Goal: Task Accomplishment & Management: Complete application form

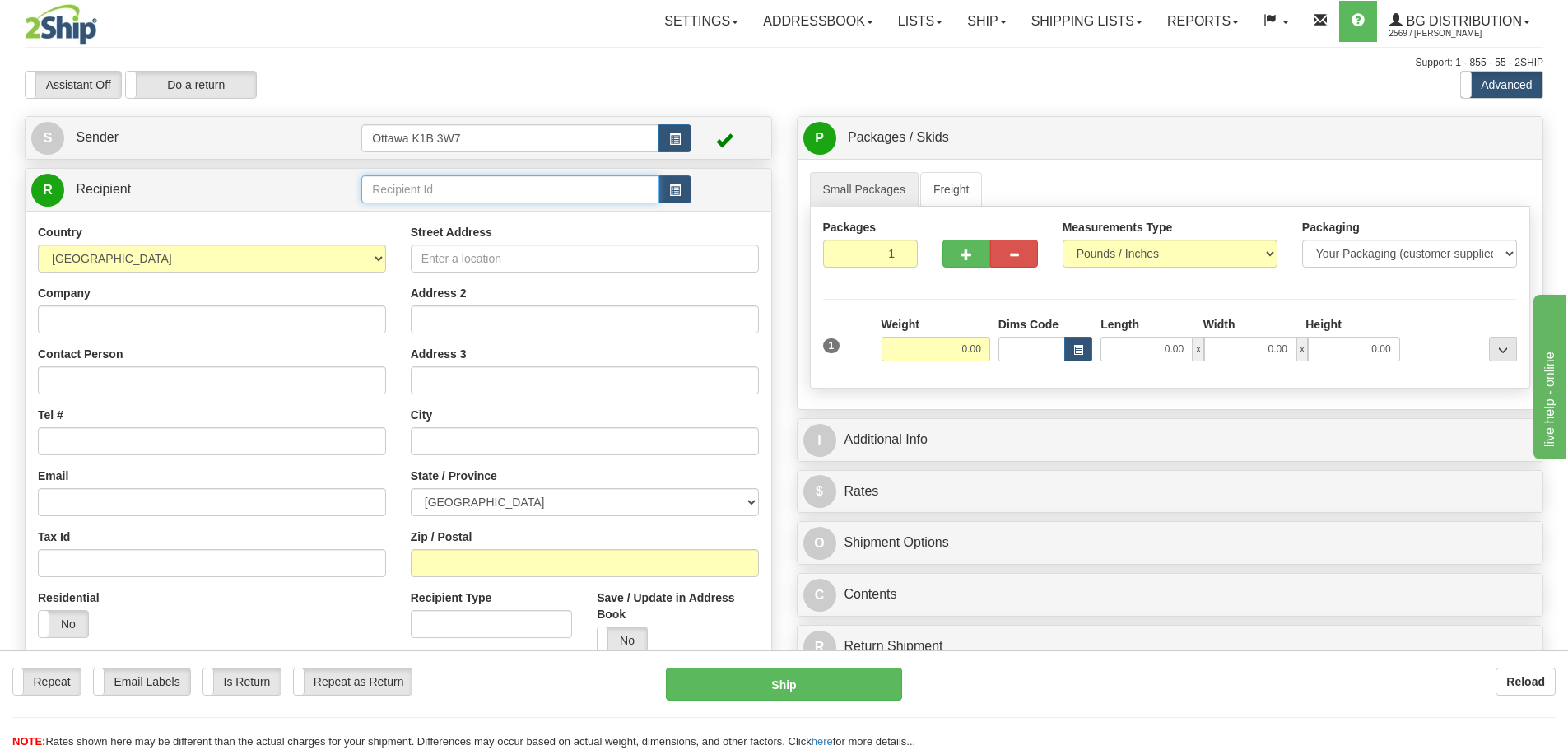
click at [532, 179] on input "text" at bounding box center [511, 189] width 298 height 28
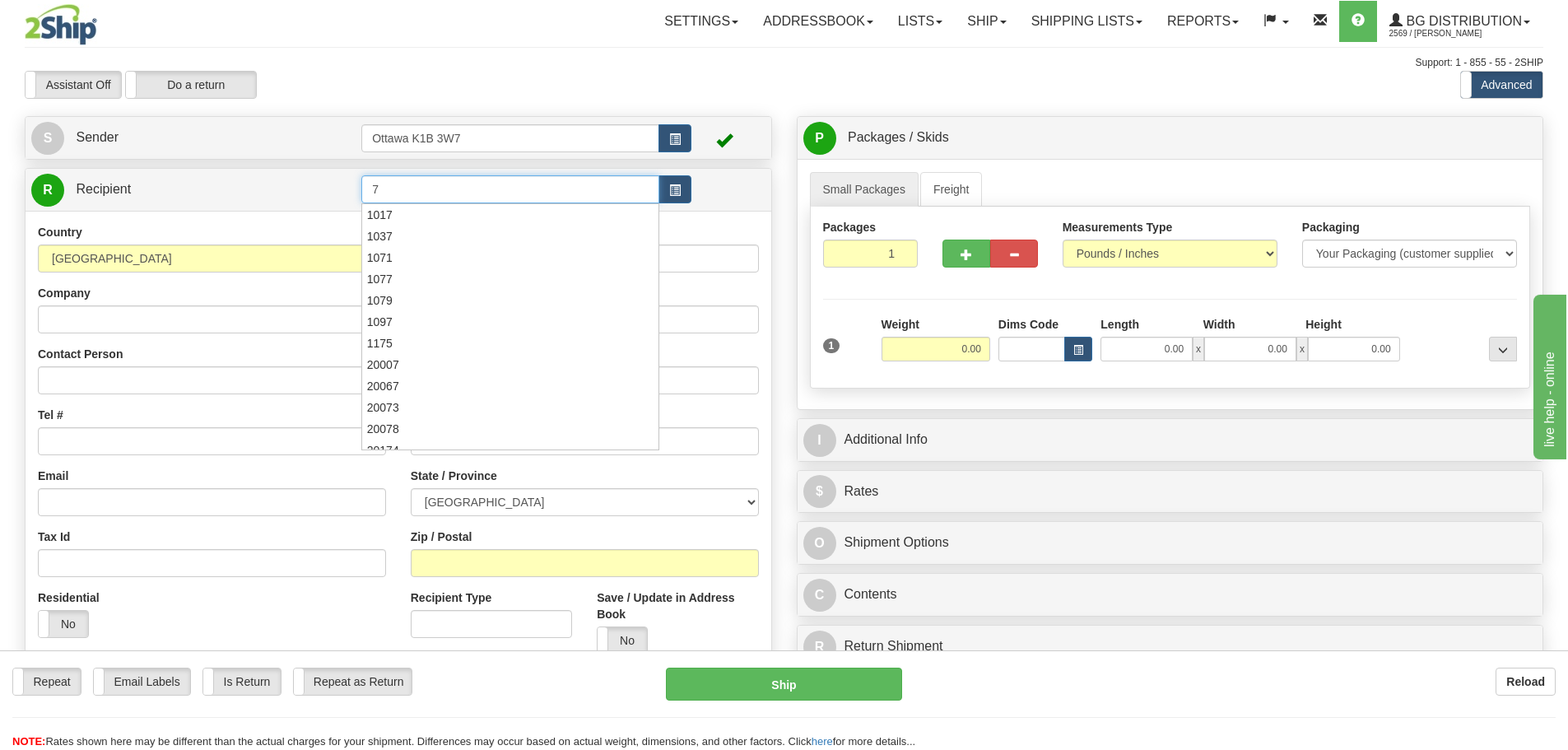
type input "7"
click at [557, 106] on div "Toggle navigation Settings Shipping Preferences Fields Preferences New" at bounding box center [784, 468] width 1568 height 936
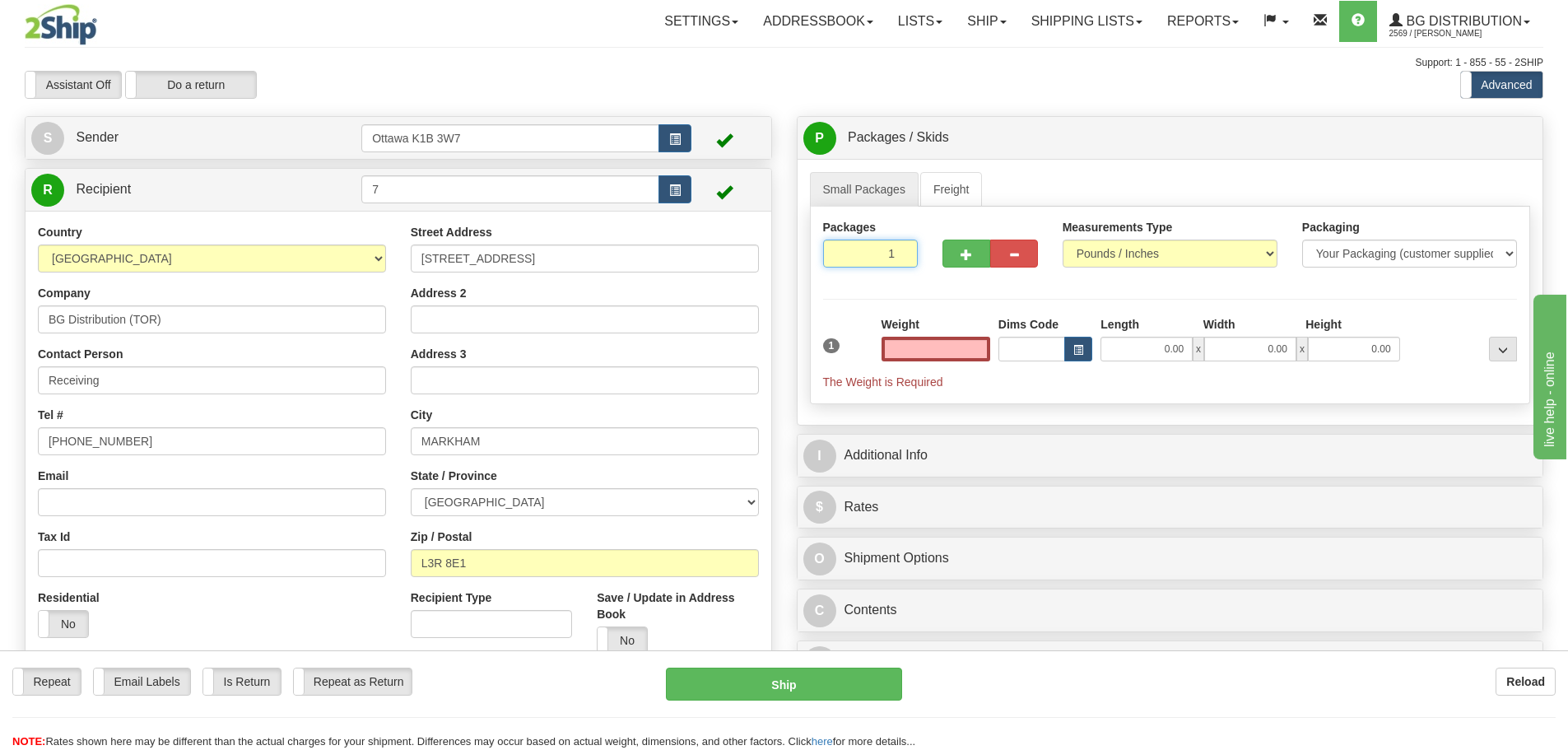
type input "0.00"
drag, startPoint x: 886, startPoint y: 262, endPoint x: 941, endPoint y: 274, distance: 56.3
click at [938, 272] on div "Packages 1 1" at bounding box center [1170, 250] width 720 height 63
type input "6"
click at [966, 313] on div "Packages 6 1 Measurements Type" at bounding box center [1170, 305] width 721 height 198
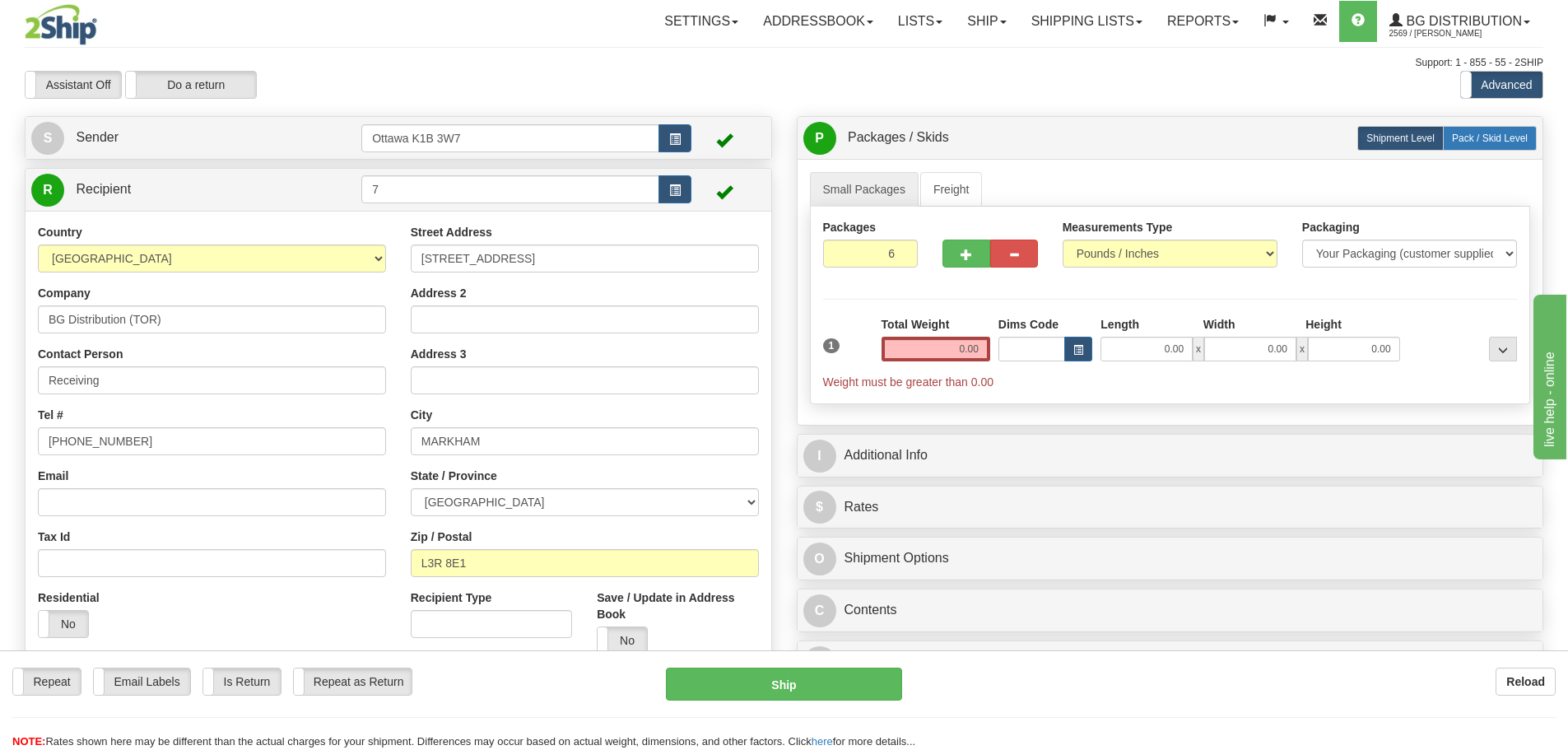
click at [1469, 138] on span "Pack / Skid Level" at bounding box center [1490, 138] width 76 height 12
radio input "true"
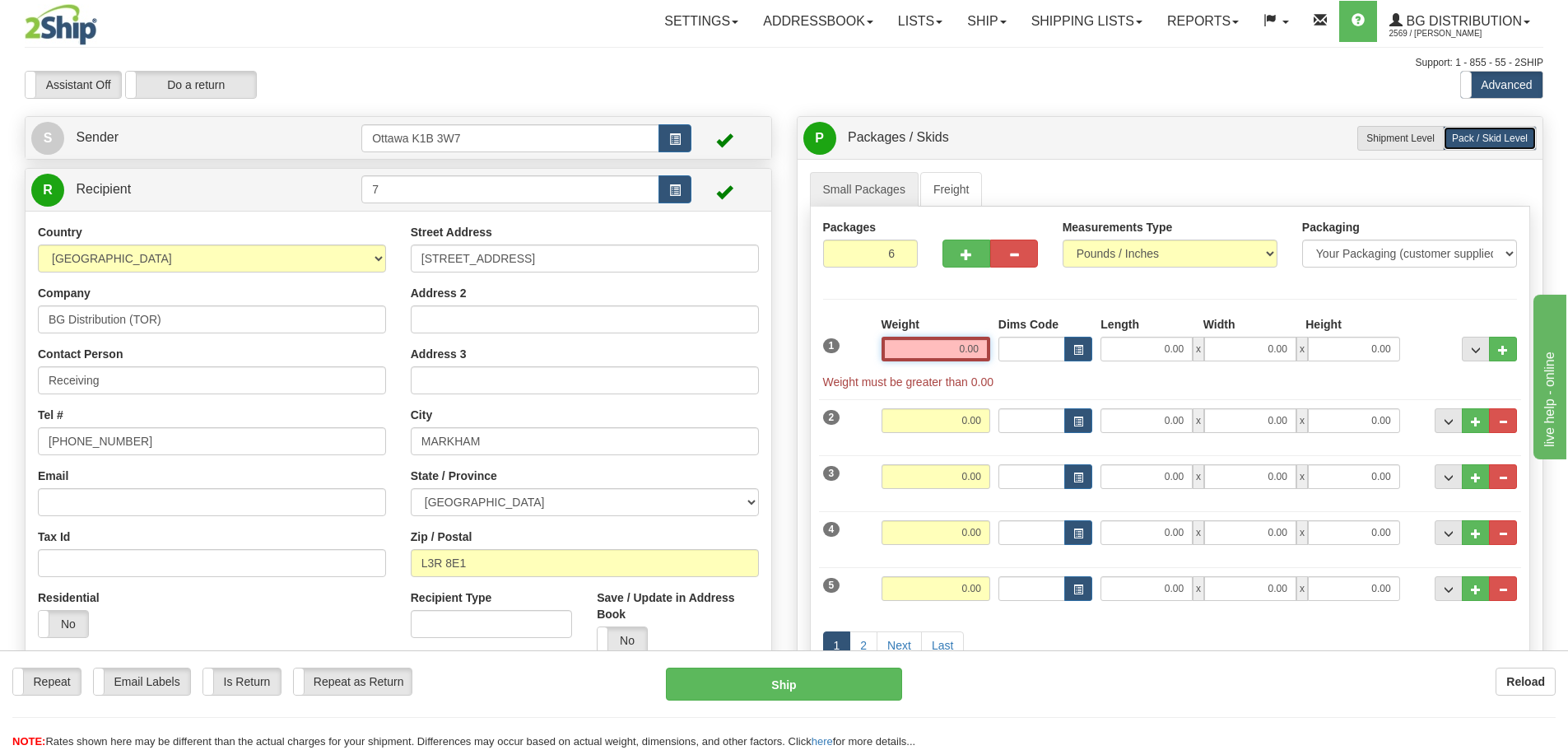
click at [961, 346] on input "0.00" at bounding box center [935, 349] width 109 height 24
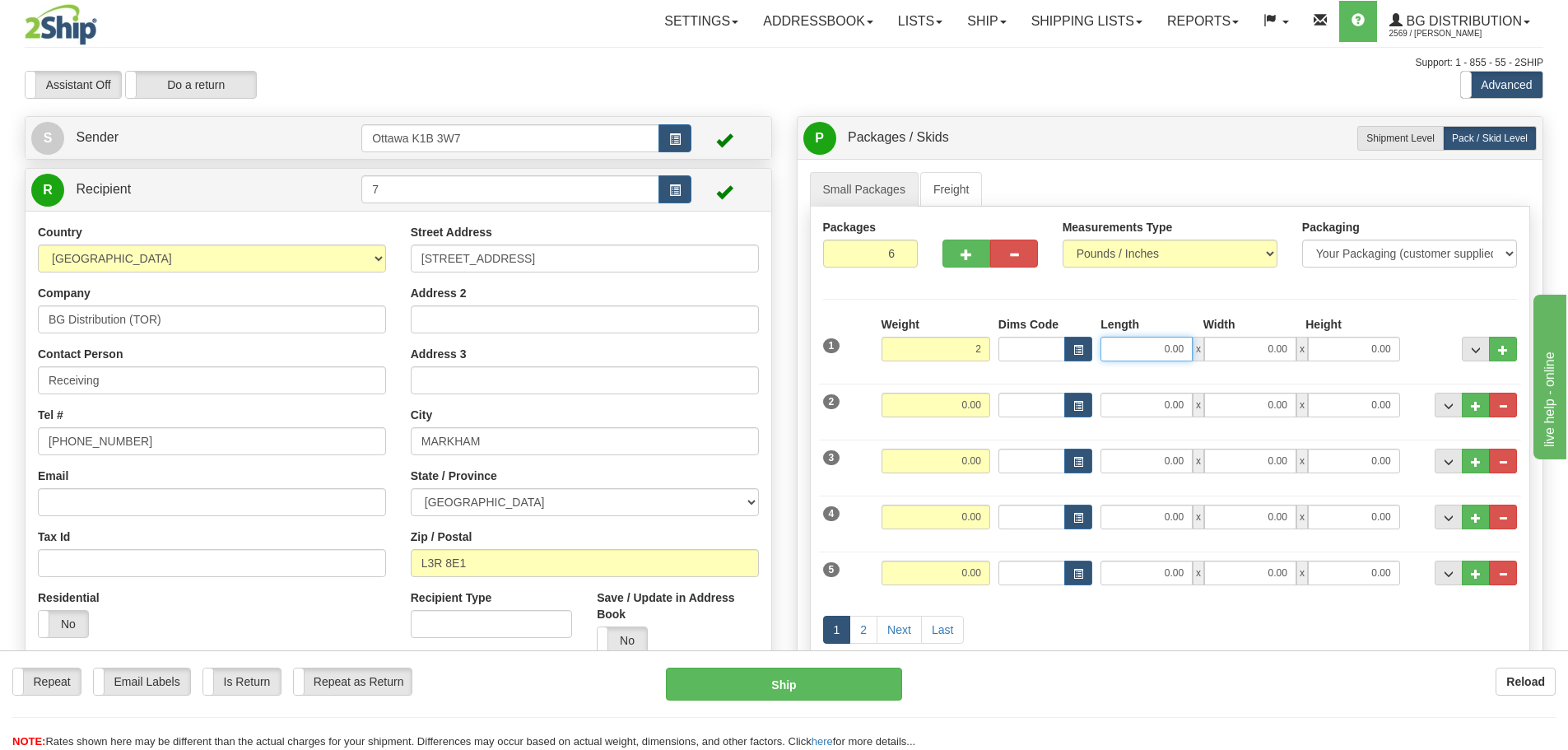
type input "2.00"
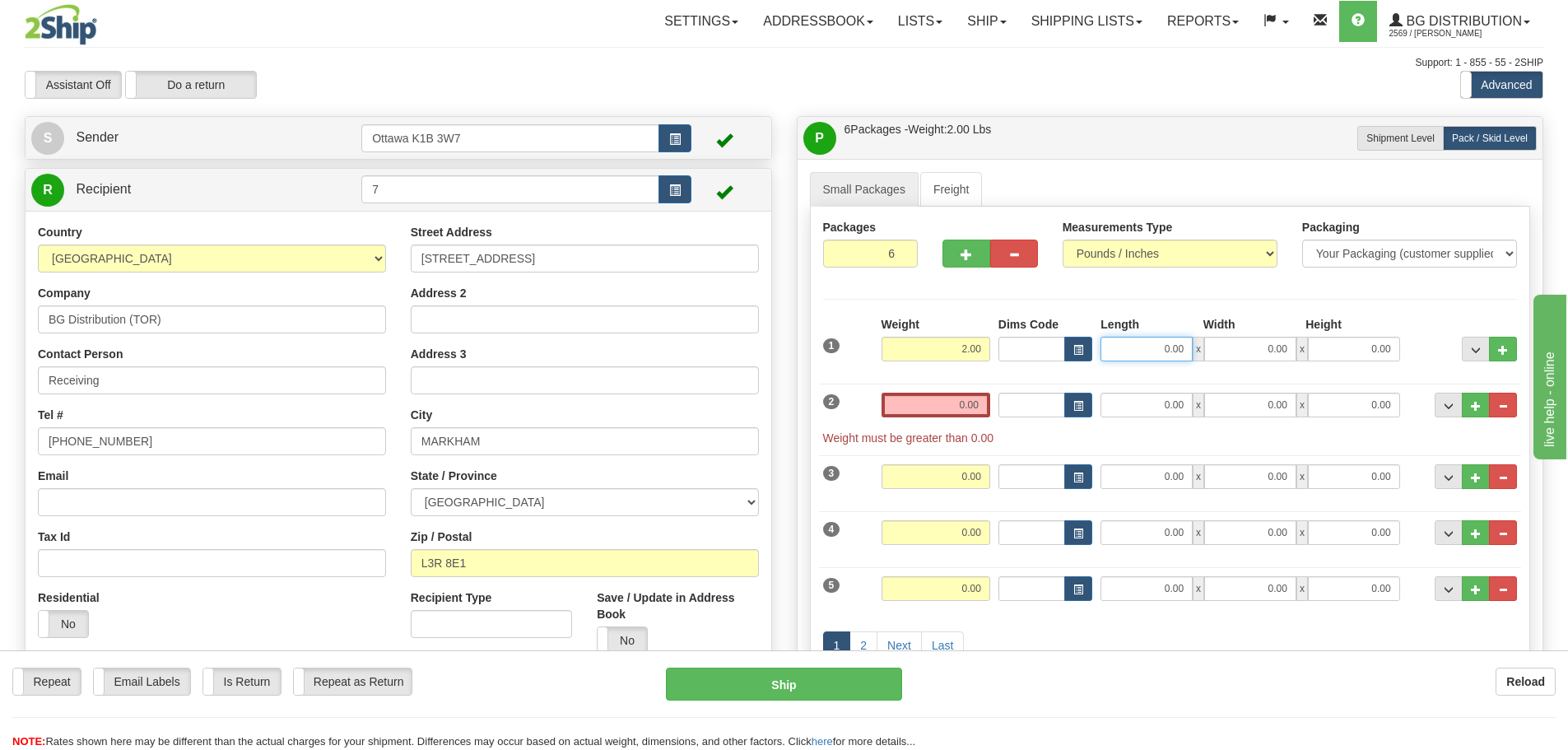
click at [1121, 351] on input "0.00" at bounding box center [1146, 349] width 92 height 24
type input "0.00"
click at [957, 404] on input "0.00" at bounding box center [935, 404] width 109 height 24
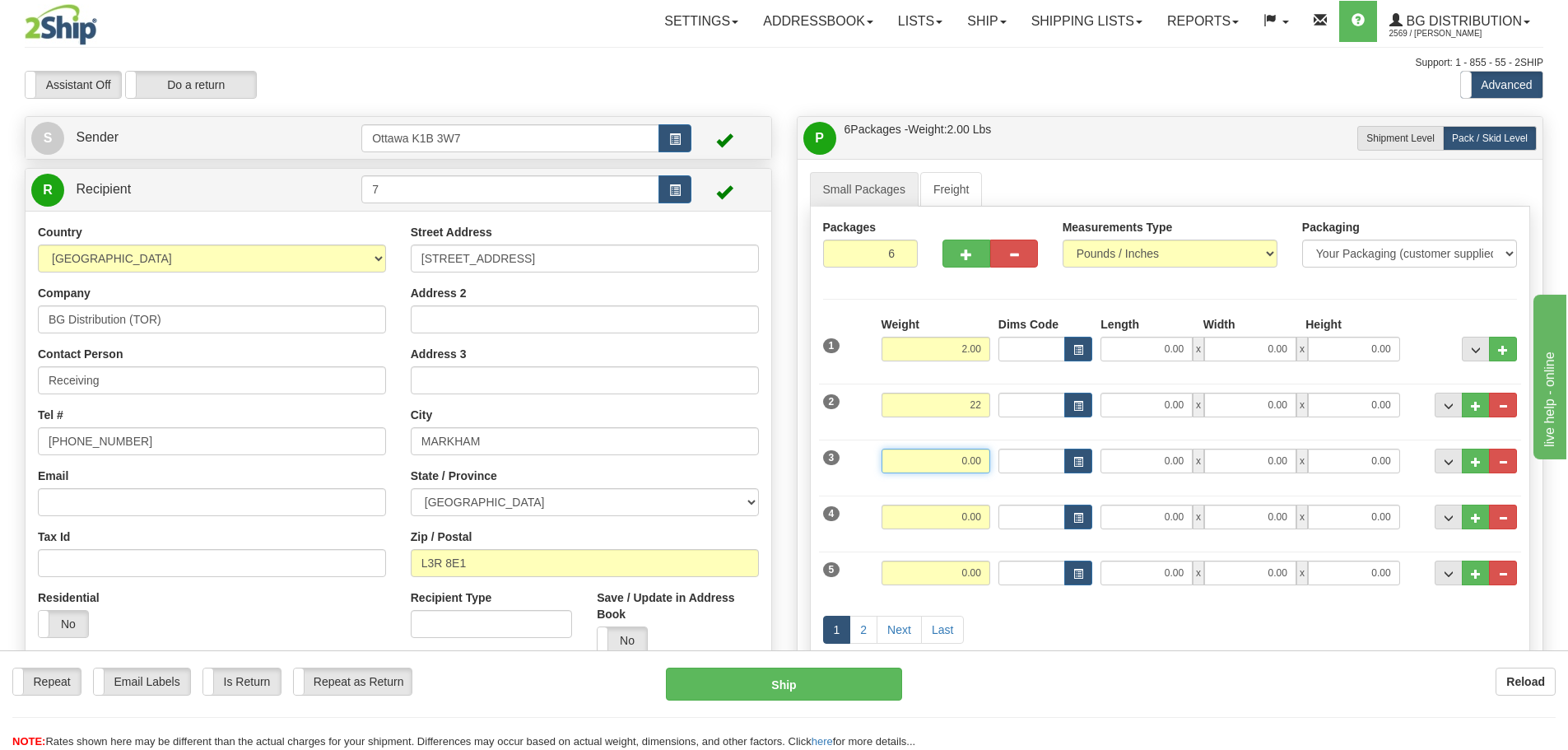
type input "22.00"
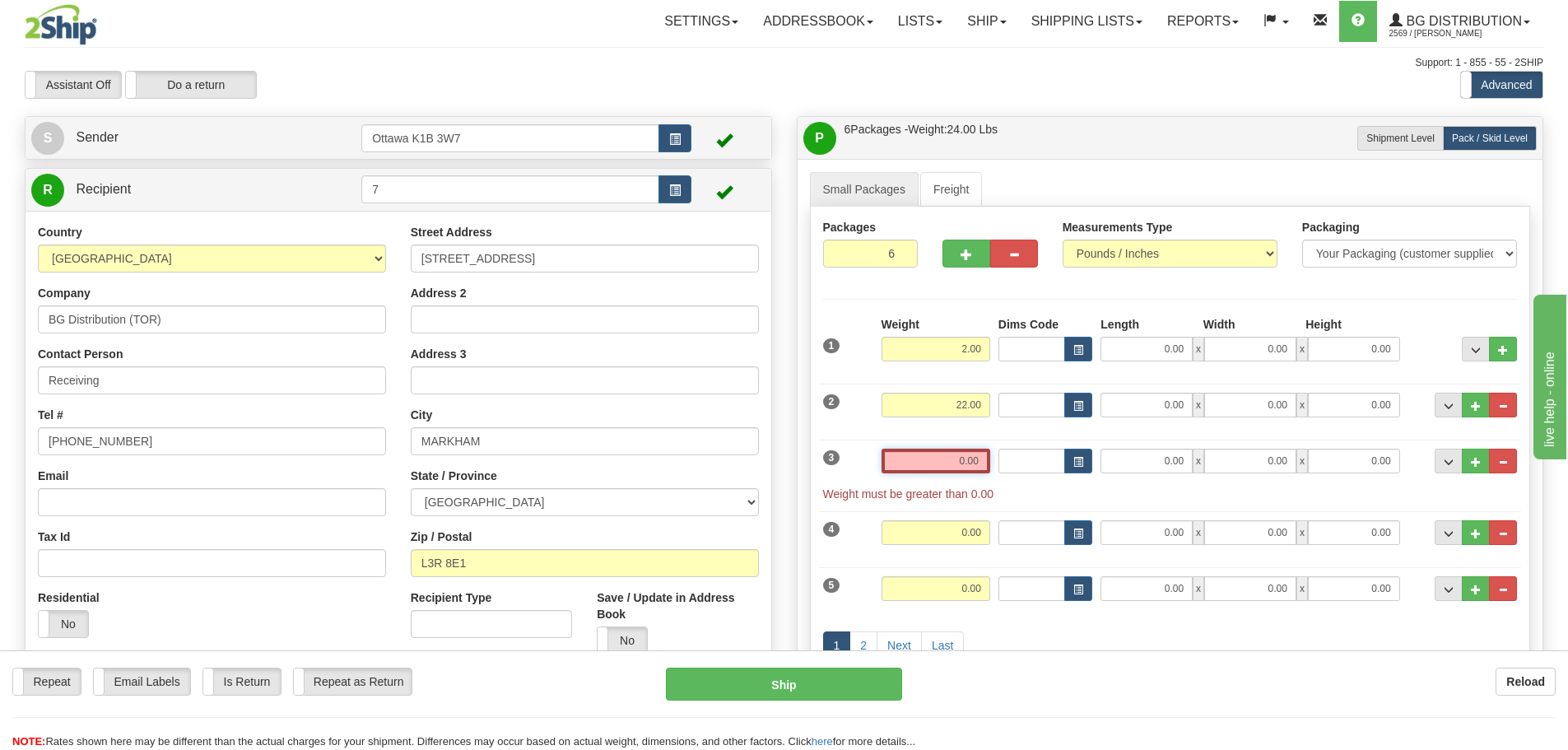
click at [968, 458] on input "0.00" at bounding box center [935, 461] width 109 height 24
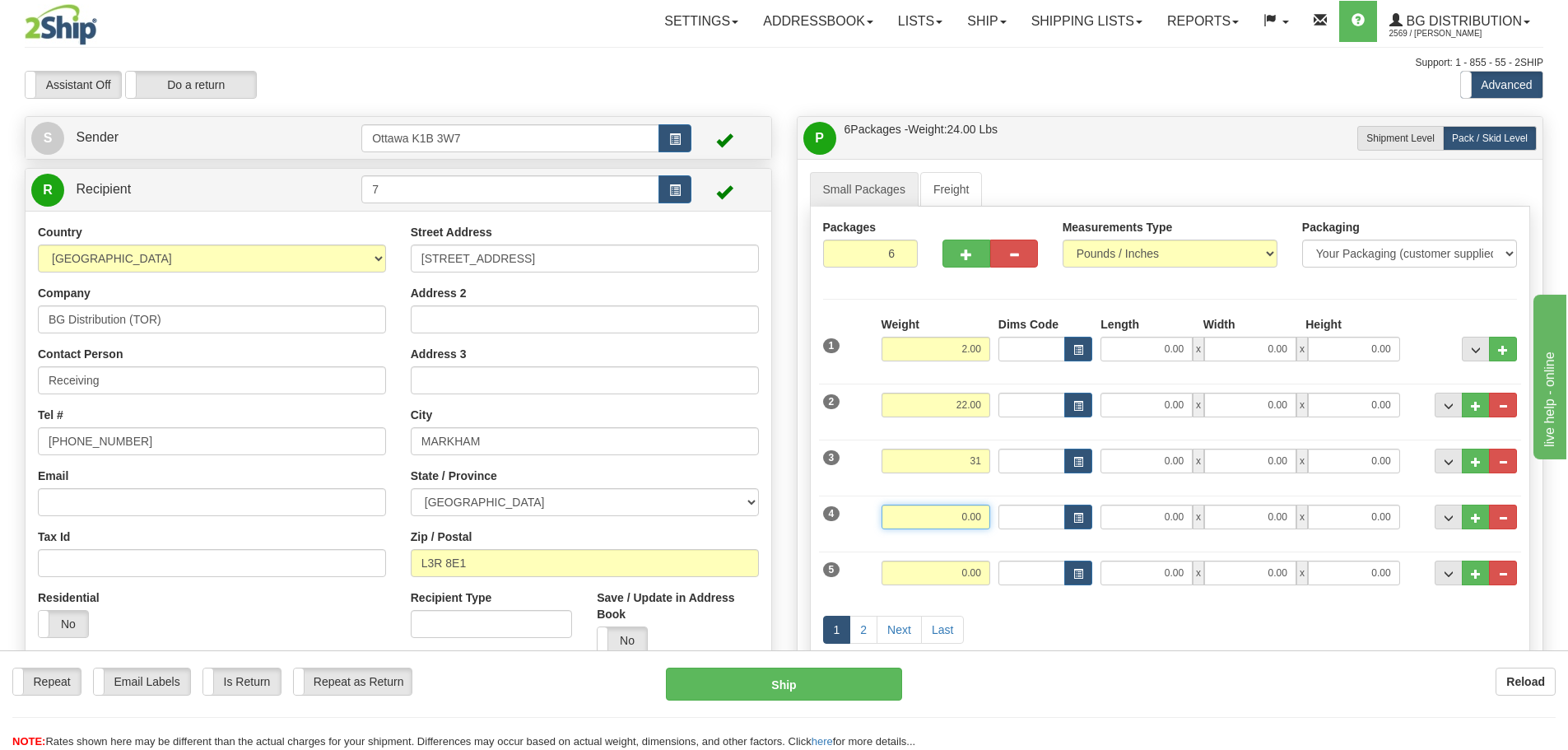
type input "31.00"
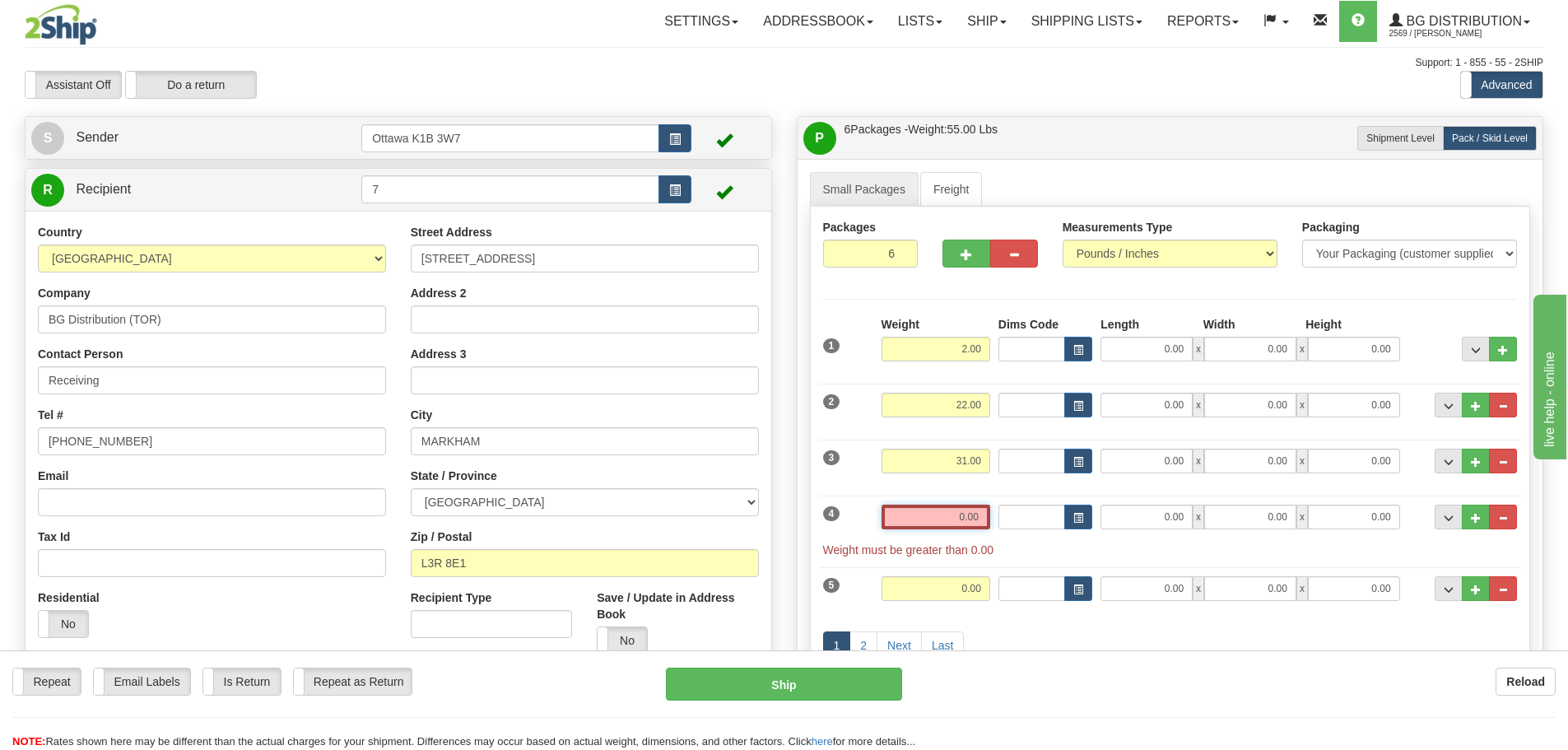
click at [966, 506] on input "0.00" at bounding box center [935, 517] width 109 height 24
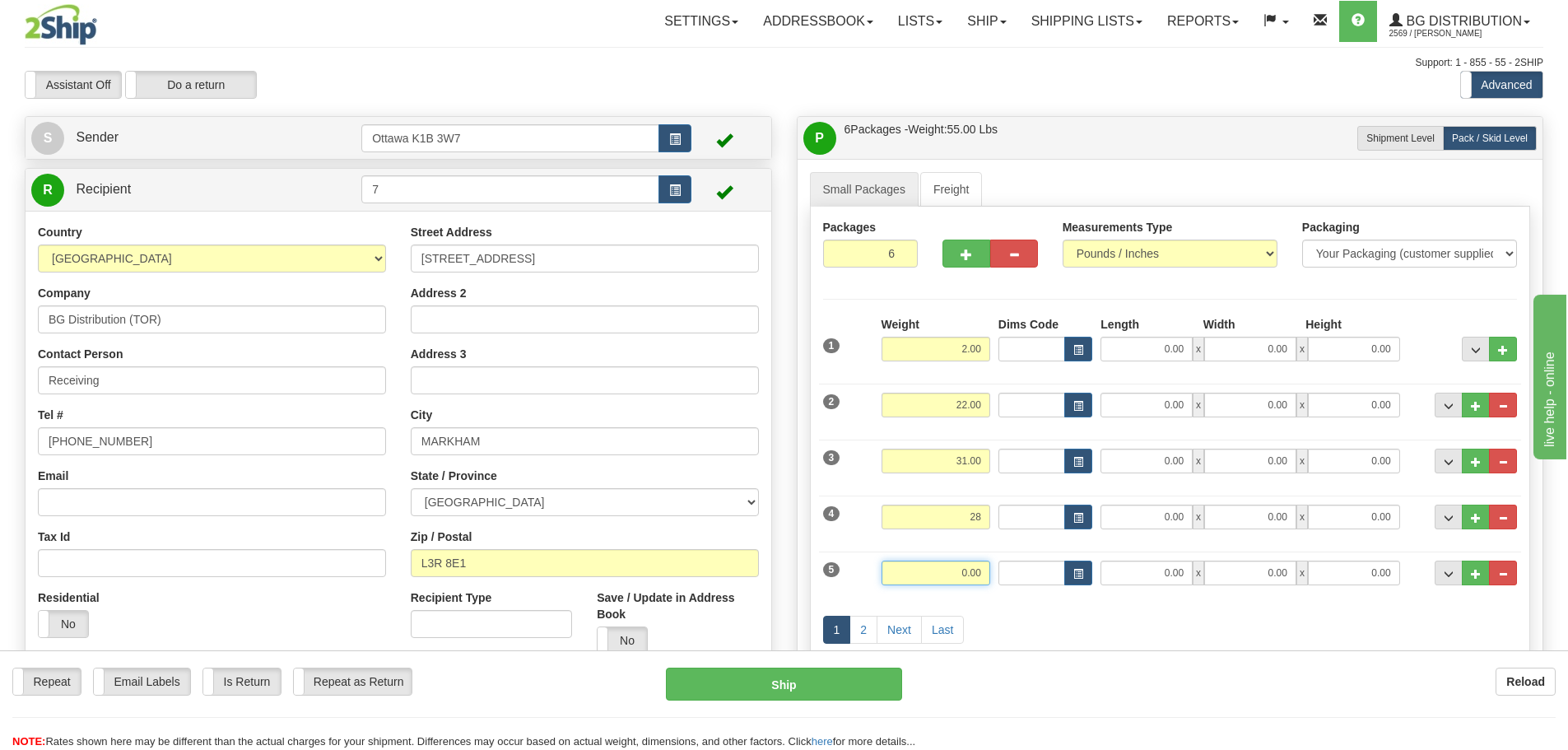
type input "28.00"
click at [971, 560] on input "0.00" at bounding box center [935, 572] width 109 height 24
click at [1003, 616] on div "1 2 Next Last" at bounding box center [1170, 631] width 703 height 65
type input "31.00"
click at [897, 628] on link "Next" at bounding box center [900, 629] width 45 height 28
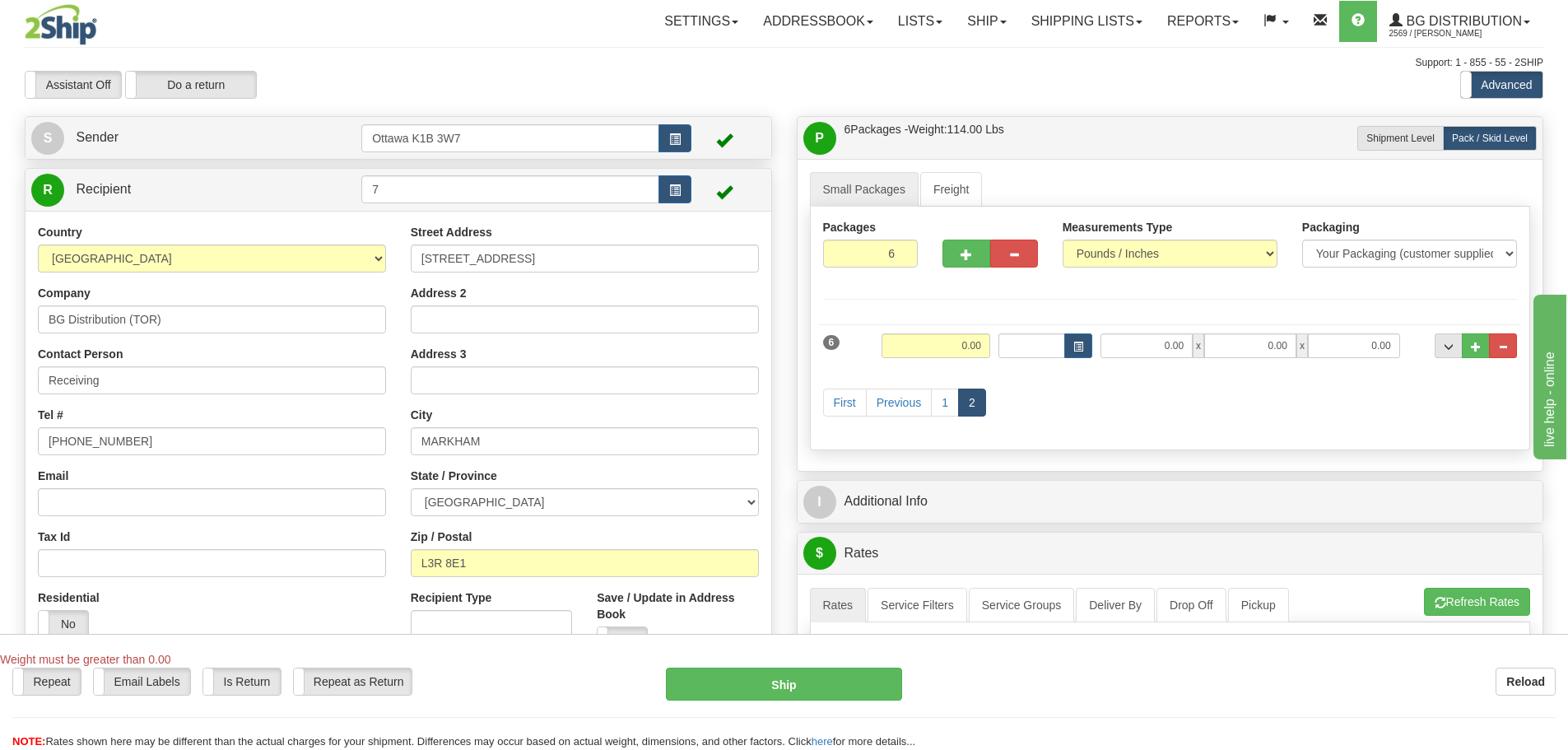
click at [920, 330] on div "6 Weight 0.00 Dims Code Length Width Height" at bounding box center [1170, 343] width 703 height 55
click at [919, 346] on input "0.00" at bounding box center [935, 346] width 109 height 24
type input "40.00"
click at [1060, 378] on div "First Previous 1 2" at bounding box center [1170, 404] width 703 height 65
click at [1132, 346] on input "0.00" at bounding box center [1146, 346] width 92 height 24
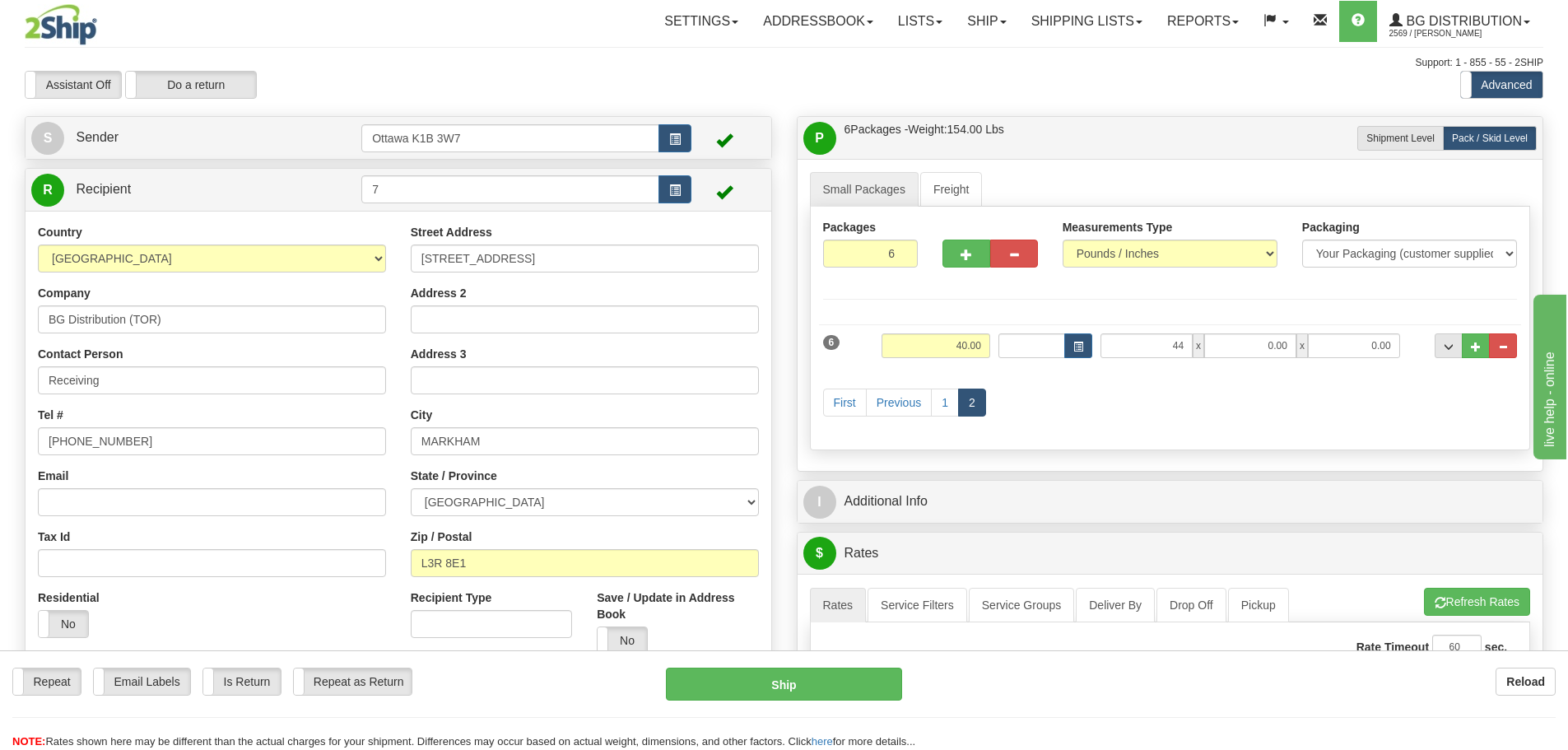
type input "44.00"
click at [1150, 390] on div "First Previous 1 2" at bounding box center [1170, 404] width 703 height 65
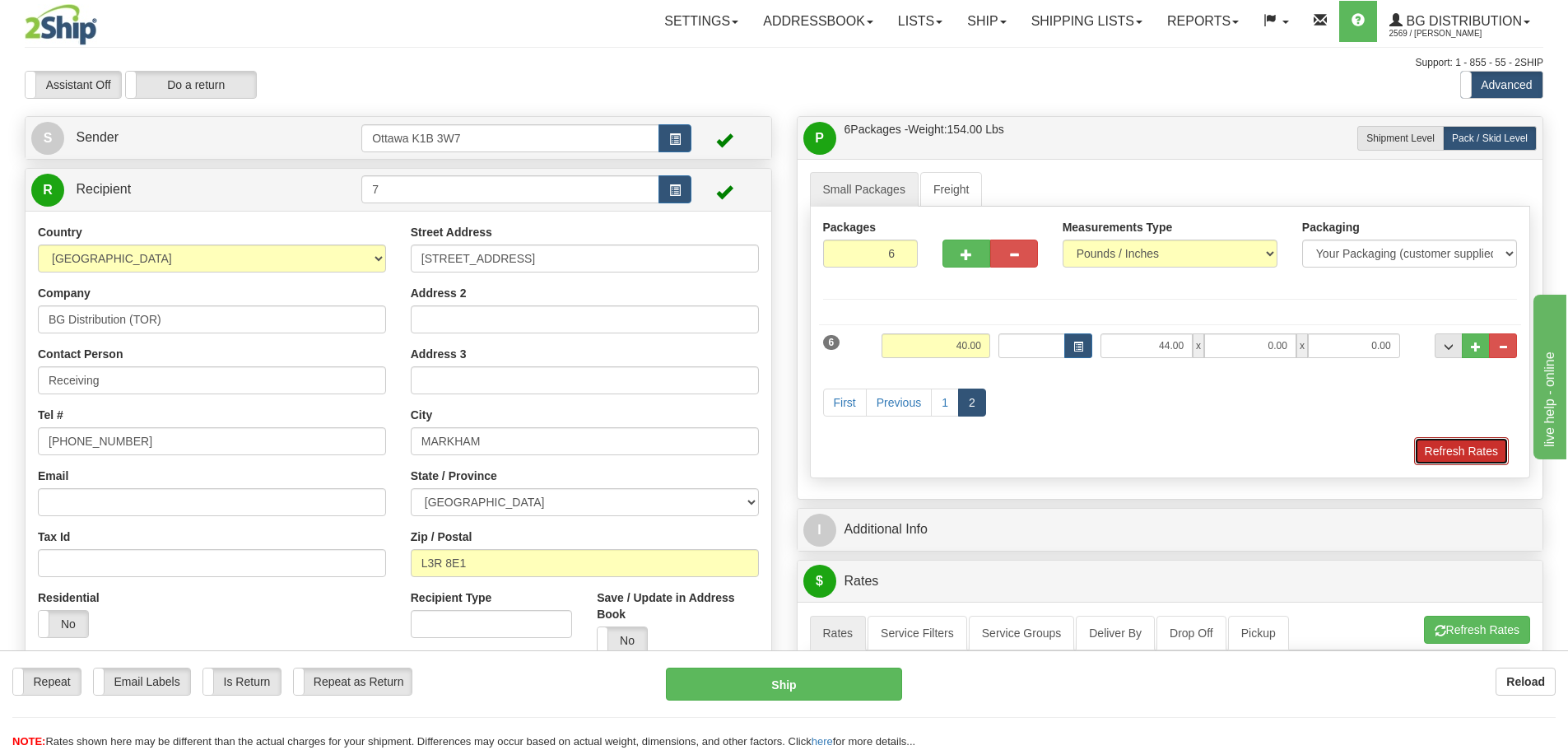
click at [1462, 450] on button "Refresh Rates" at bounding box center [1462, 451] width 94 height 28
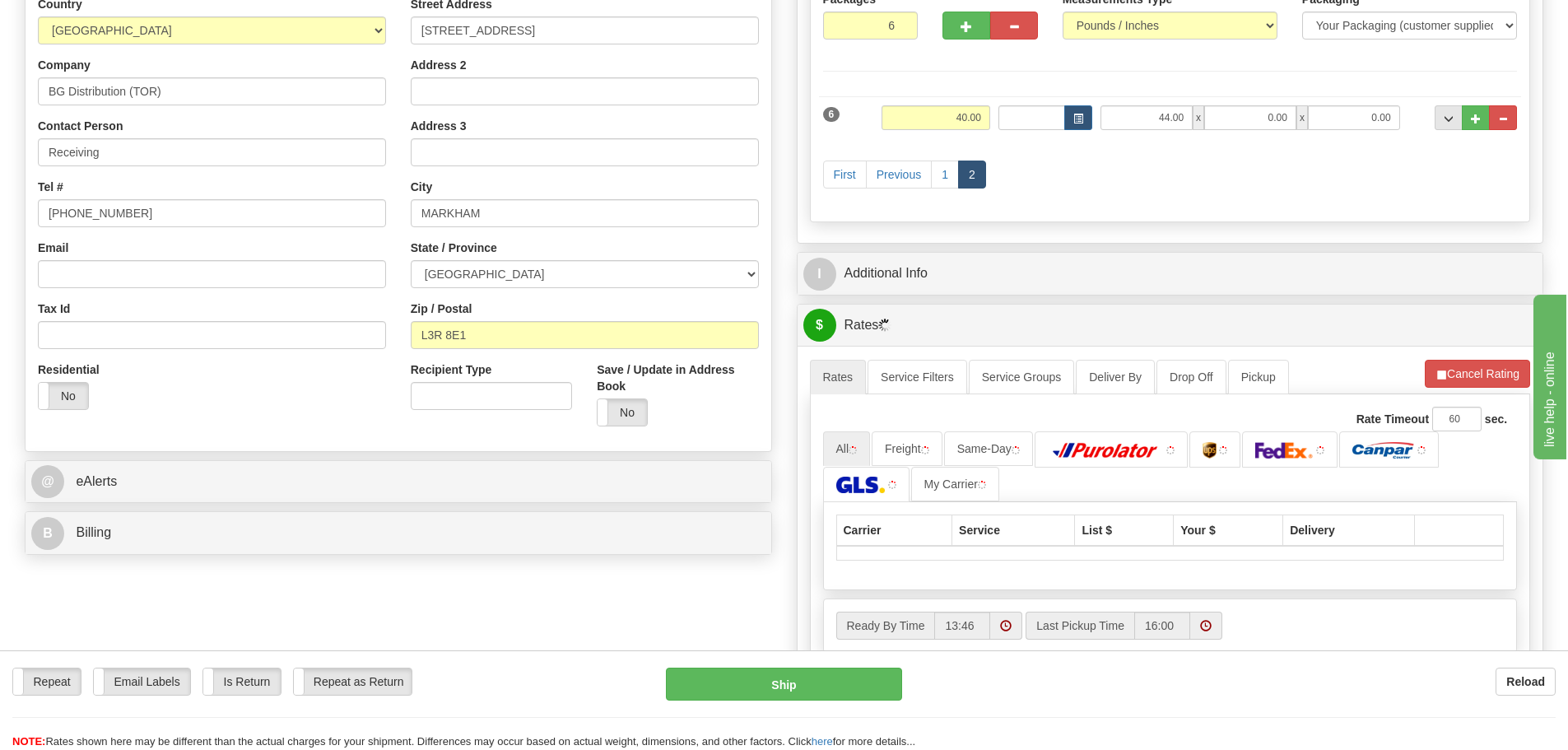
scroll to position [329, 0]
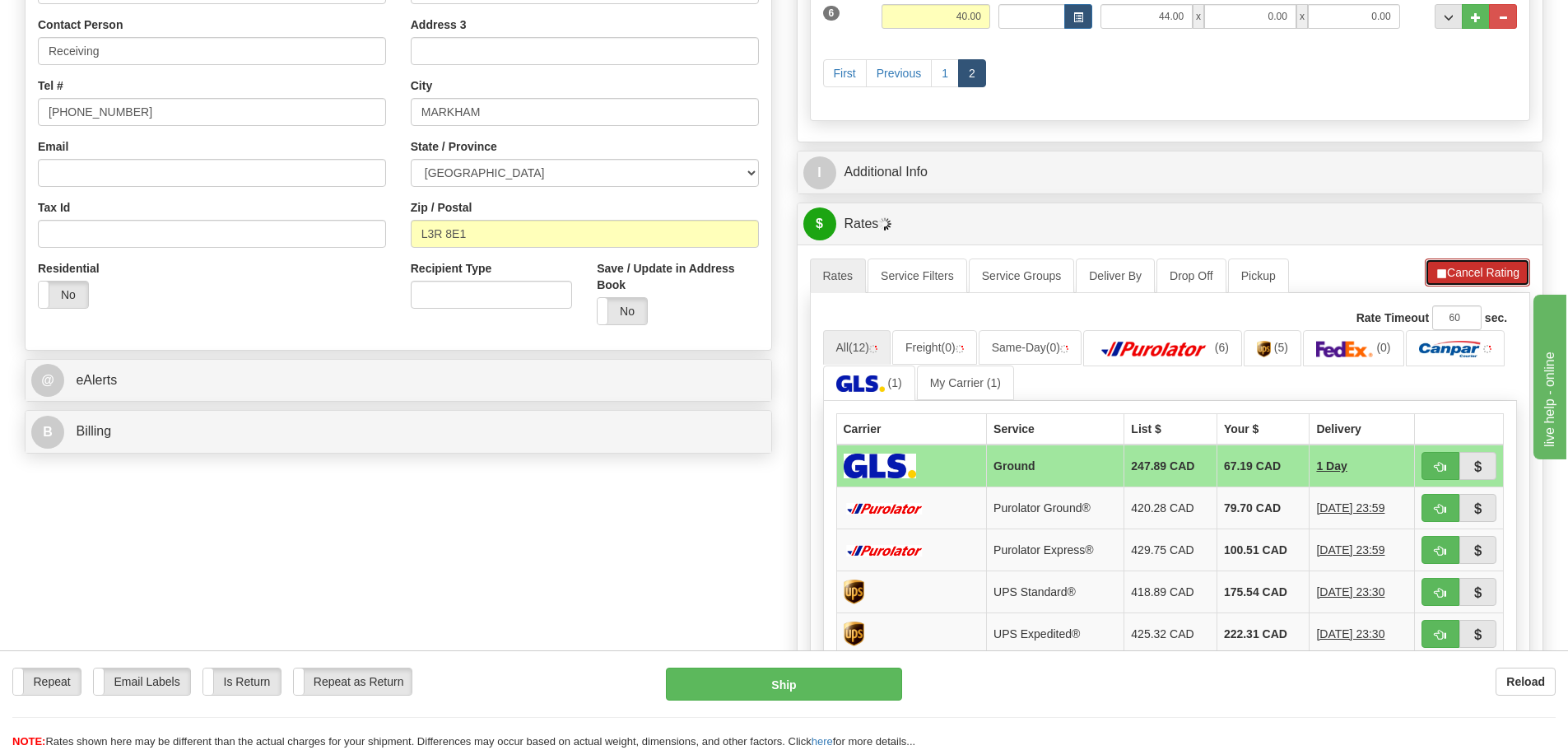
click at [1479, 284] on button "Cancel Rating" at bounding box center [1477, 272] width 105 height 28
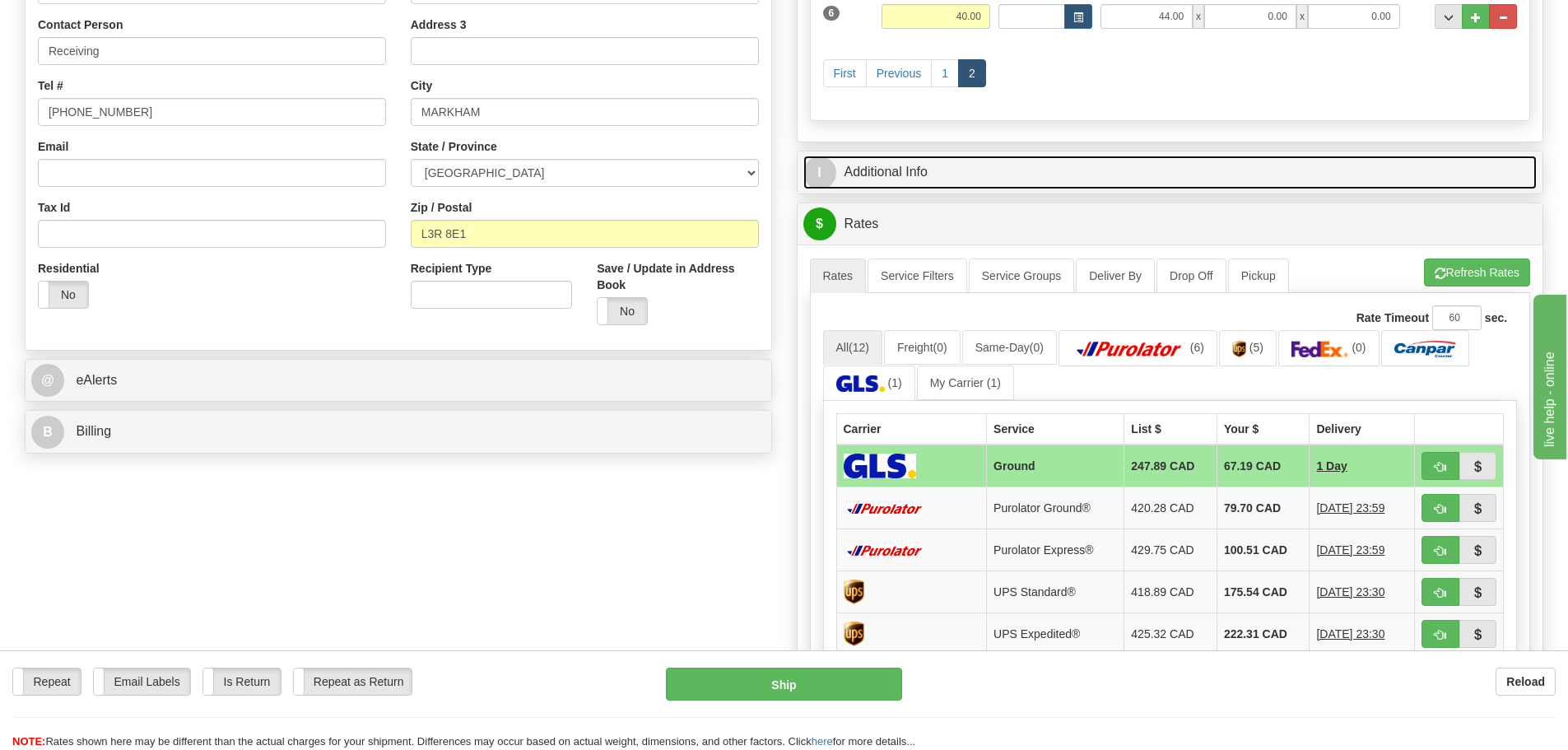
click at [1059, 169] on link "I Additional Info" at bounding box center [1171, 173] width 735 height 34
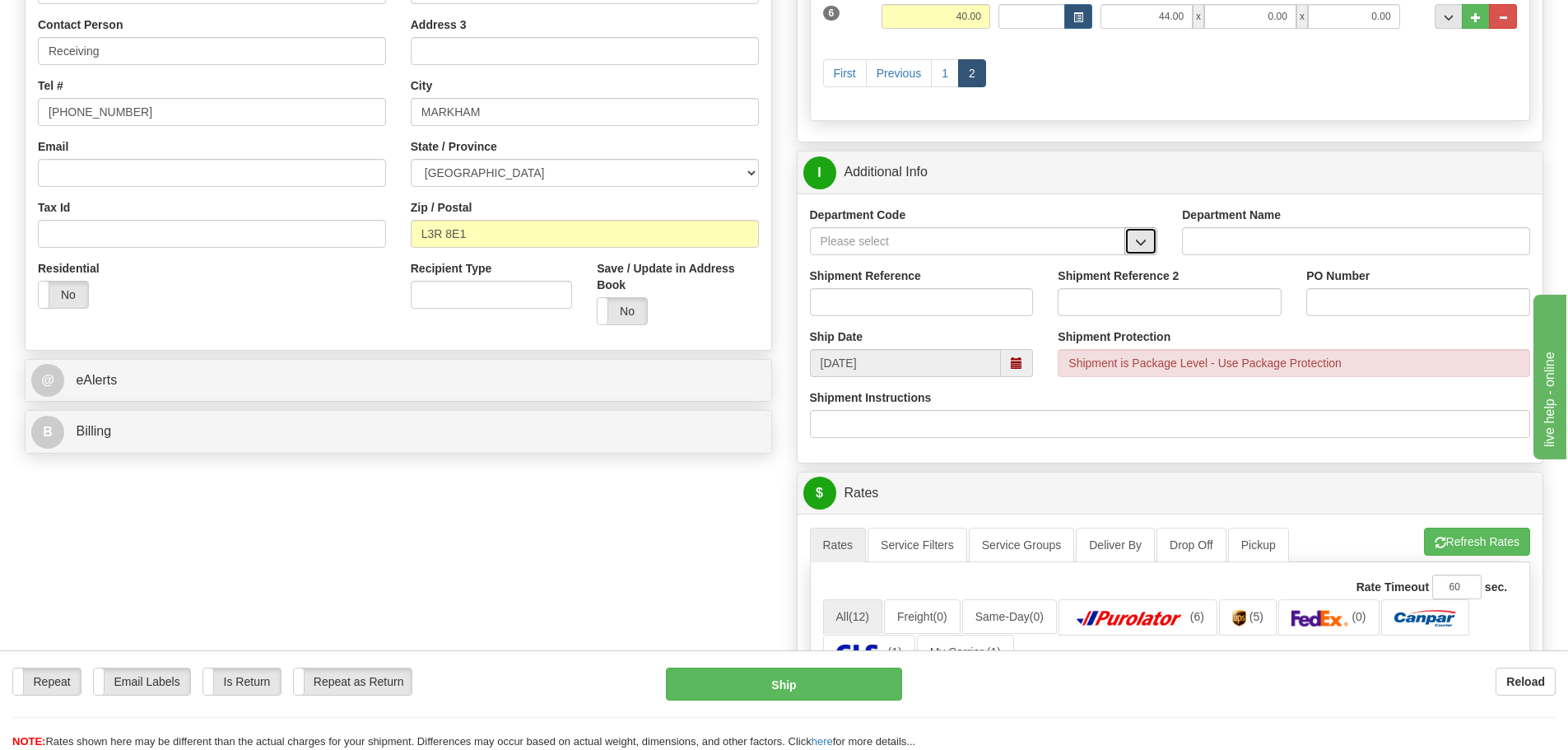
click at [1132, 237] on button "button" at bounding box center [1141, 241] width 33 height 28
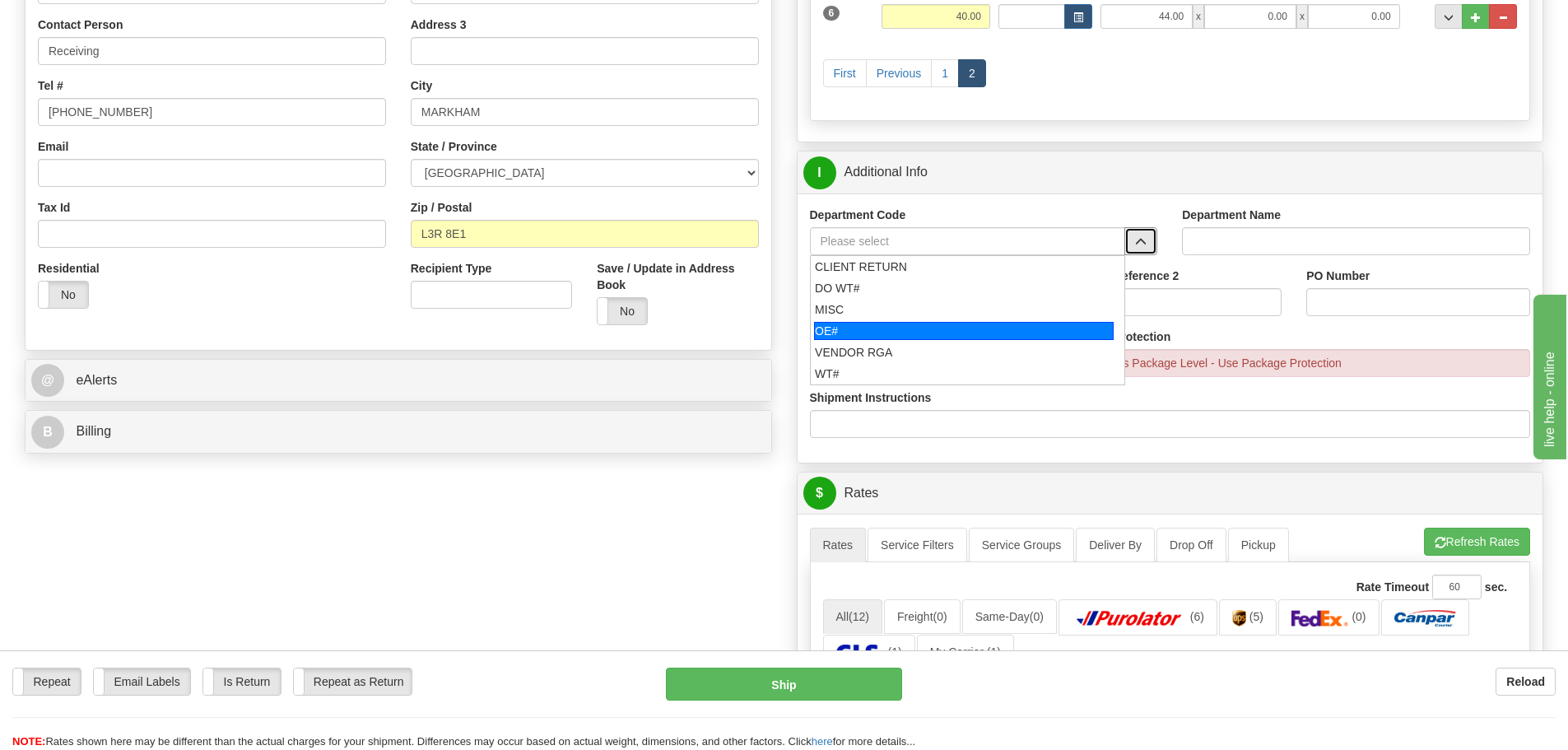
click at [1080, 328] on div "OE#" at bounding box center [964, 330] width 300 height 18
type input "OE#"
type input "ORDERS"
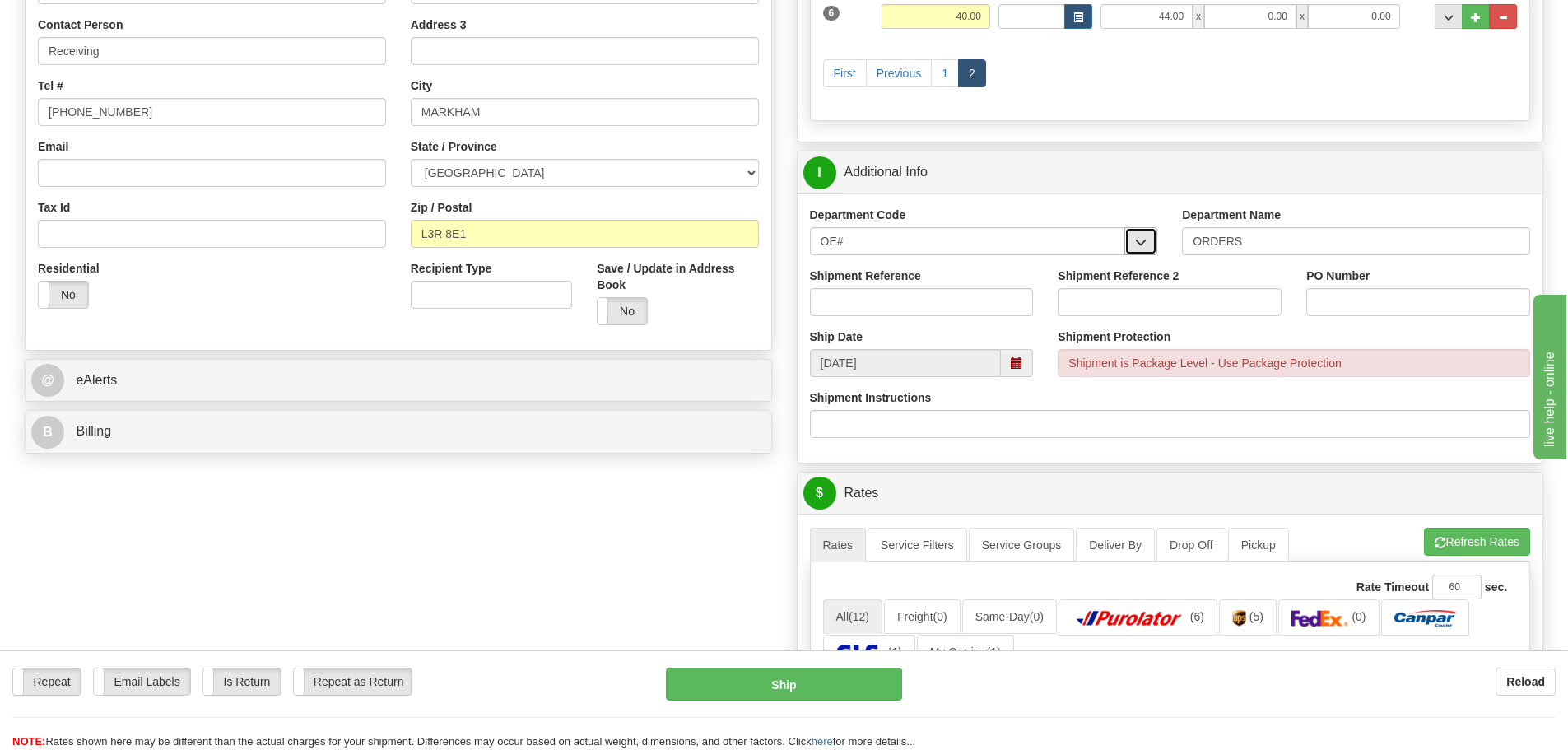
click at [1141, 237] on span "button" at bounding box center [1141, 242] width 12 height 11
drag, startPoint x: 923, startPoint y: 241, endPoint x: 474, endPoint y: 266, distance: 449.7
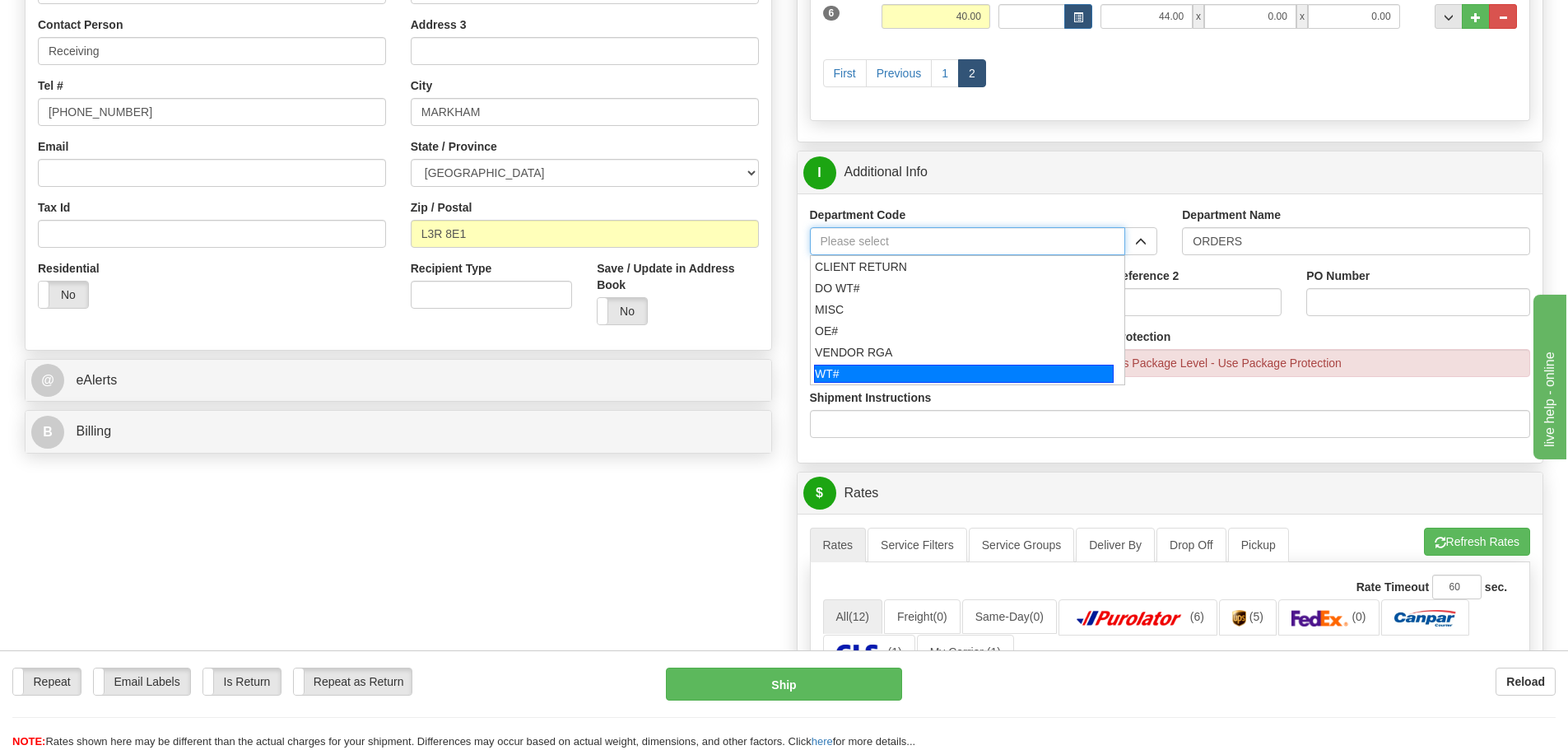
click at [869, 368] on div "WT#" at bounding box center [964, 373] width 300 height 18
type input "WT#"
type input "WAREHOUSE TRANSFERS"
type input "WT#"
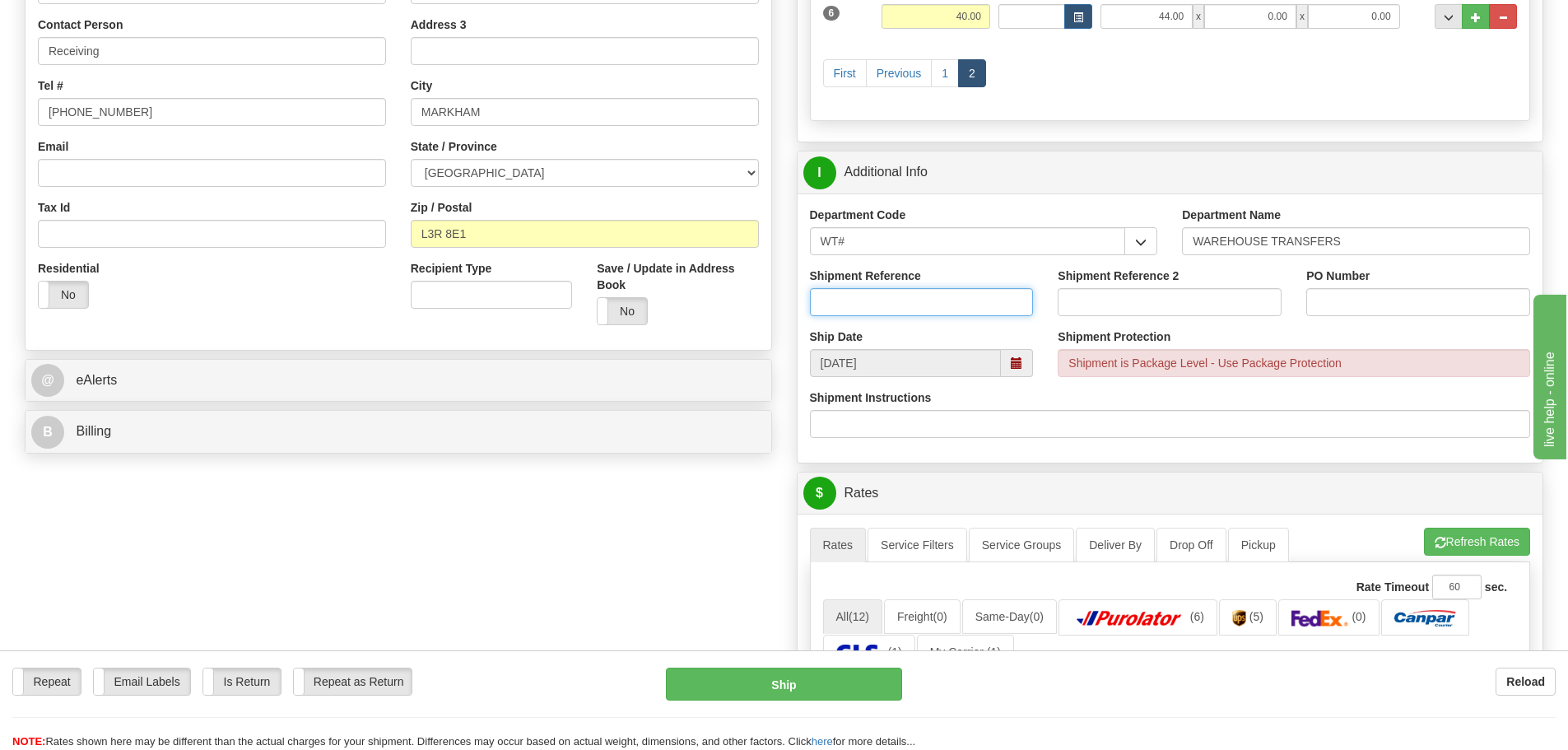
click at [860, 313] on input "Shipment Reference" at bounding box center [922, 302] width 224 height 28
type input "166719-00"
click at [1098, 308] on input "Shipment Reference 2" at bounding box center [1170, 302] width 224 height 28
type input "166872-00"
click at [1458, 303] on input "PO Number" at bounding box center [1419, 302] width 224 height 28
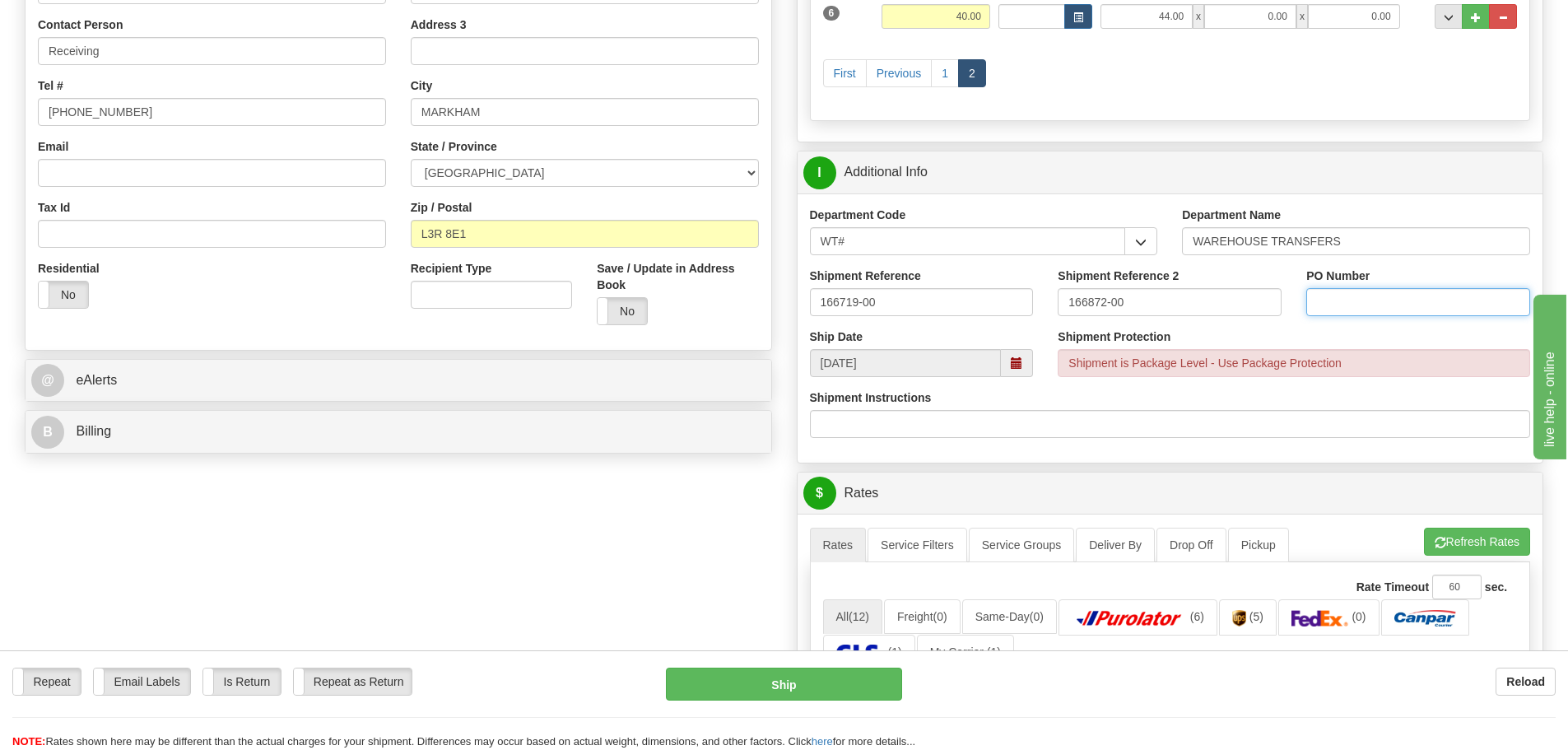
type input "N/A"
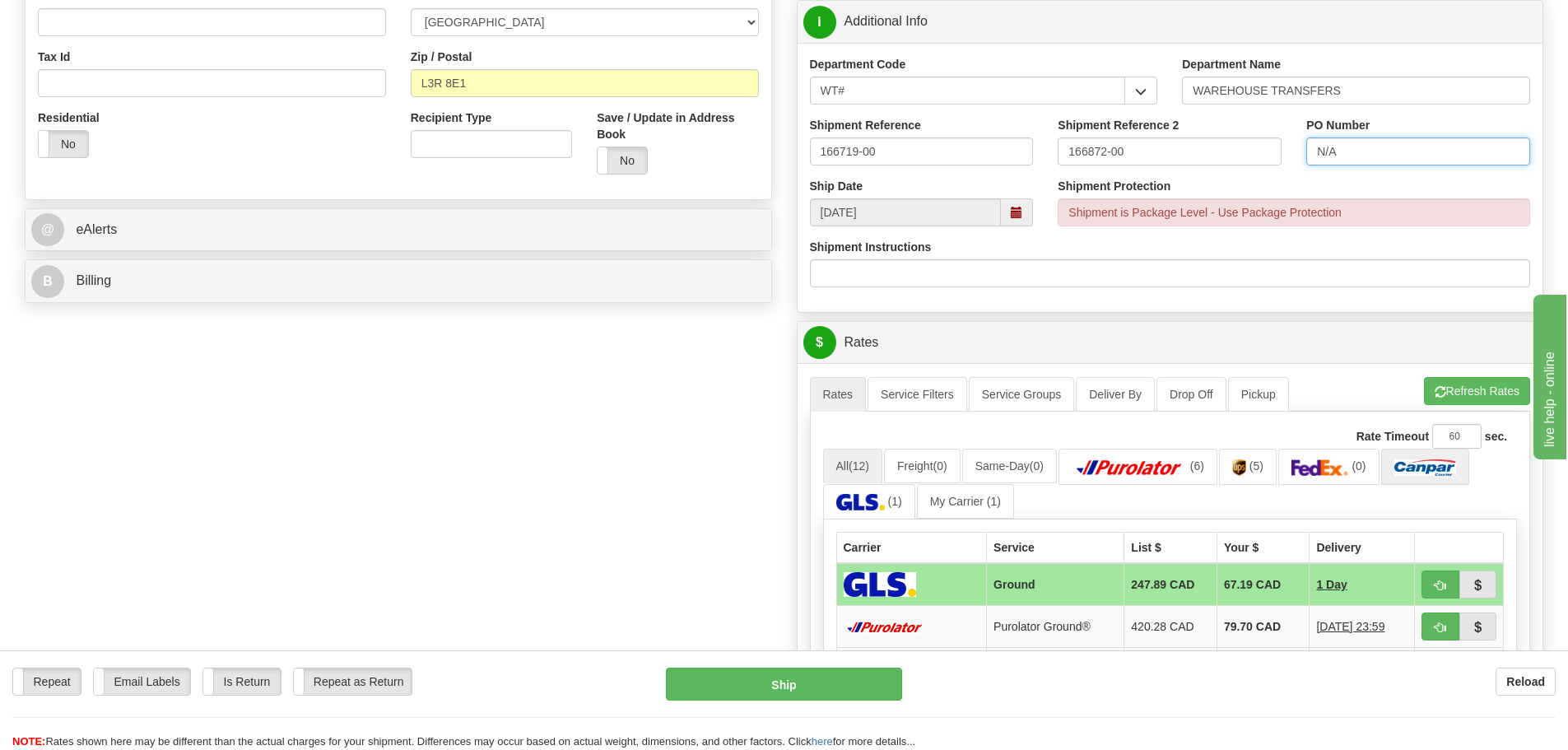
scroll to position [576, 0]
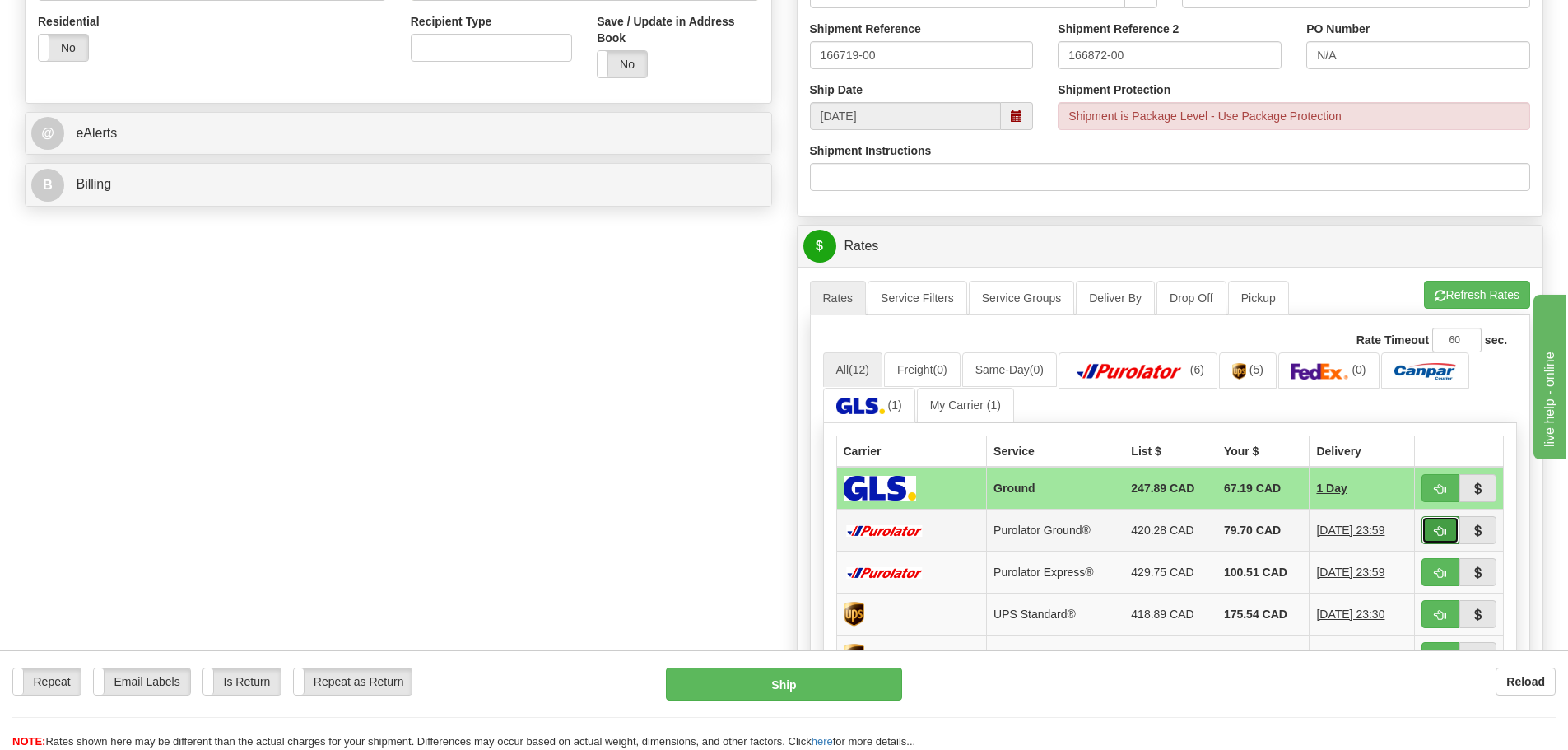
click at [1428, 532] on button "button" at bounding box center [1440, 530] width 38 height 28
type input "260"
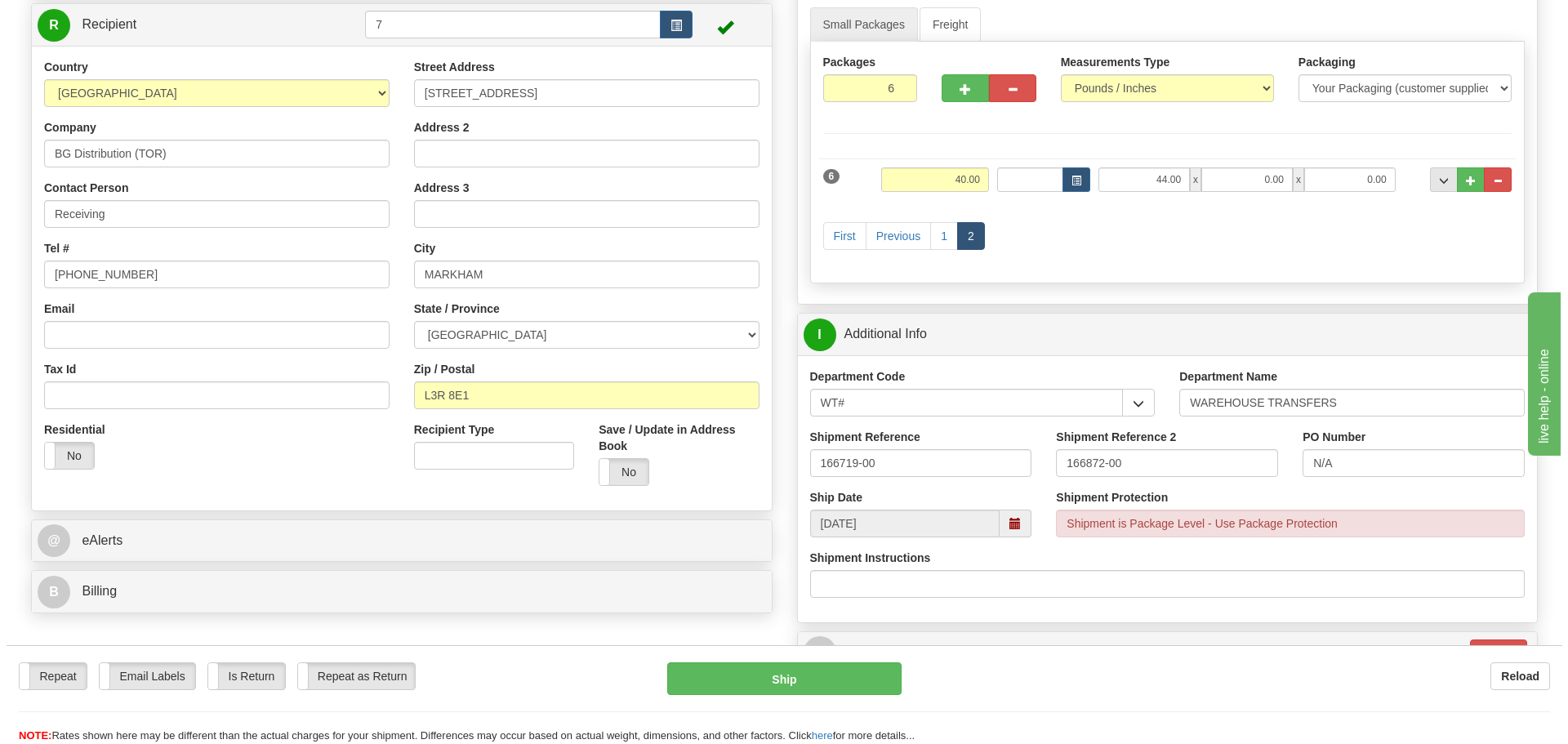
scroll to position [245, 0]
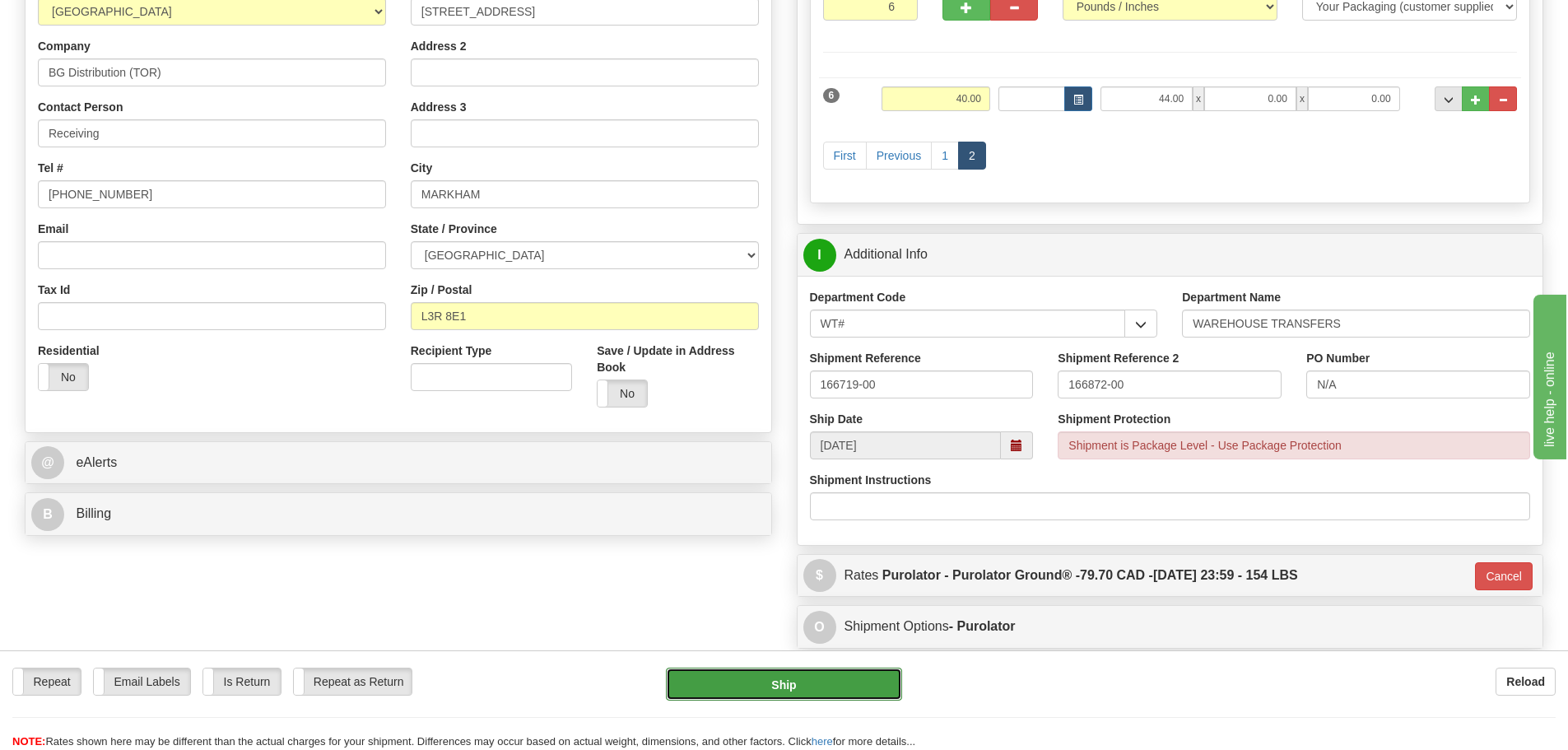
click at [854, 690] on button "Ship" at bounding box center [784, 683] width 236 height 33
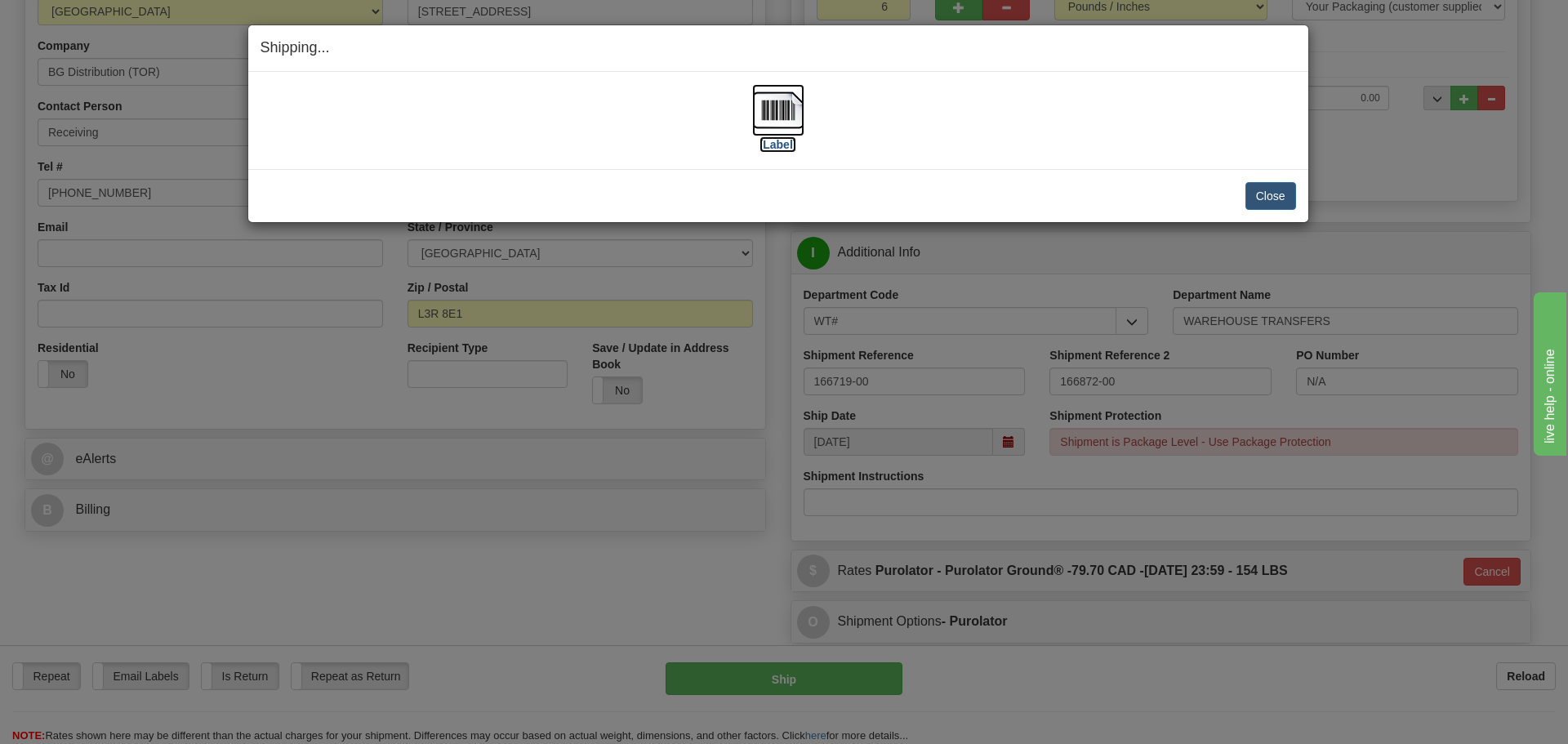
click at [767, 136] on label "[Label]" at bounding box center [778, 145] width 38 height 17
click at [1263, 197] on button "Close" at bounding box center [1270, 196] width 51 height 28
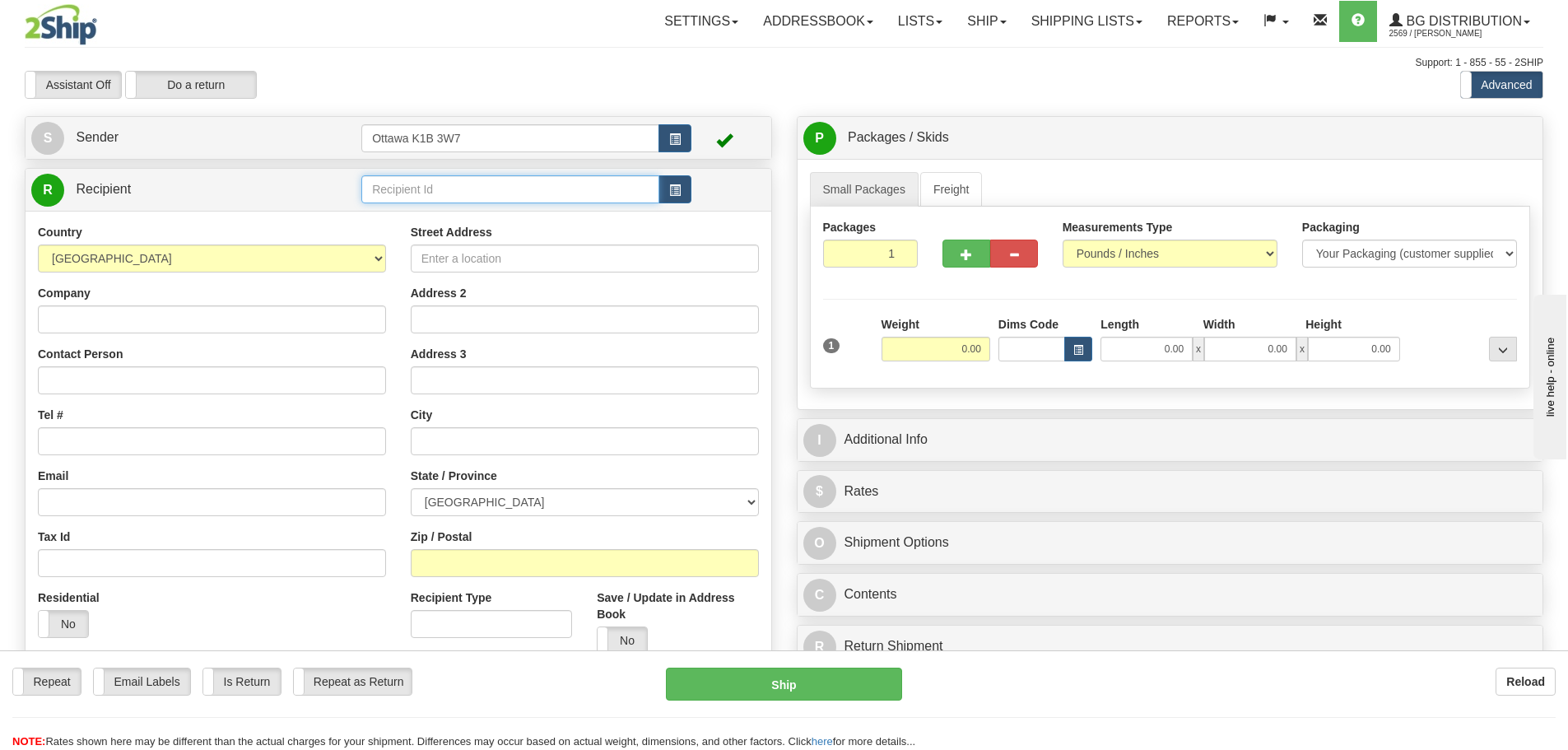
click at [465, 180] on input "text" at bounding box center [511, 189] width 298 height 28
type input "3"
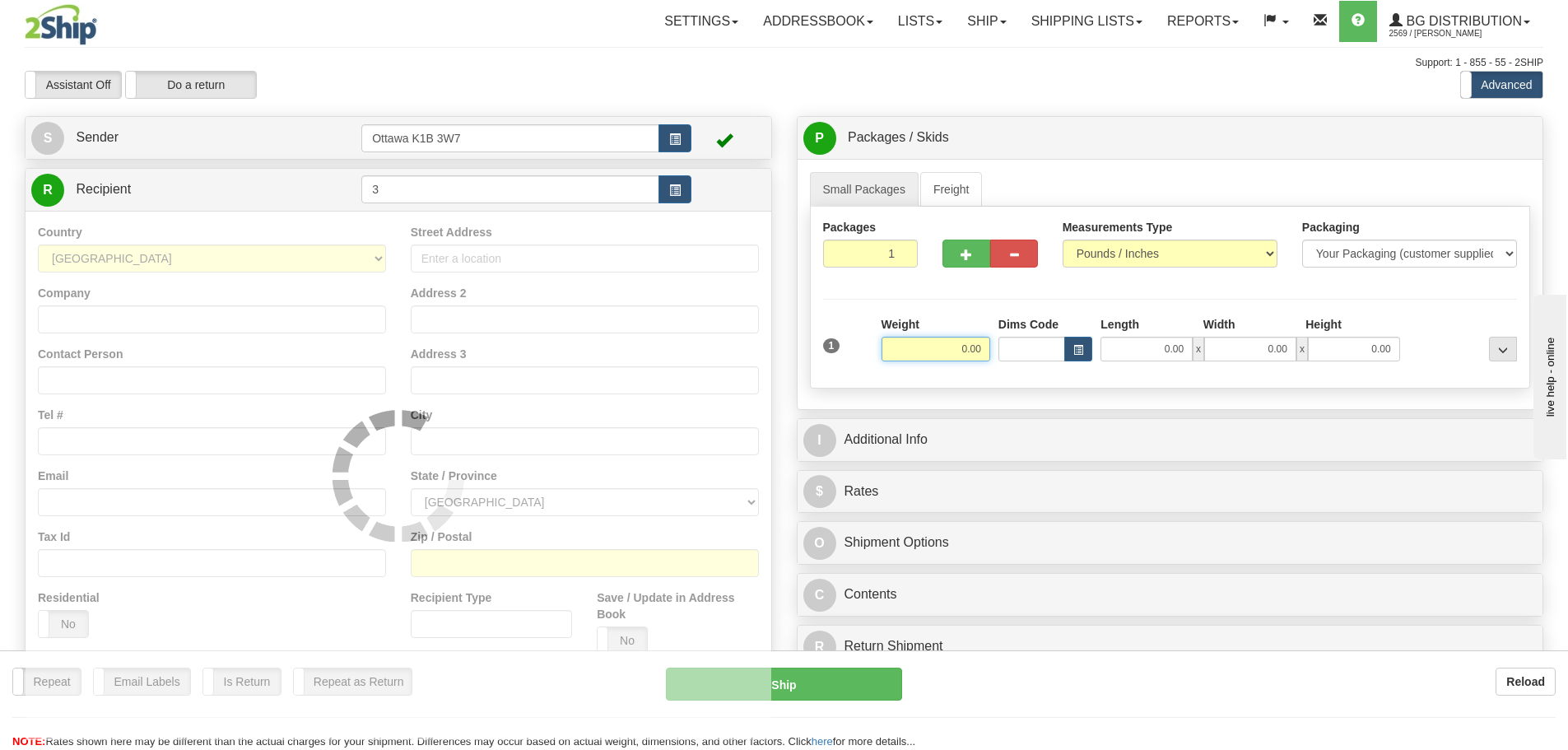
click at [527, 71] on div "Assistant On Assistant Off Do a return Do a return" at bounding box center [334, 84] width 643 height 28
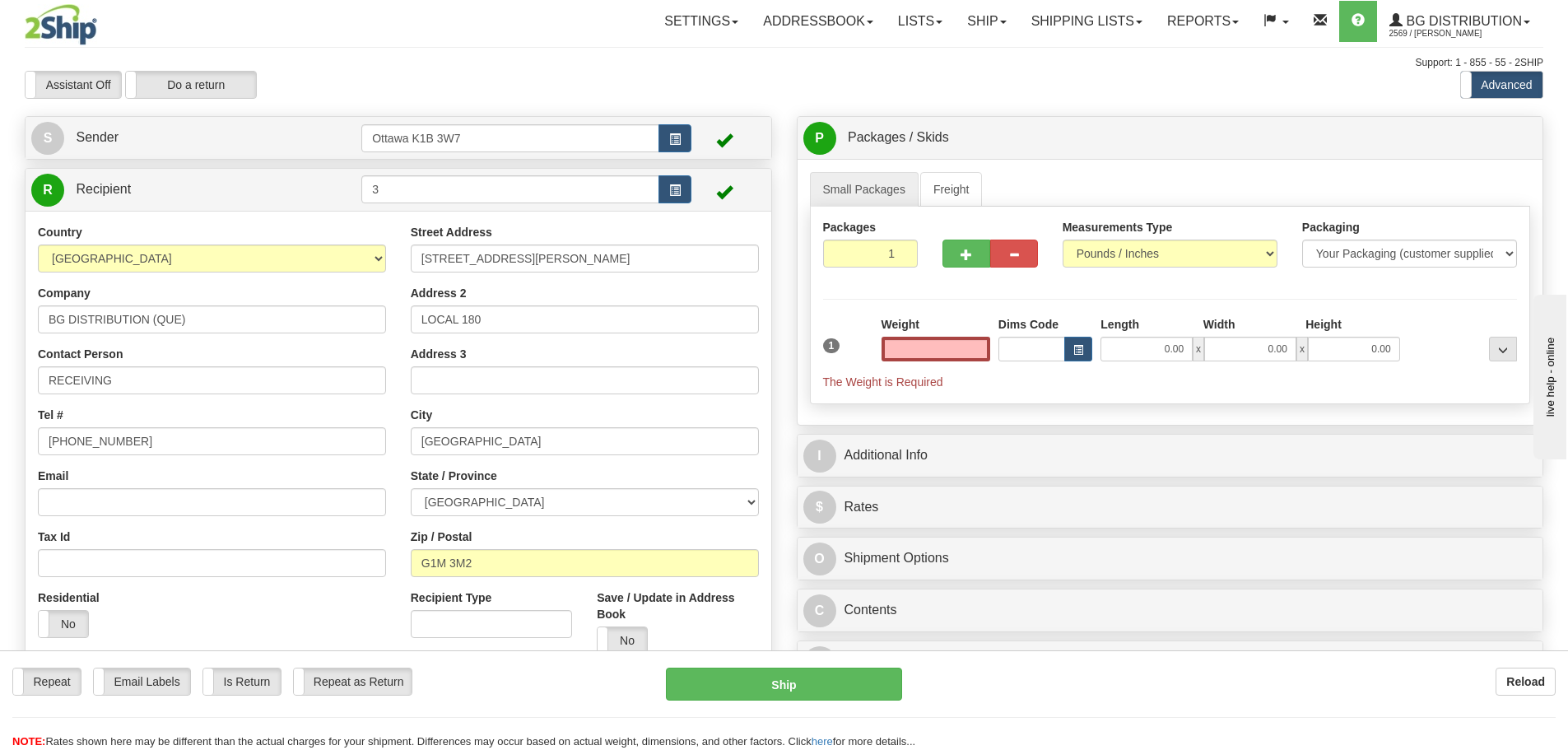
type input "0.00"
click at [953, 252] on button "button" at bounding box center [966, 253] width 48 height 28
type input "2"
click at [1459, 140] on span "Pack / Skid Level" at bounding box center [1490, 138] width 76 height 12
radio input "true"
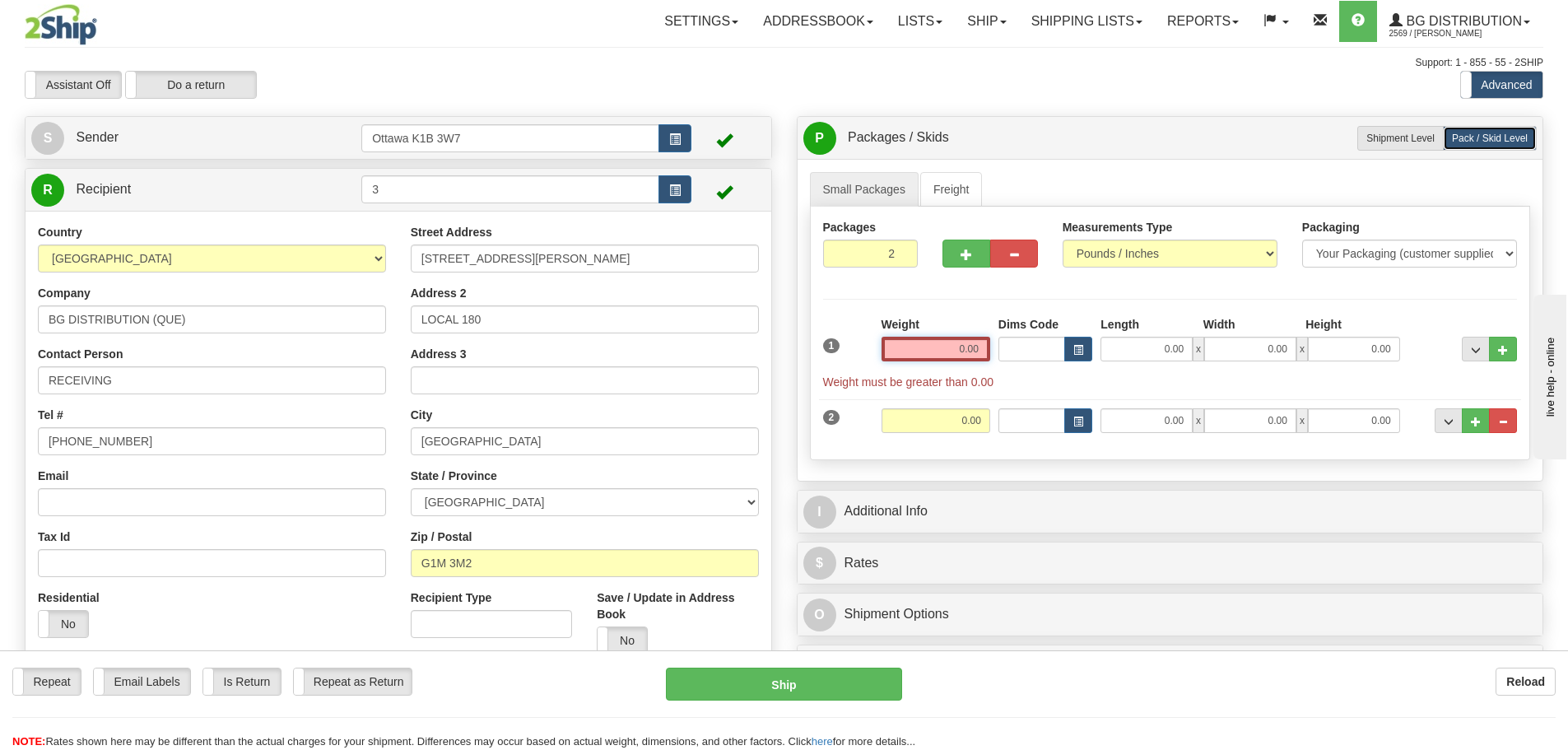
click at [911, 353] on input "0.00" at bounding box center [935, 349] width 109 height 24
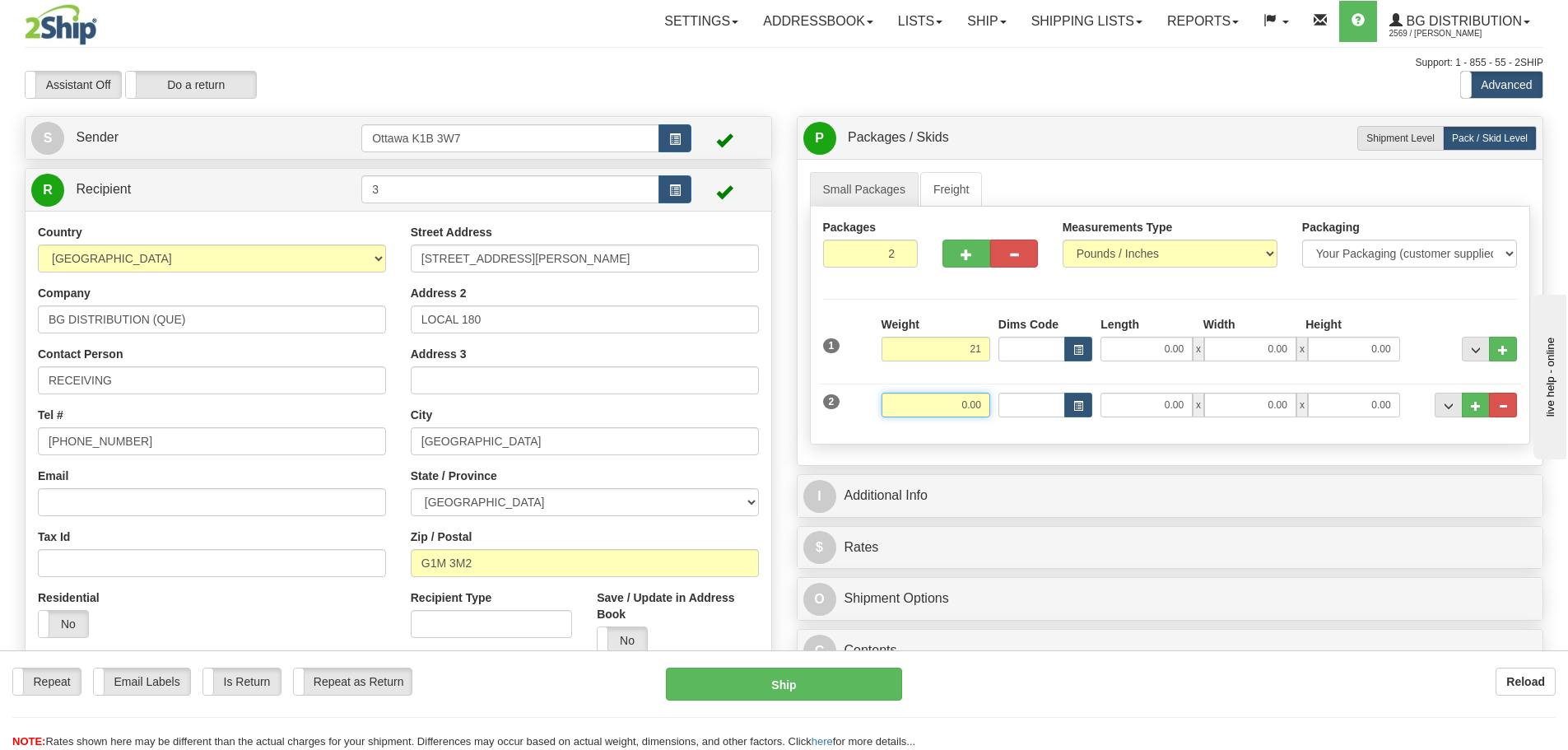
type input "21.00"
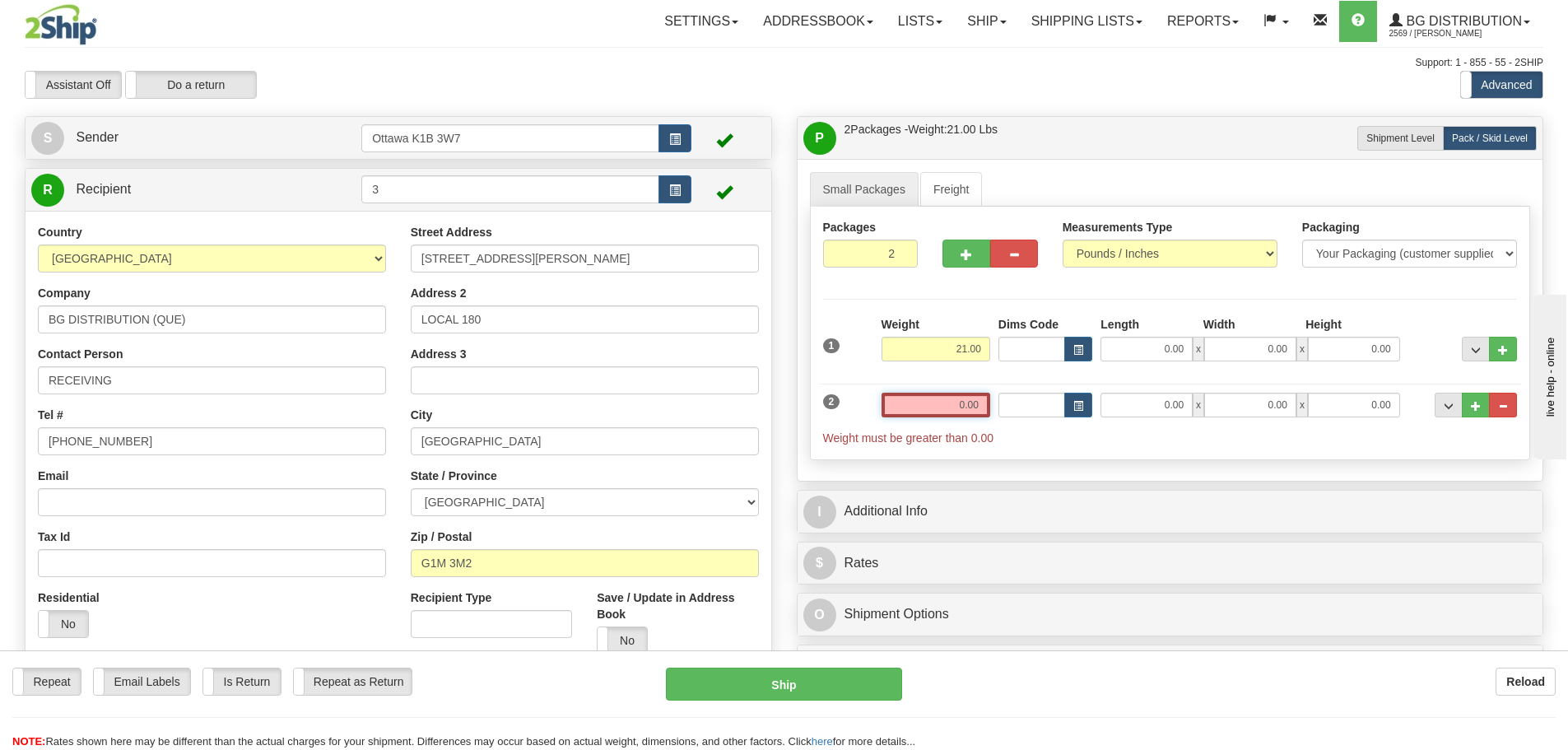
click at [978, 410] on input "0.00" at bounding box center [935, 404] width 109 height 24
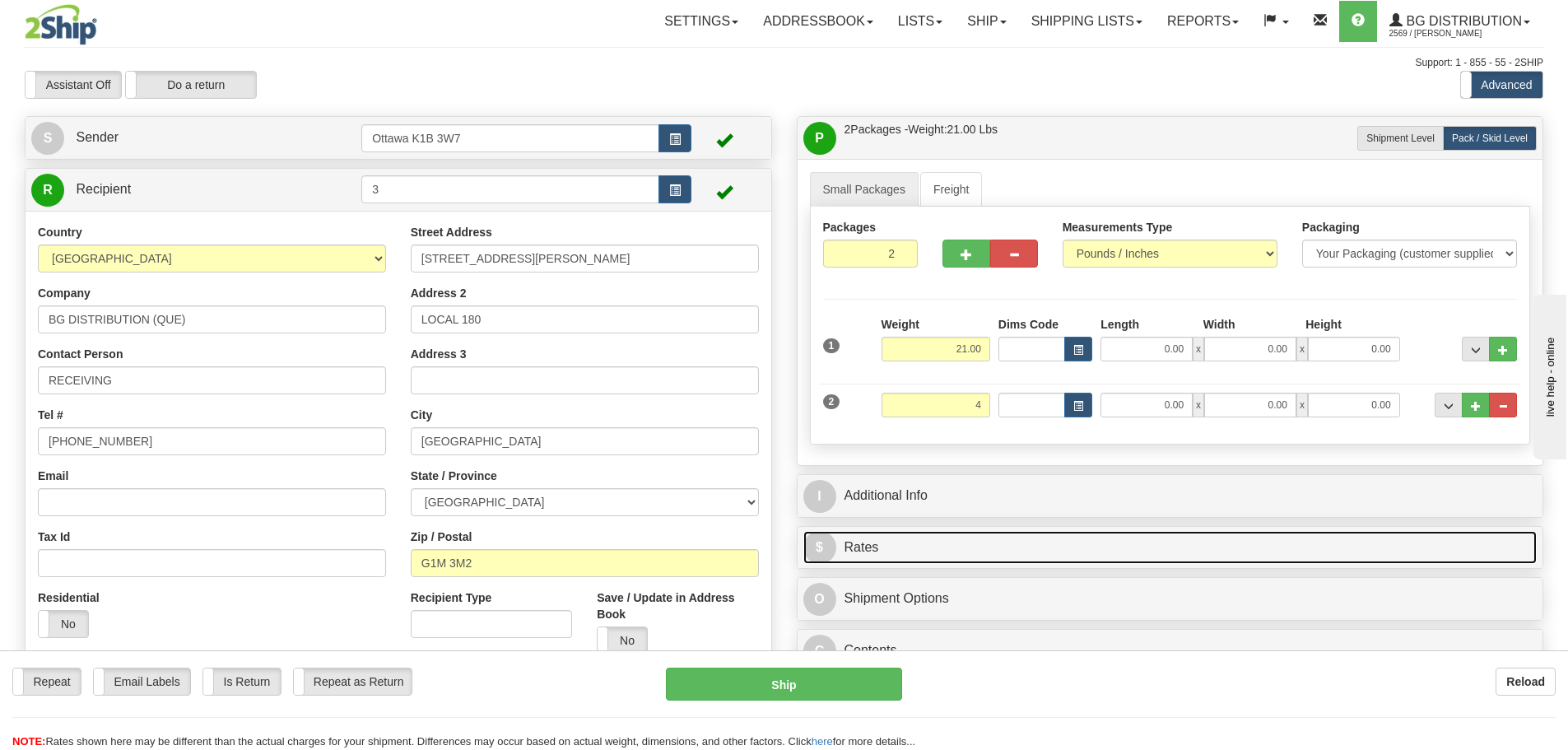
click at [1144, 548] on link "$ Rates" at bounding box center [1171, 548] width 735 height 34
type input "4.00"
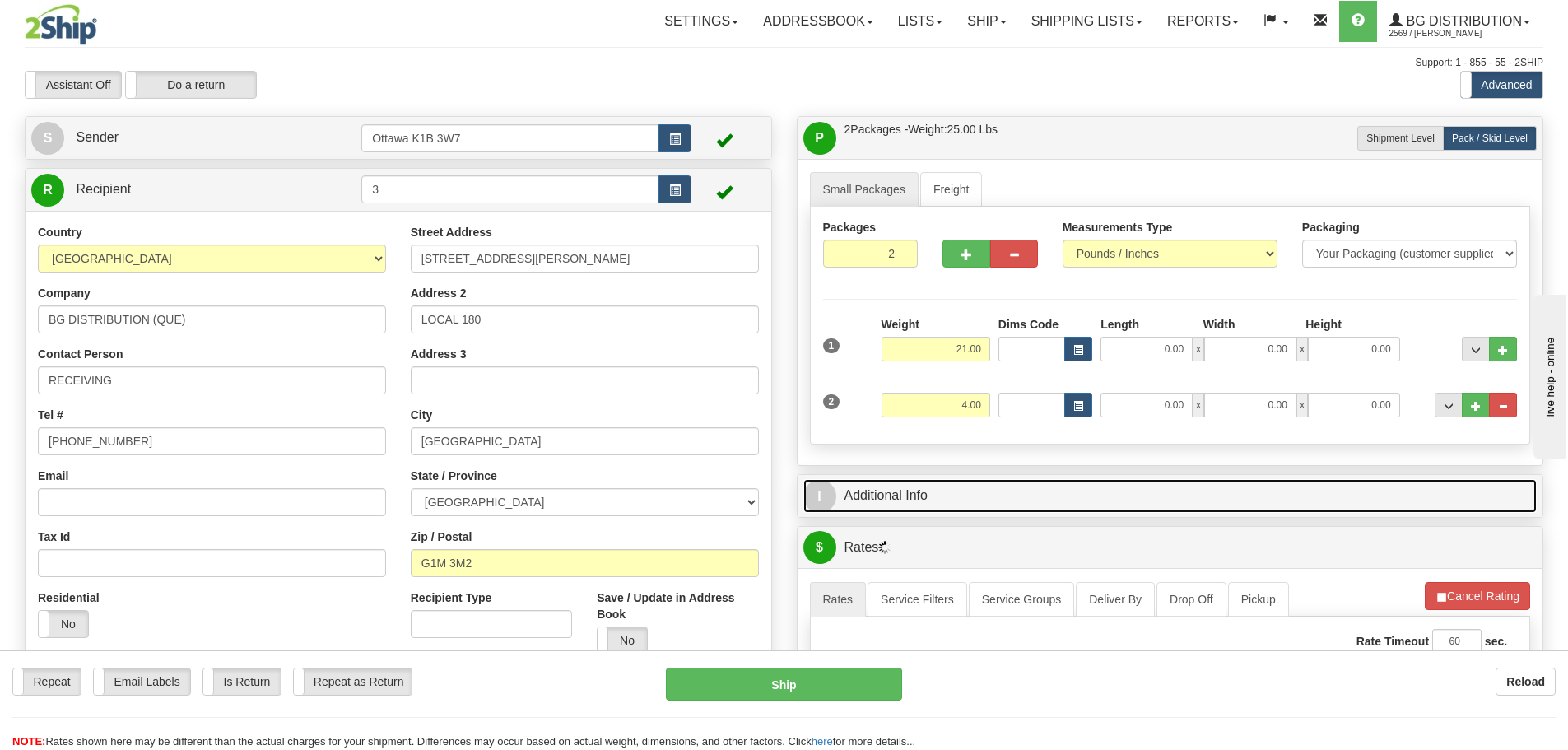
click at [1148, 504] on link "I Additional Info" at bounding box center [1171, 496] width 735 height 34
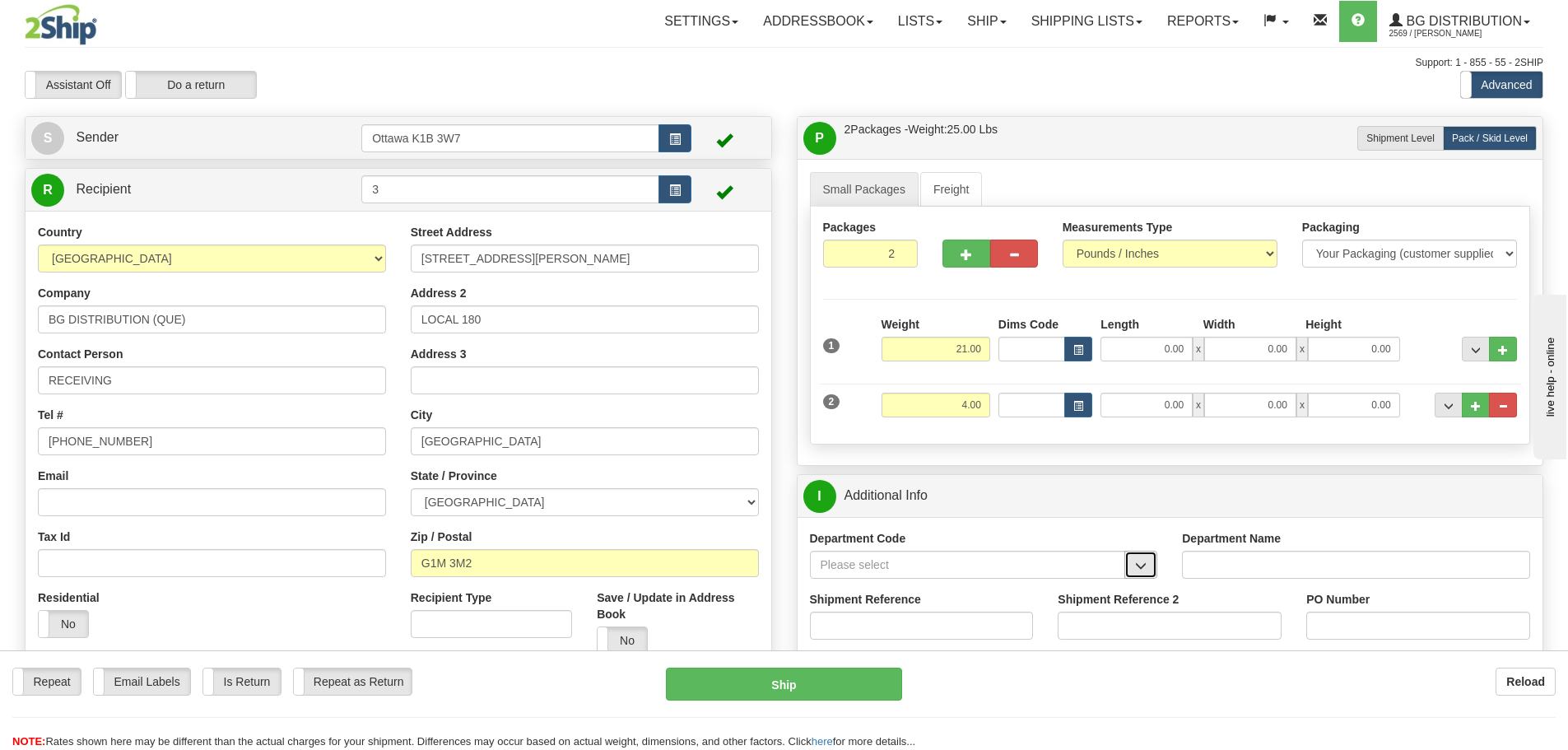
click at [1132, 568] on button "button" at bounding box center [1141, 565] width 33 height 28
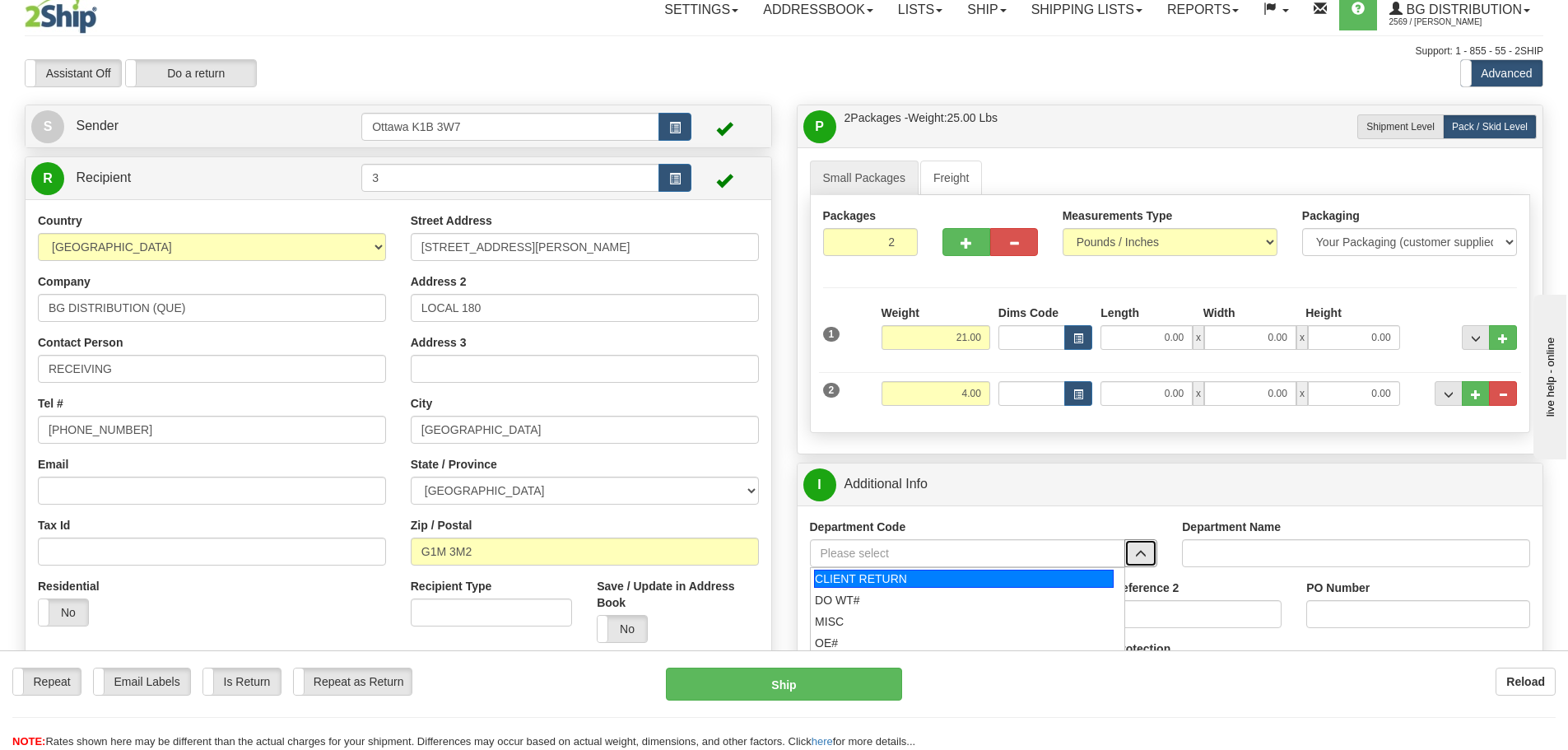
scroll to position [164, 0]
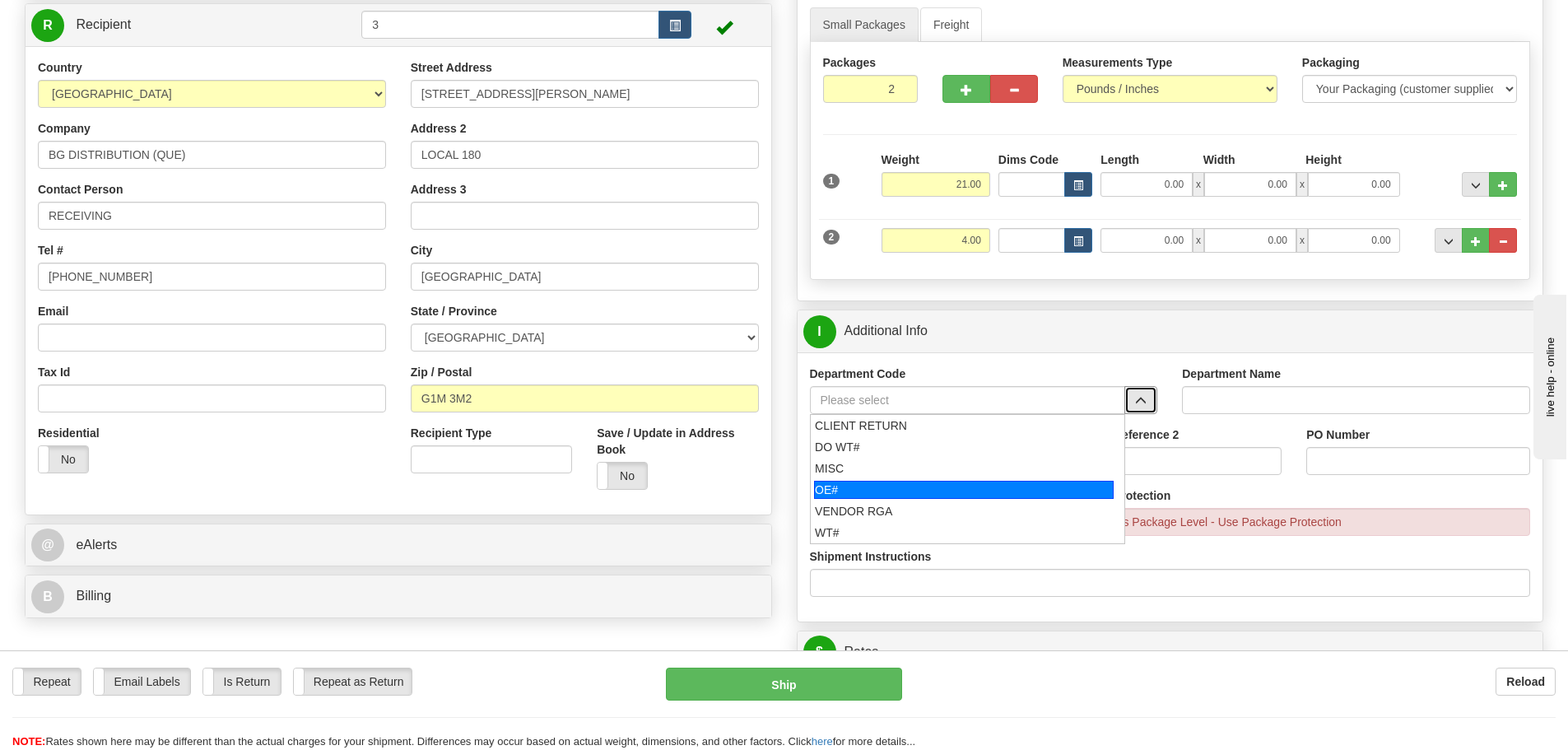
click at [895, 483] on div "OE#" at bounding box center [964, 490] width 300 height 18
type input "OE#"
type input "ORDERS"
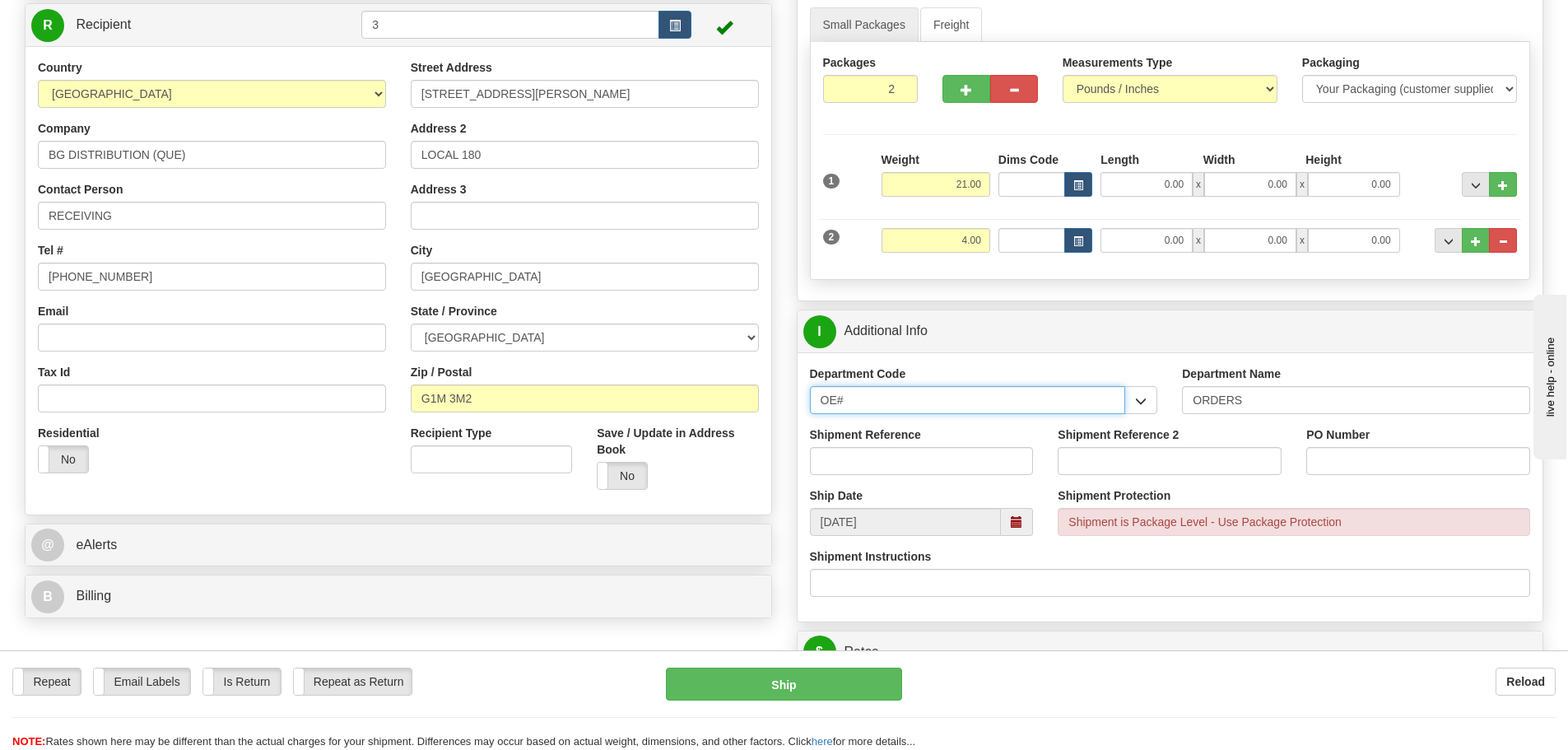
drag, startPoint x: 908, startPoint y: 407, endPoint x: 144, endPoint y: 425, distance: 764.2
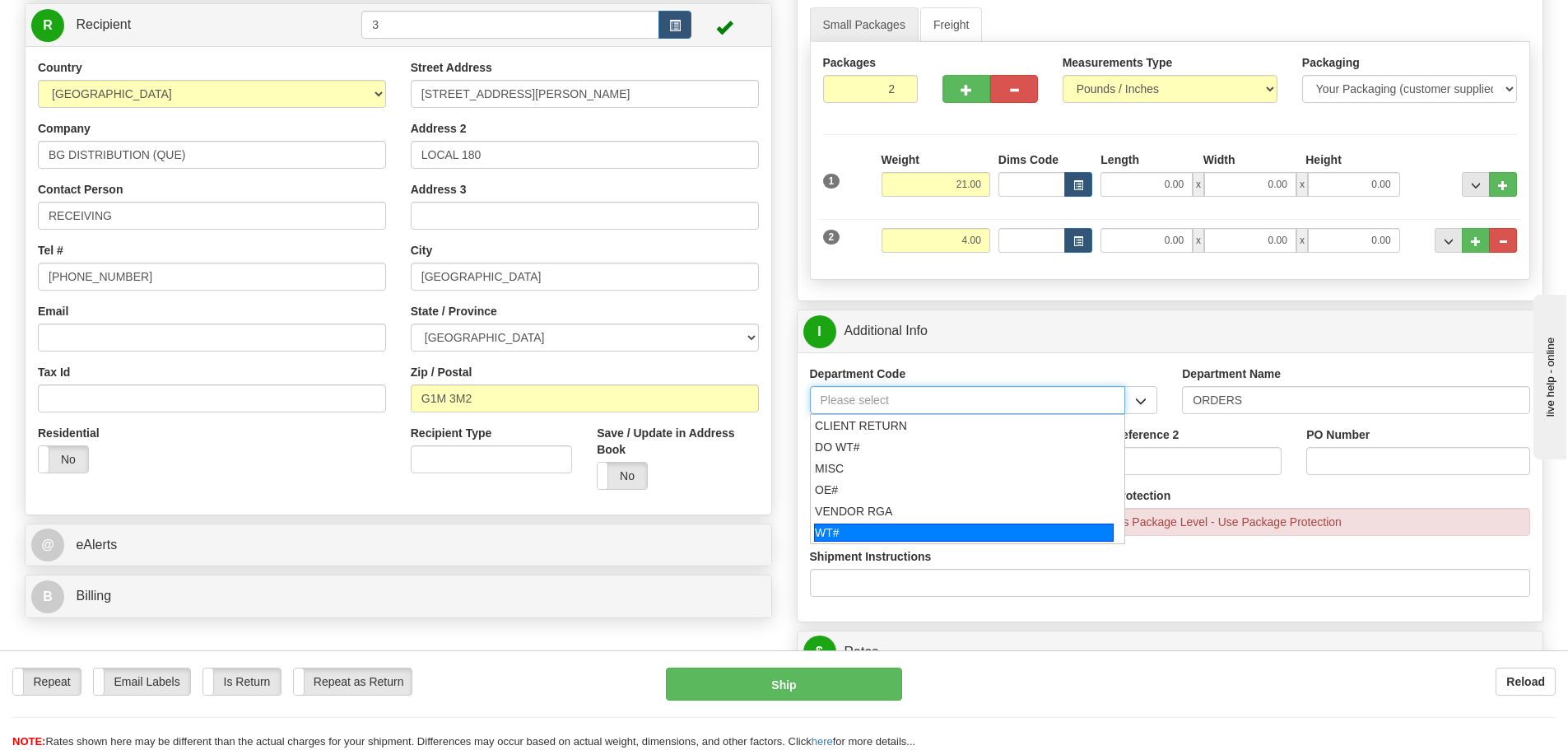
click at [886, 530] on div "WT#" at bounding box center [964, 532] width 300 height 18
type input "WT#"
type input "WAREHOUSE TRANSFERS"
type input "WT#"
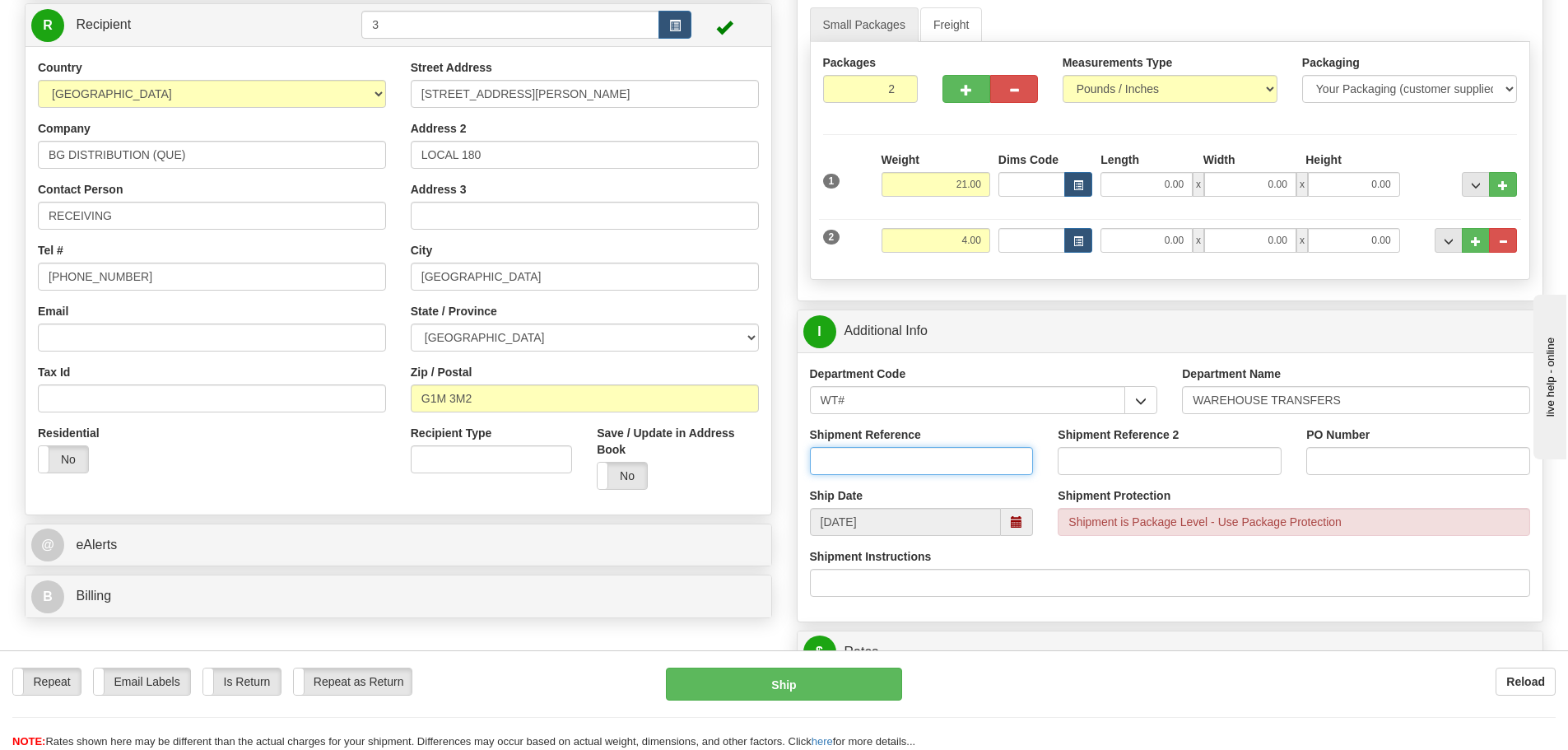
click at [876, 465] on input "Shipment Reference" at bounding box center [922, 461] width 224 height 28
type input "160615-00"
click at [1135, 459] on input "Shipment Reference 2" at bounding box center [1170, 461] width 224 height 28
type input "166857-00"
click at [1386, 457] on input "PO Number" at bounding box center [1419, 461] width 224 height 28
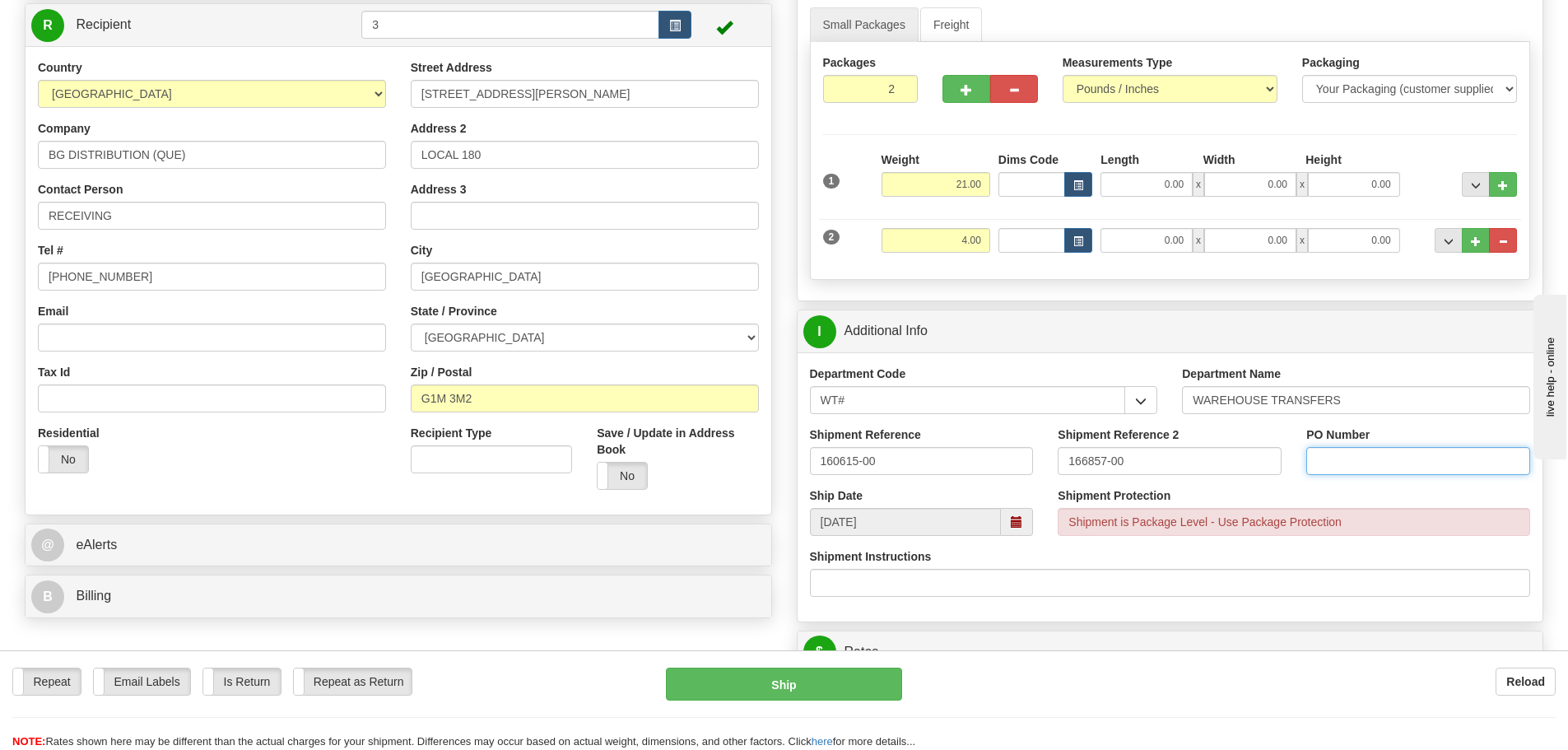
type input "N/A"
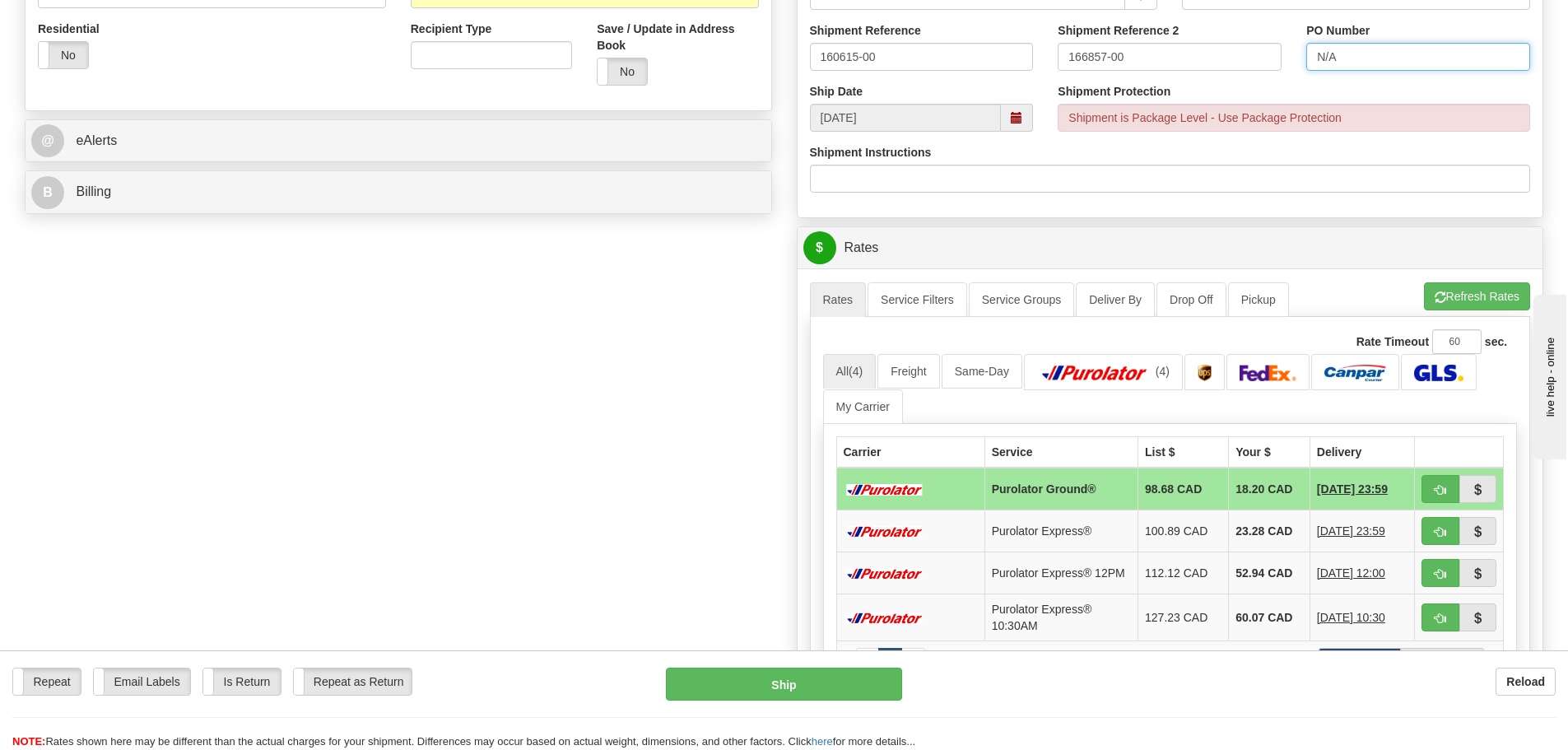
scroll to position [576, 0]
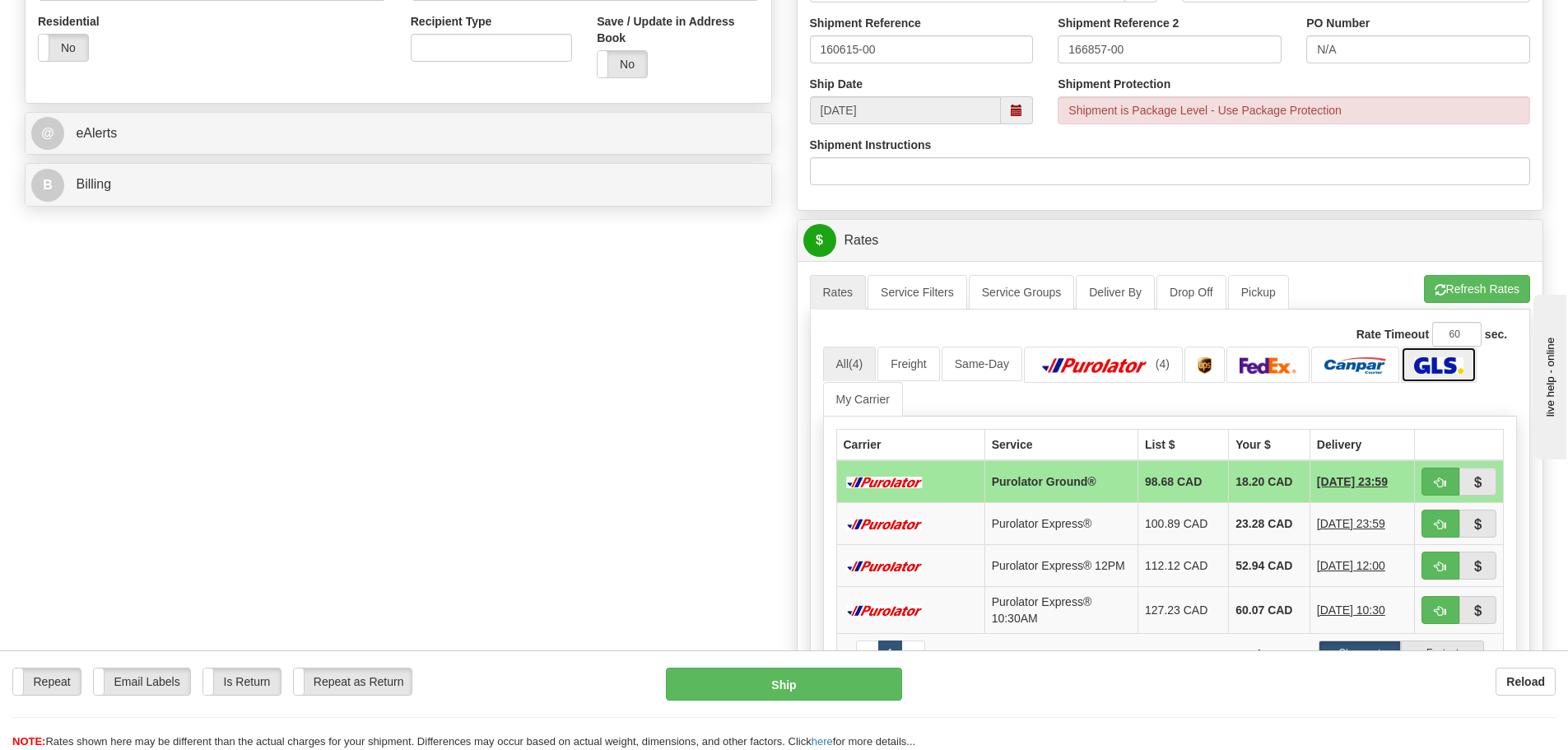
click at [1458, 367] on img at bounding box center [1439, 366] width 49 height 17
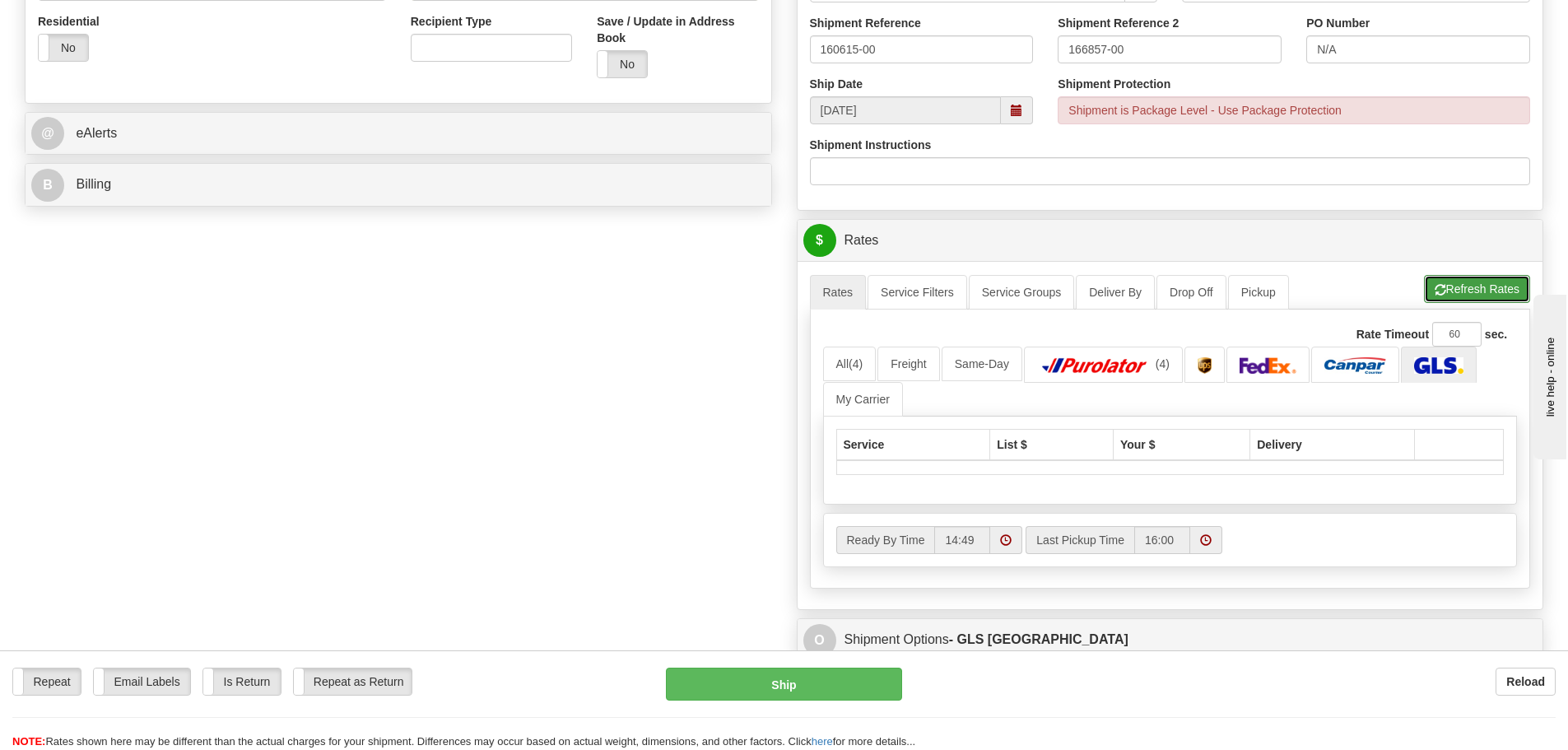
click at [1461, 280] on button "Refresh Rates" at bounding box center [1477, 288] width 106 height 28
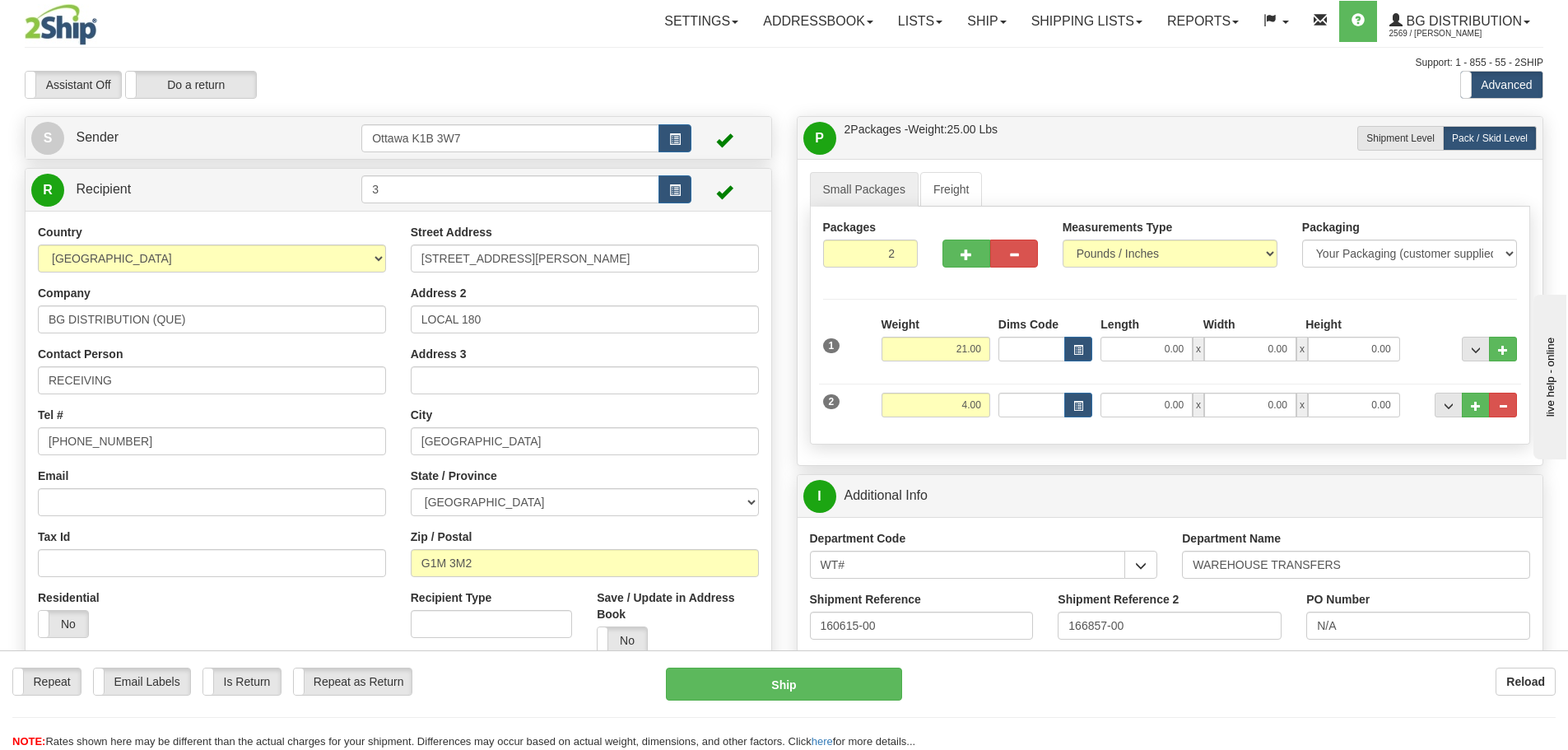
scroll to position [494, 0]
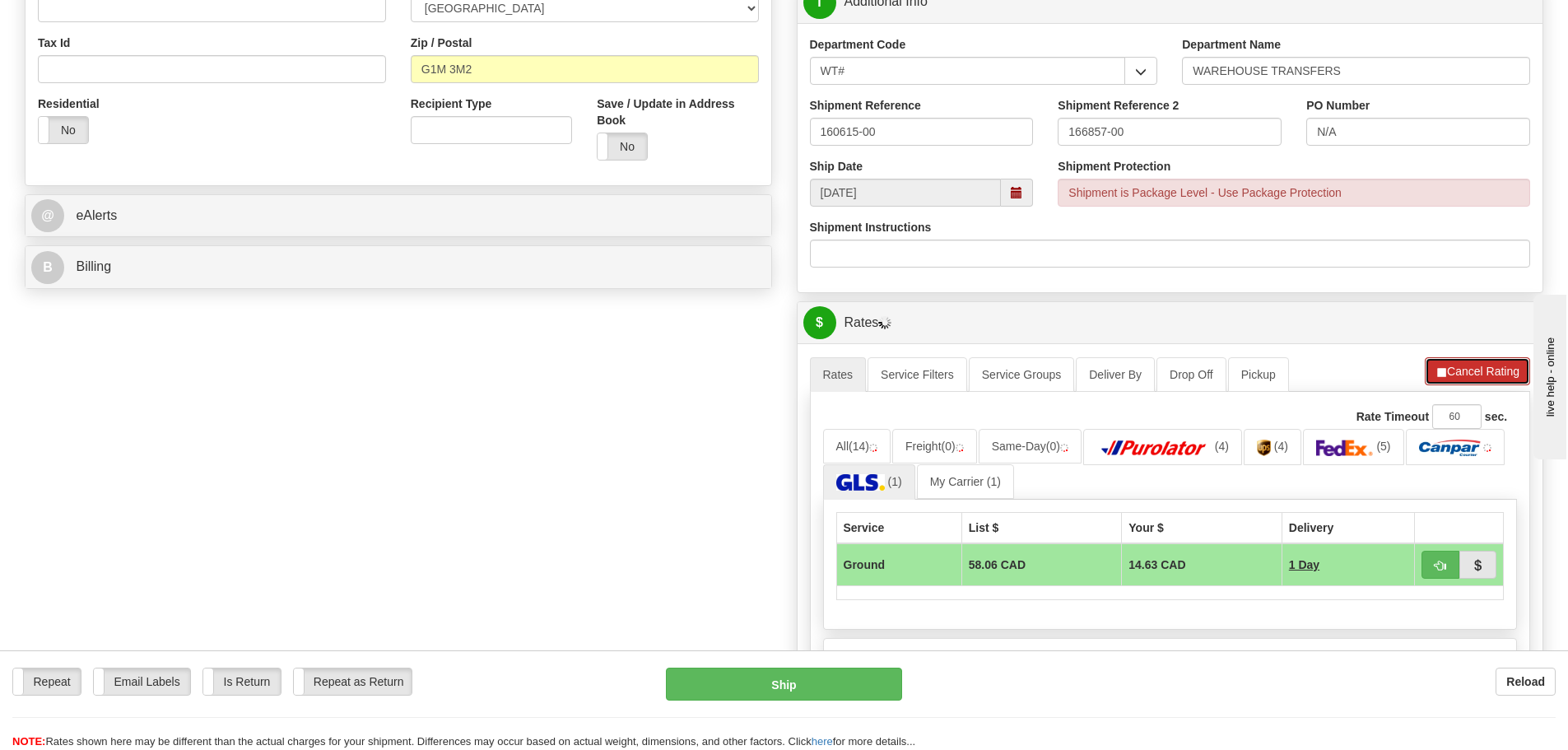
click at [1466, 367] on button "Cancel Rating" at bounding box center [1477, 371] width 105 height 28
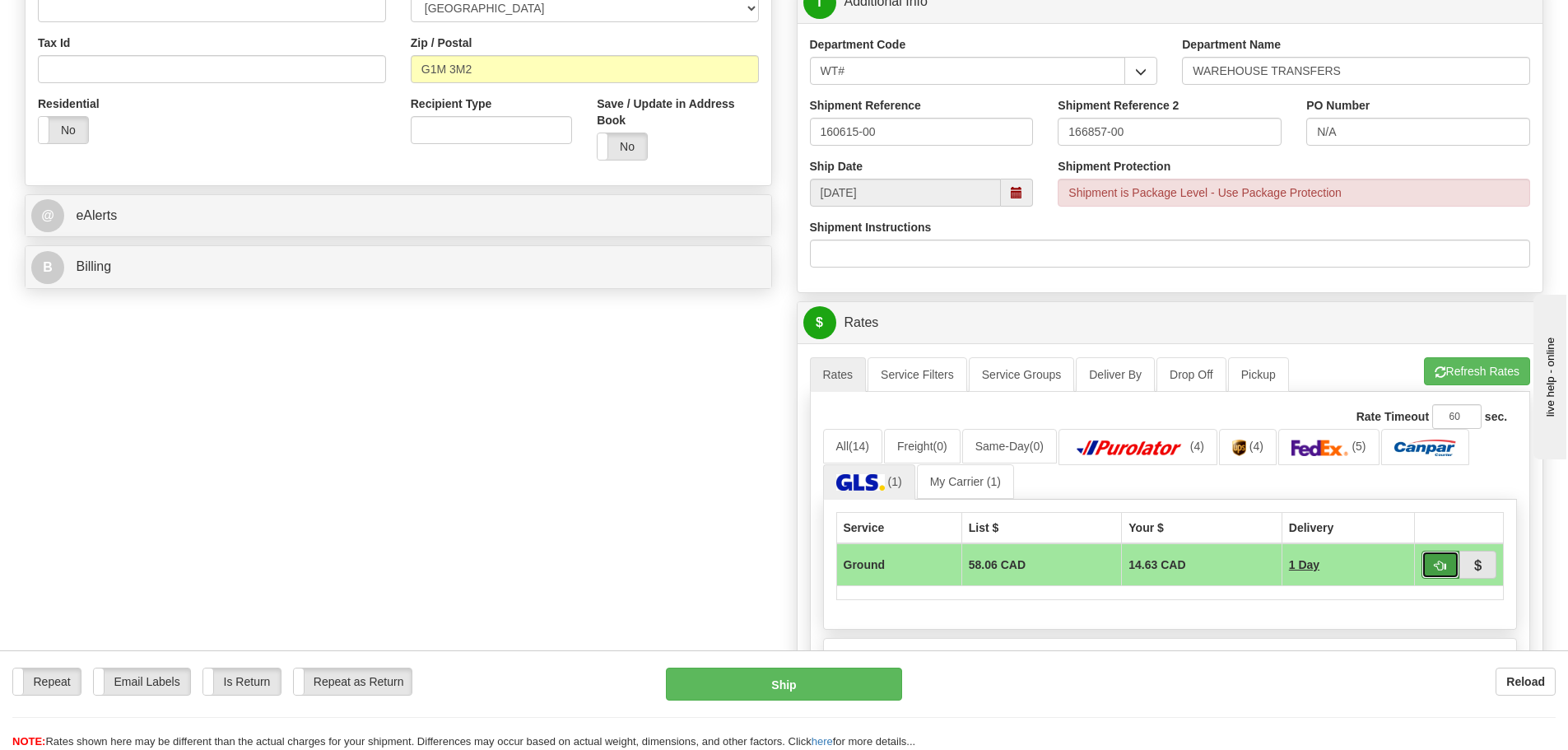
click at [1442, 565] on span "button" at bounding box center [1441, 565] width 12 height 11
type input "1"
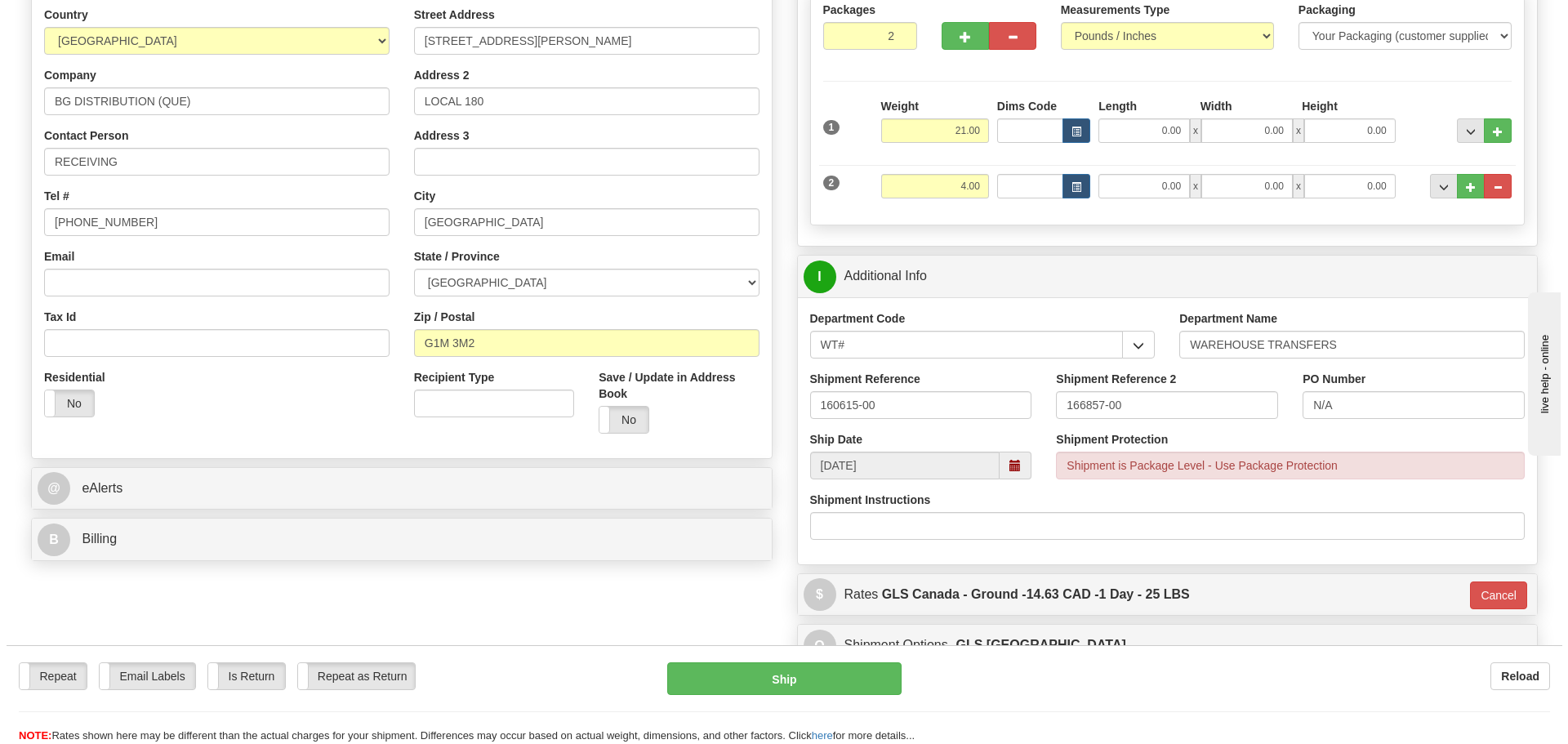
scroll to position [245, 0]
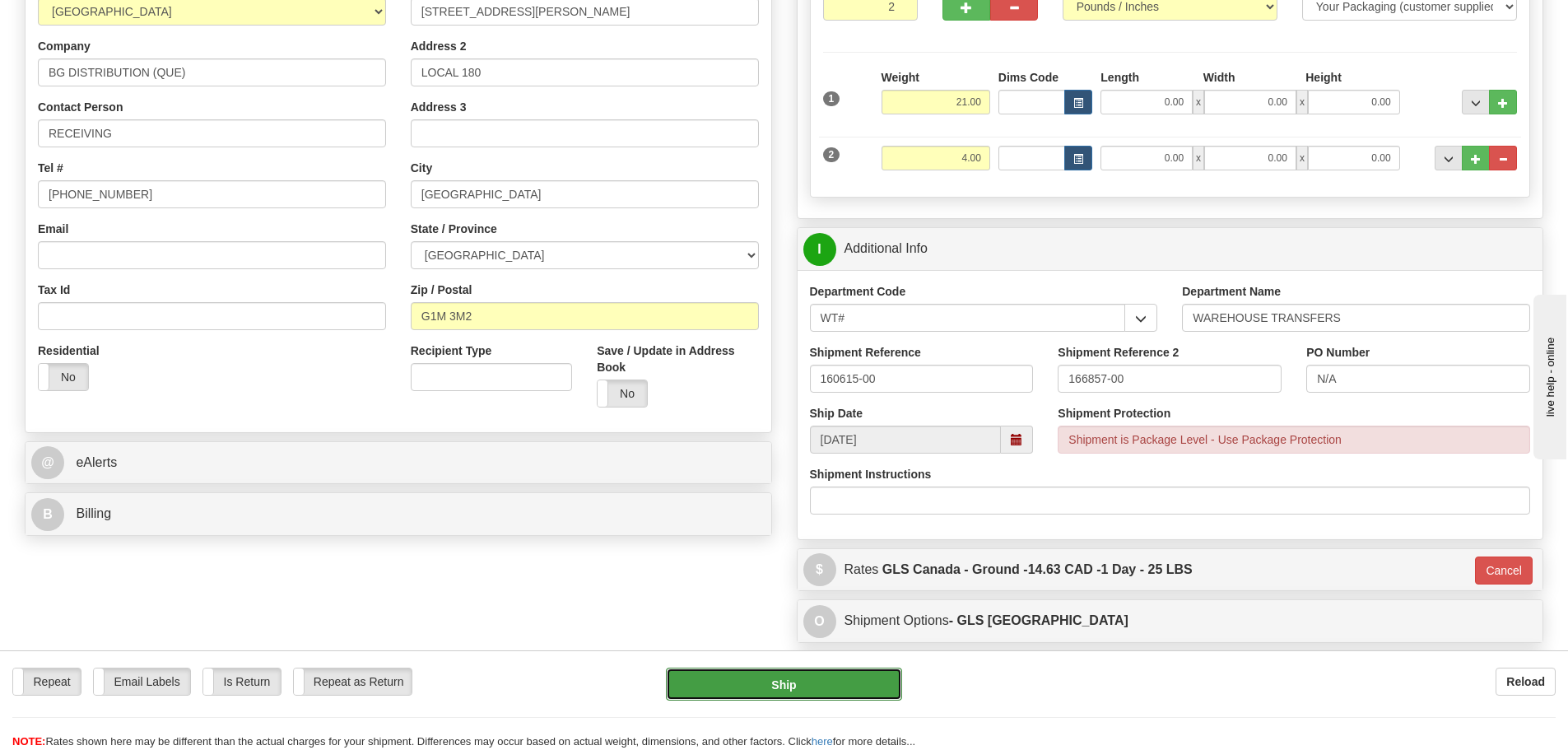
click at [843, 677] on button "Ship" at bounding box center [784, 683] width 236 height 33
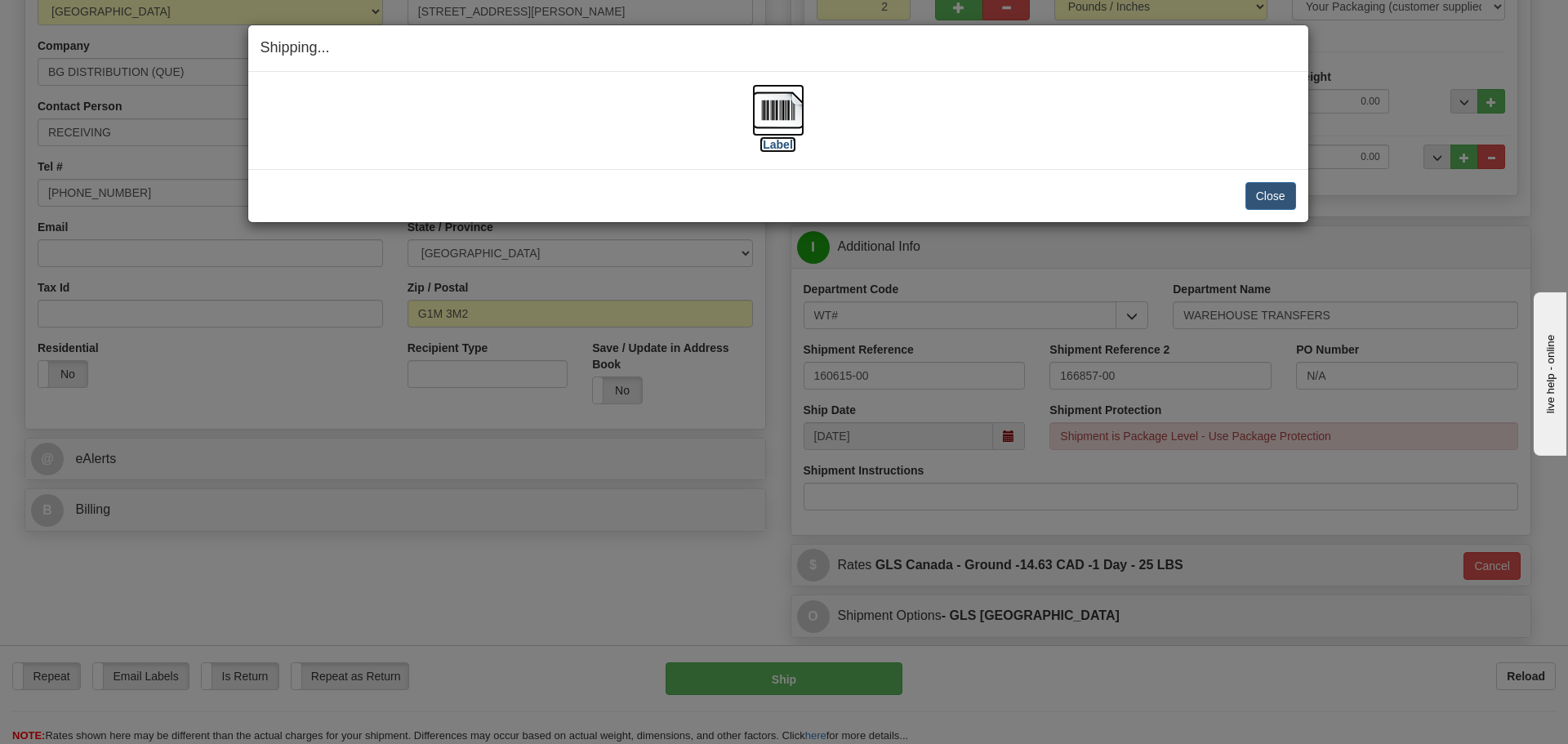
click at [771, 143] on label "[Label]" at bounding box center [778, 145] width 38 height 17
click at [1265, 191] on button "Close" at bounding box center [1270, 196] width 51 height 28
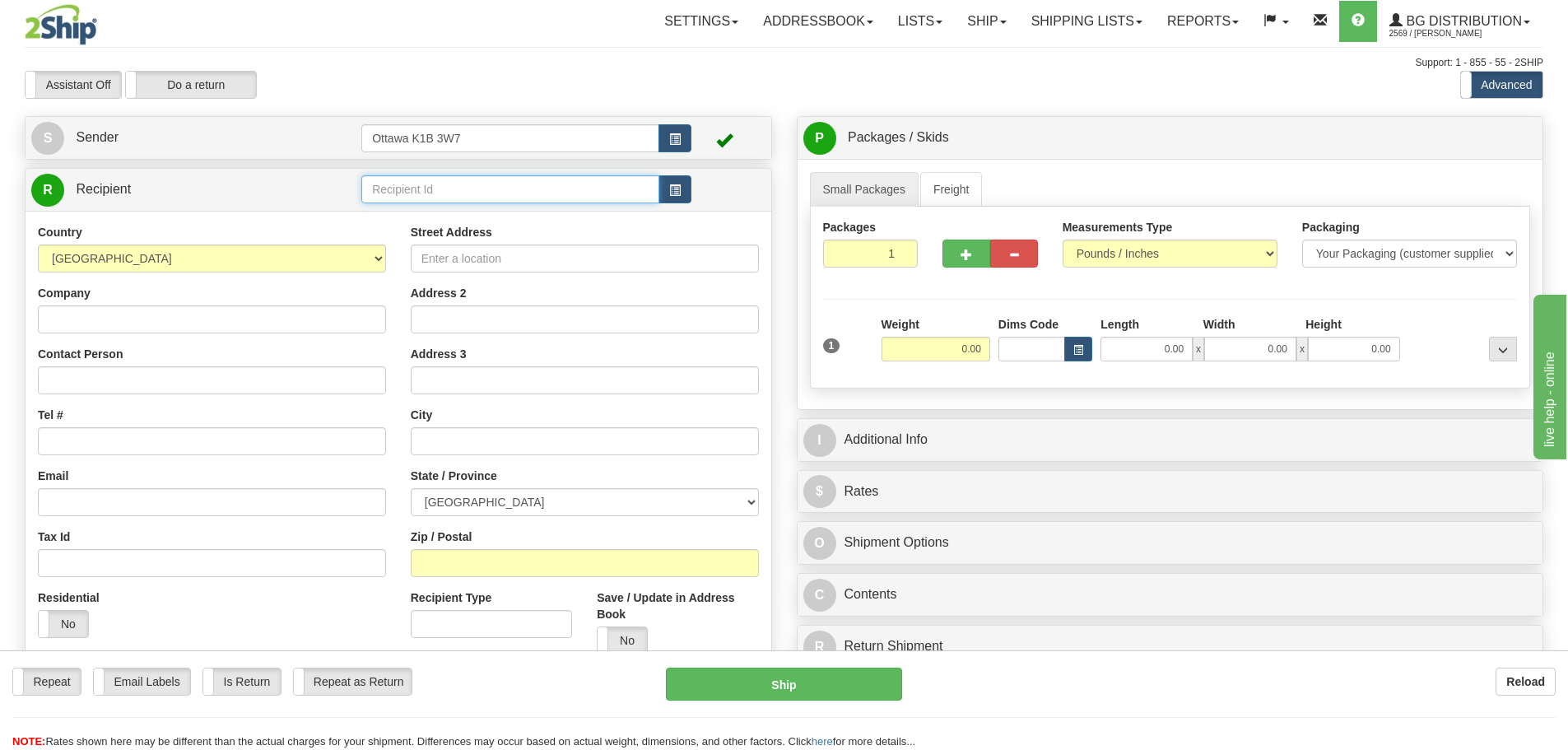
click at [452, 176] on input "text" at bounding box center [511, 189] width 298 height 28
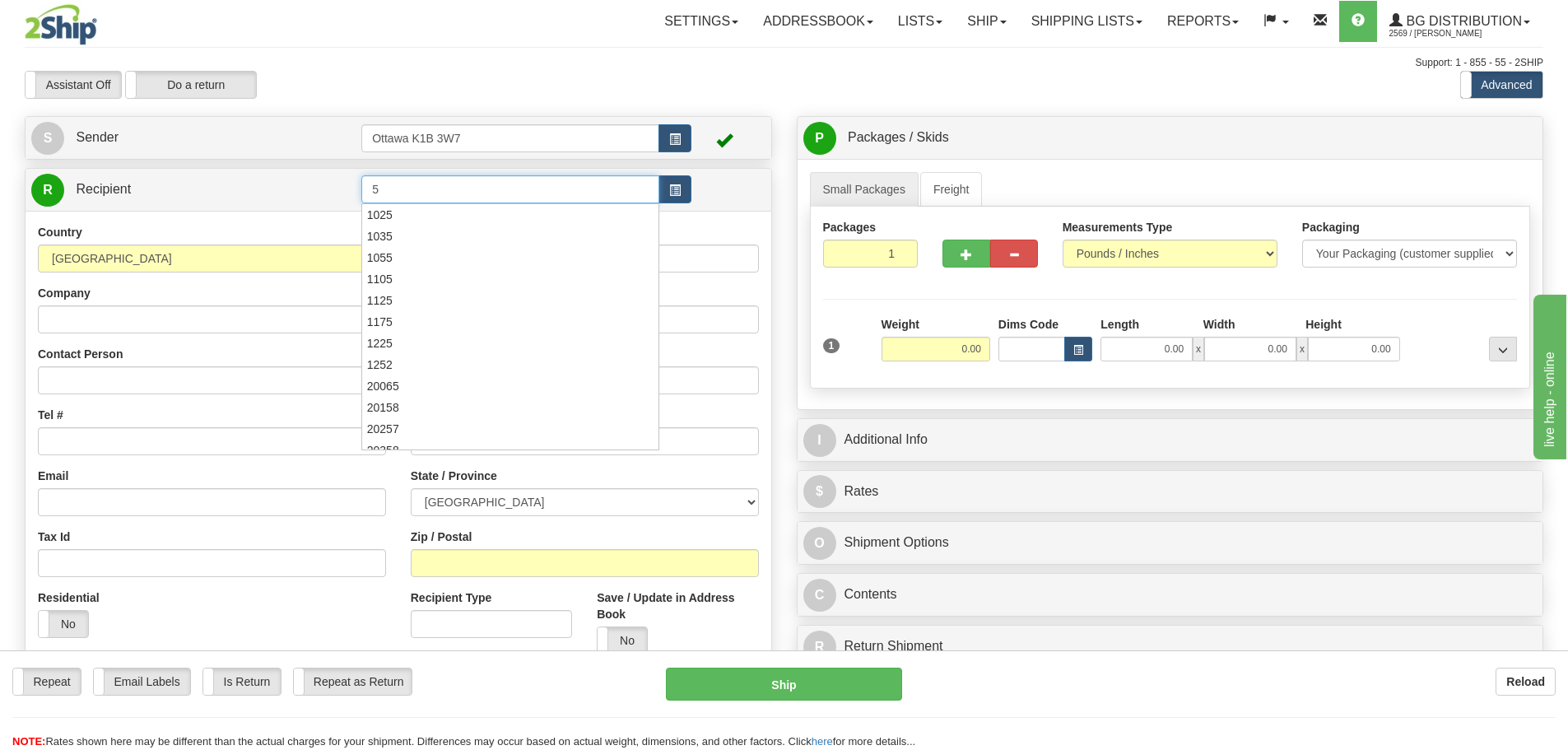
type input "5"
click at [477, 115] on div "Toggle navigation Settings Shipping Preferences Fields Preferences New" at bounding box center [784, 468] width 1568 height 936
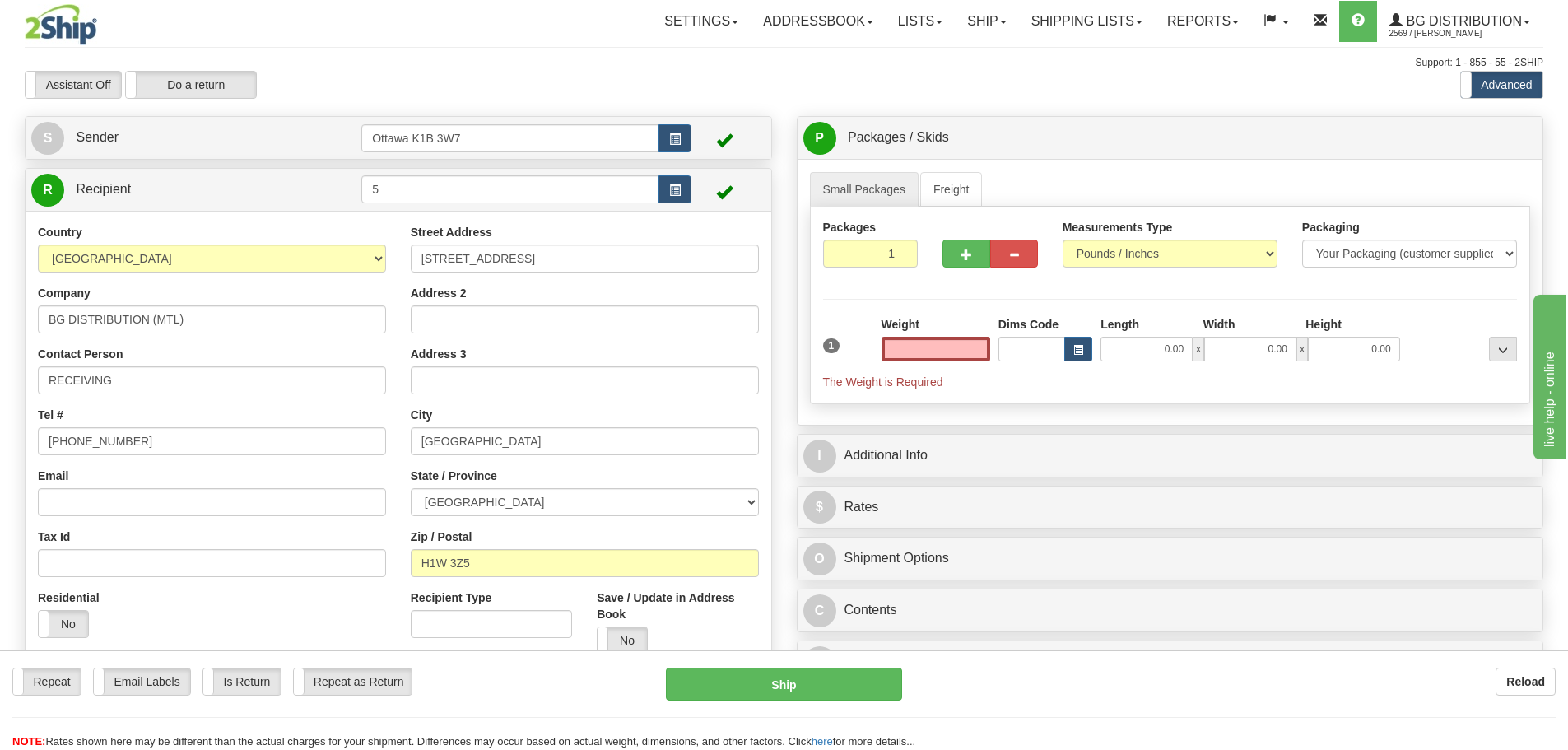
type input "0.00"
drag, startPoint x: 881, startPoint y: 260, endPoint x: 1230, endPoint y: 613, distance: 496.4
click at [1019, 324] on div "Packages 1 1 Measurements Type" at bounding box center [1170, 305] width 721 height 198
type input "5"
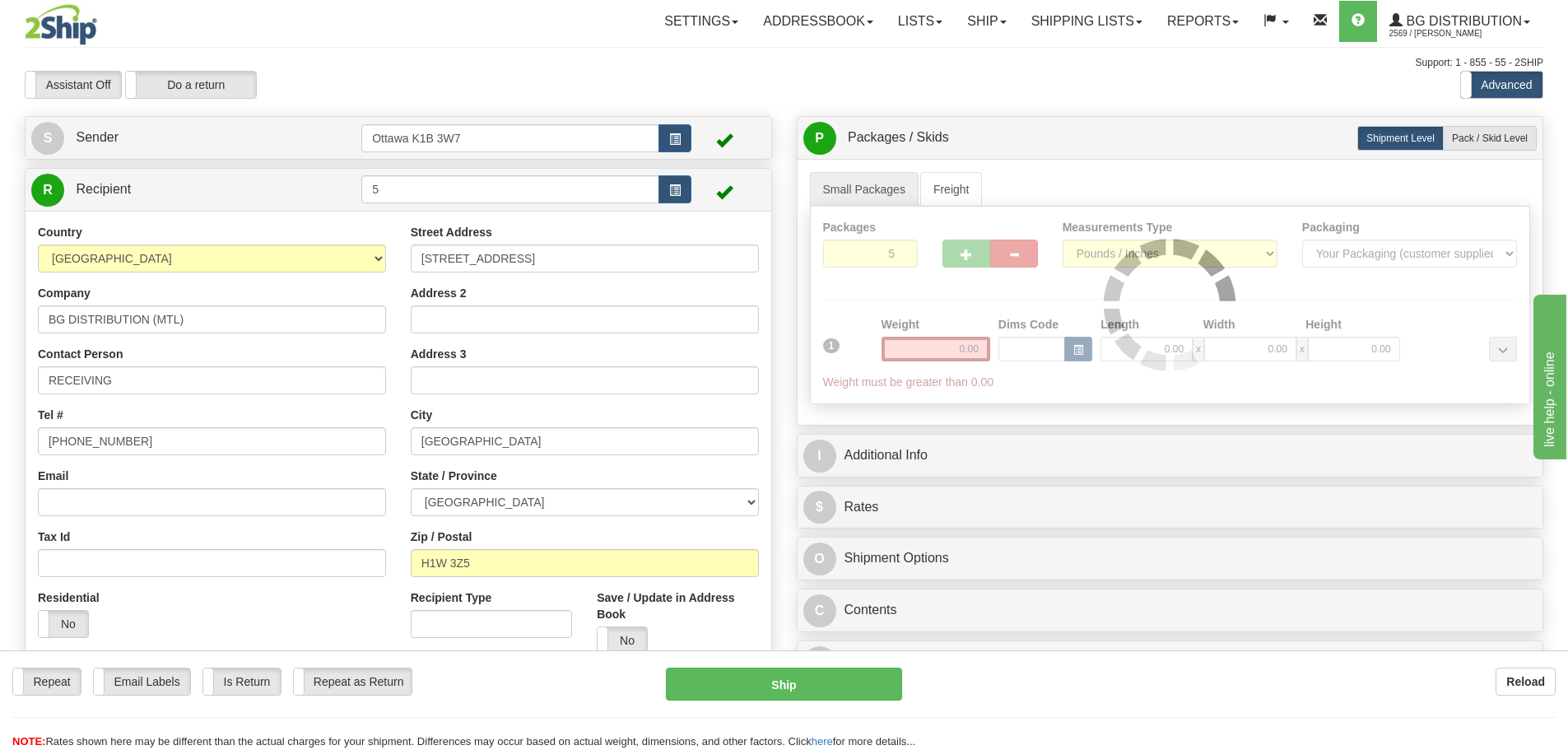
click at [1019, 311] on div "Packages 5 1 Measurements Type" at bounding box center [1170, 305] width 721 height 198
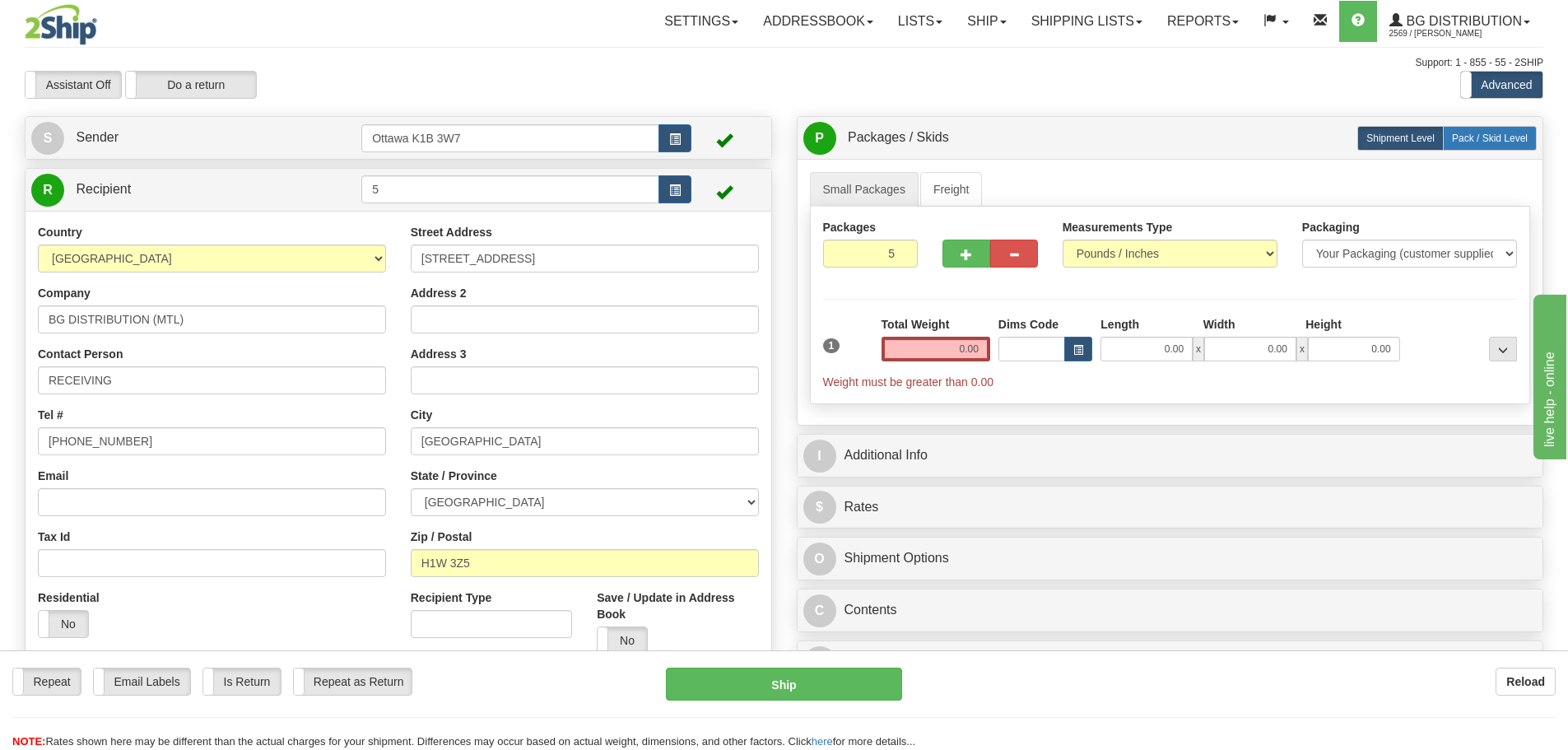
click at [1513, 140] on span "Pack / Skid Level" at bounding box center [1490, 138] width 76 height 12
radio input "true"
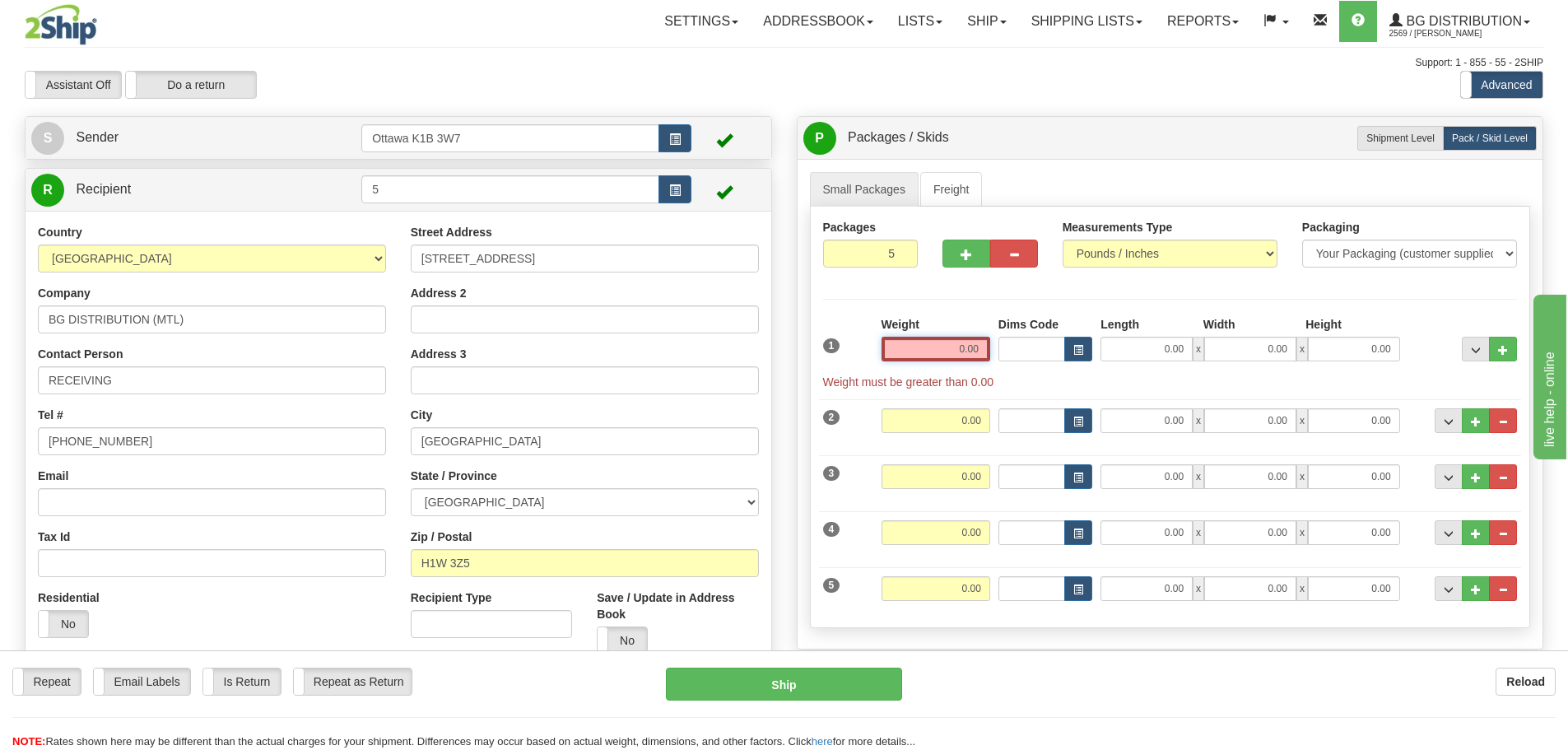
click at [953, 344] on input "0.00" at bounding box center [935, 349] width 109 height 24
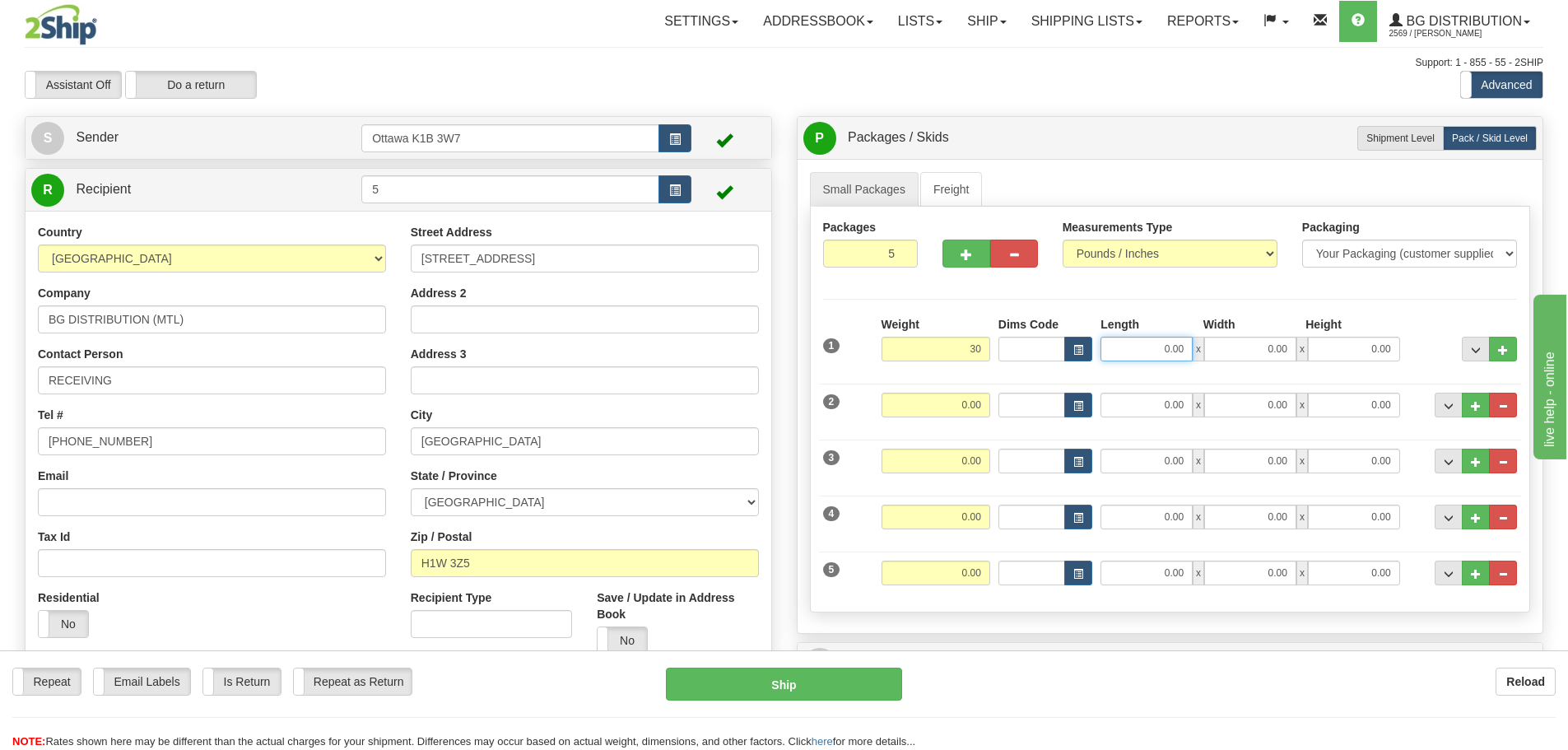
type input "30.00"
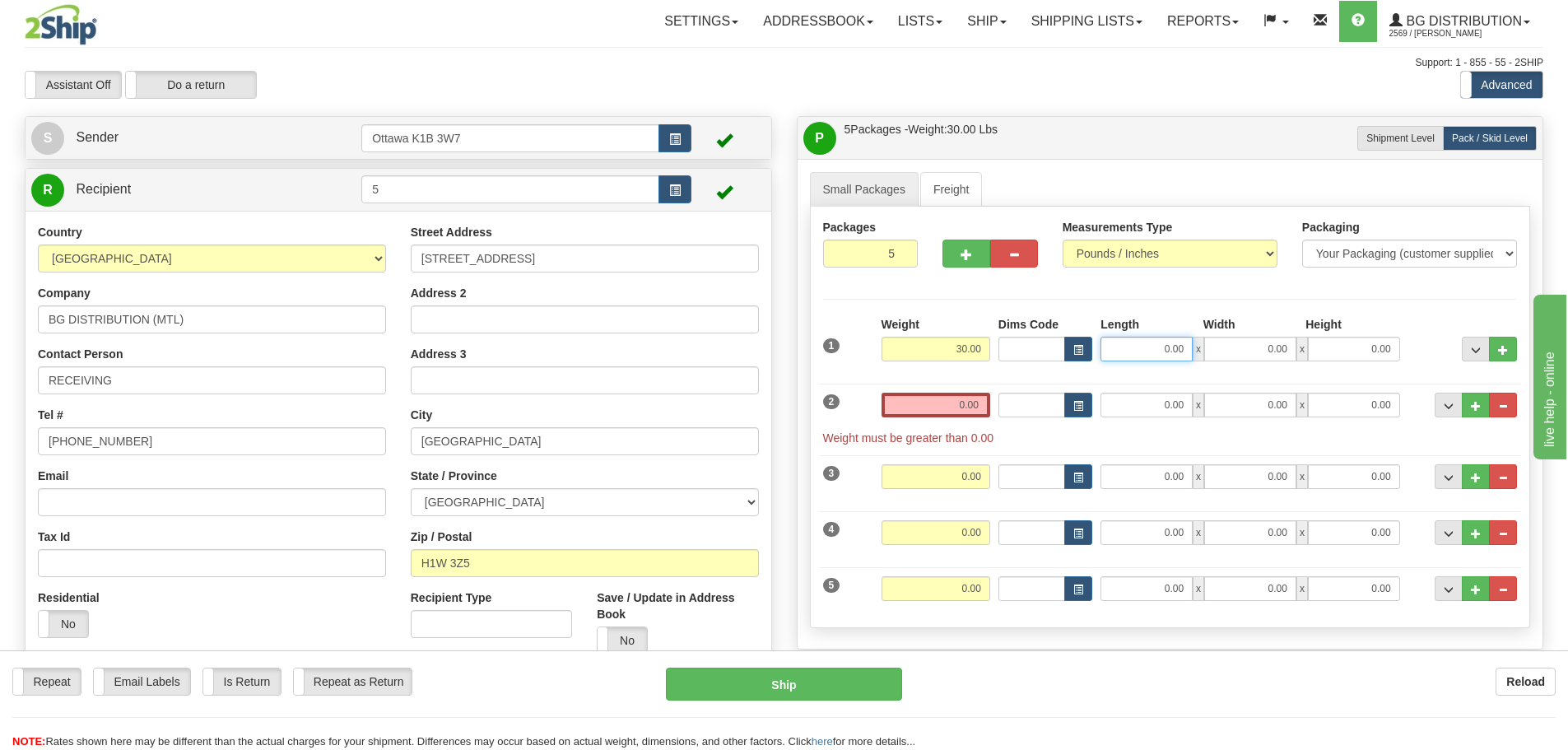
click at [1136, 351] on input "0.00" at bounding box center [1146, 349] width 92 height 24
type input "97.00"
click at [939, 400] on input "0.00" at bounding box center [935, 404] width 109 height 24
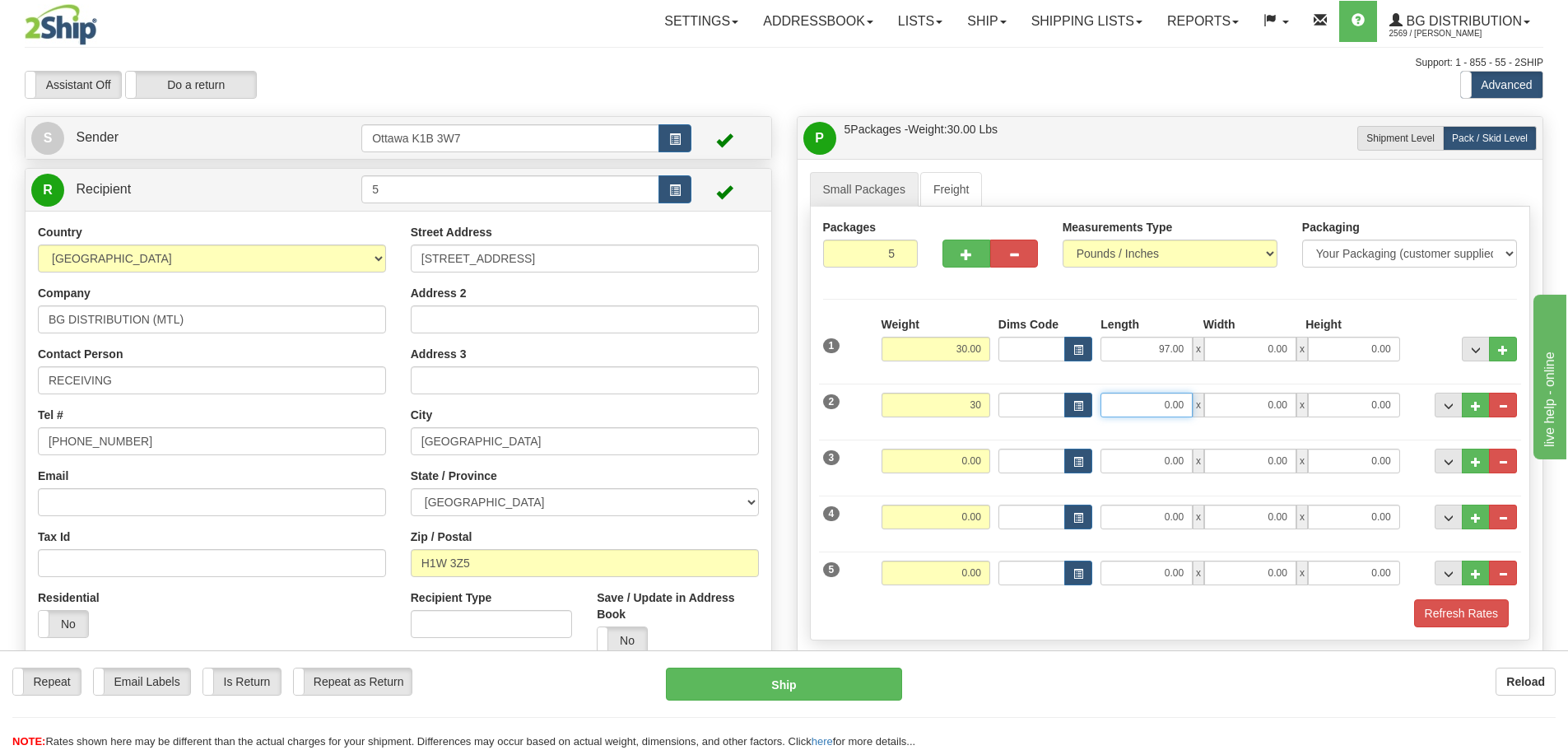
type input "30.00"
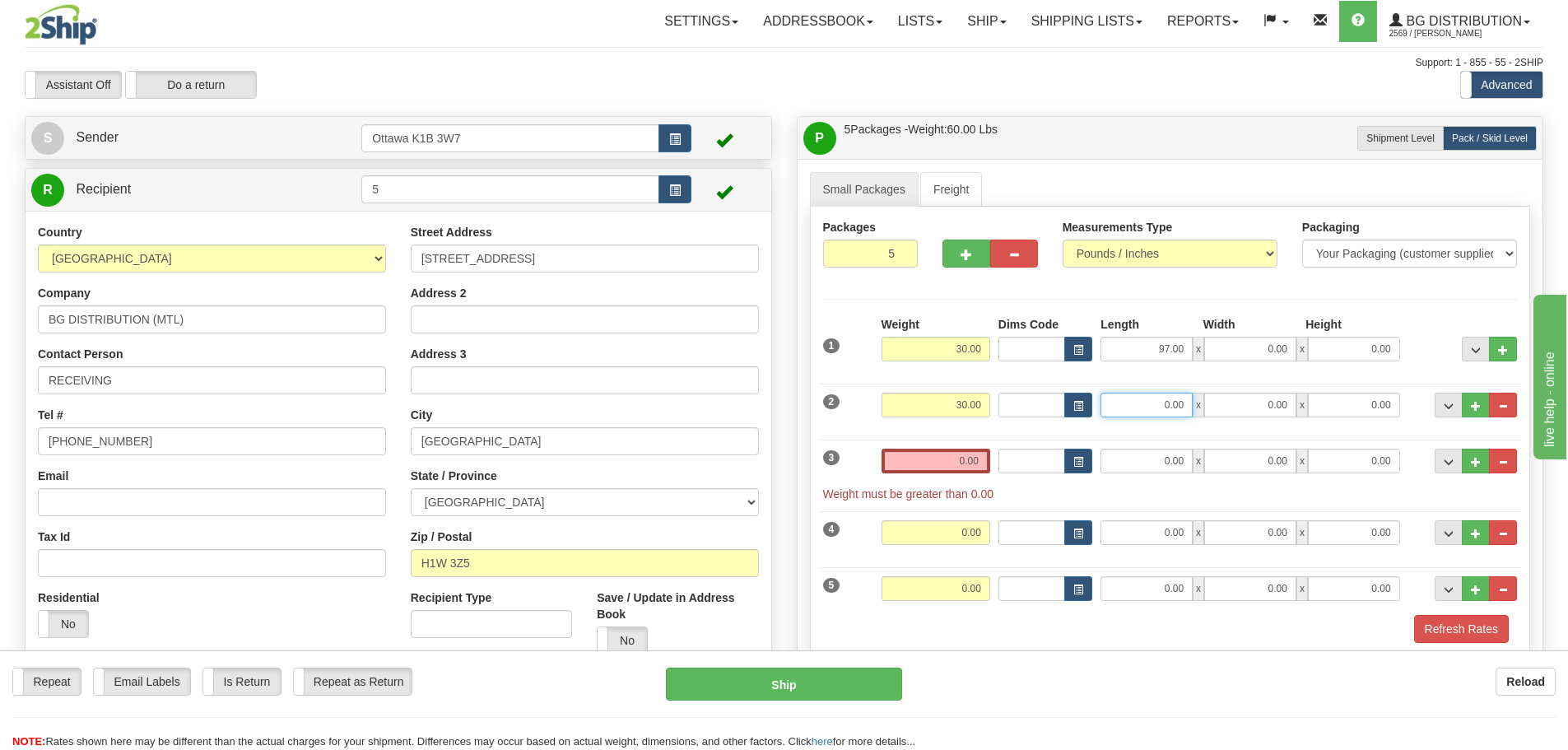
click at [1144, 403] on input "0.00" at bounding box center [1146, 404] width 92 height 24
type input "97.00"
click at [917, 466] on input "0.00" at bounding box center [935, 461] width 109 height 24
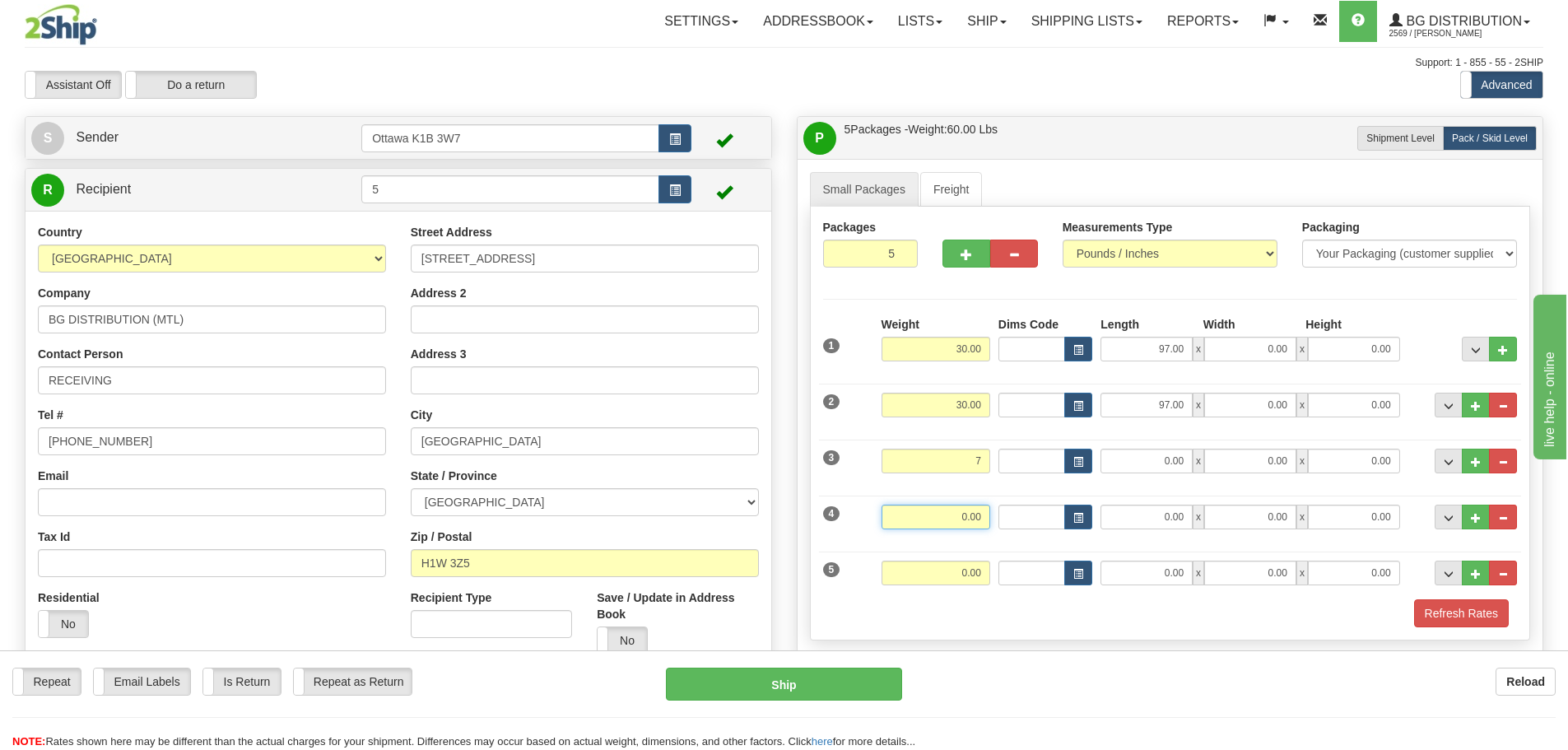
type input "7.00"
click at [985, 519] on input "0.00" at bounding box center [935, 517] width 109 height 24
type input "14.00"
click at [973, 577] on input "0.00" at bounding box center [935, 572] width 109 height 24
type input "13.00"
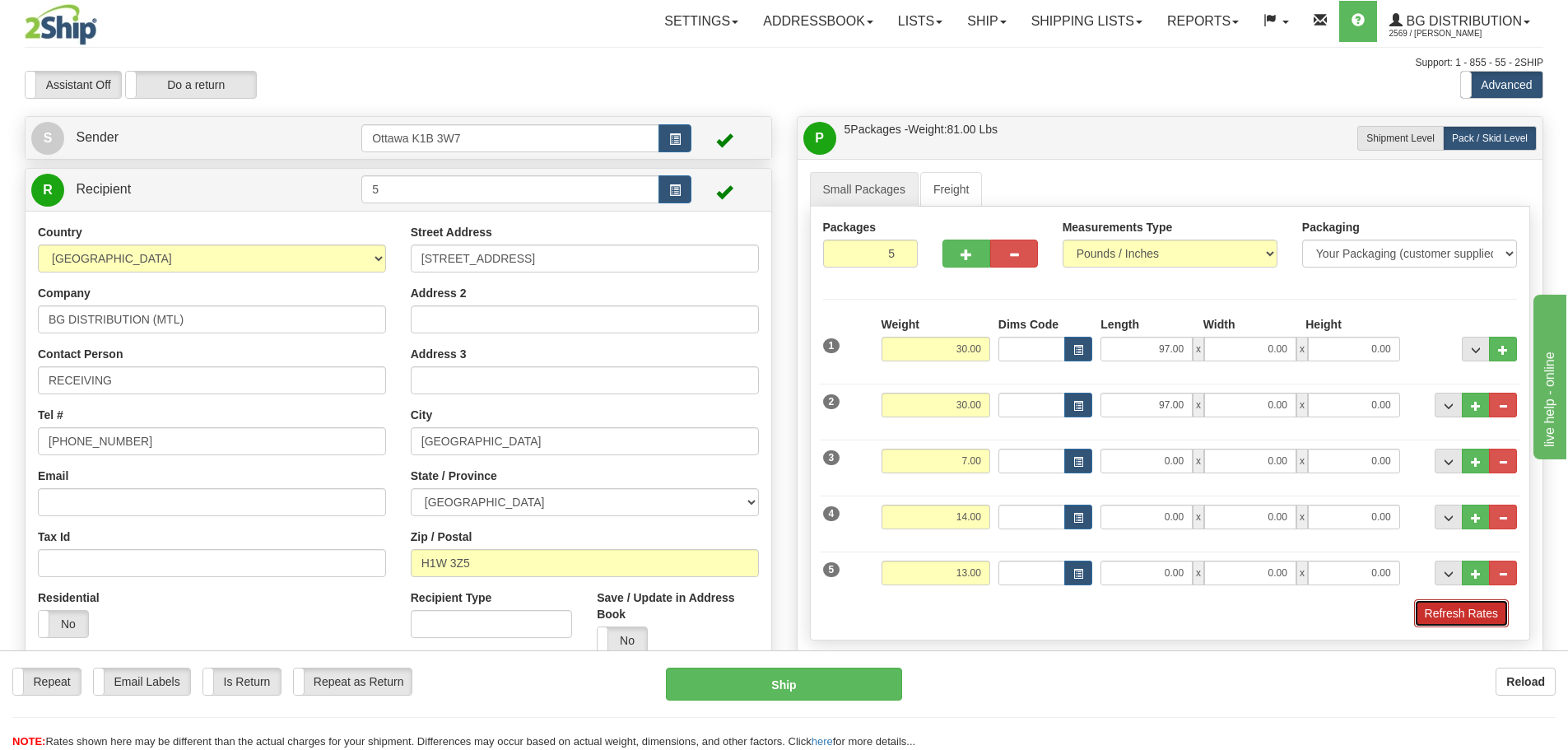
click at [1442, 622] on button "Refresh Rates" at bounding box center [1462, 613] width 94 height 28
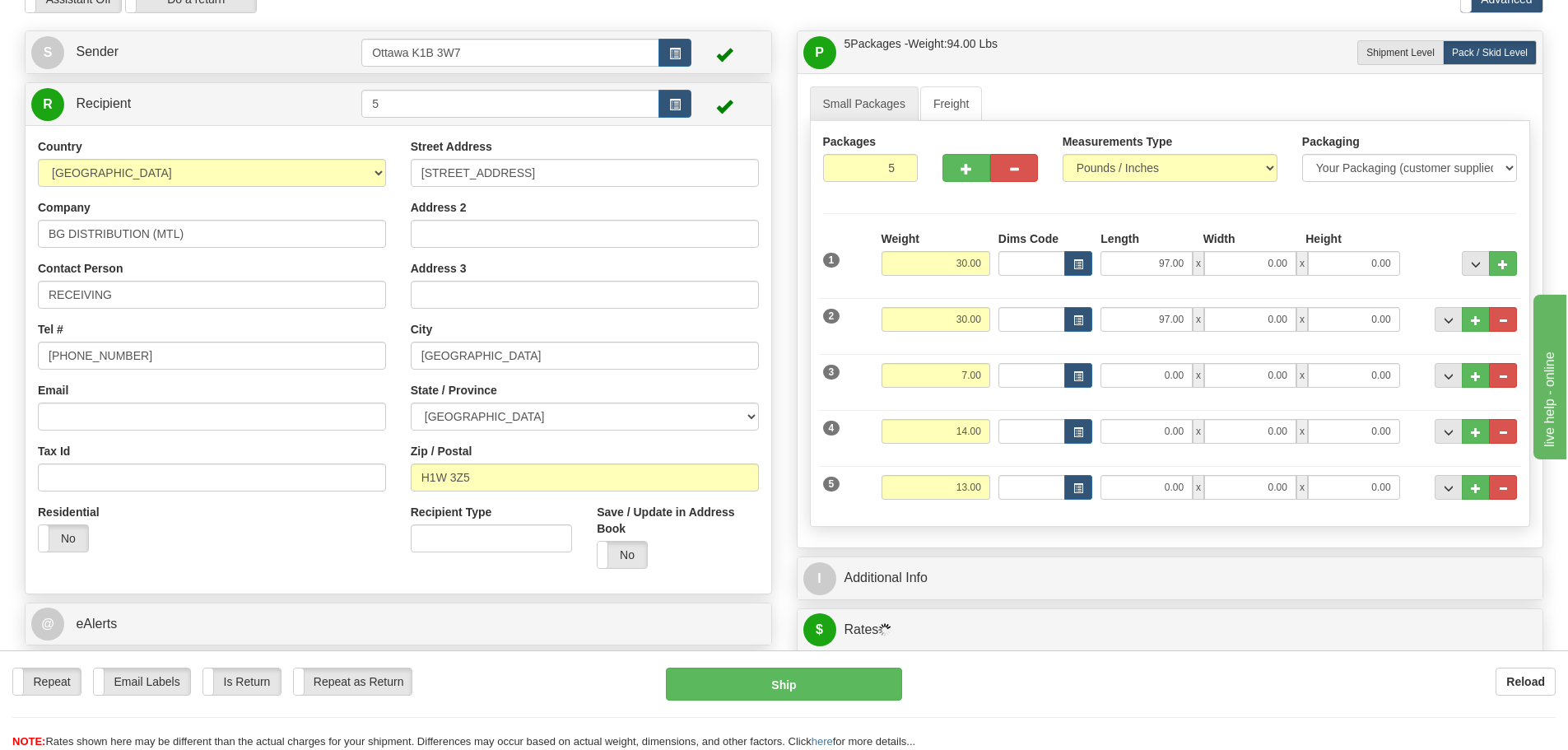
scroll to position [164, 0]
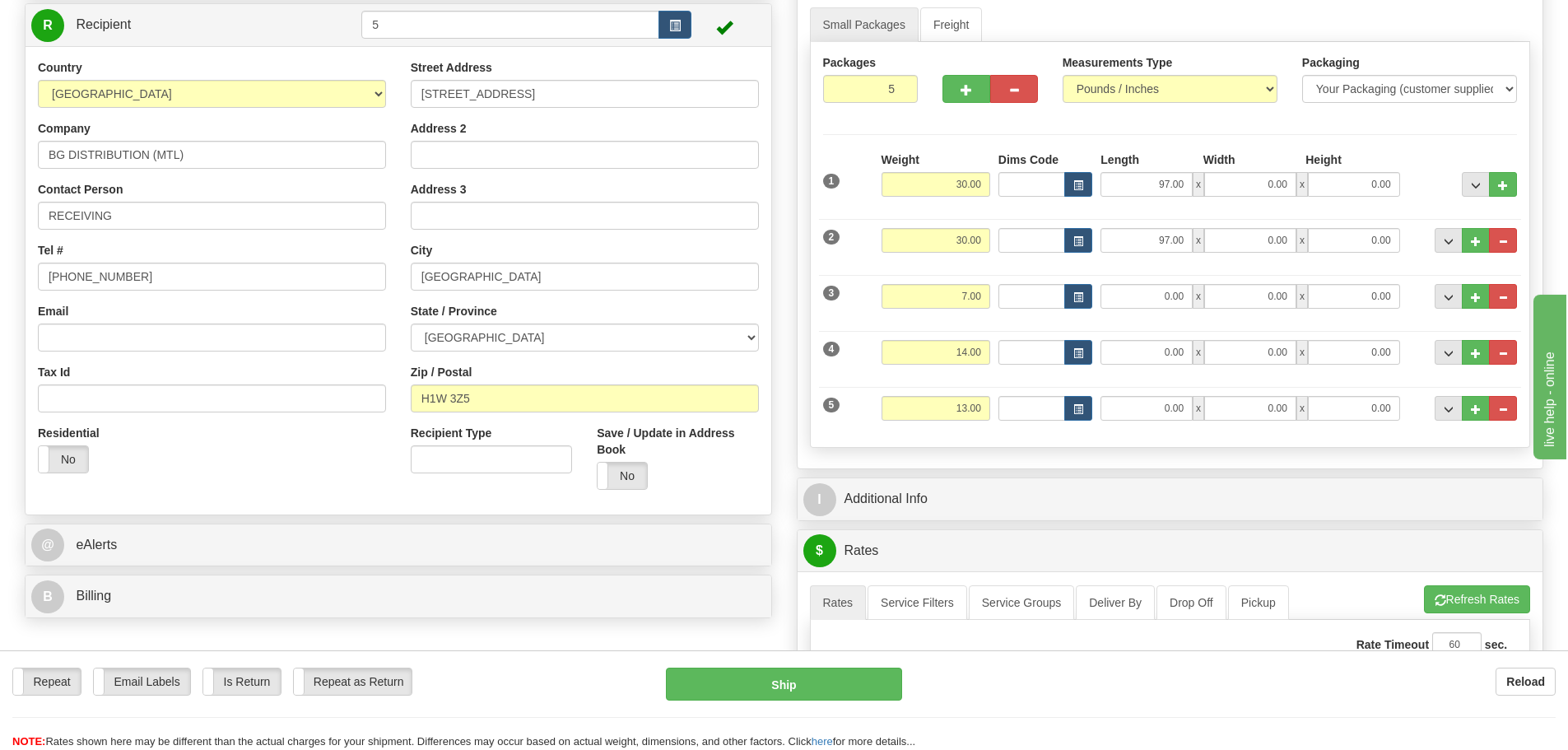
click at [1107, 481] on div "I Additional Info" at bounding box center [1170, 500] width 746 height 42
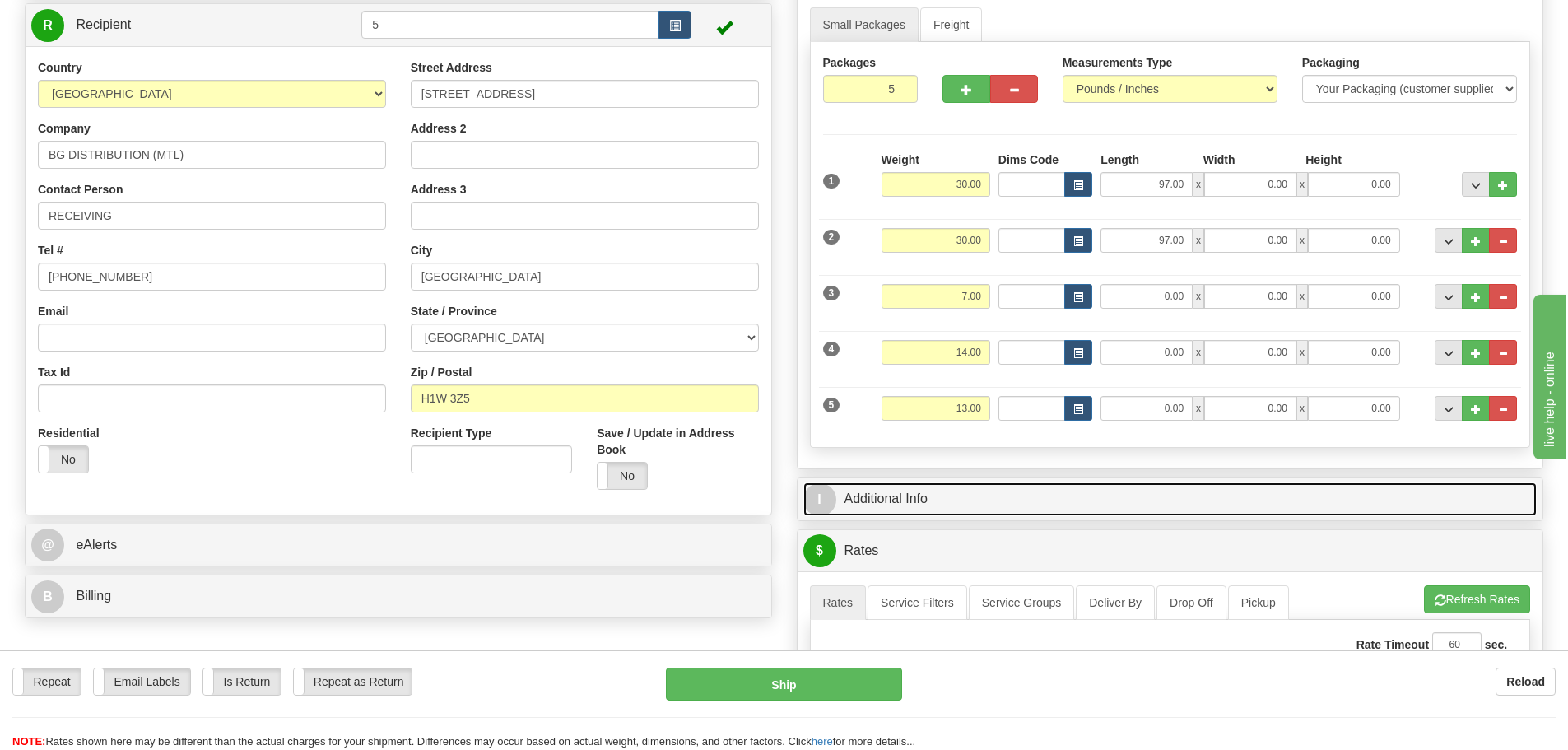
click at [1105, 492] on link "I Additional Info" at bounding box center [1171, 500] width 735 height 34
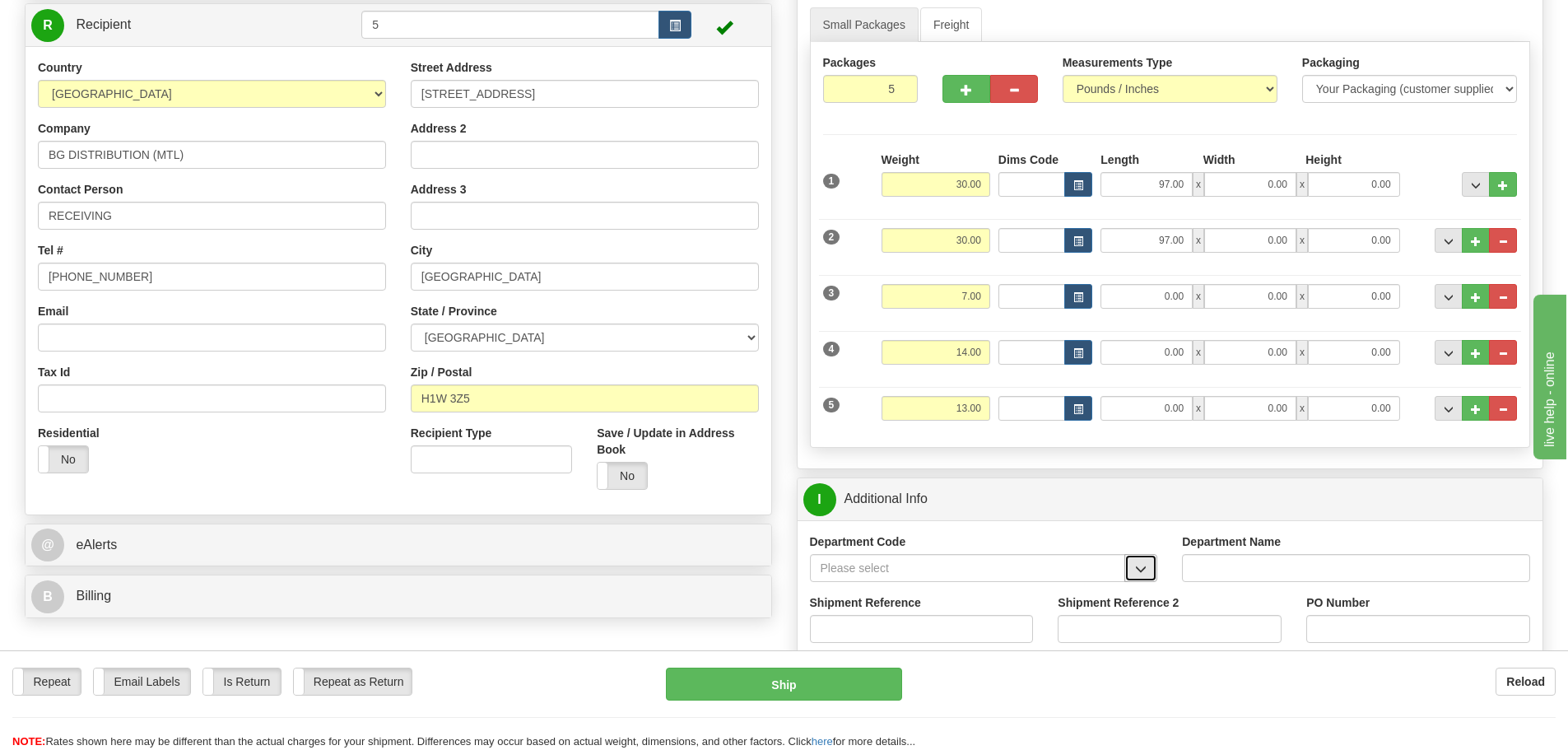
click at [1138, 567] on span "button" at bounding box center [1141, 569] width 12 height 11
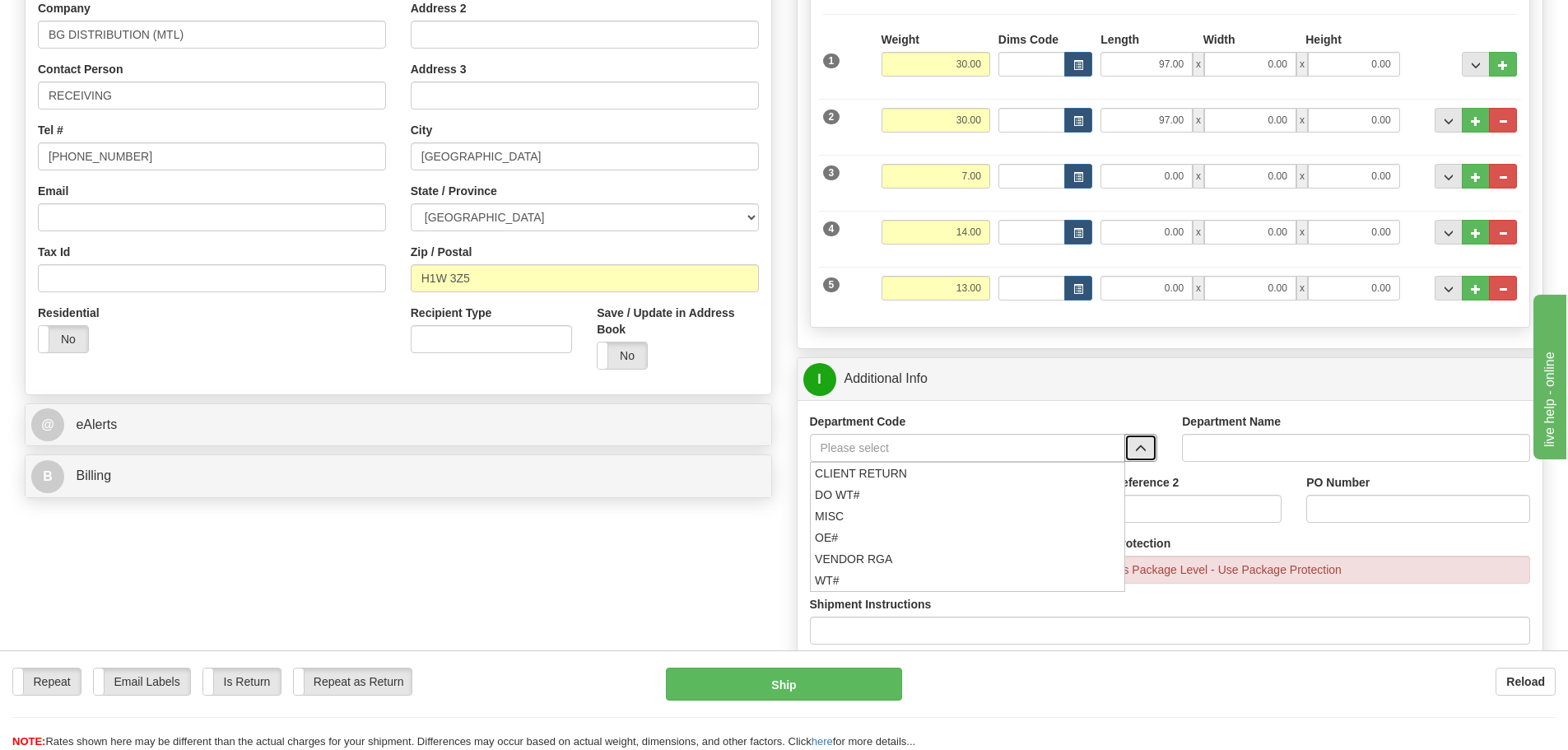
scroll to position [412, 0]
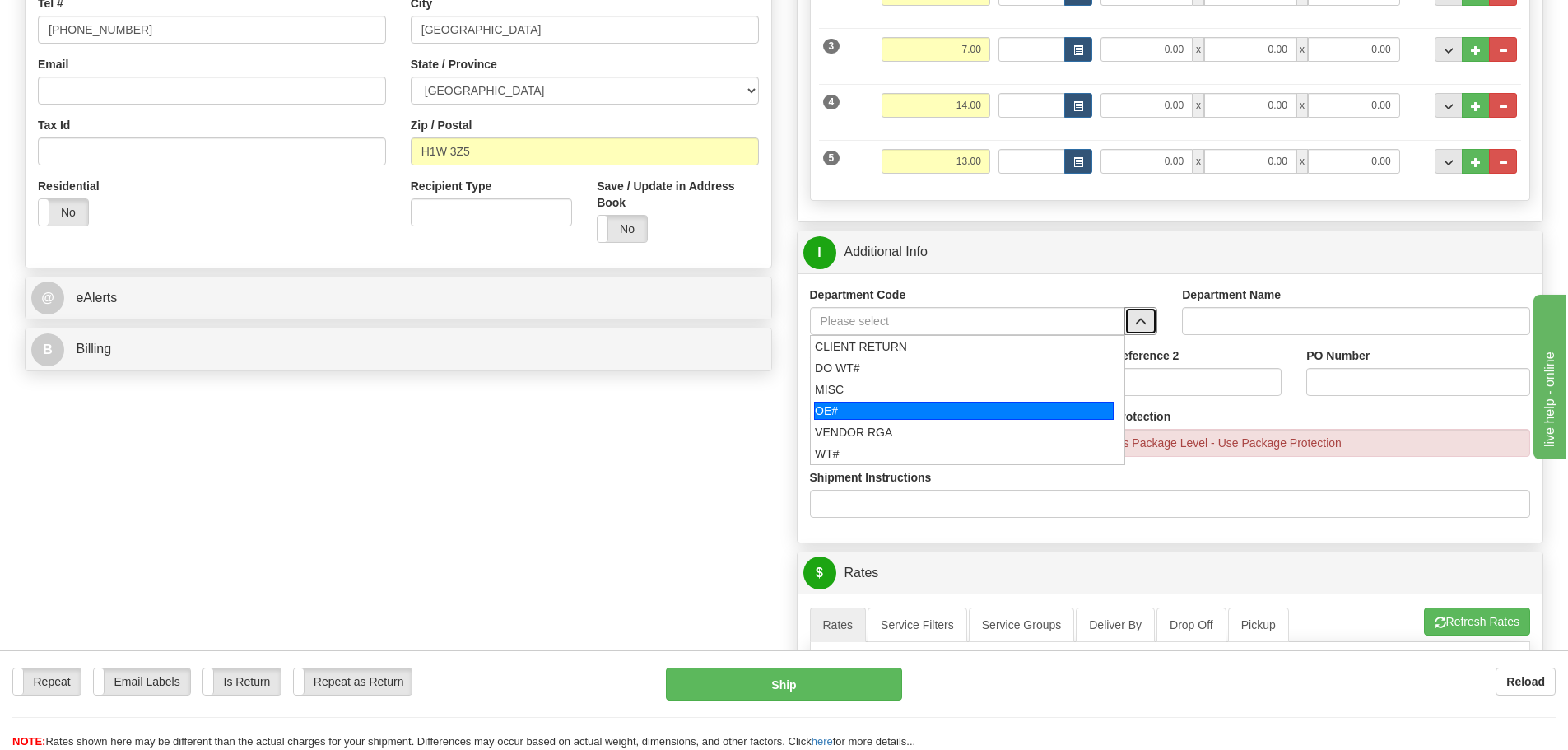
click at [892, 409] on div "OE#" at bounding box center [964, 410] width 300 height 18
type input "OE#"
type input "ORDERS"
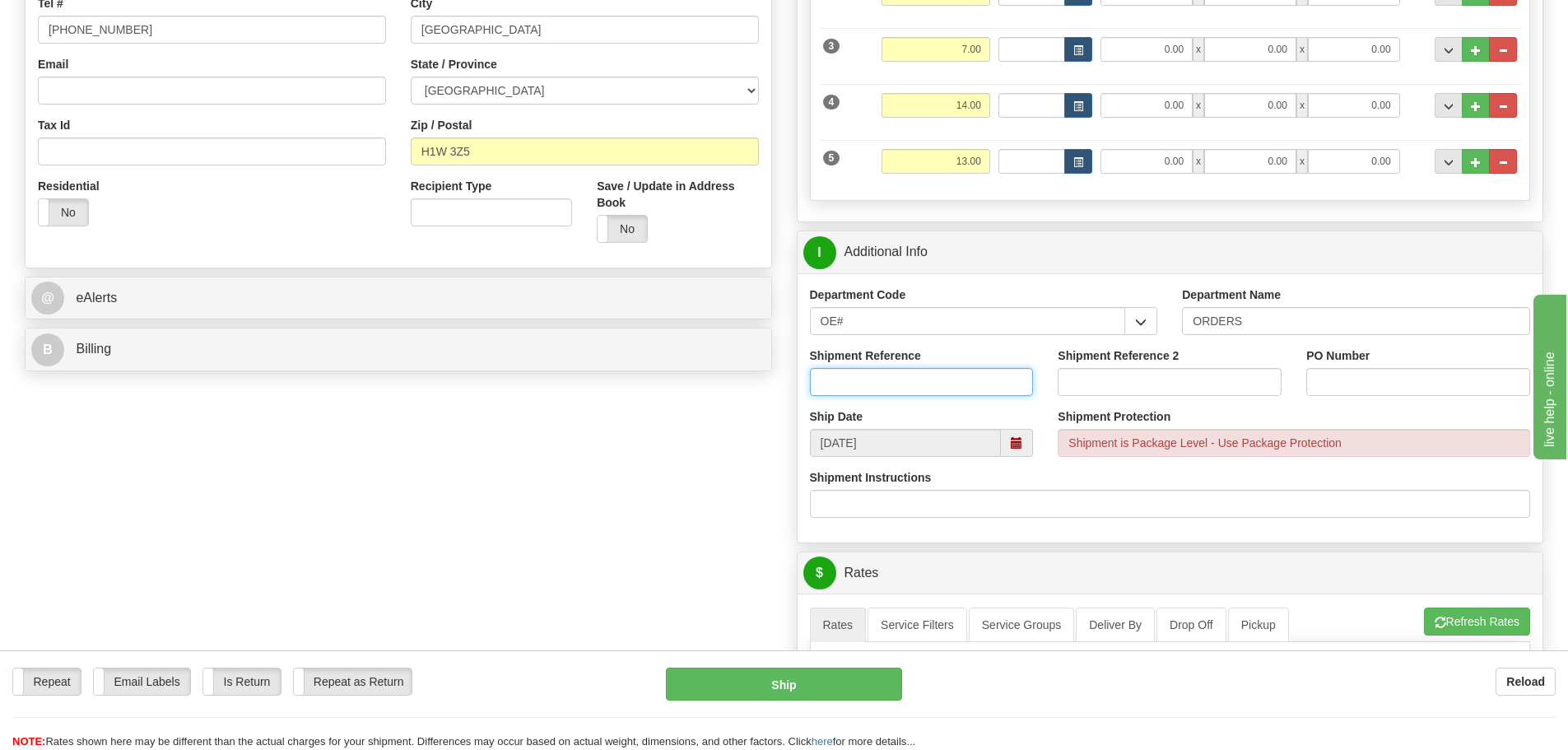
click at [885, 386] on input "Shipment Reference" at bounding box center [922, 382] width 224 height 28
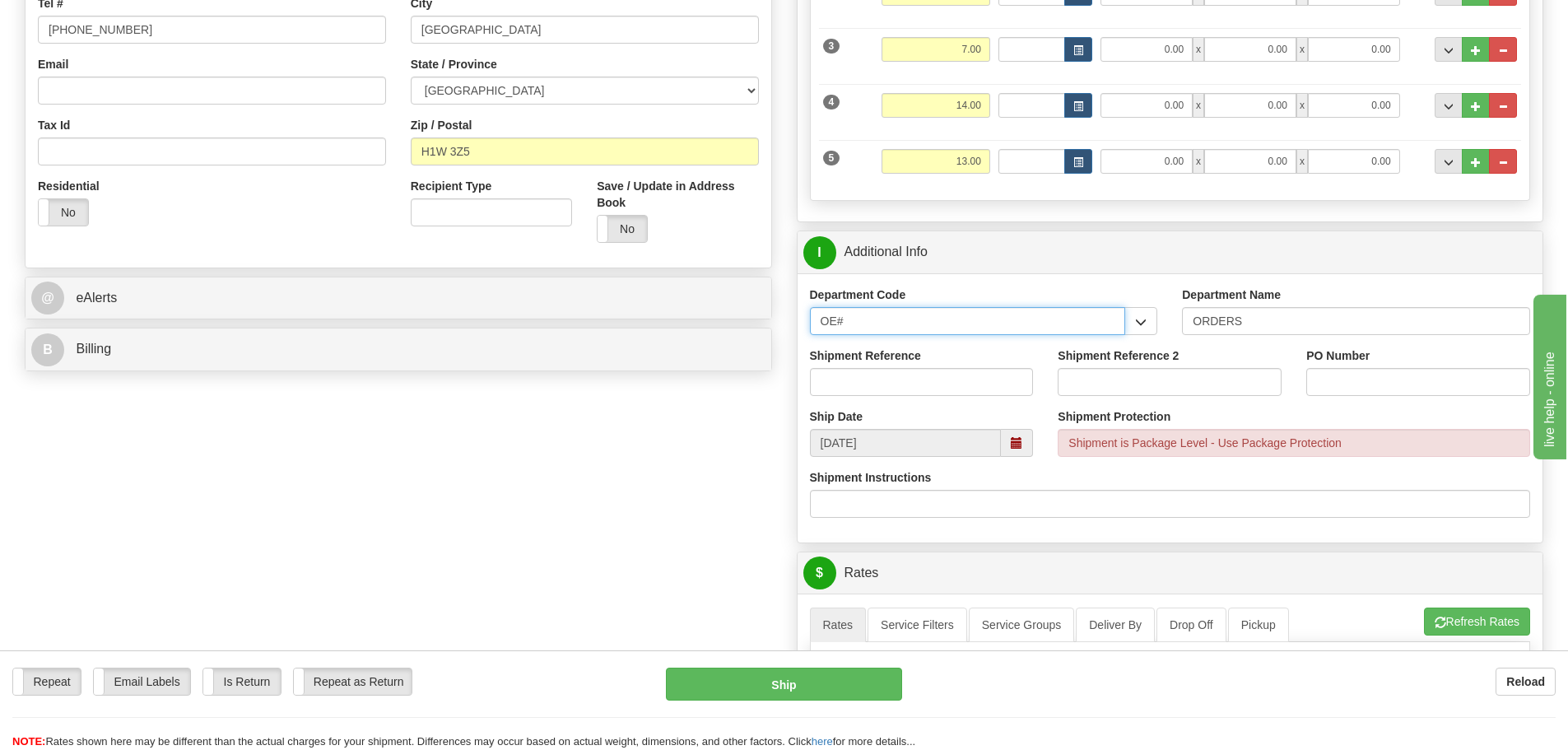
drag, startPoint x: 976, startPoint y: 329, endPoint x: 286, endPoint y: 336, distance: 690.0
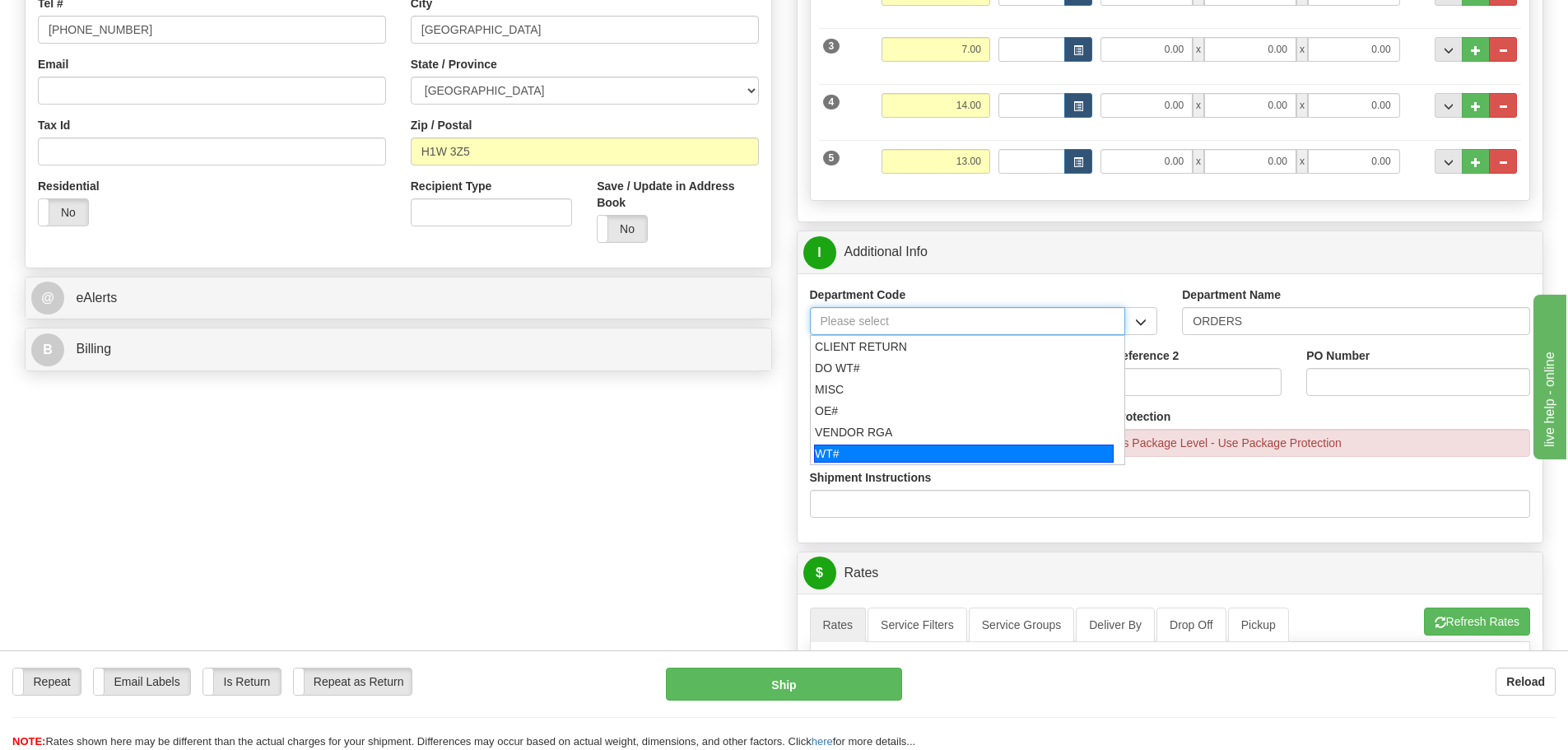
click at [889, 456] on div "WT#" at bounding box center [964, 453] width 300 height 18
type input "WT#"
type input "WAREHOUSE TRANSFERS"
type input "WT#"
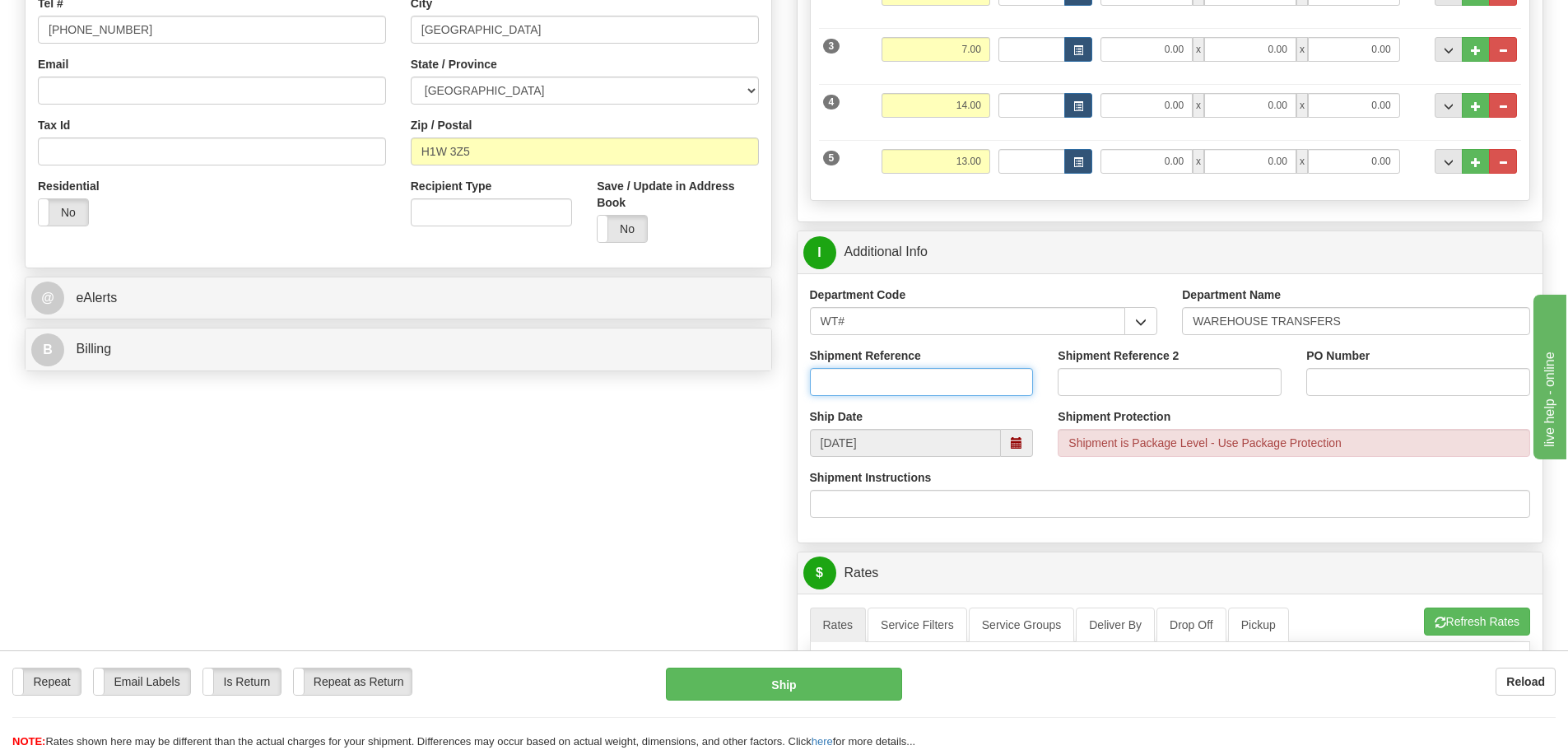
click at [880, 382] on input "Shipment Reference" at bounding box center [922, 382] width 224 height 28
type input "160614-00"
type input "162893-01"
click at [1438, 389] on input "PO Number" at bounding box center [1419, 382] width 224 height 28
type input "N/A"
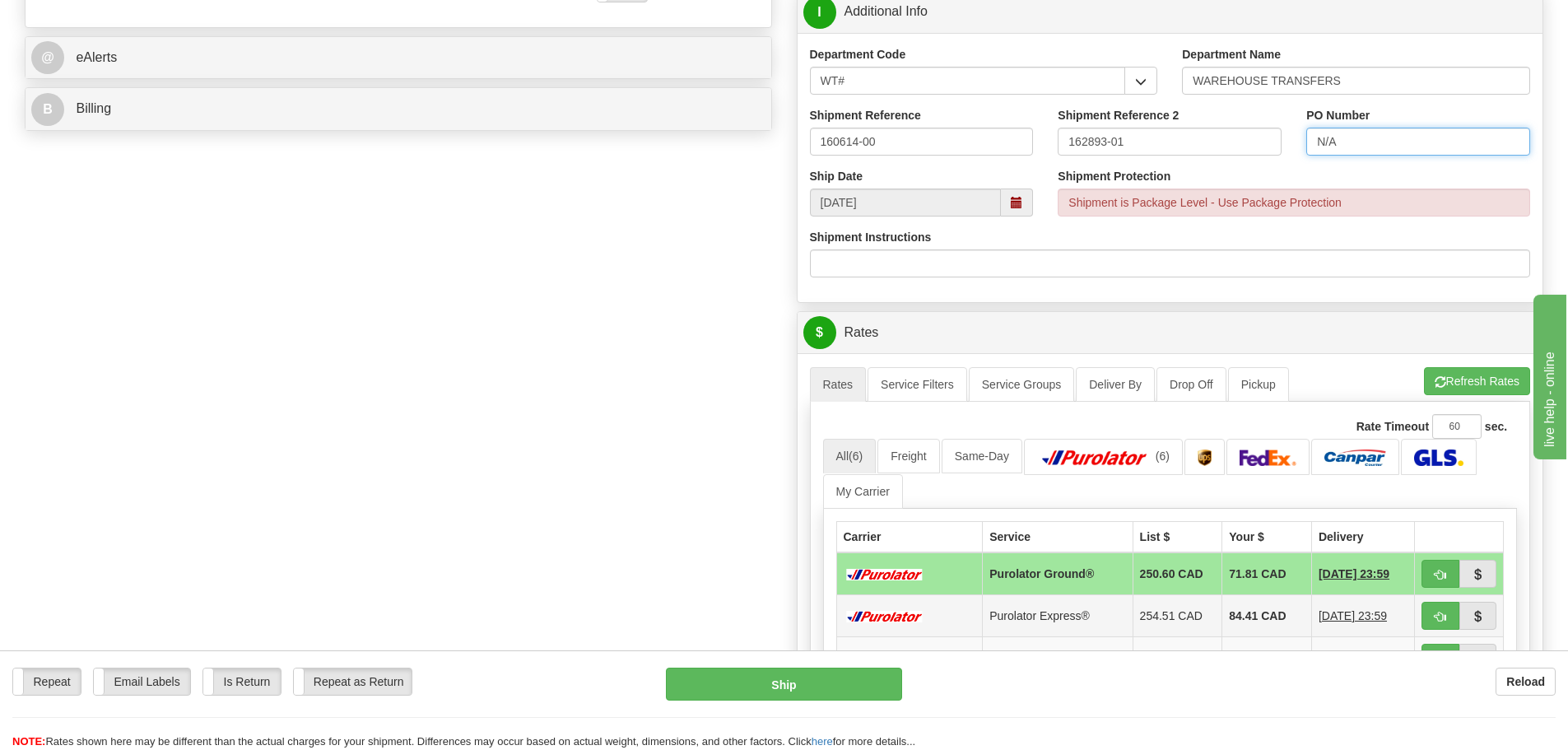
scroll to position [823, 0]
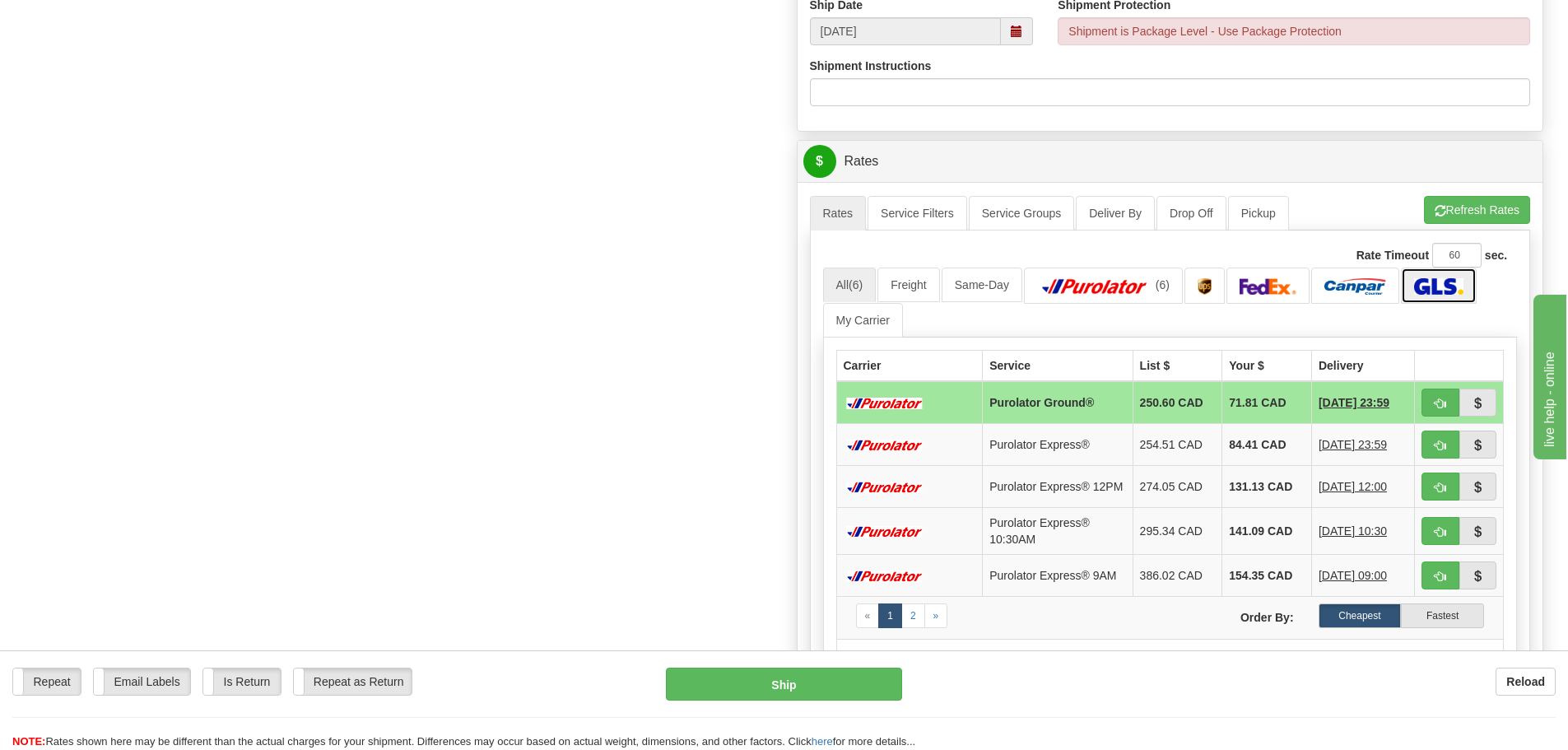
click at [1436, 292] on img at bounding box center [1439, 287] width 49 height 17
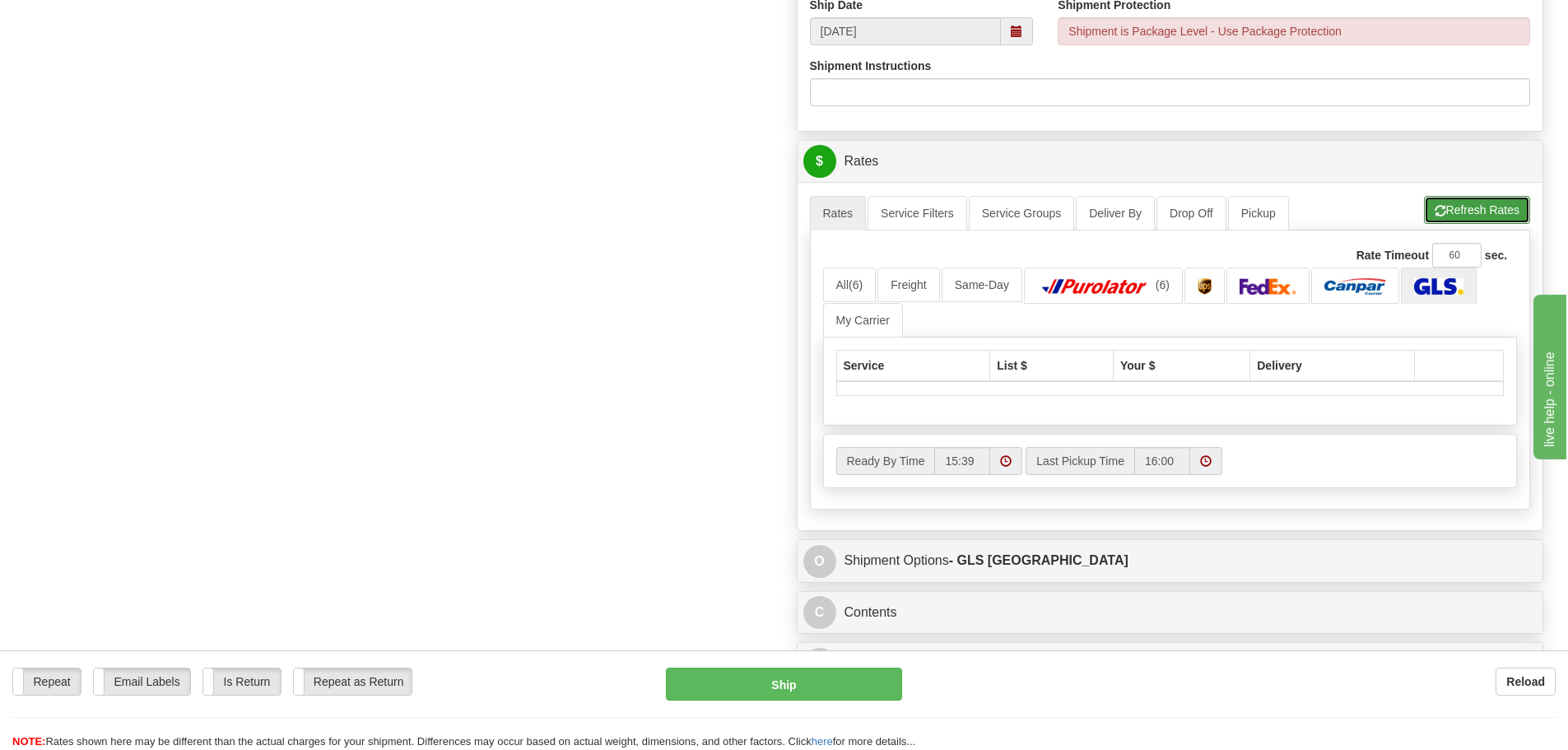
click at [1435, 206] on span "button" at bounding box center [1441, 211] width 12 height 11
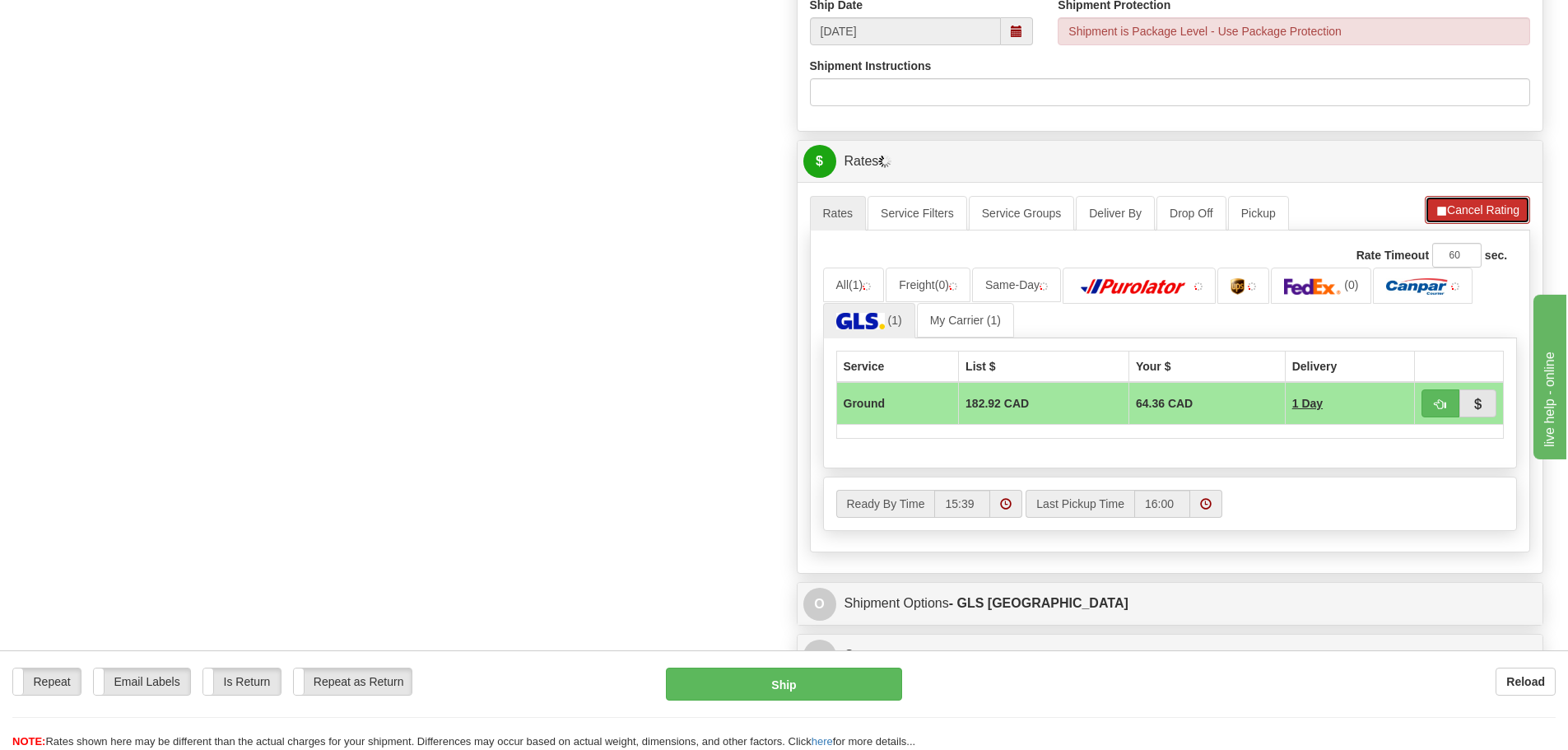
click at [1490, 208] on button "Cancel Rating" at bounding box center [1477, 210] width 105 height 28
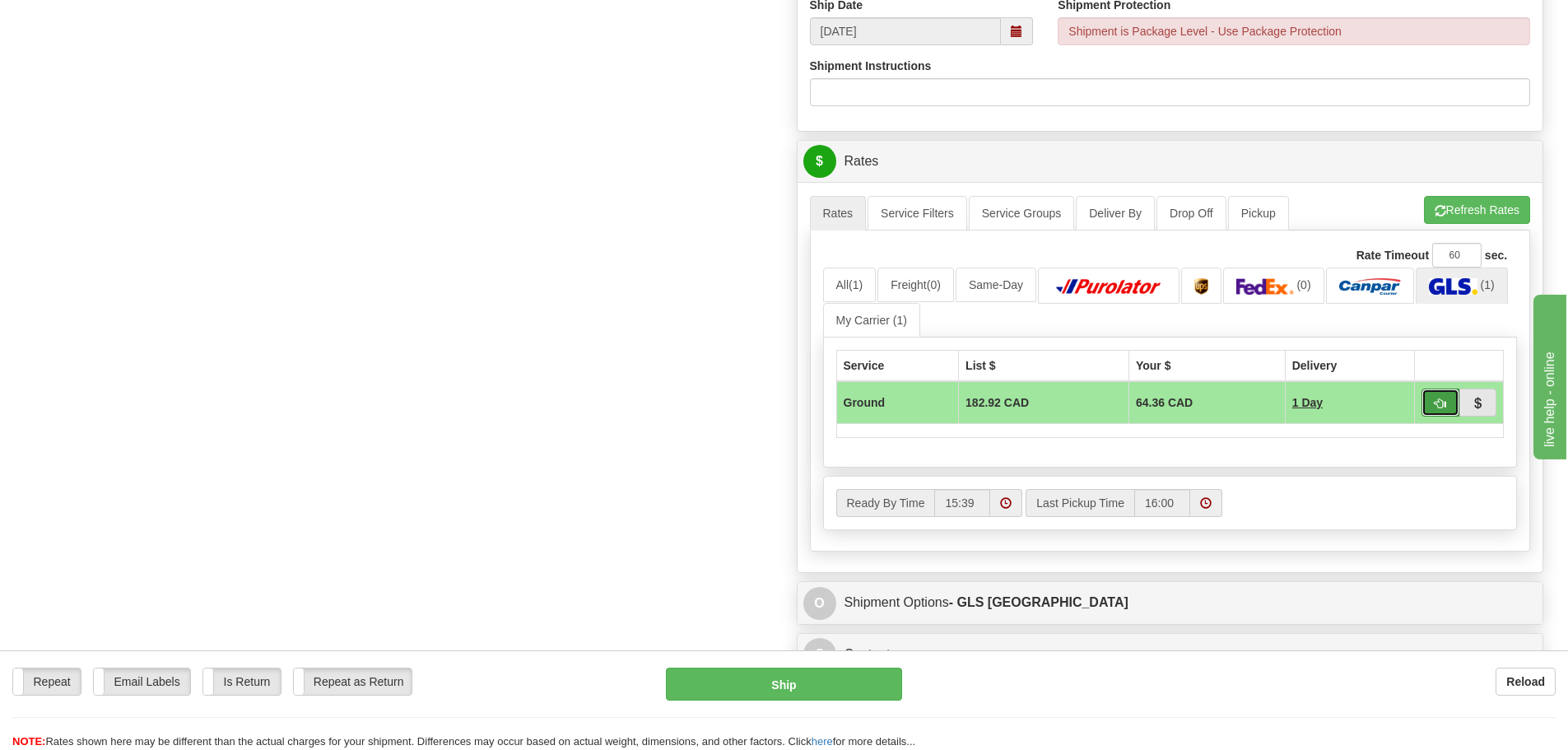
click at [1440, 410] on span "button" at bounding box center [1441, 404] width 12 height 11
type input "1"
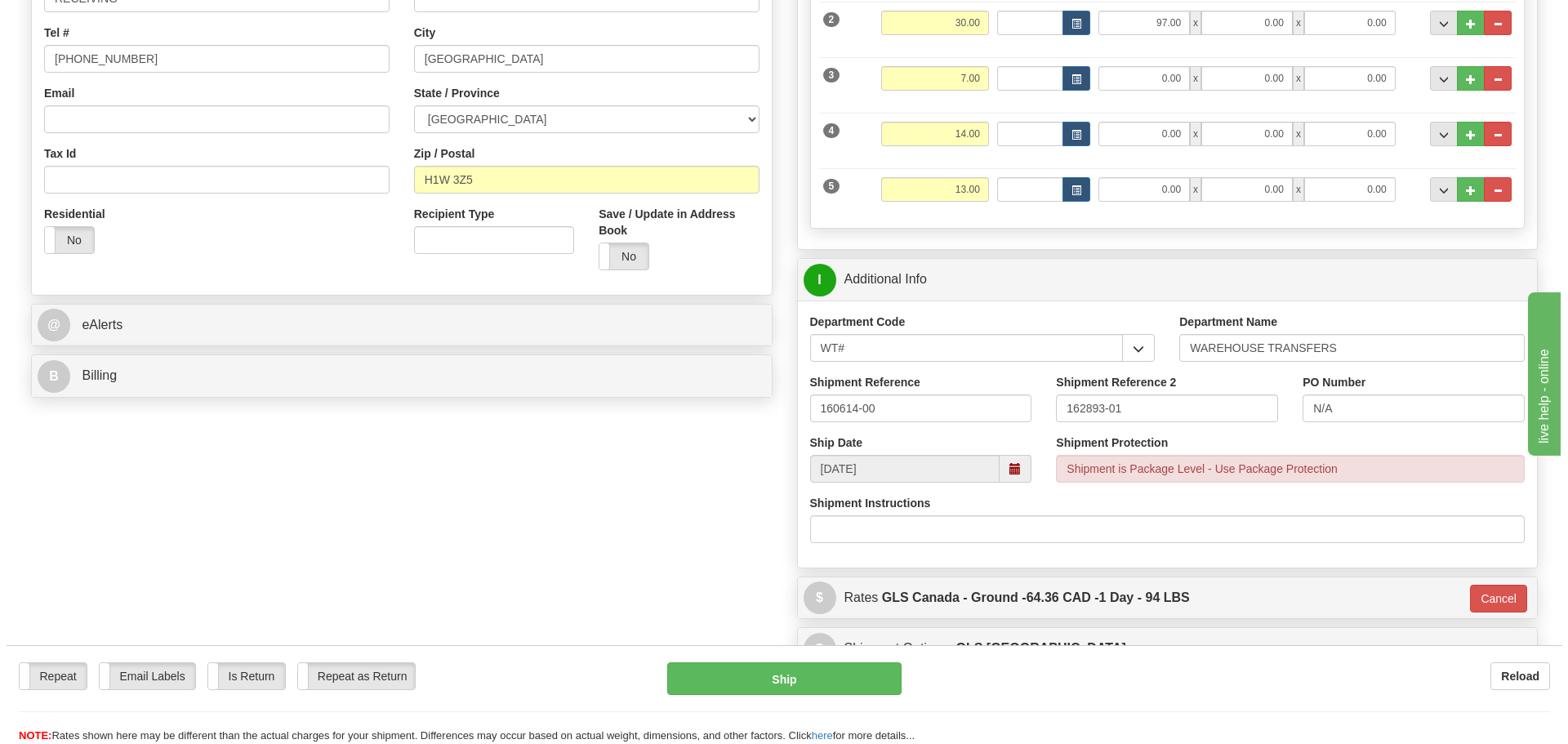
scroll to position [409, 0]
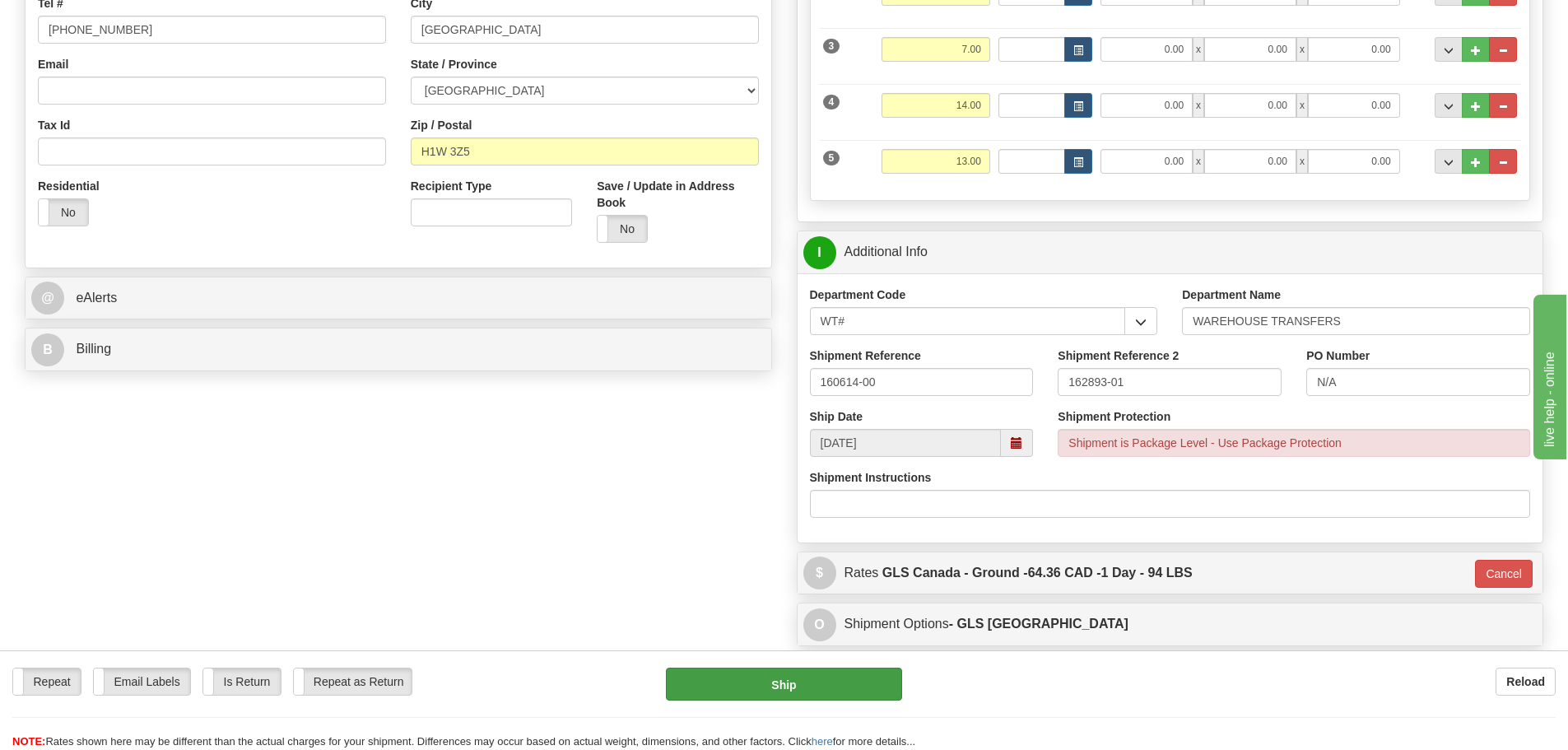
click at [770, 691] on div "Repeat Repeat Email Labels Email Labels Edit Is Return Is Return Repeat as Retu…" at bounding box center [784, 709] width 1568 height 83
click at [777, 678] on button "Ship" at bounding box center [784, 683] width 236 height 33
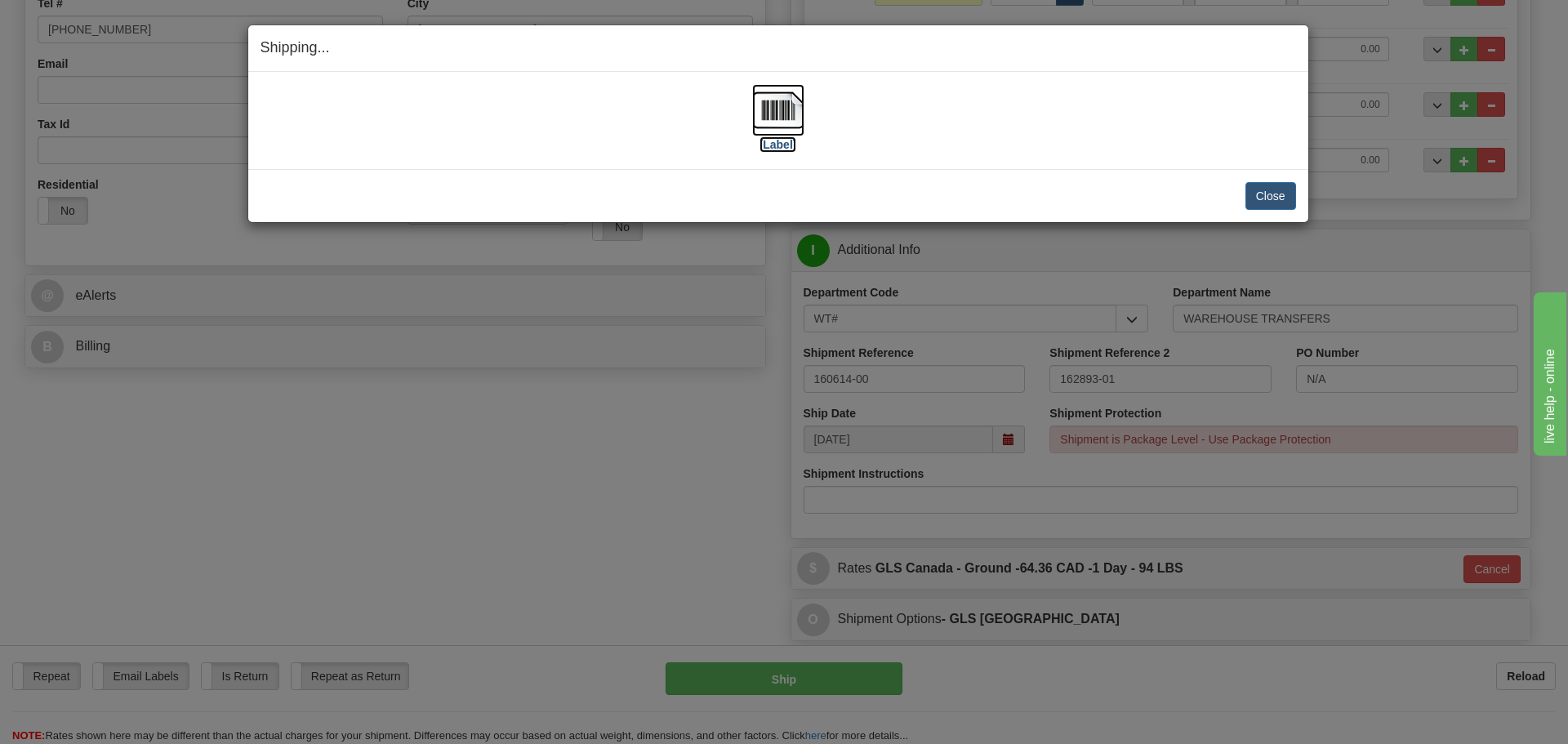
click at [787, 145] on label "[Label]" at bounding box center [778, 145] width 38 height 17
click at [1265, 191] on button "Close" at bounding box center [1270, 196] width 51 height 28
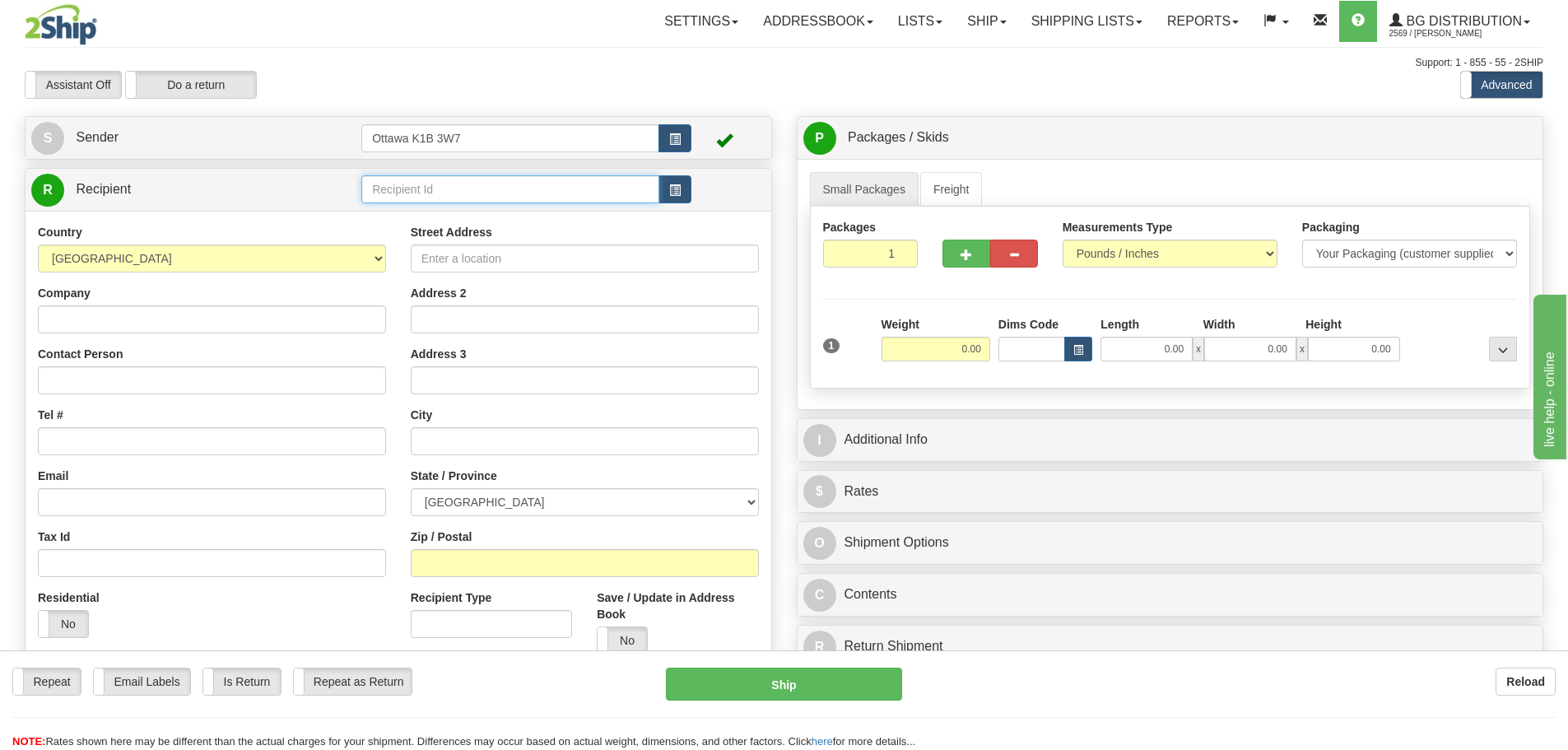
click at [433, 190] on input "text" at bounding box center [511, 189] width 298 height 28
click at [966, 359] on input "0.00" at bounding box center [935, 349] width 109 height 24
type input "46.00"
click at [1164, 355] on input "0.00" at bounding box center [1146, 349] width 92 height 24
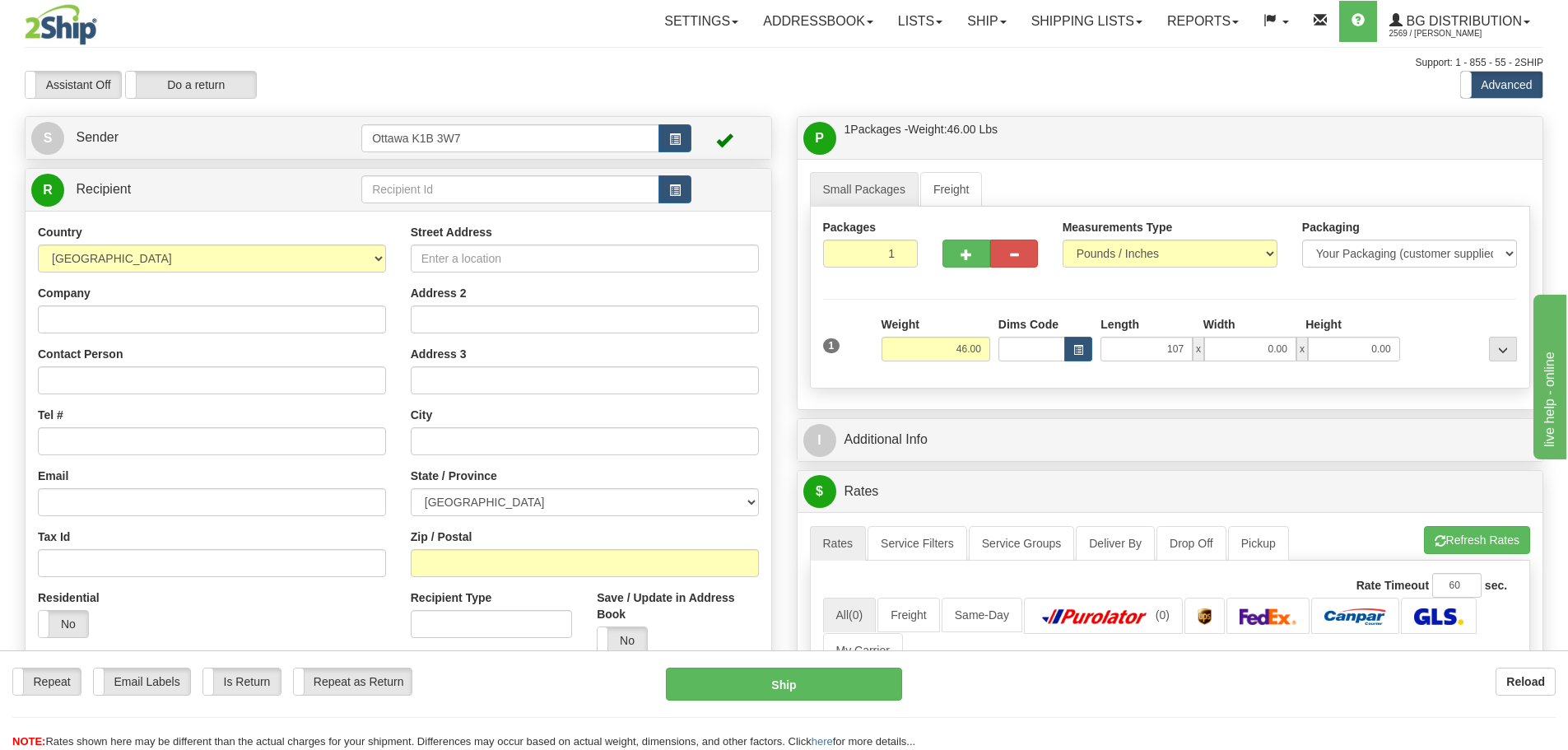
type input "107.00"
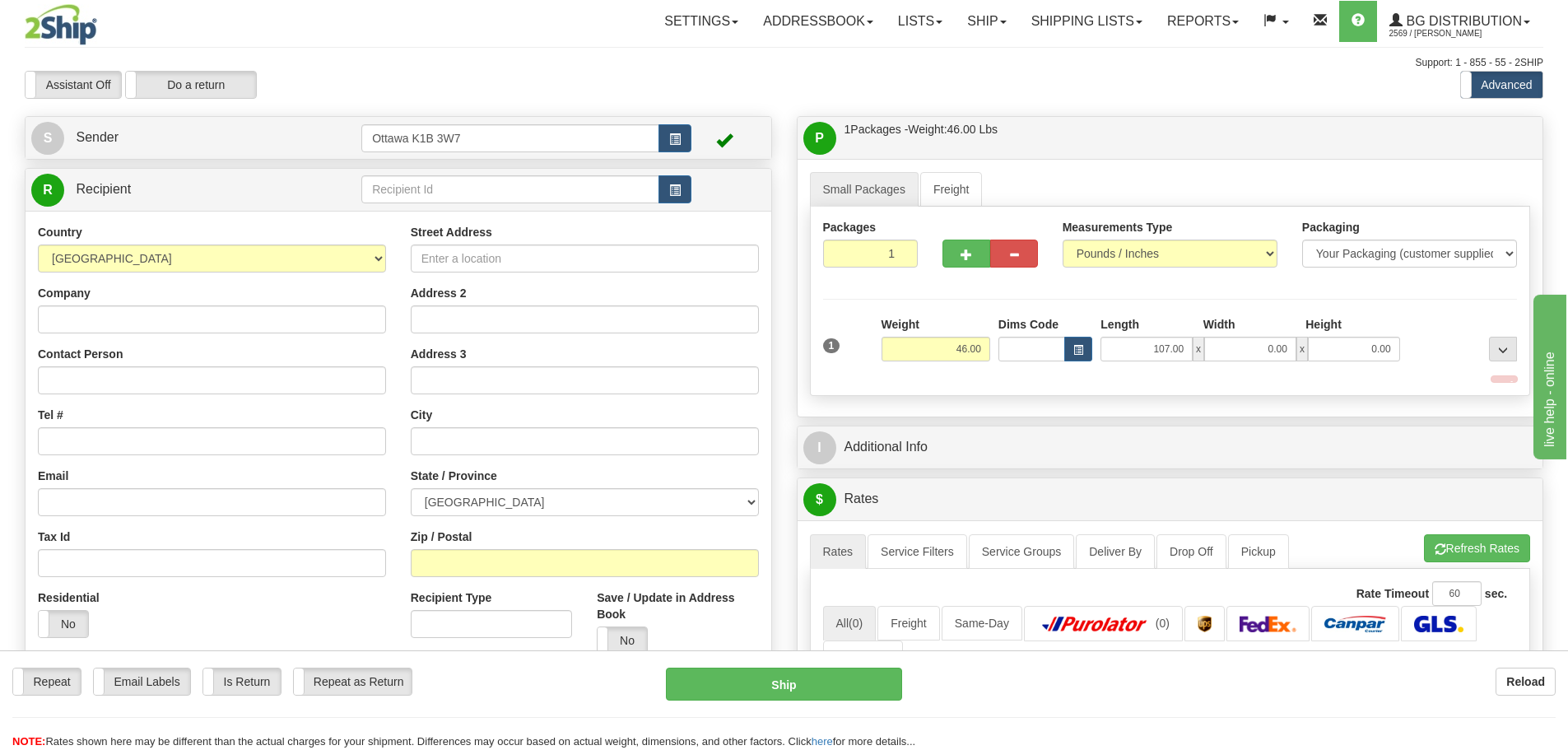
click at [1186, 401] on div "Small Packages Freight Packages 1 1 Measurements Type" at bounding box center [1170, 288] width 746 height 259
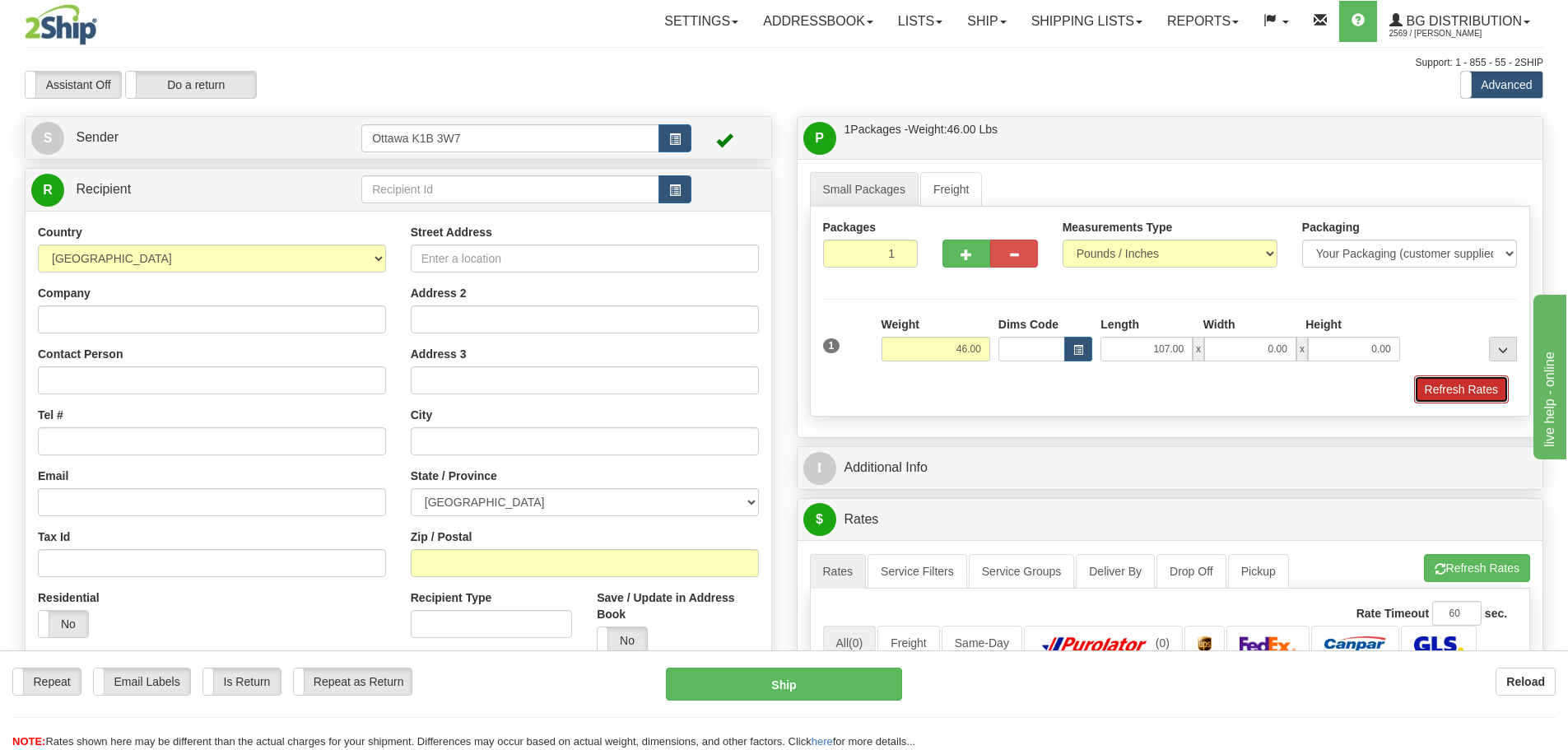
click at [1419, 396] on button "Refresh Rates" at bounding box center [1462, 389] width 94 height 28
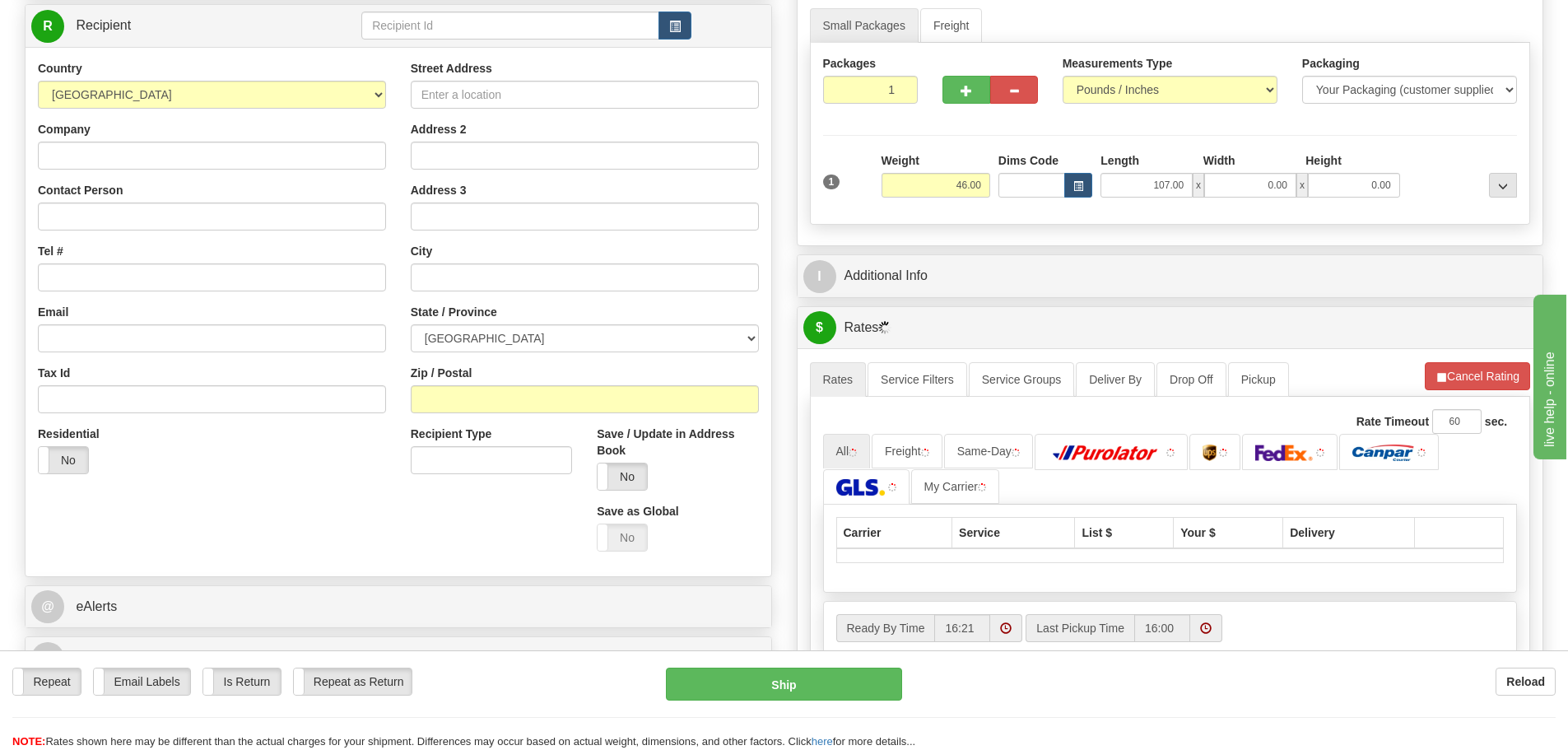
scroll to position [164, 0]
drag, startPoint x: 1137, startPoint y: 448, endPoint x: 1164, endPoint y: 450, distance: 27.1
click at [1137, 448] on img at bounding box center [1105, 453] width 115 height 17
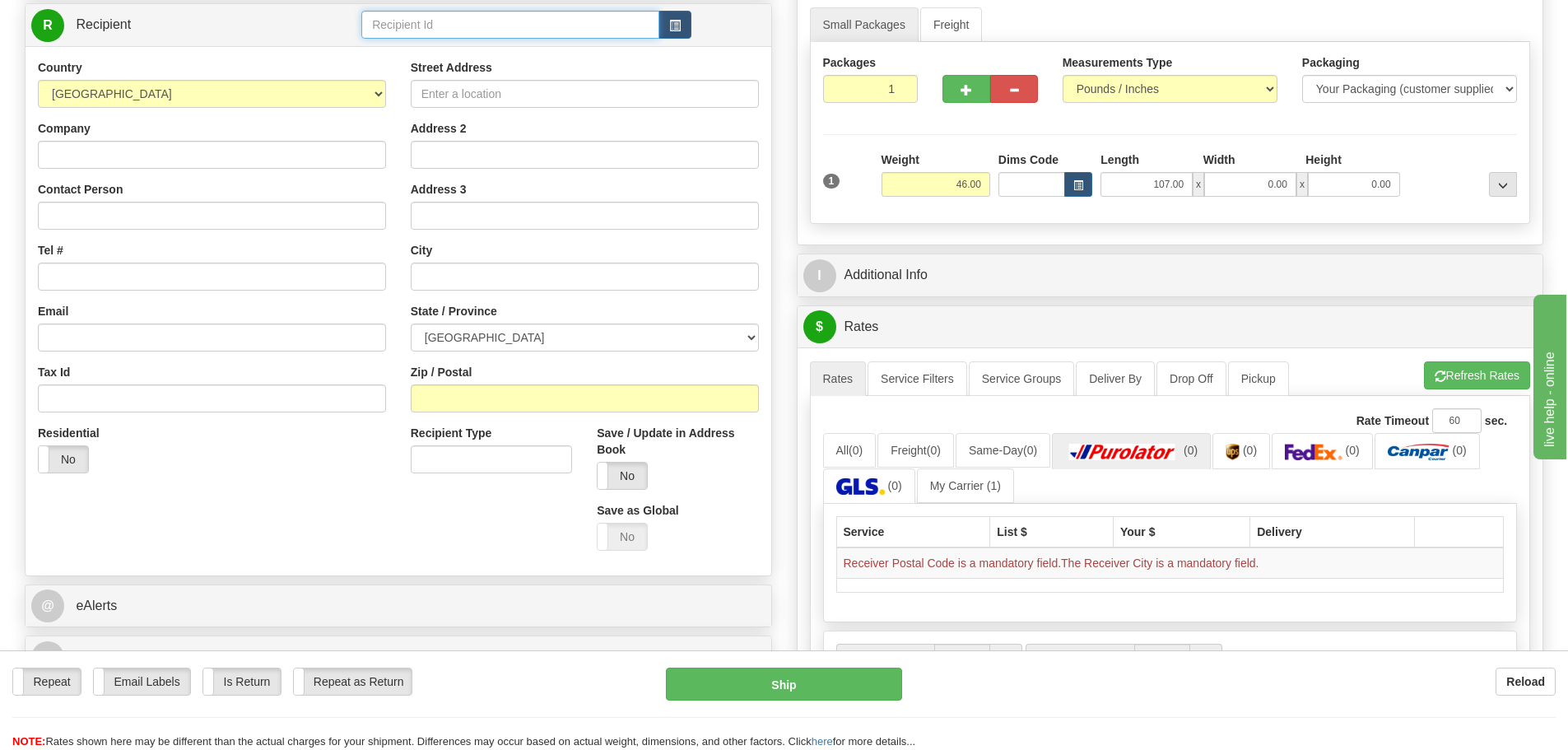
click at [487, 11] on input "text" at bounding box center [511, 24] width 298 height 28
type input "80055"
click at [297, 54] on div "Country AFGHANISTAN ALAND ISLANDS ALBANIA ALGERIA AMERICAN SAMOA ANDORRA ANGOLA…" at bounding box center [398, 311] width 746 height 529
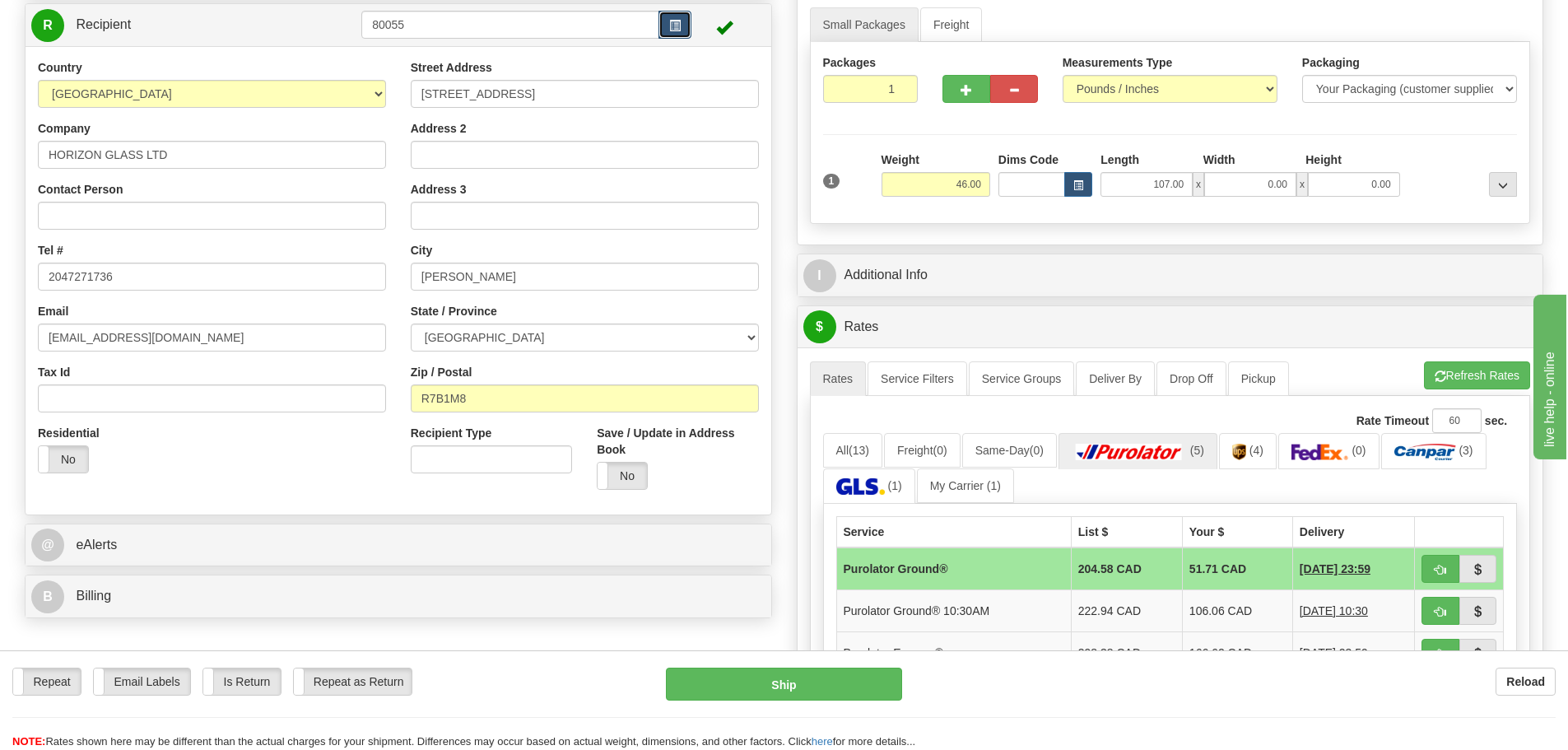
click at [675, 27] on span "button" at bounding box center [675, 25] width 12 height 11
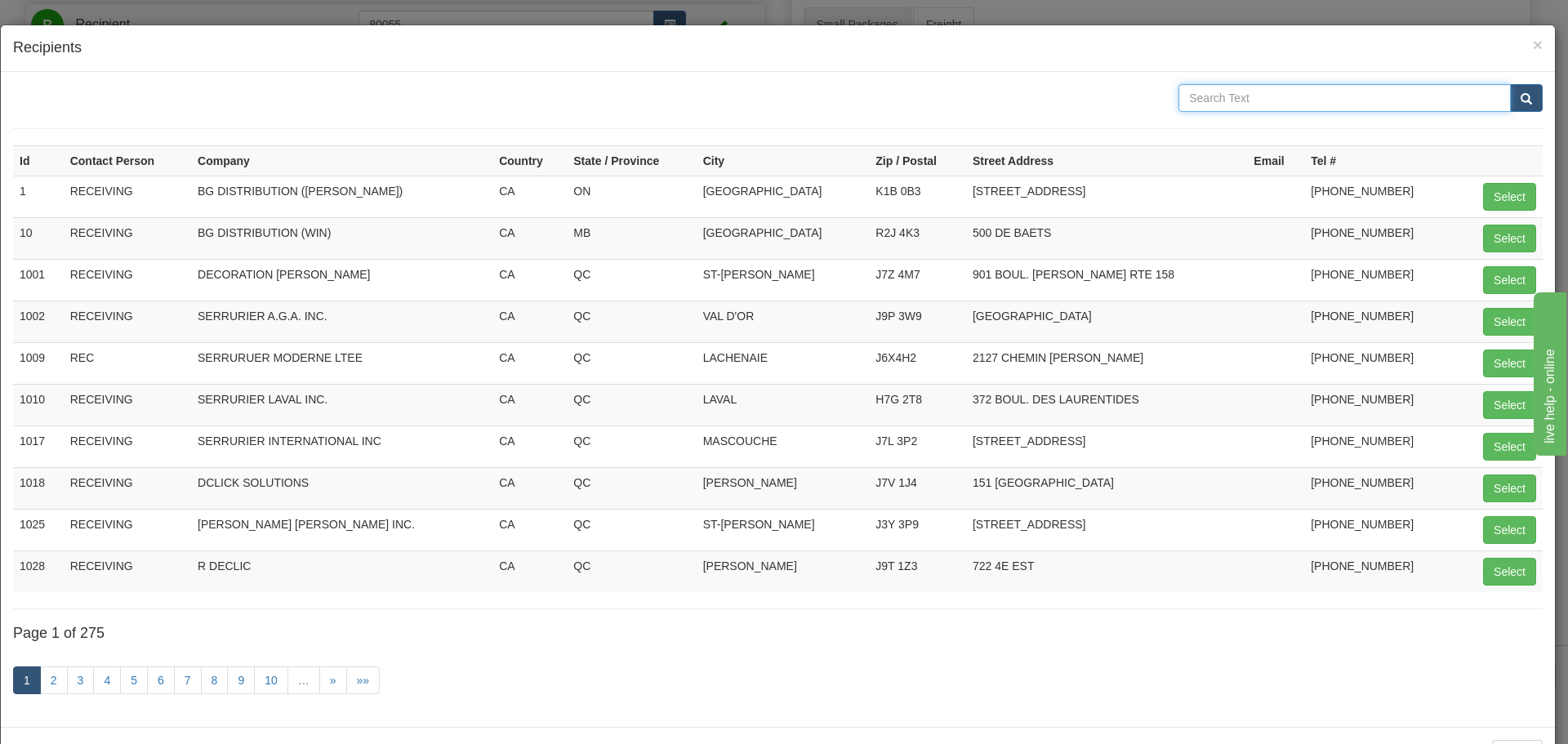
click at [1311, 95] on input "text" at bounding box center [1345, 98] width 333 height 28
type input "horizon glass"
click at [1510, 84] on button "submit" at bounding box center [1526, 98] width 33 height 28
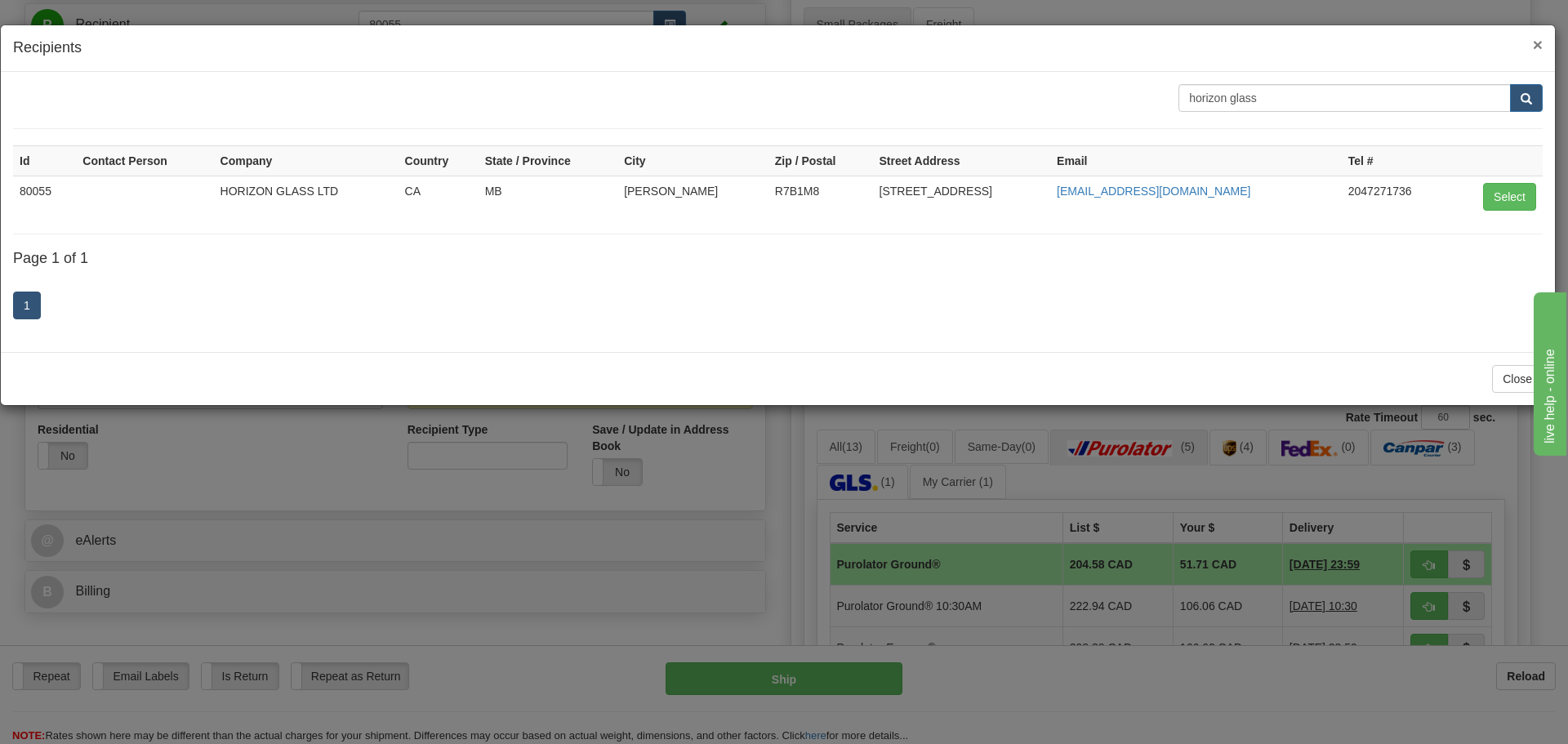
click at [1539, 51] on span "×" at bounding box center [1538, 44] width 10 height 18
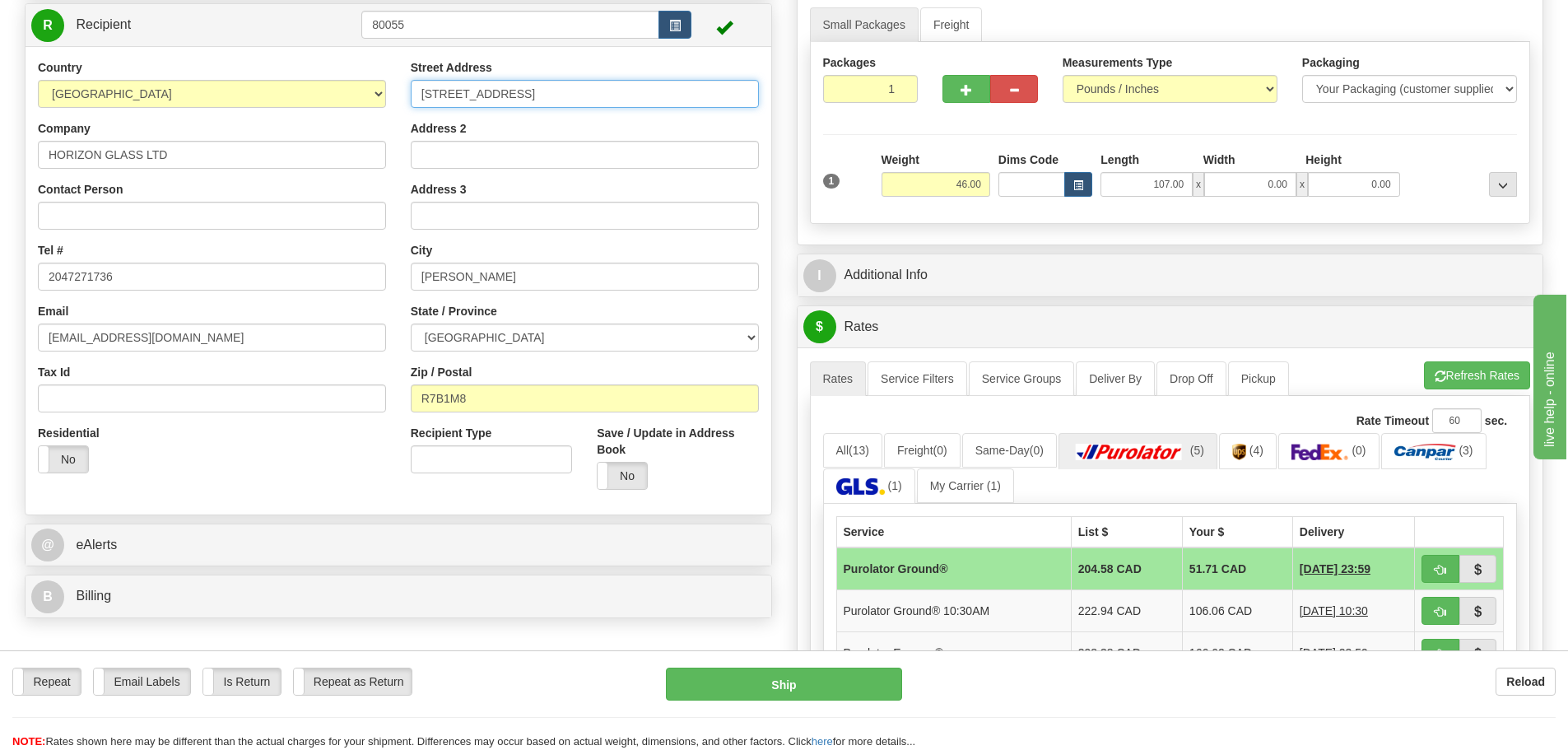
drag, startPoint x: 420, startPoint y: 94, endPoint x: 701, endPoint y: 106, distance: 281.3
click at [700, 110] on div "Street Address 1040 - 20TH STREET Address 2 Address 3 City BRANDON State / Prov…" at bounding box center [585, 281] width 373 height 443
paste input "220 CREE CRESCENT C"
type input "220 CREE CRESCENT C"
click at [426, 274] on input "BRANDON" at bounding box center [585, 276] width 348 height 28
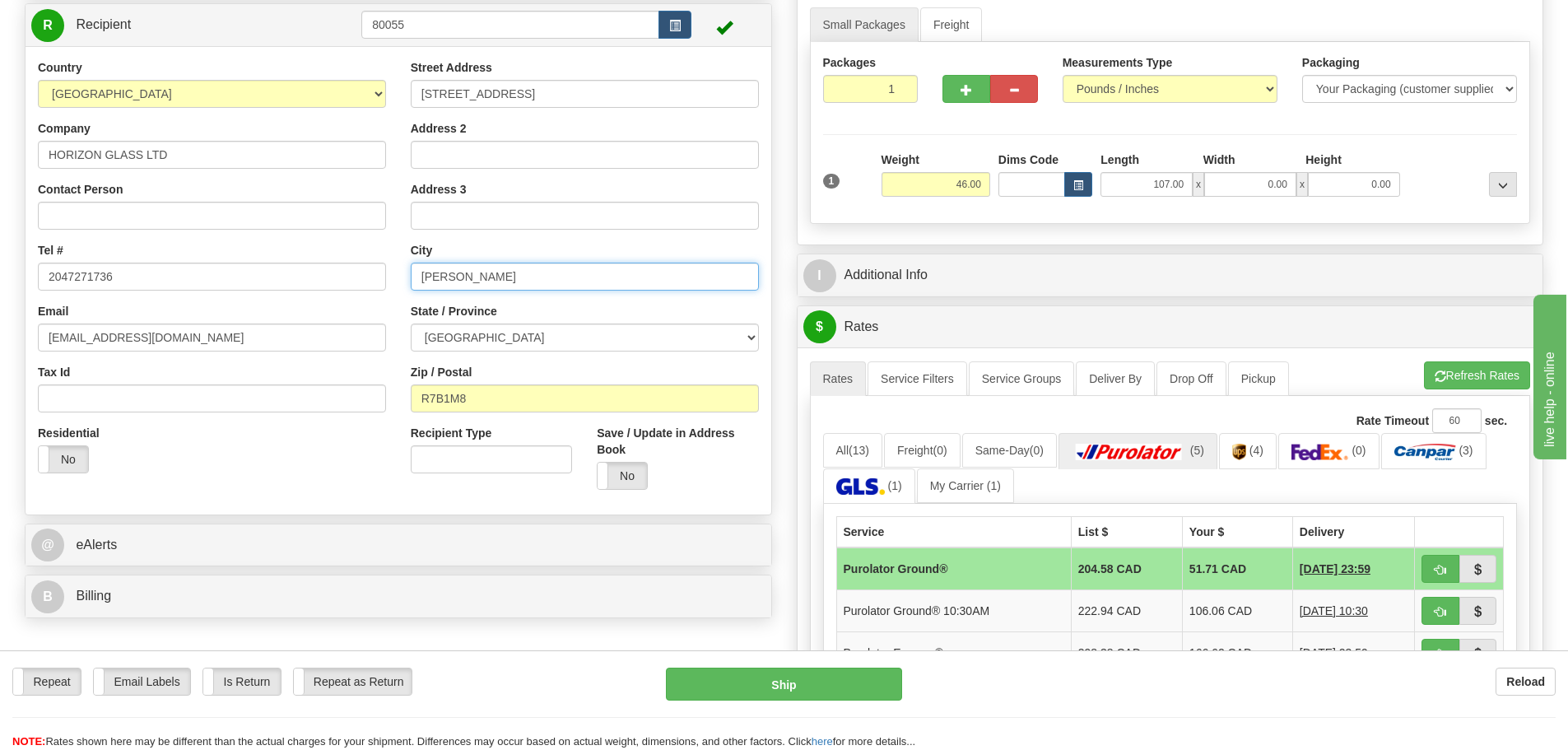
drag, startPoint x: 415, startPoint y: 272, endPoint x: 703, endPoint y: 285, distance: 288.3
click at [703, 285] on input "BRANDON" at bounding box center [585, 276] width 348 height 28
paste input "WINNIPEG"
drag, startPoint x: 448, startPoint y: 281, endPoint x: 0, endPoint y: 282, distance: 448.0
click at [126, 276] on div "Country AFGHANISTAN ALAND ISLANDS ALBANIA ALGERIA AMERICAN SAMOA ANDORRA ANGOLA…" at bounding box center [398, 281] width 746 height 443
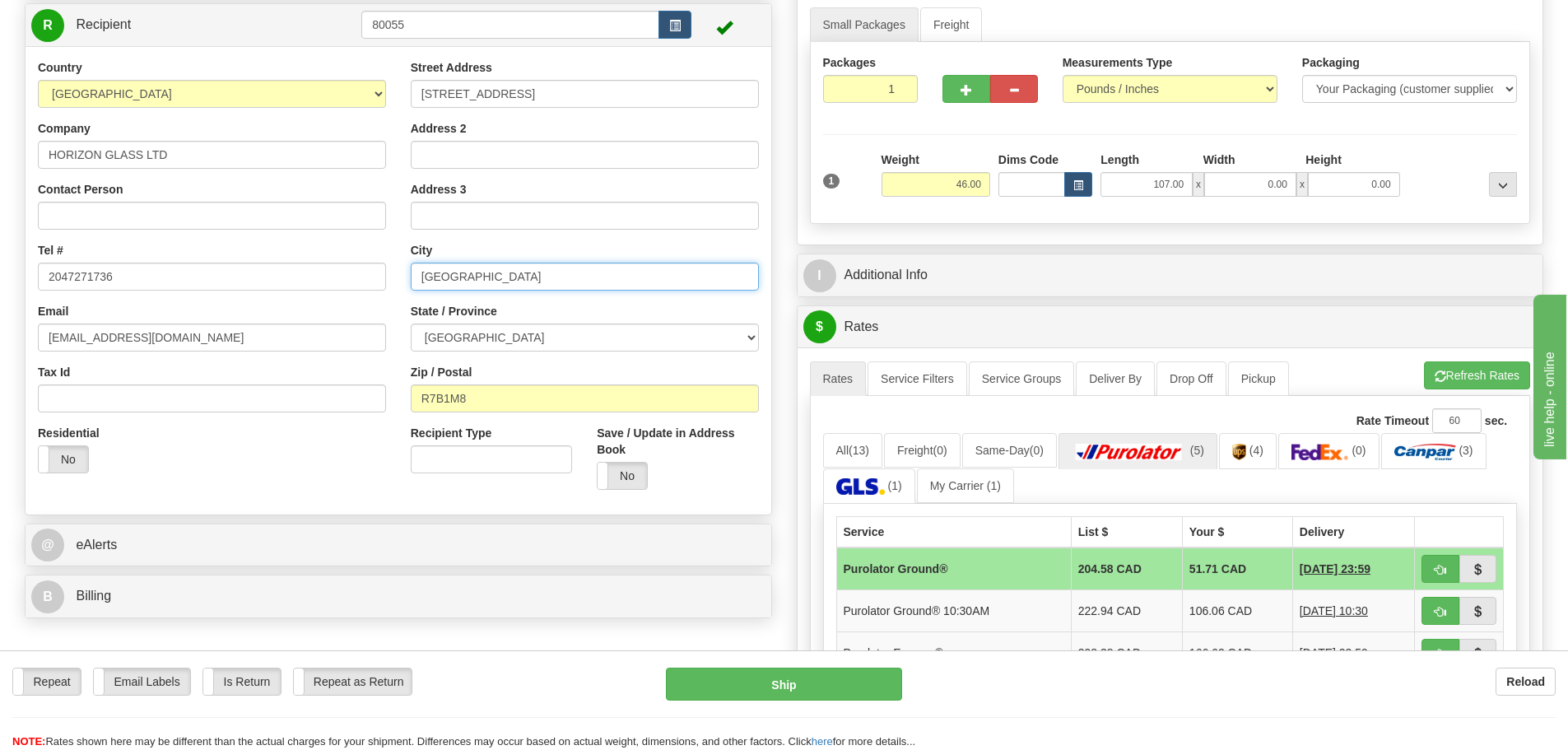
type input "WINNIPEG"
drag, startPoint x: 517, startPoint y: 404, endPoint x: 22, endPoint y: 378, distance: 495.7
click at [104, 378] on div "Country AFGHANISTAN ALAND ISLANDS ALBANIA ALGERIA AMERICAN SAMOA ANDORRA ANGOLA…" at bounding box center [398, 281] width 746 height 443
paste input "3J 3W1"
type input "R3J 3W1"
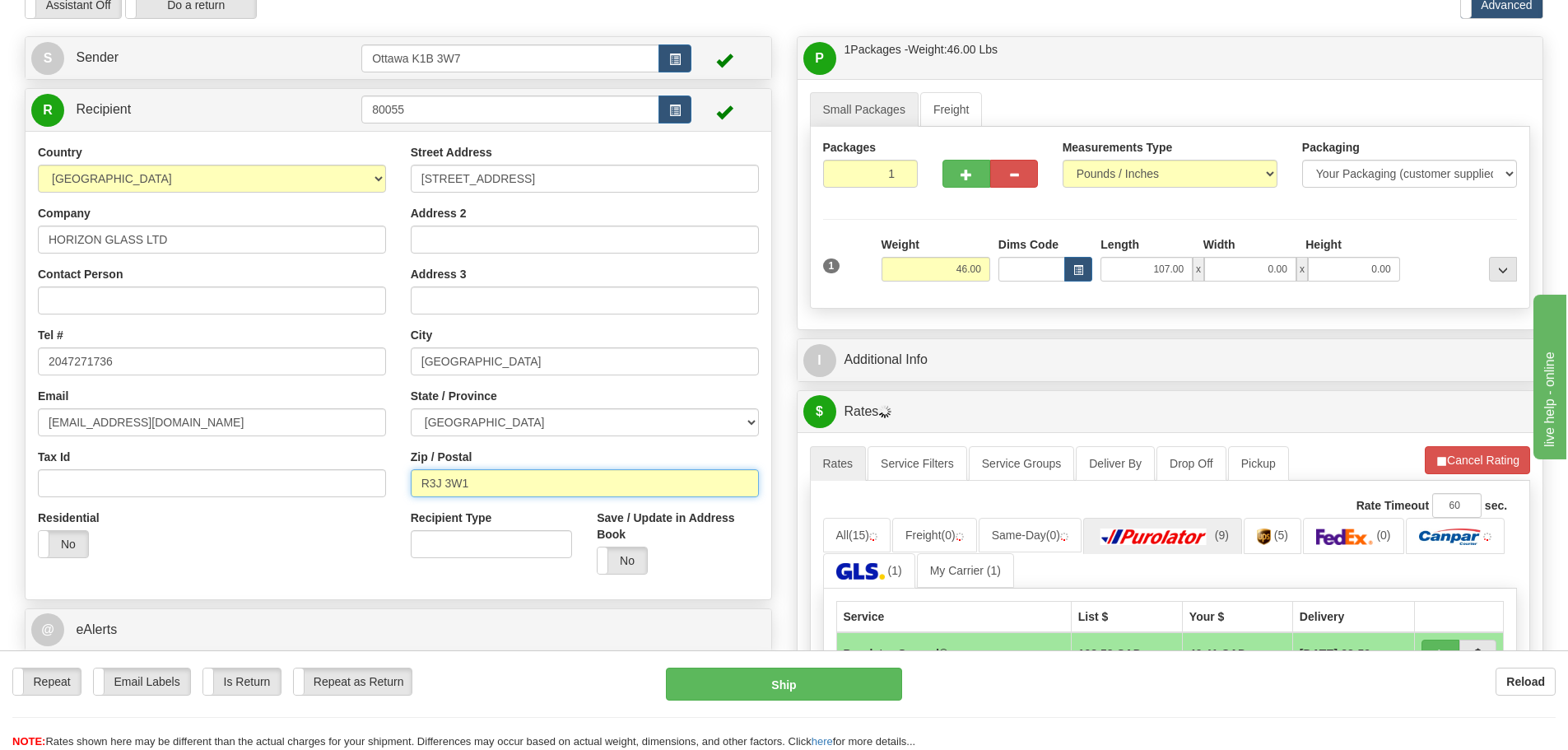
scroll to position [0, 0]
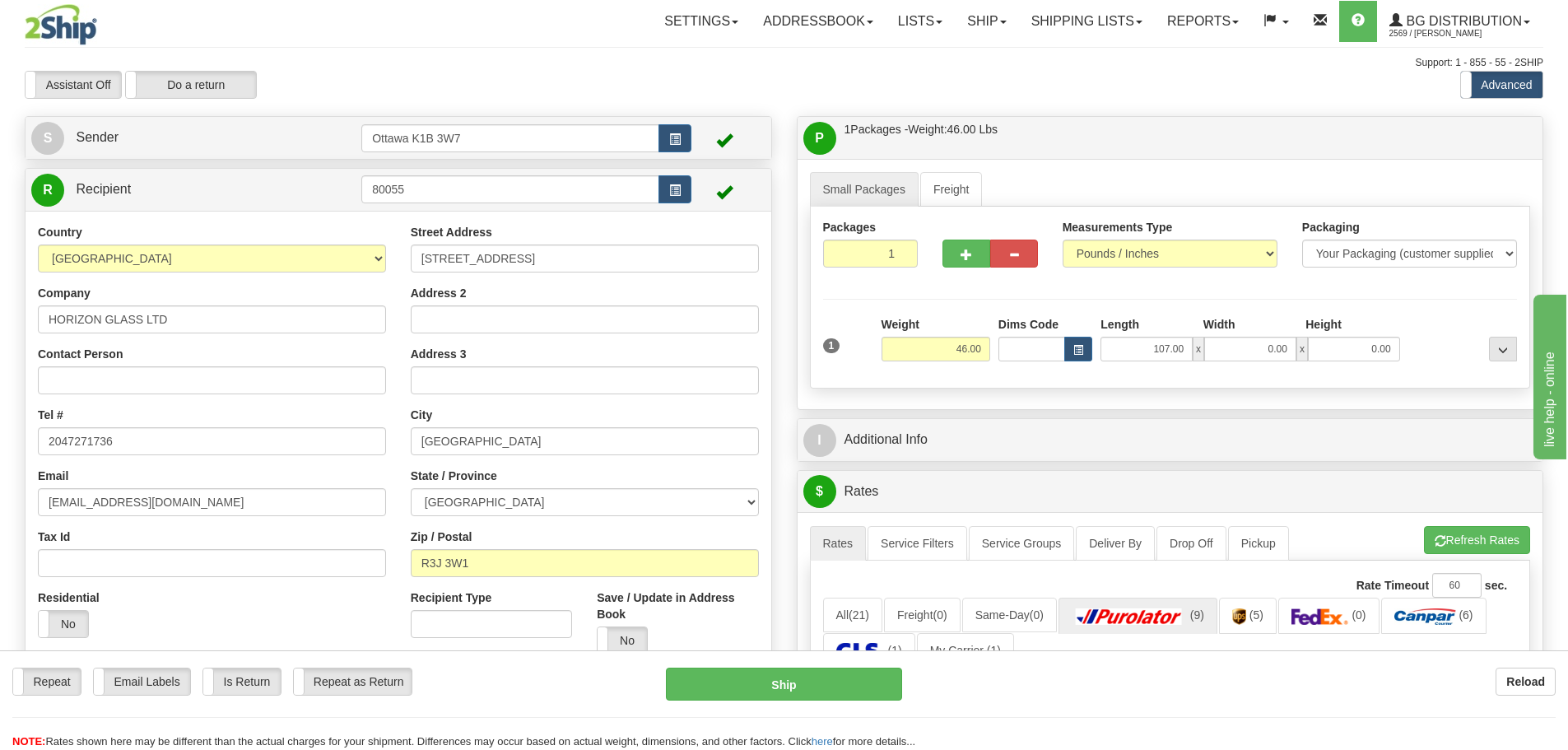
click at [1403, 371] on div "1 Weight 46.00 Dims Code x x" at bounding box center [1170, 345] width 703 height 58
drag, startPoint x: 1132, startPoint y: 340, endPoint x: 1437, endPoint y: 399, distance: 310.7
click at [1437, 399] on div "Small Packages Freight Packages 1 1 Measurements Type" at bounding box center [1170, 284] width 746 height 250
type input "107.00"
click at [1425, 398] on div "Small Packages Freight Packages 1 1 Measurements Type" at bounding box center [1170, 284] width 746 height 250
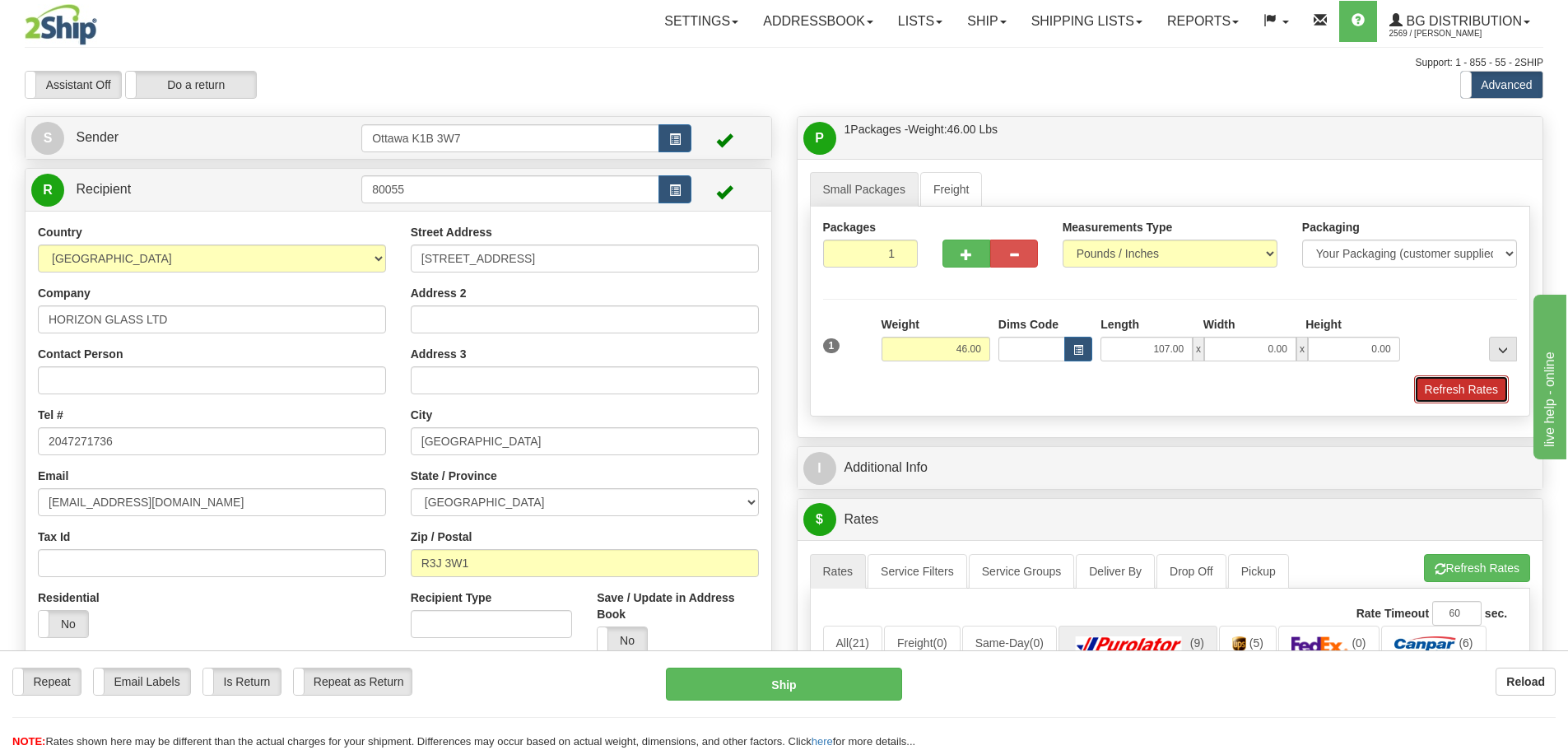
click at [1430, 388] on button "Refresh Rates" at bounding box center [1462, 389] width 94 height 28
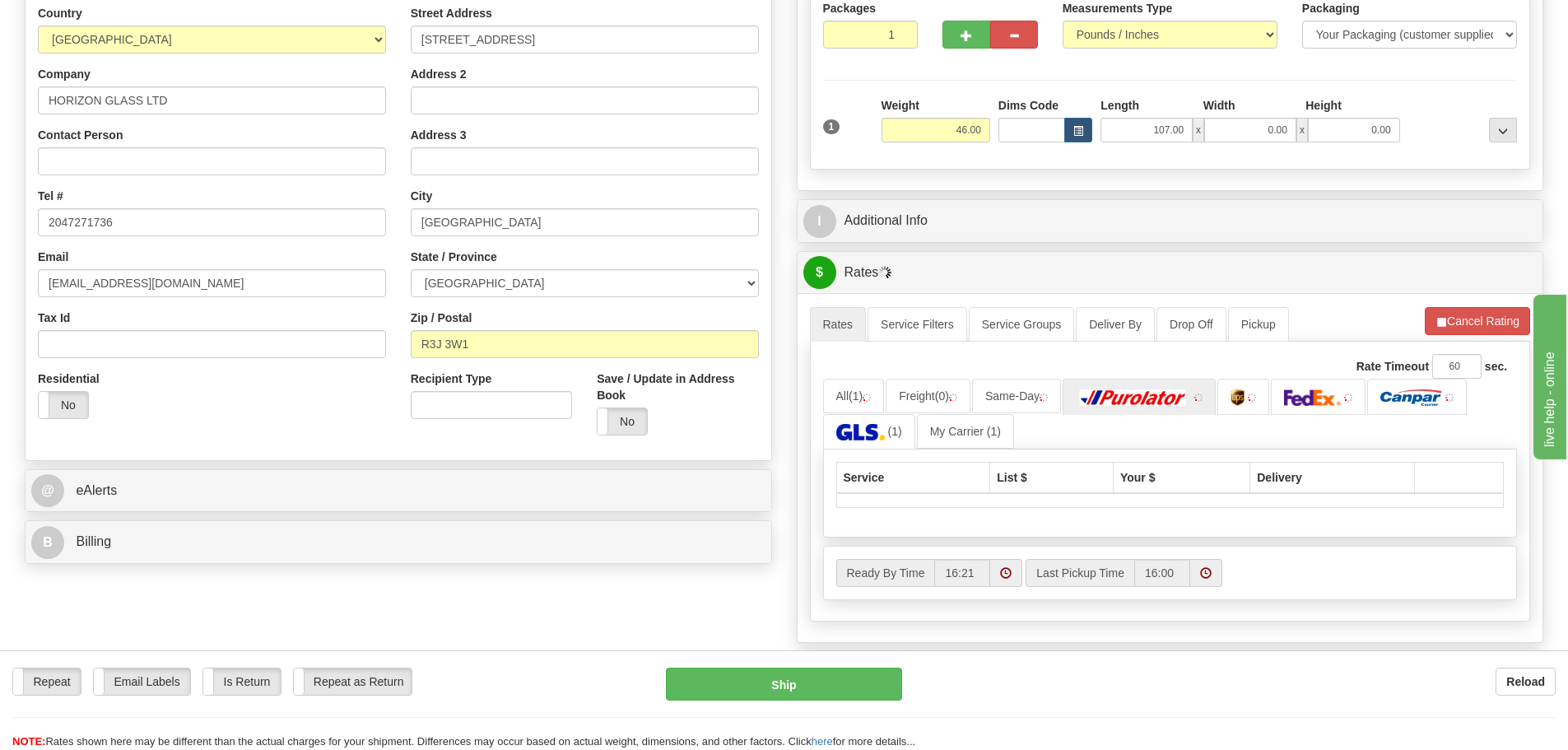
scroll to position [329, 0]
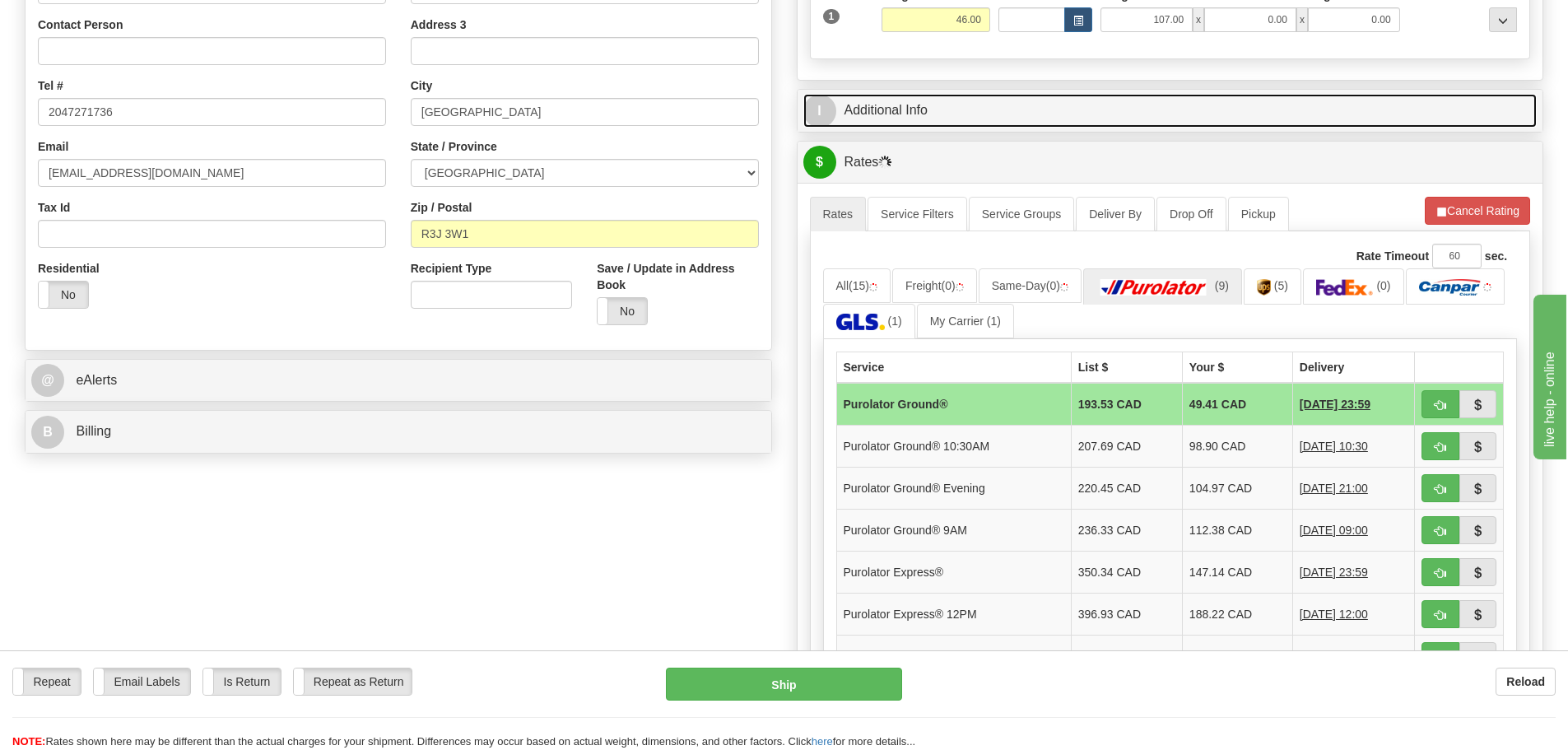
click at [1031, 117] on link "I Additional Info" at bounding box center [1171, 110] width 735 height 34
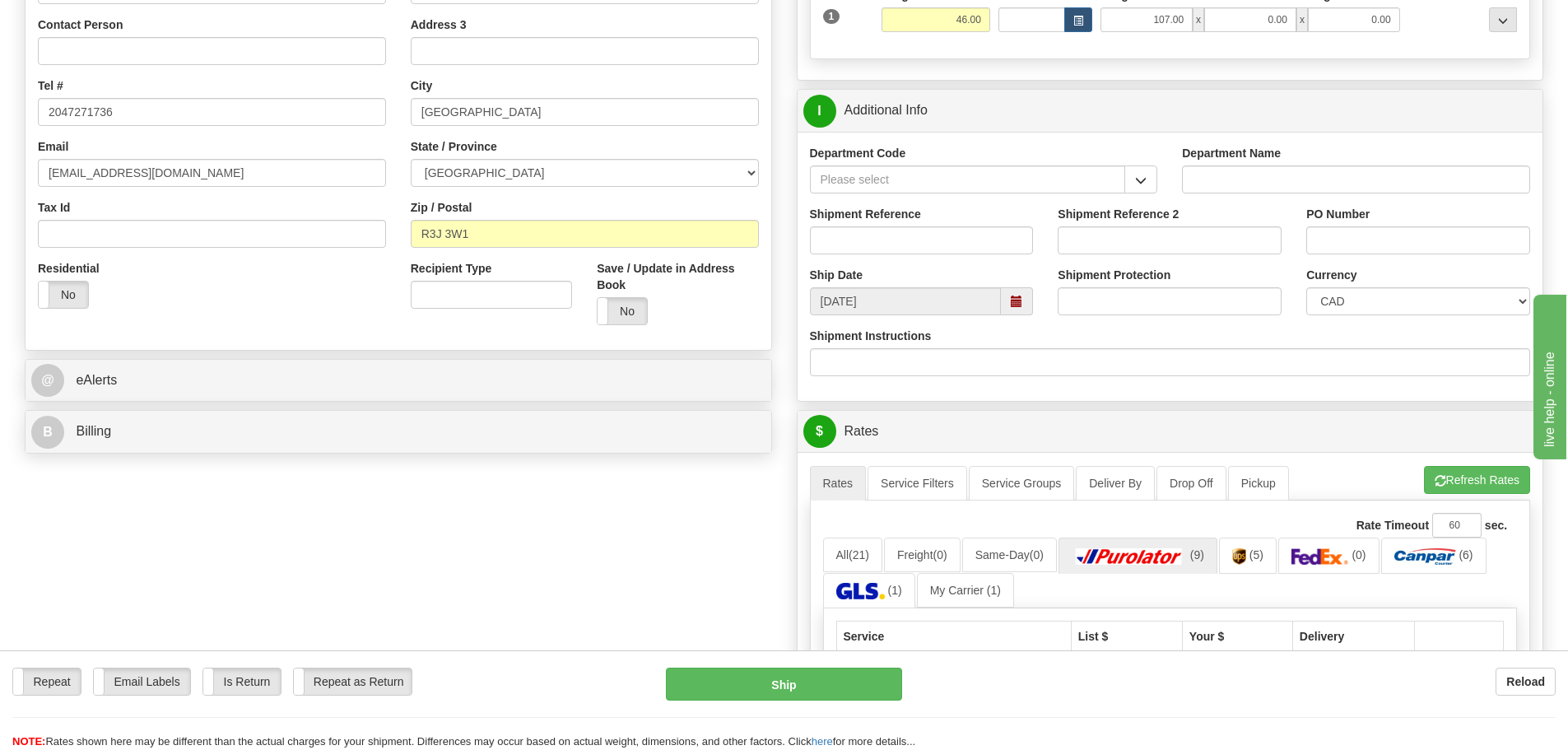
click at [1116, 129] on div "I Additional Info" at bounding box center [1170, 111] width 746 height 42
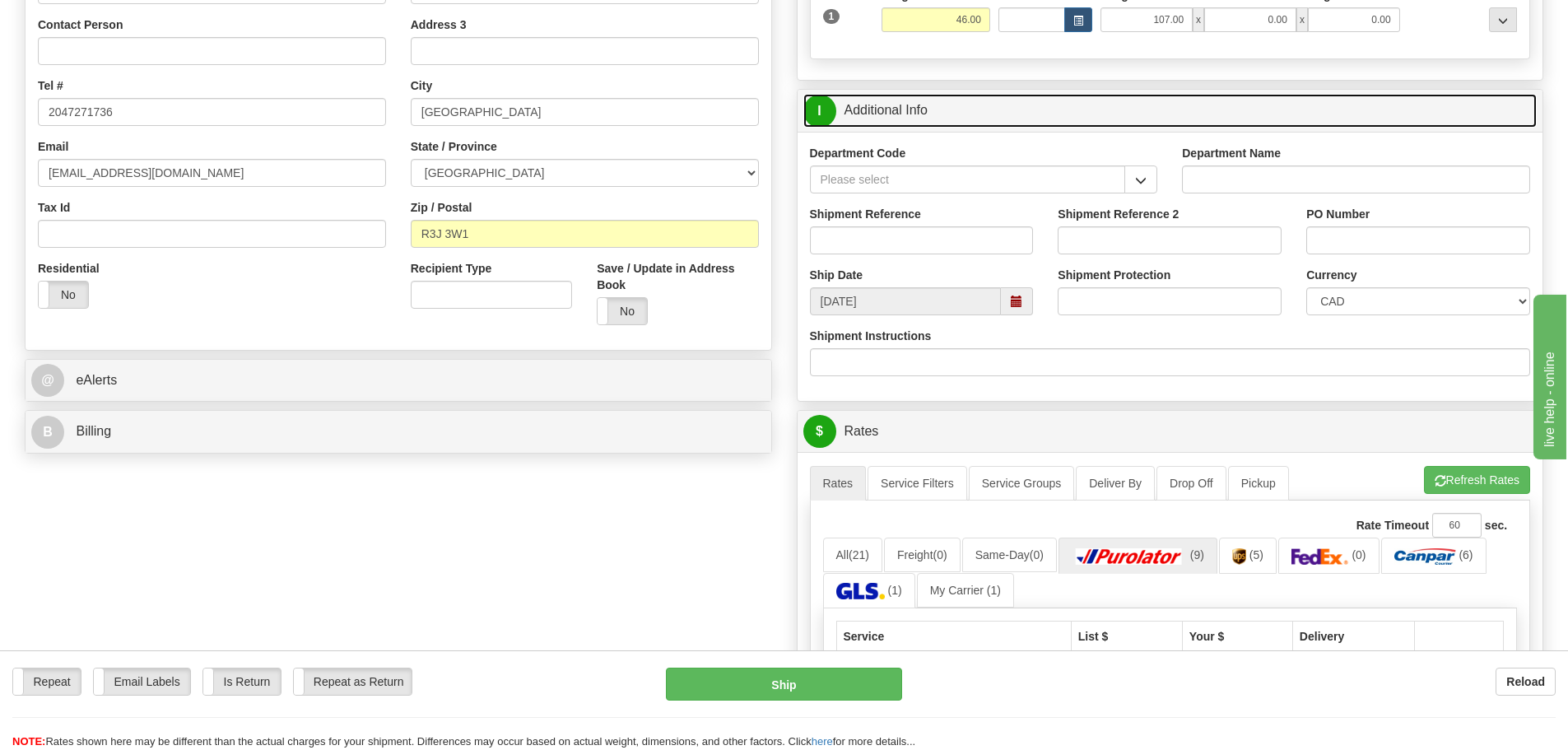
click at [1121, 125] on link "I Additional Info" at bounding box center [1171, 110] width 735 height 34
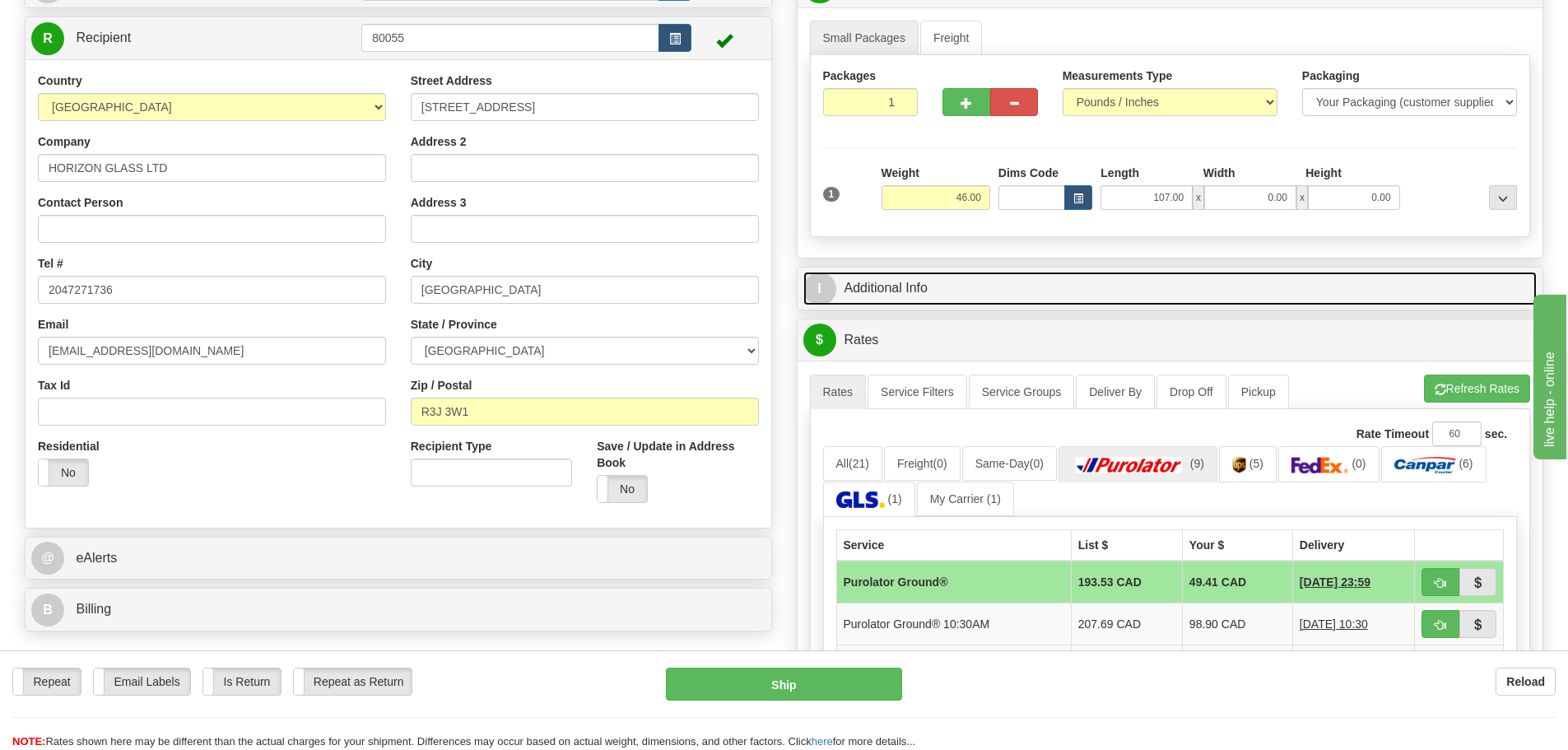
scroll to position [0, 0]
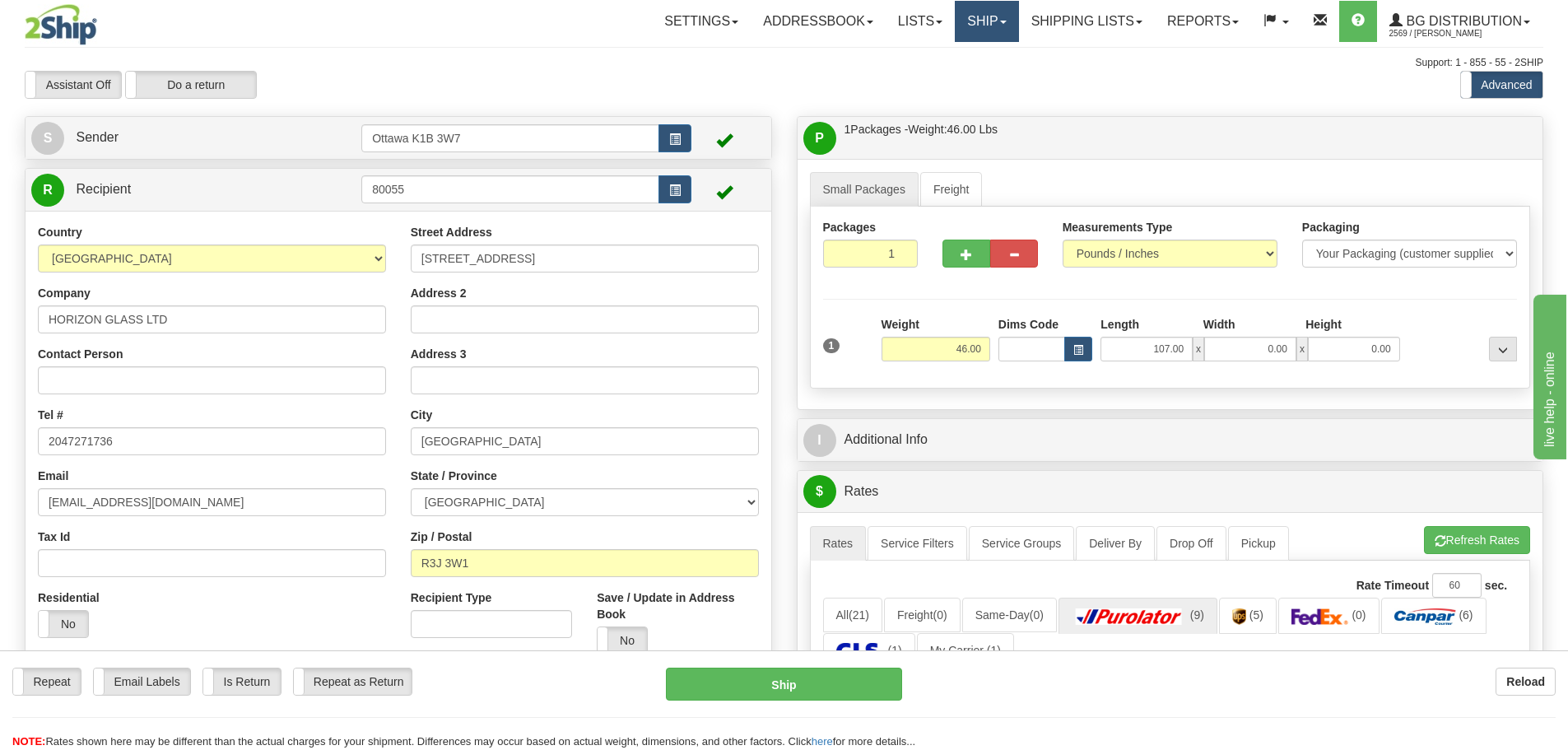
click at [982, 22] on link "Ship" at bounding box center [986, 21] width 63 height 41
drag, startPoint x: 908, startPoint y: 351, endPoint x: 1176, endPoint y: 366, distance: 268.4
click at [1171, 366] on div "1 Weight 46.00 Dims Code x x" at bounding box center [1170, 345] width 703 height 58
drag, startPoint x: 1130, startPoint y: 350, endPoint x: 1435, endPoint y: 388, distance: 307.4
click at [1316, 373] on div "1 Weight 46.00 Dims Code x x" at bounding box center [1170, 345] width 703 height 58
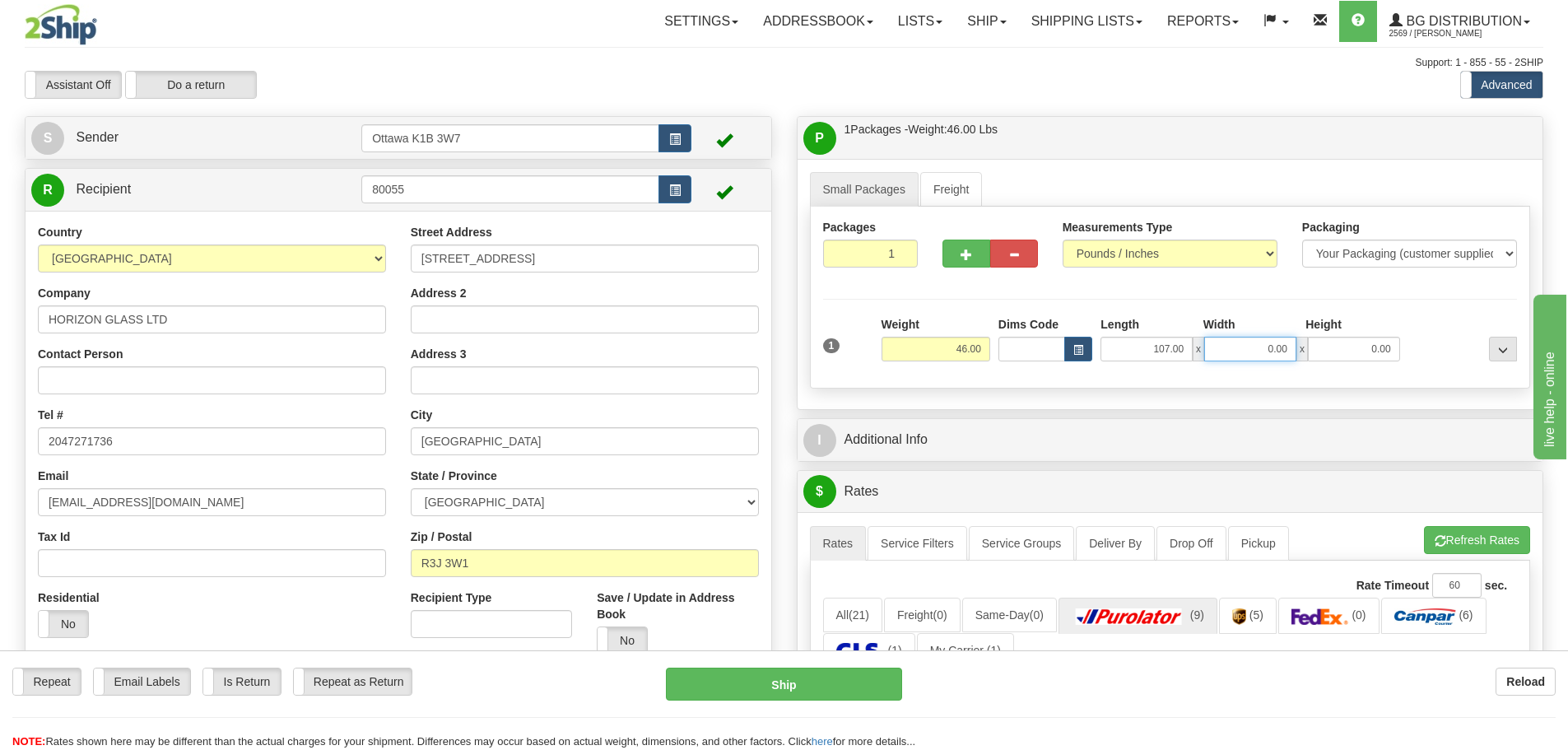
click at [1236, 351] on input "0.00" at bounding box center [1250, 349] width 92 height 24
type input "0.00"
drag, startPoint x: 1235, startPoint y: 351, endPoint x: 1580, endPoint y: 448, distance: 358.4
click at [1523, 430] on div "P Packages / Skids 1 Packages - Weight: 46.00 Lbs 1 Skids - Weight: NaN Lbs Shi…" at bounding box center [1170, 761] width 773 height 1289
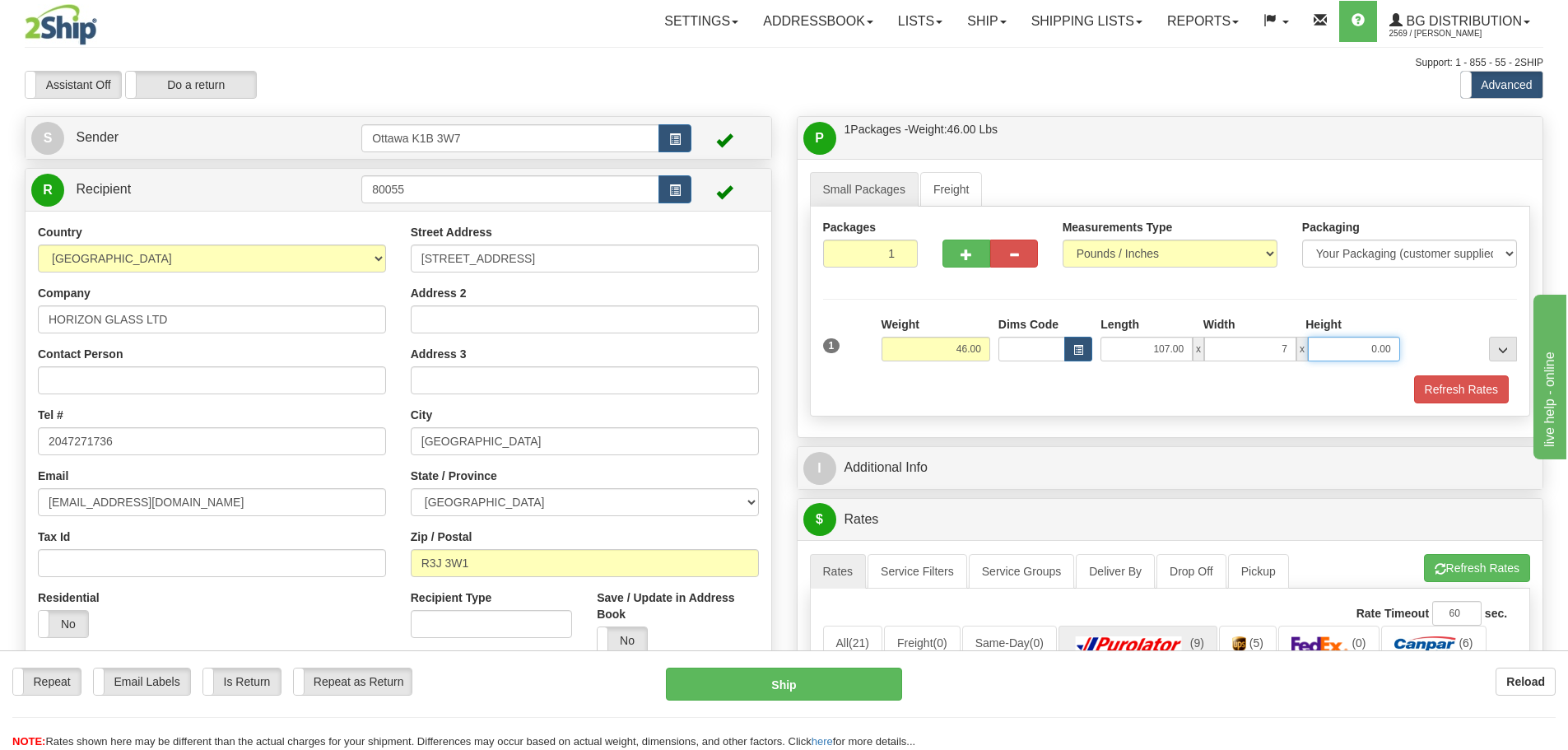
type input "7.00"
type input "4.50"
click at [1432, 395] on button "Refresh Rates" at bounding box center [1462, 389] width 94 height 28
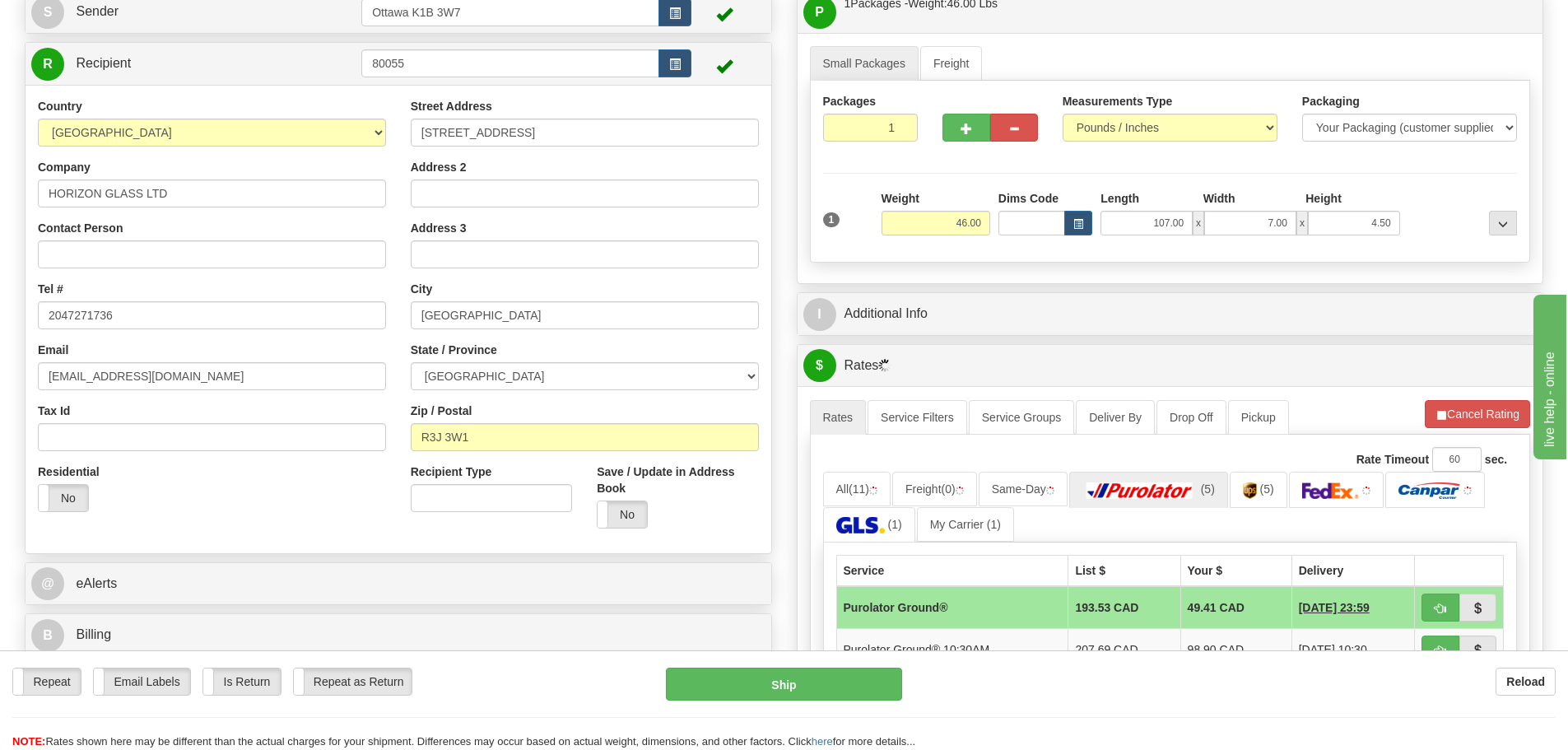
scroll to position [164, 0]
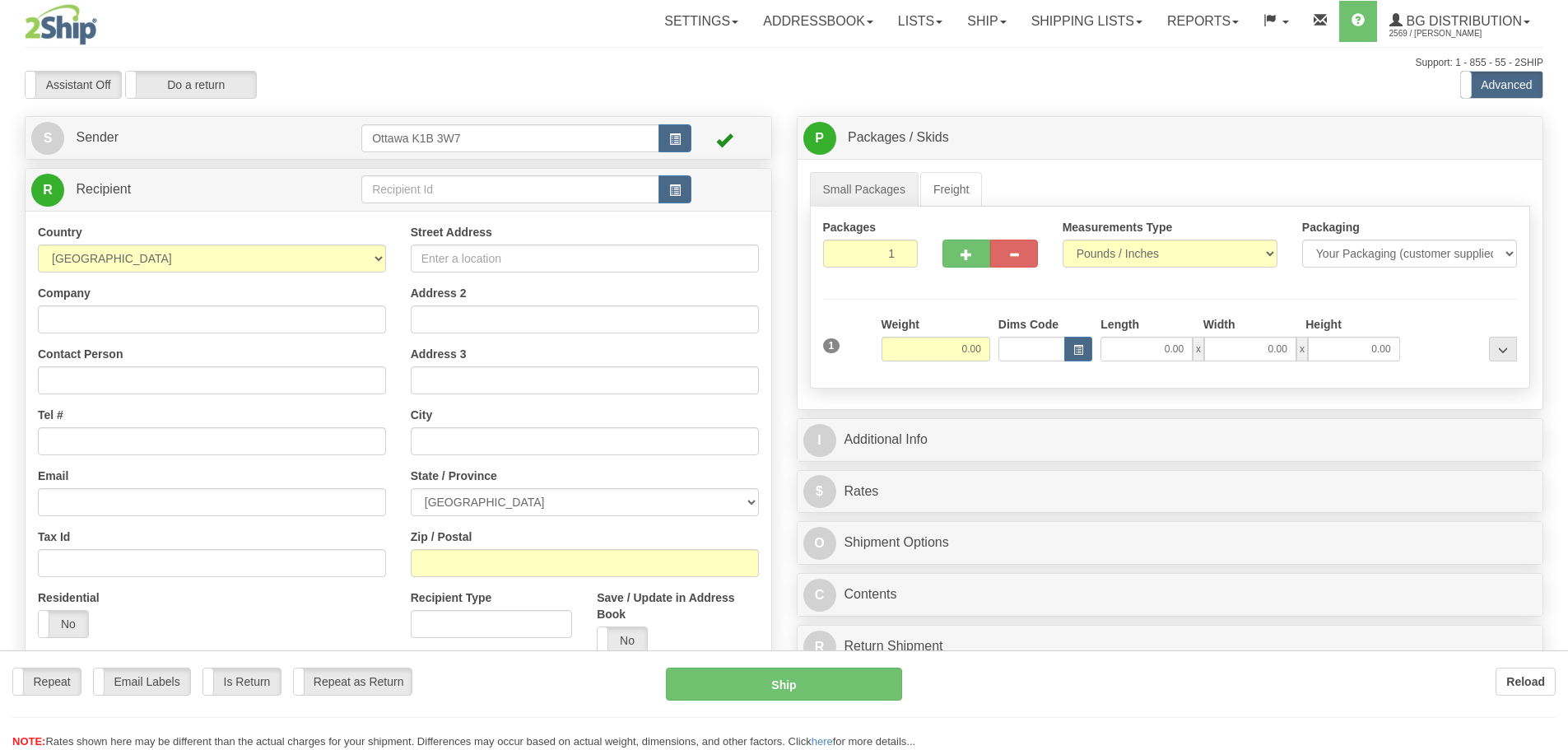
click at [581, 186] on div at bounding box center [784, 375] width 1568 height 750
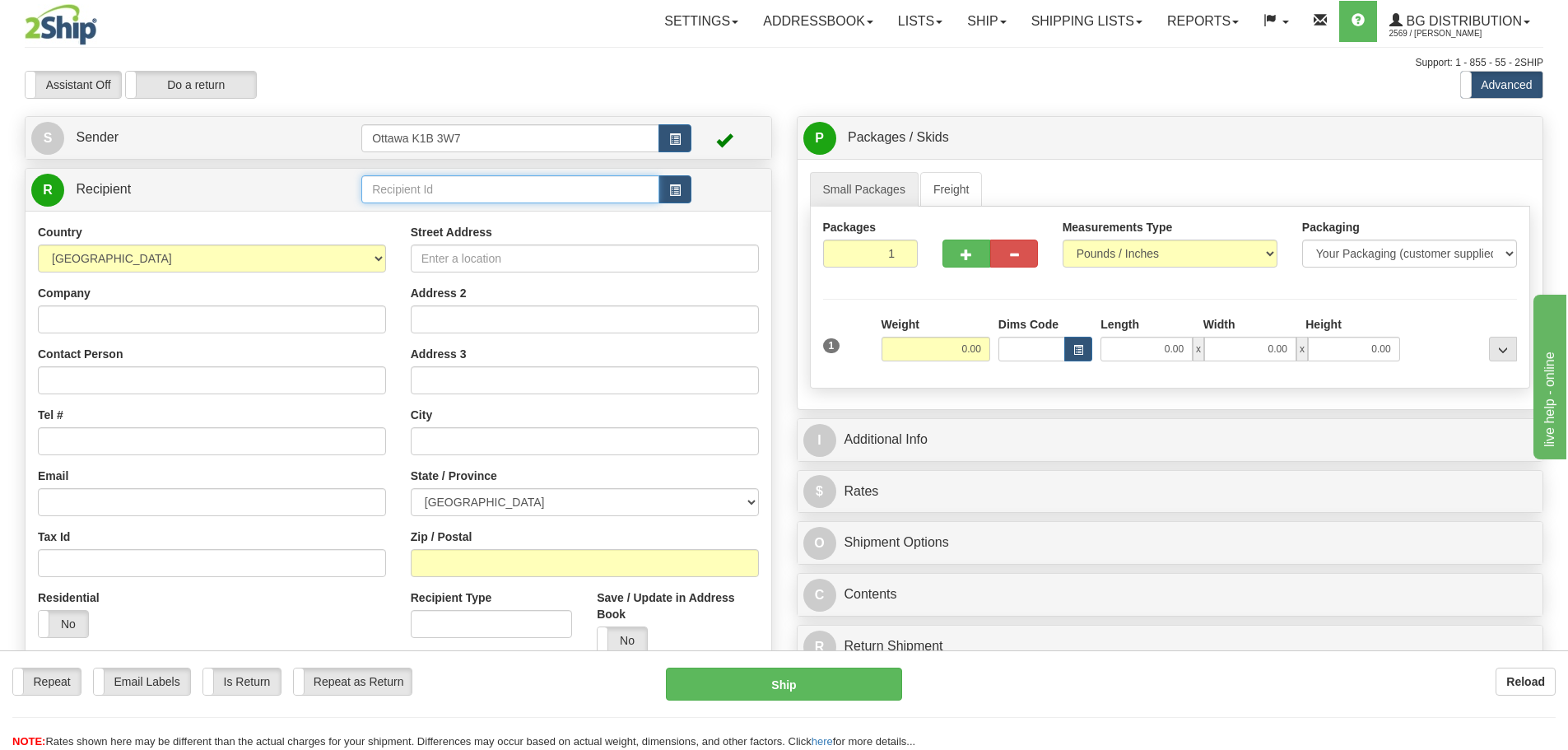
click at [576, 199] on input "text" at bounding box center [511, 189] width 298 height 28
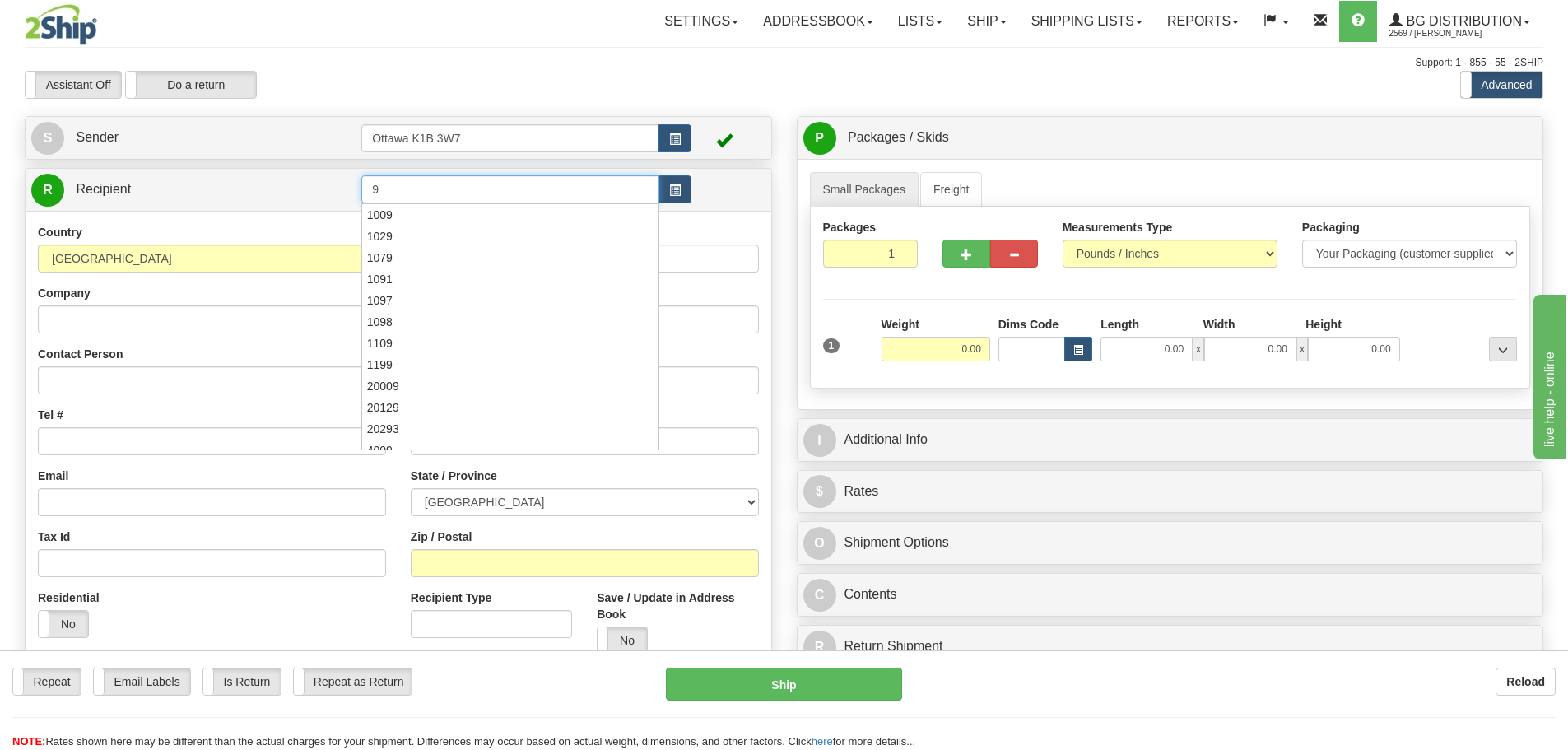
type input "9"
click at [592, 69] on div "Support: 1 - 855 - 55 - 2SHIP" at bounding box center [784, 62] width 1519 height 14
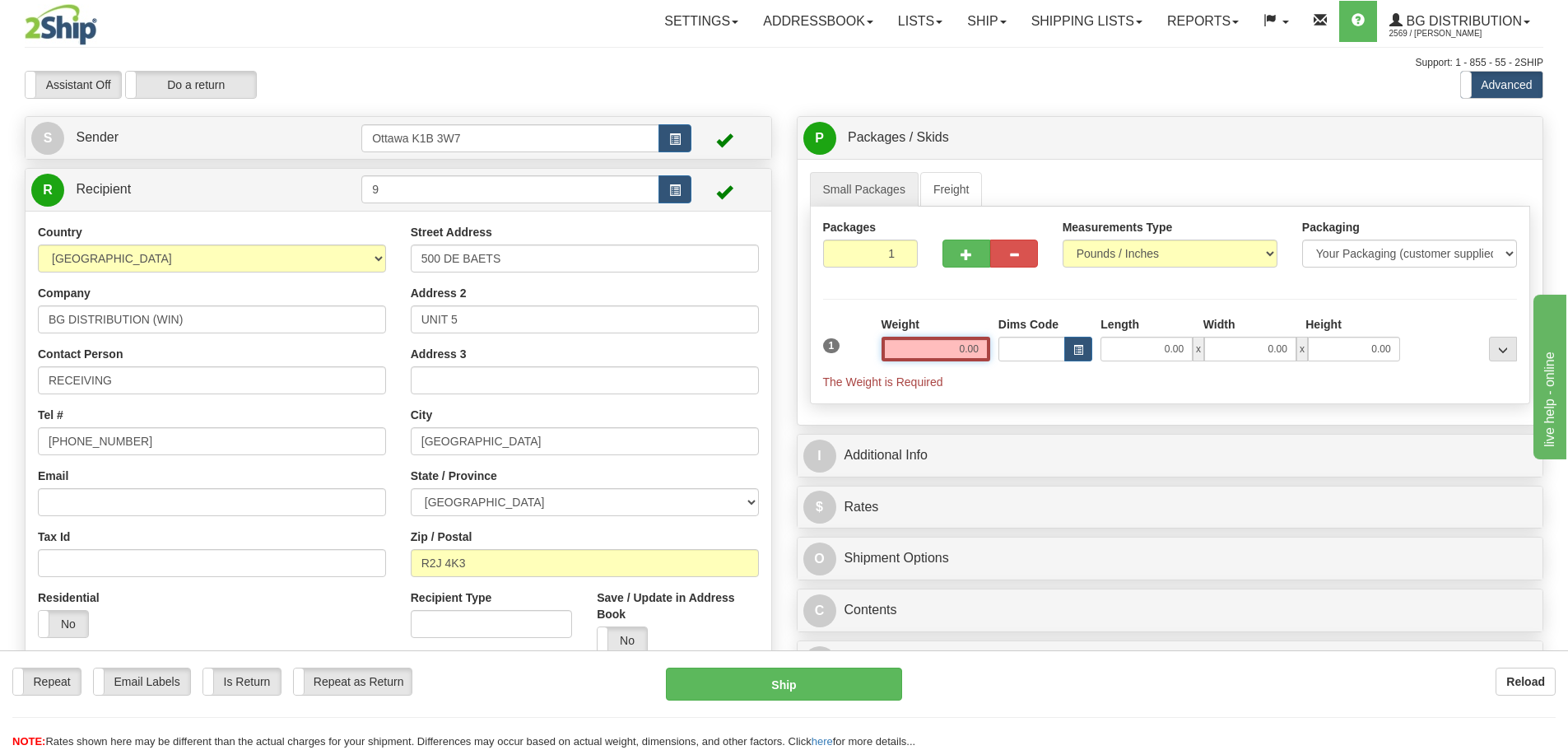
drag, startPoint x: 914, startPoint y: 351, endPoint x: 1293, endPoint y: 394, distance: 381.4
click at [1269, 392] on div "Packages 1 1 Measurements Type" at bounding box center [1170, 305] width 721 height 198
paste input "46"
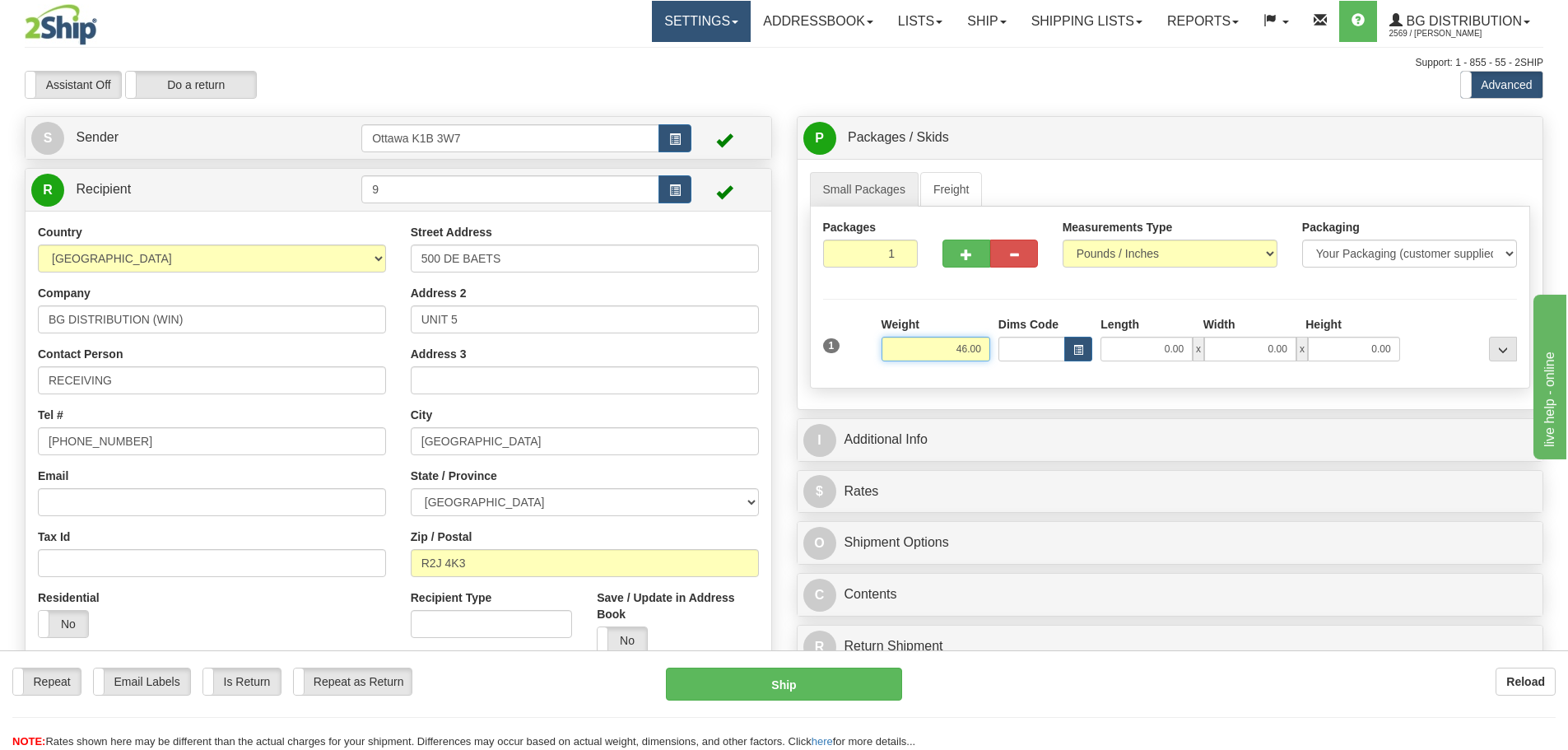
type input "46.00"
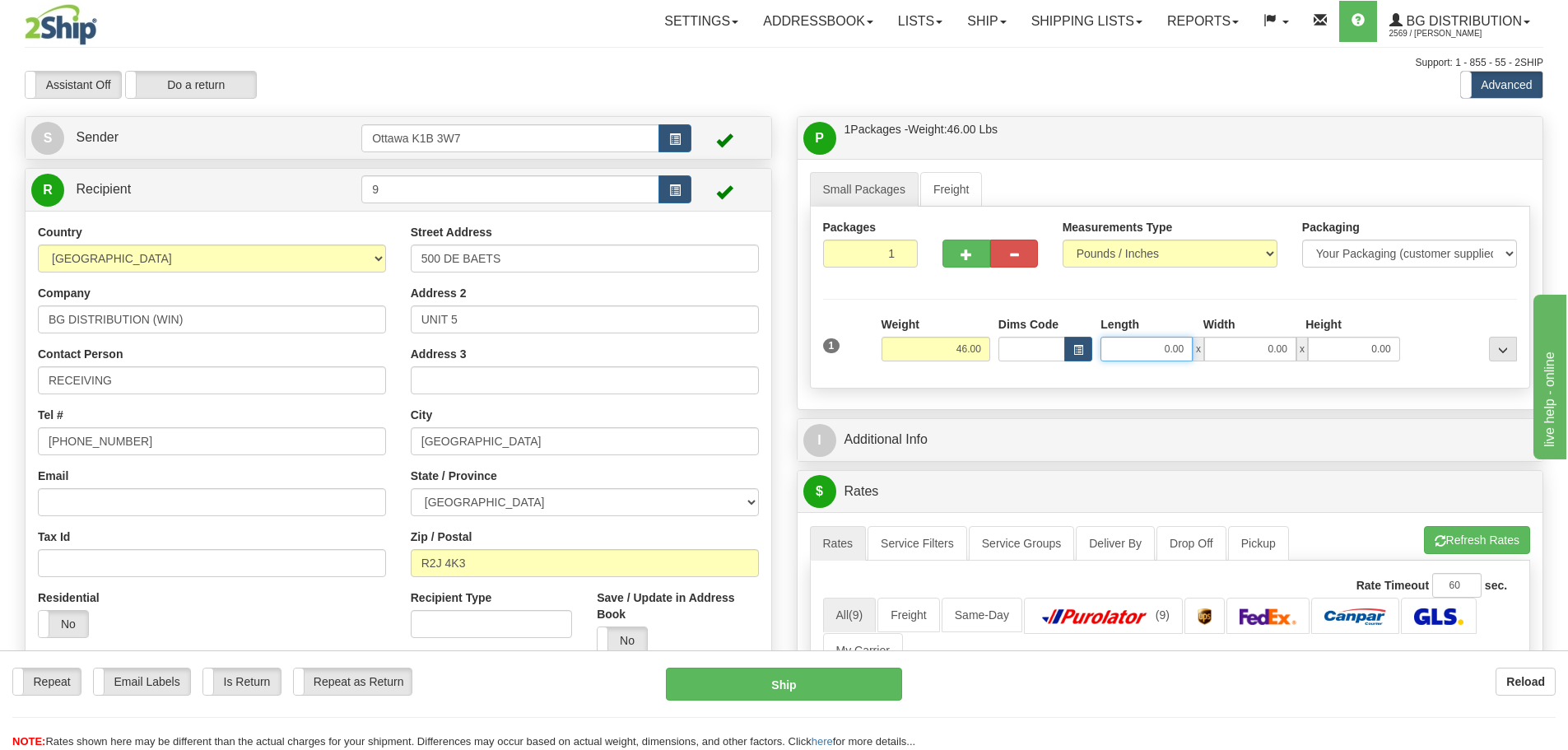
drag, startPoint x: 1198, startPoint y: 376, endPoint x: 1390, endPoint y: 392, distance: 192.7
click at [1377, 399] on div "Small Packages Freight Packages 1 1 Measurements Type" at bounding box center [1170, 284] width 746 height 250
paste input "107"
type input "107.00"
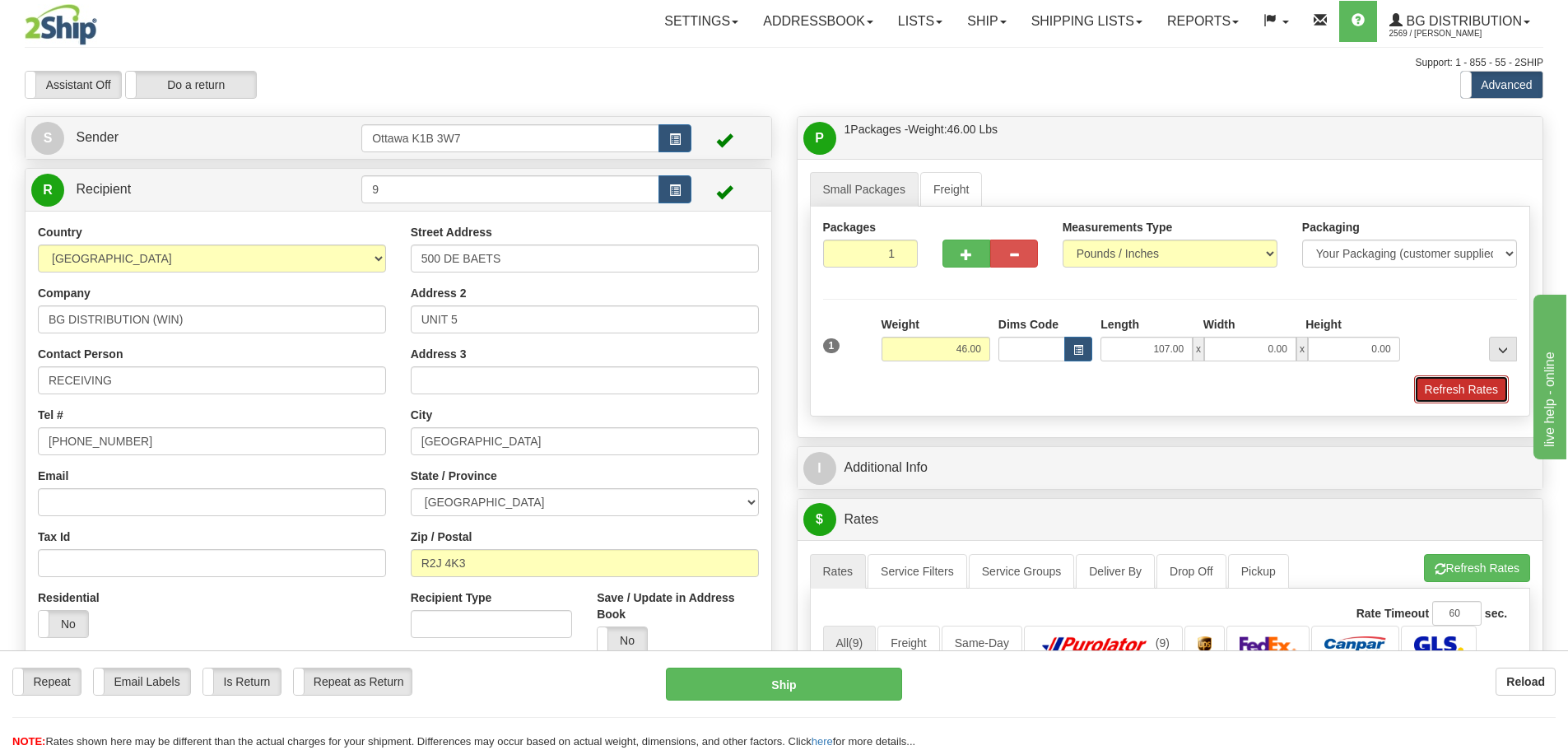
click at [1426, 393] on button "Refresh Rates" at bounding box center [1462, 389] width 94 height 28
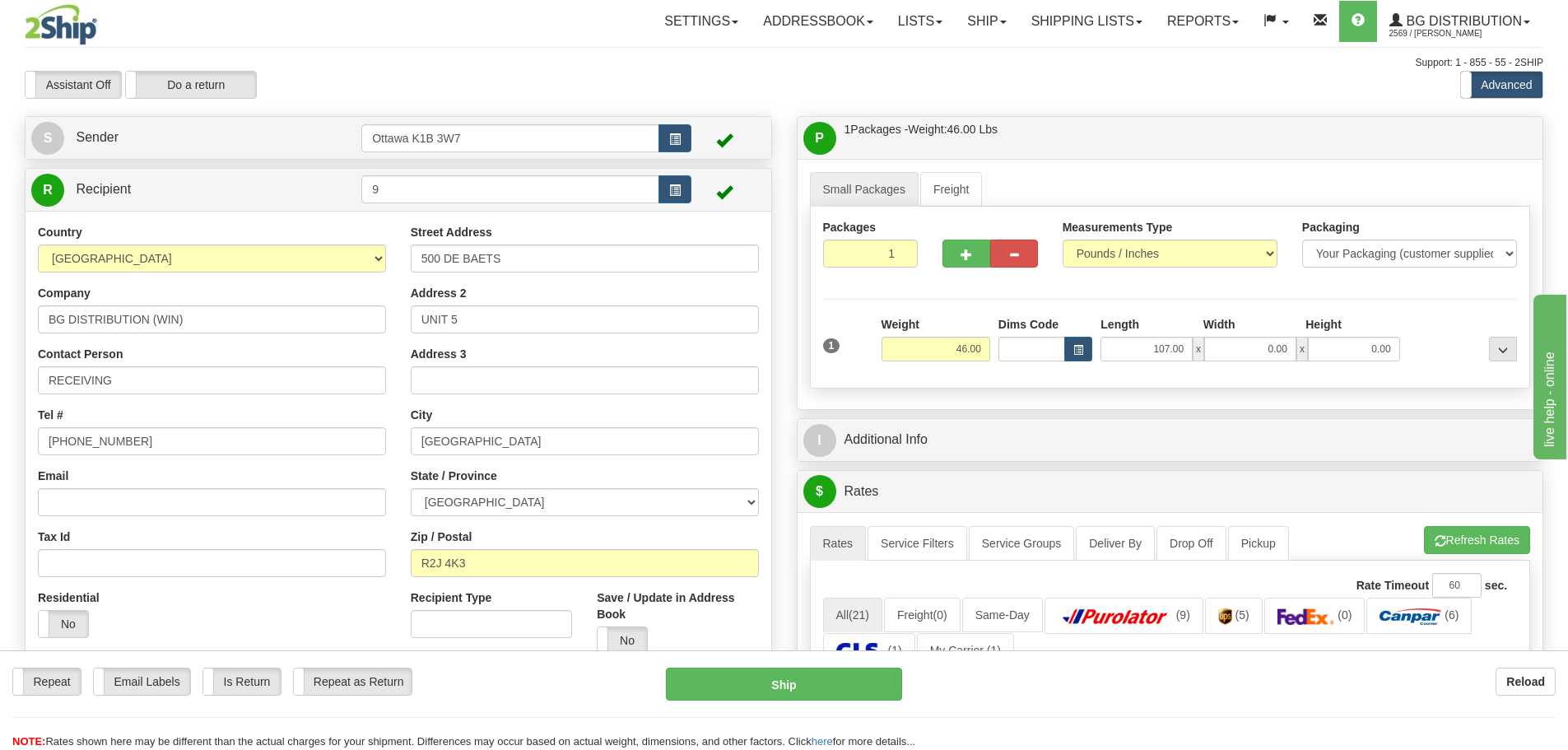
click at [1254, 330] on div "Width" at bounding box center [1250, 326] width 102 height 20
click at [1253, 346] on input "0.00" at bounding box center [1250, 349] width 92 height 24
paste input "107.00"
type input "107.00"
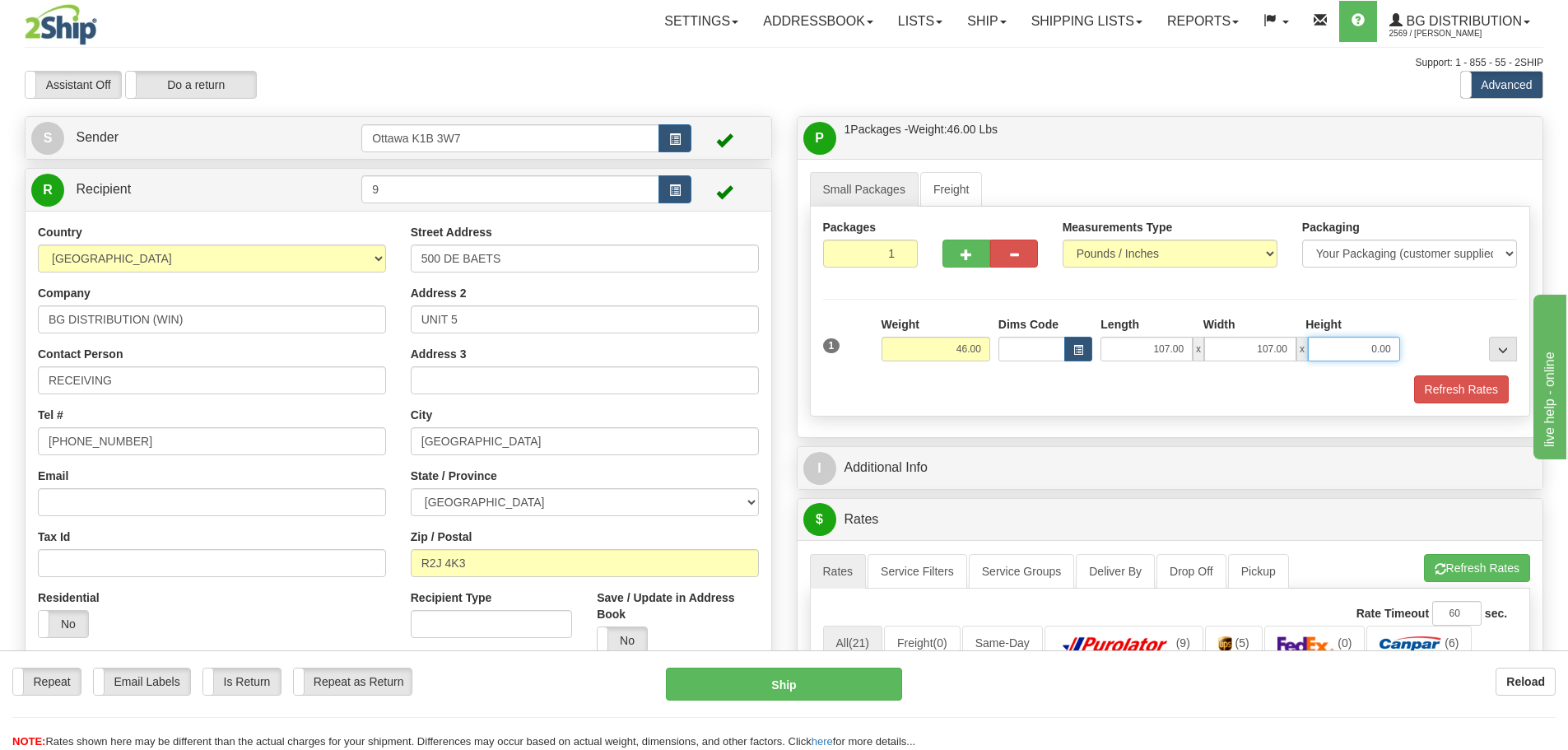
drag, startPoint x: 1356, startPoint y: 348, endPoint x: 1378, endPoint y: 348, distance: 22.0
click at [1378, 348] on input "0.00" at bounding box center [1354, 349] width 92 height 24
type input "0.00"
drag, startPoint x: 1234, startPoint y: 341, endPoint x: 1399, endPoint y: 371, distance: 167.7
click at [1373, 367] on div "1 Weight 46.00 Dims Code x x" at bounding box center [1170, 345] width 703 height 58
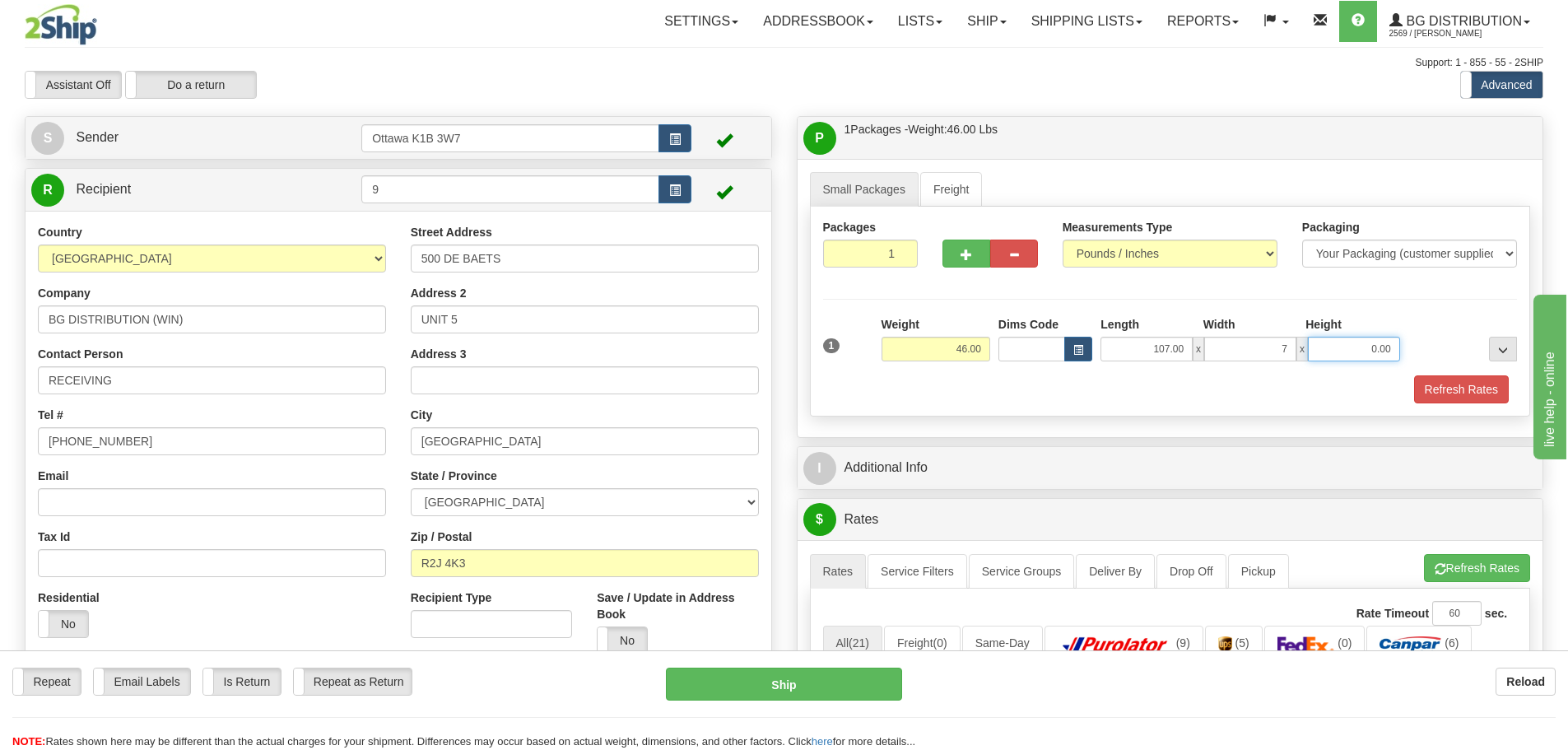
type input "7.00"
type input "4.50"
click at [1423, 384] on button "Refresh Rates" at bounding box center [1462, 389] width 94 height 28
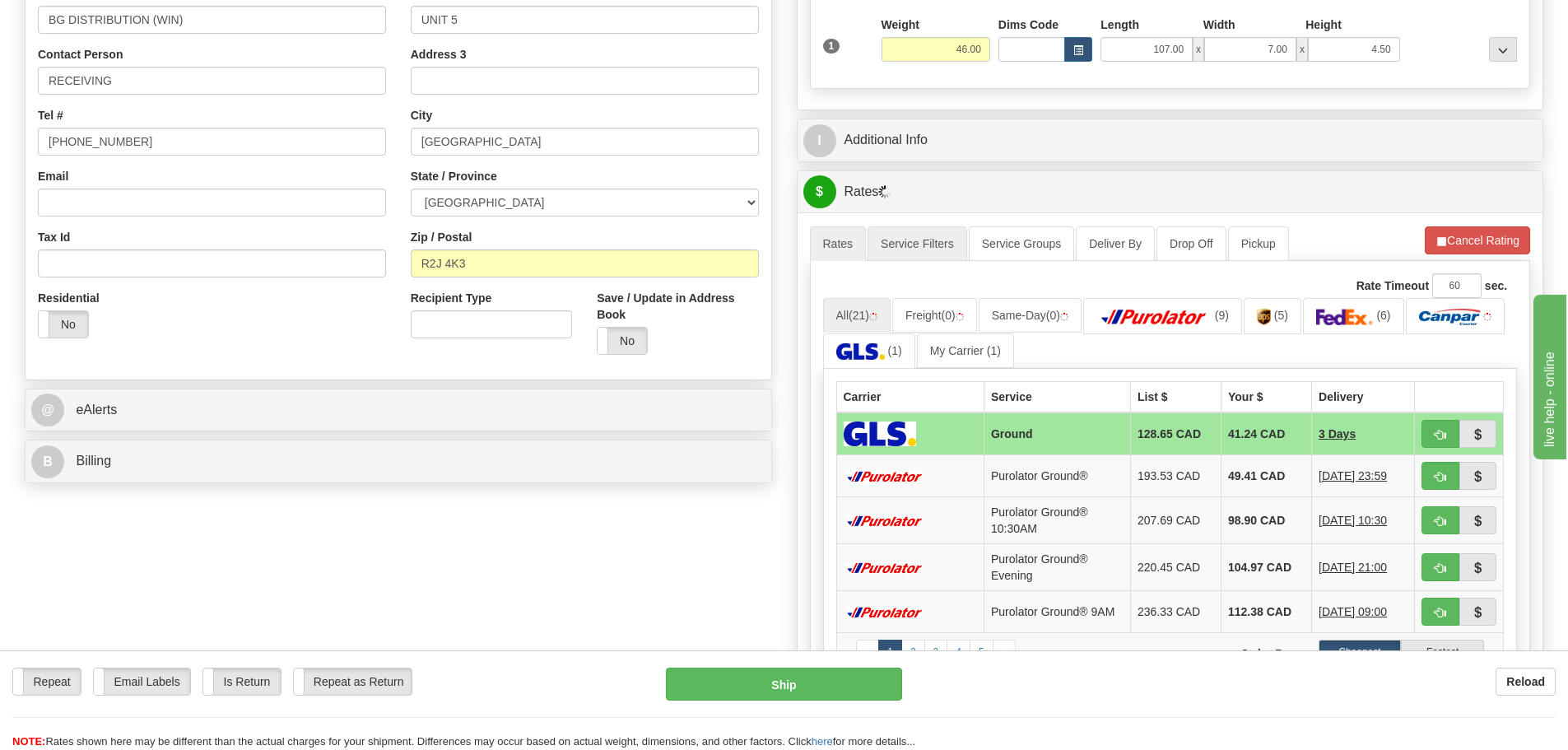
scroll to position [329, 0]
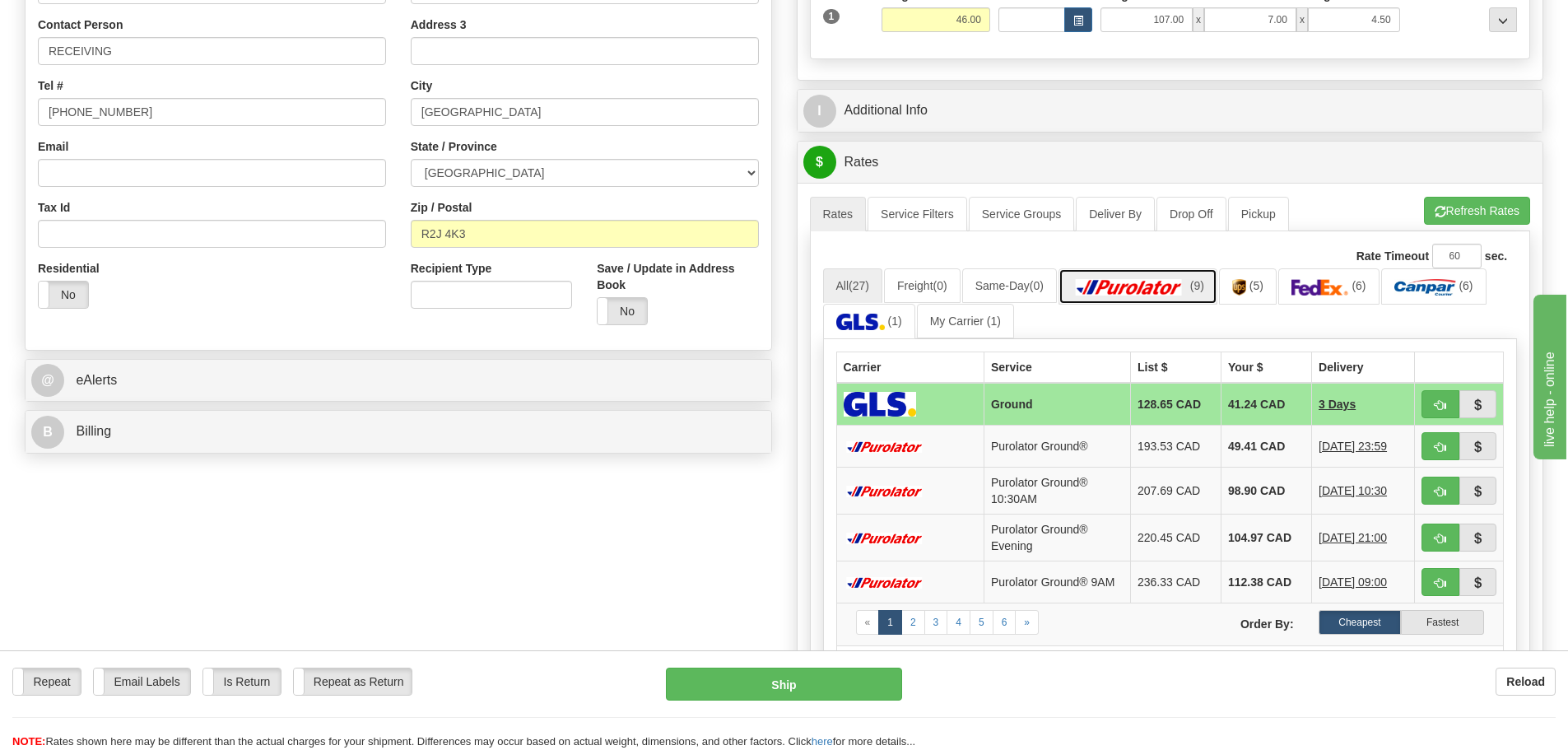
click at [1098, 284] on img at bounding box center [1129, 287] width 115 height 17
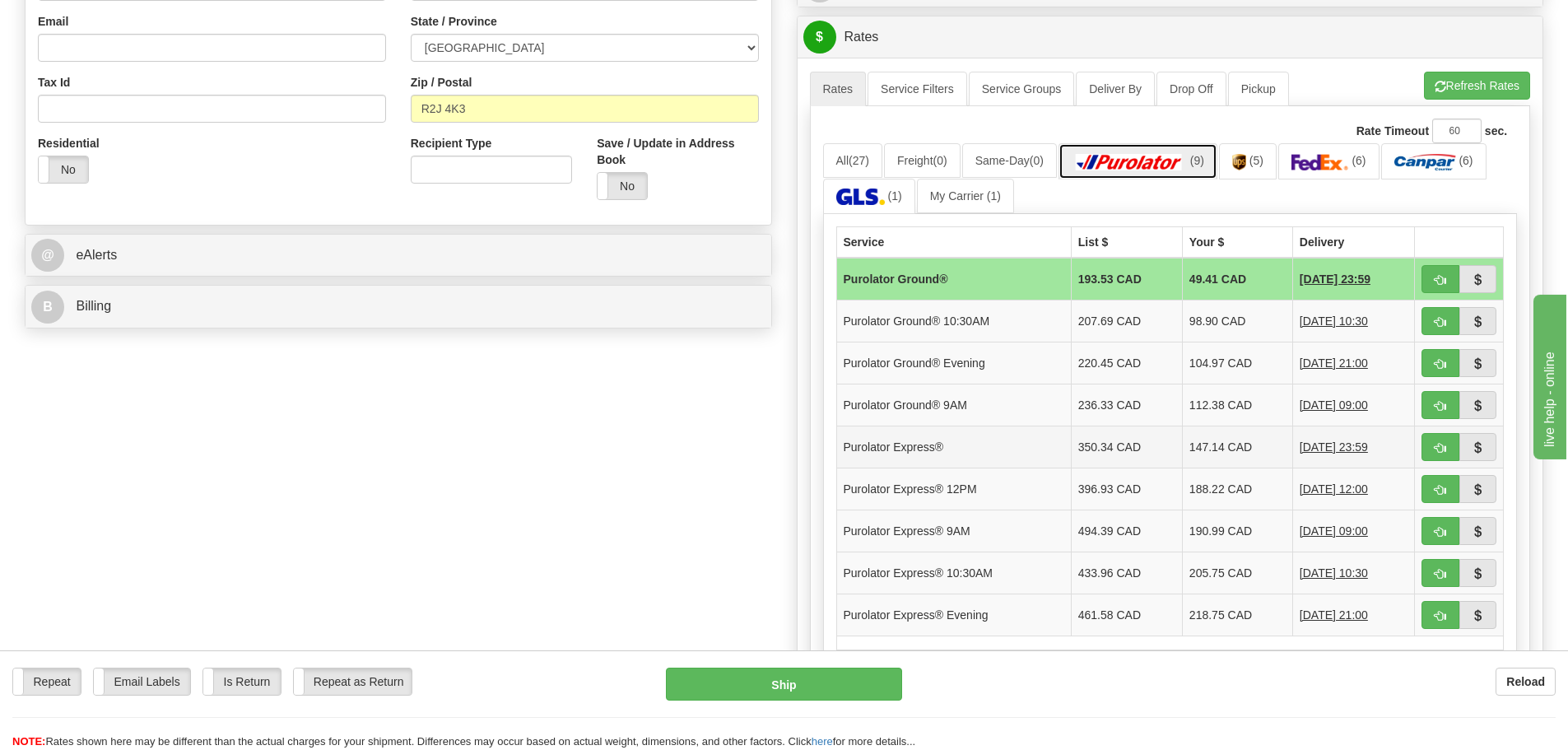
scroll to position [494, 0]
